Goal: Task Accomplishment & Management: Complete application form

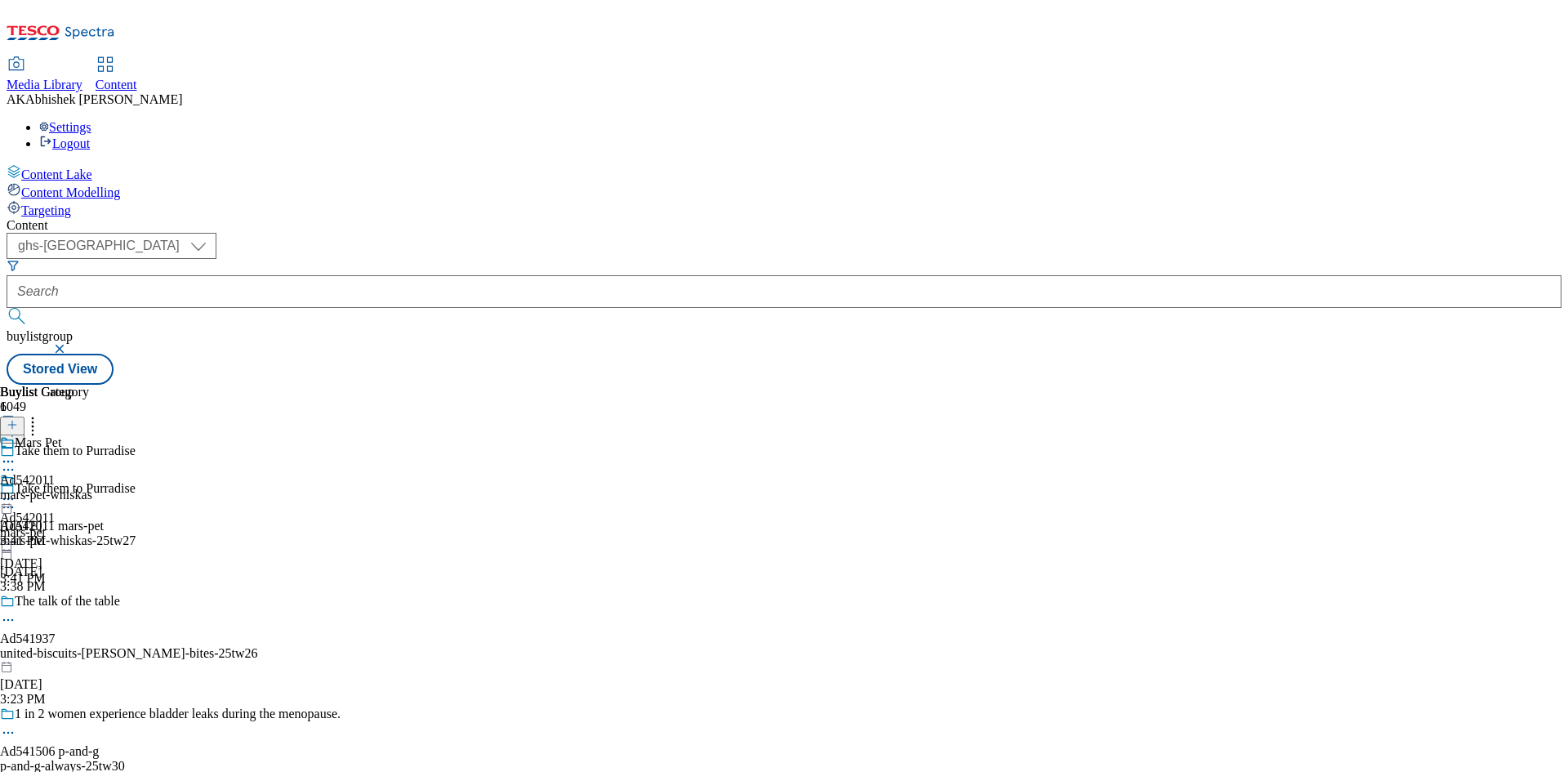
select select "ghs-[GEOGRAPHIC_DATA]"
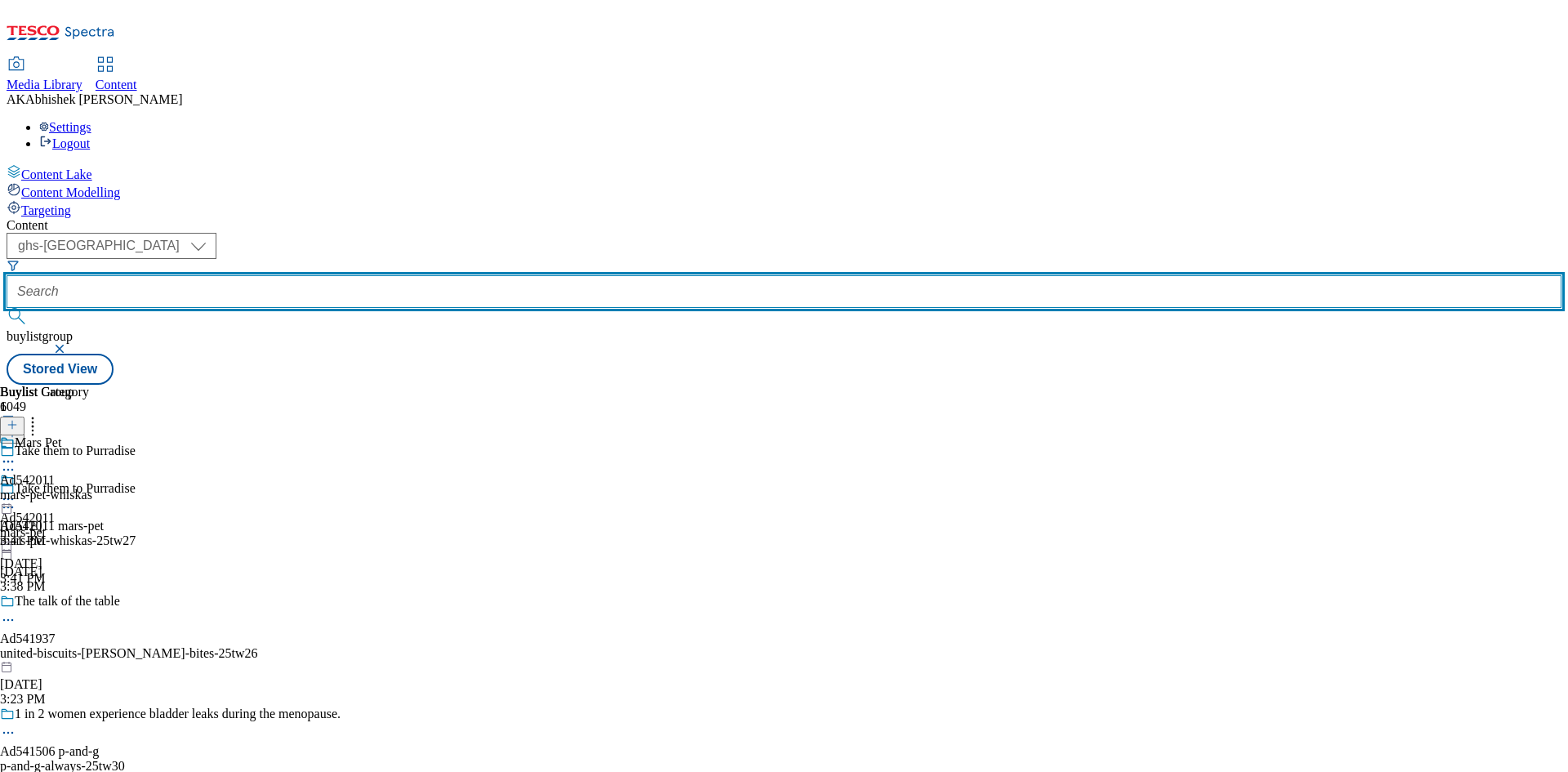
click at [367, 275] on input "text" at bounding box center [784, 291] width 1555 height 32
click at [7, 307] on button "submit" at bounding box center [18, 315] width 23 height 16
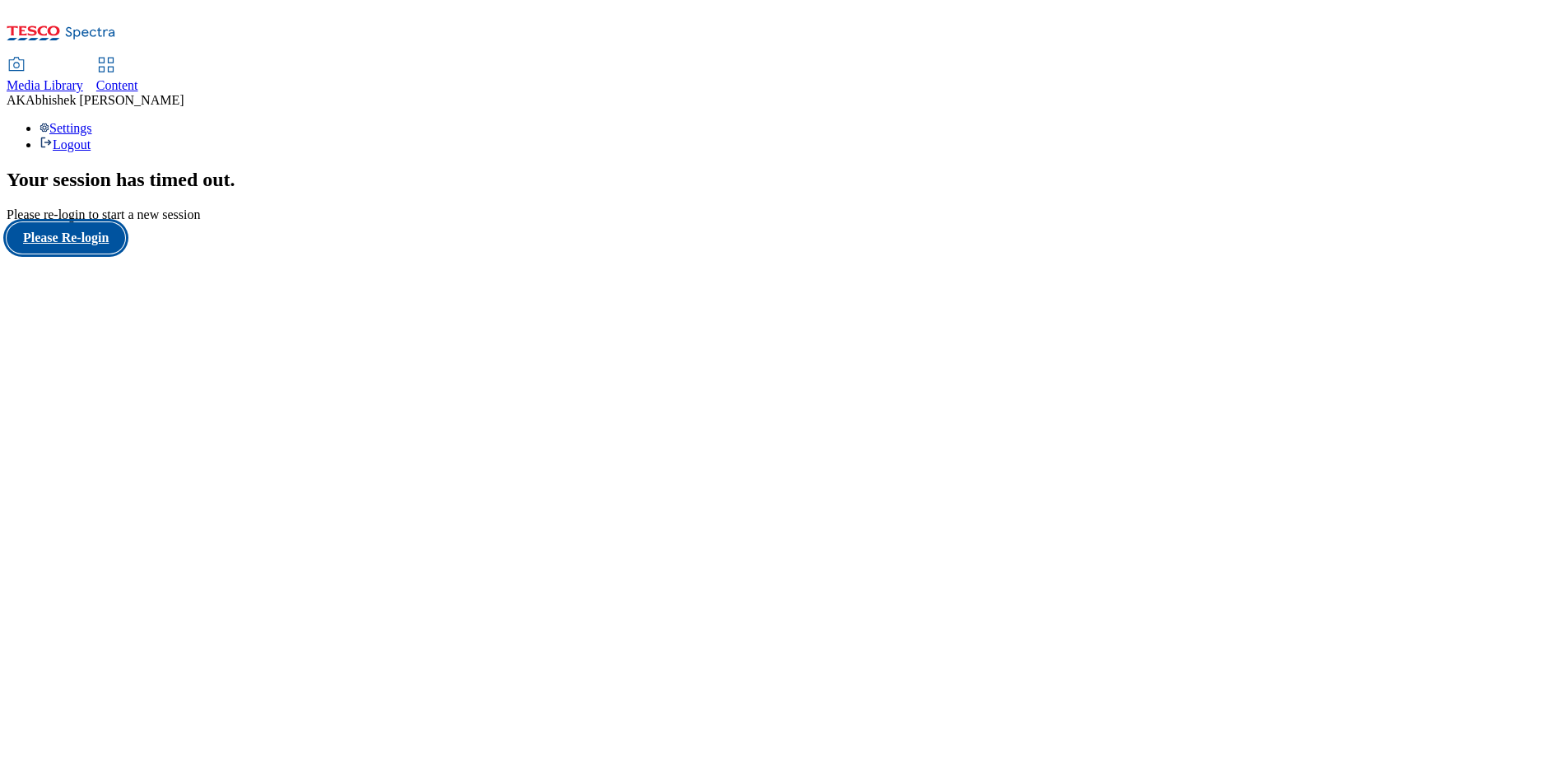
click at [71, 253] on button "Please Re-login" at bounding box center [66, 238] width 118 height 32
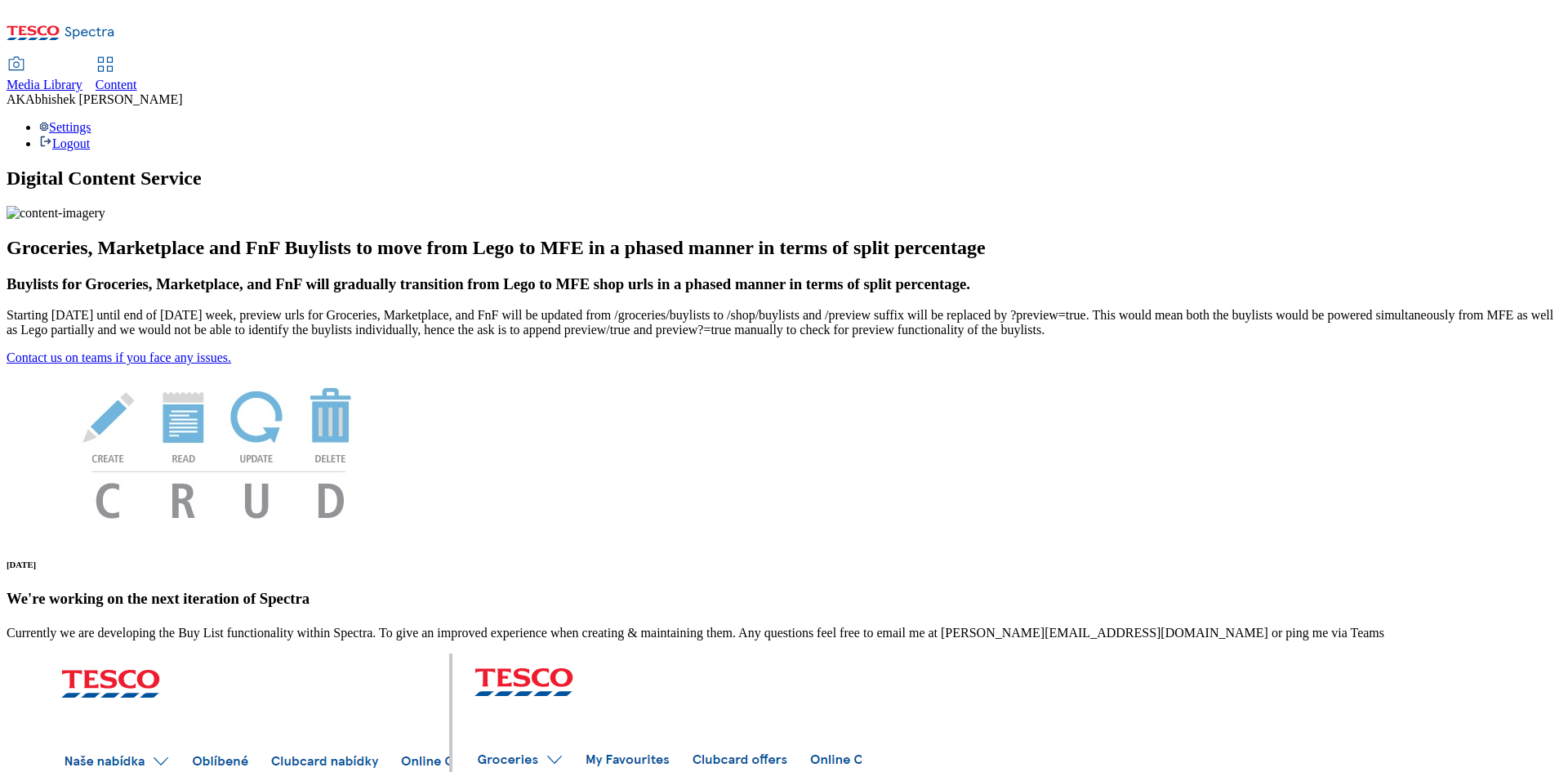
click at [138, 77] on span "Content" at bounding box center [116, 84] width 42 height 14
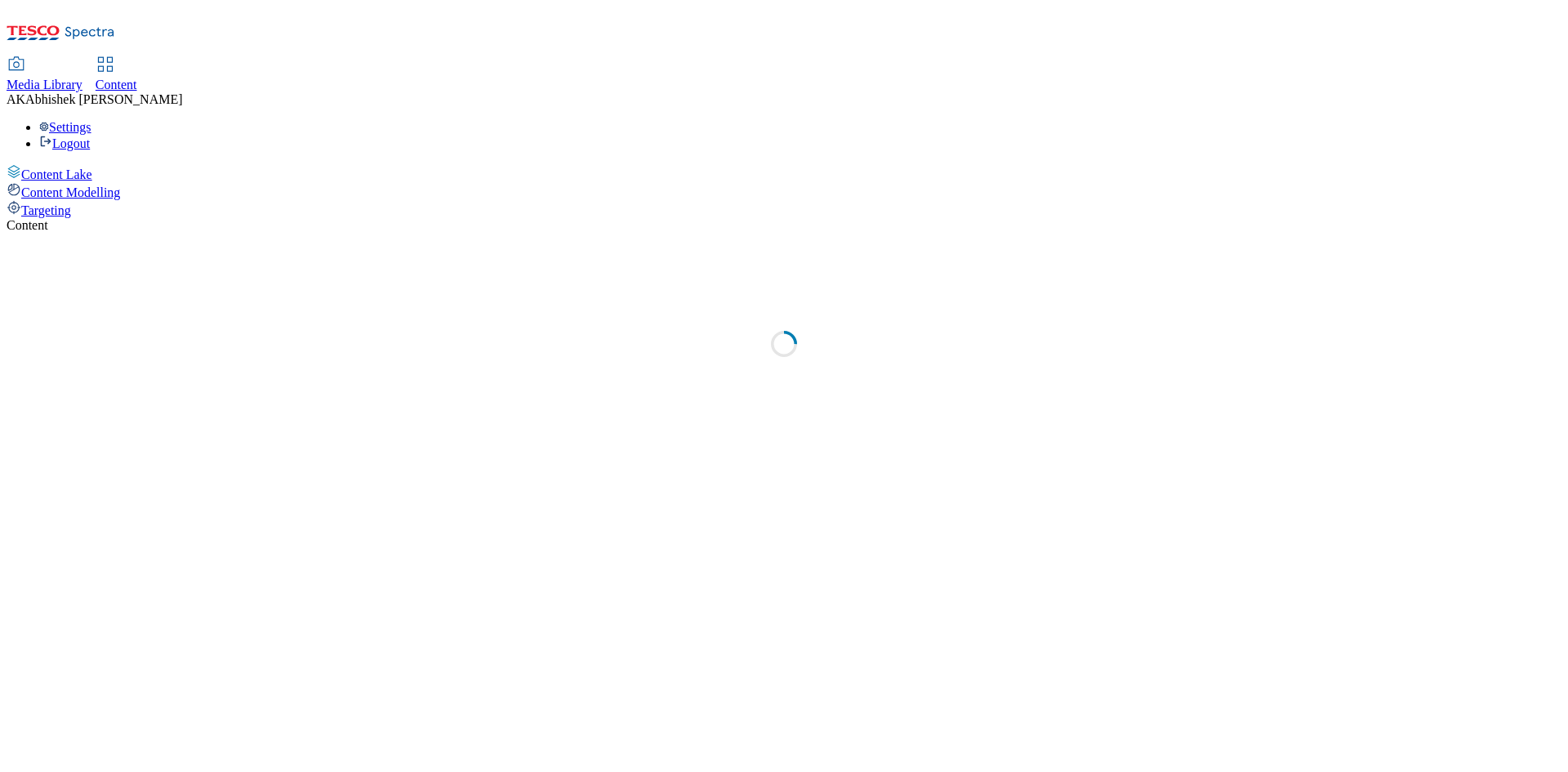
select select "ghs-[GEOGRAPHIC_DATA]"
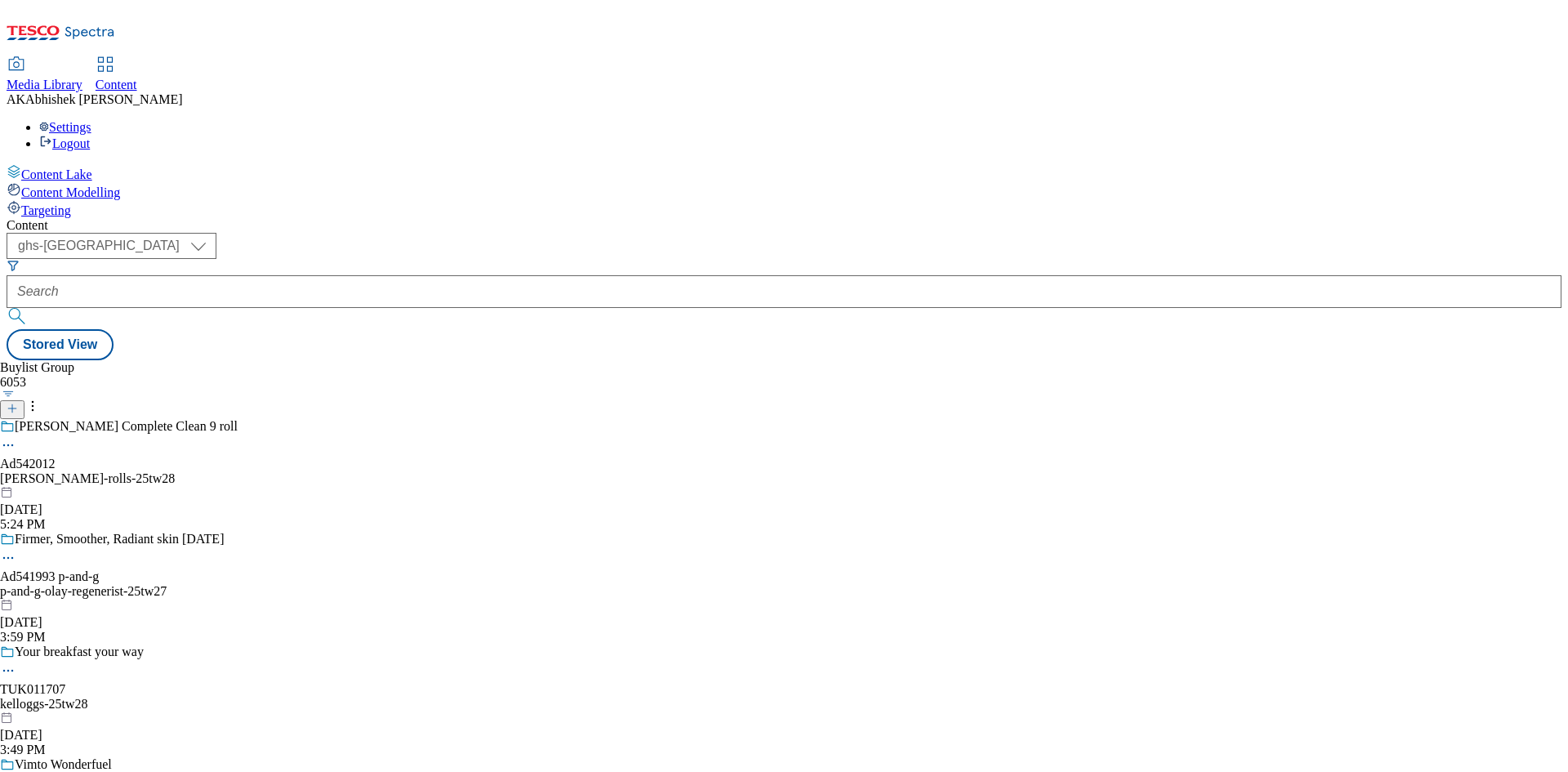
click at [18, 403] on icon at bounding box center [12, 408] width 11 height 11
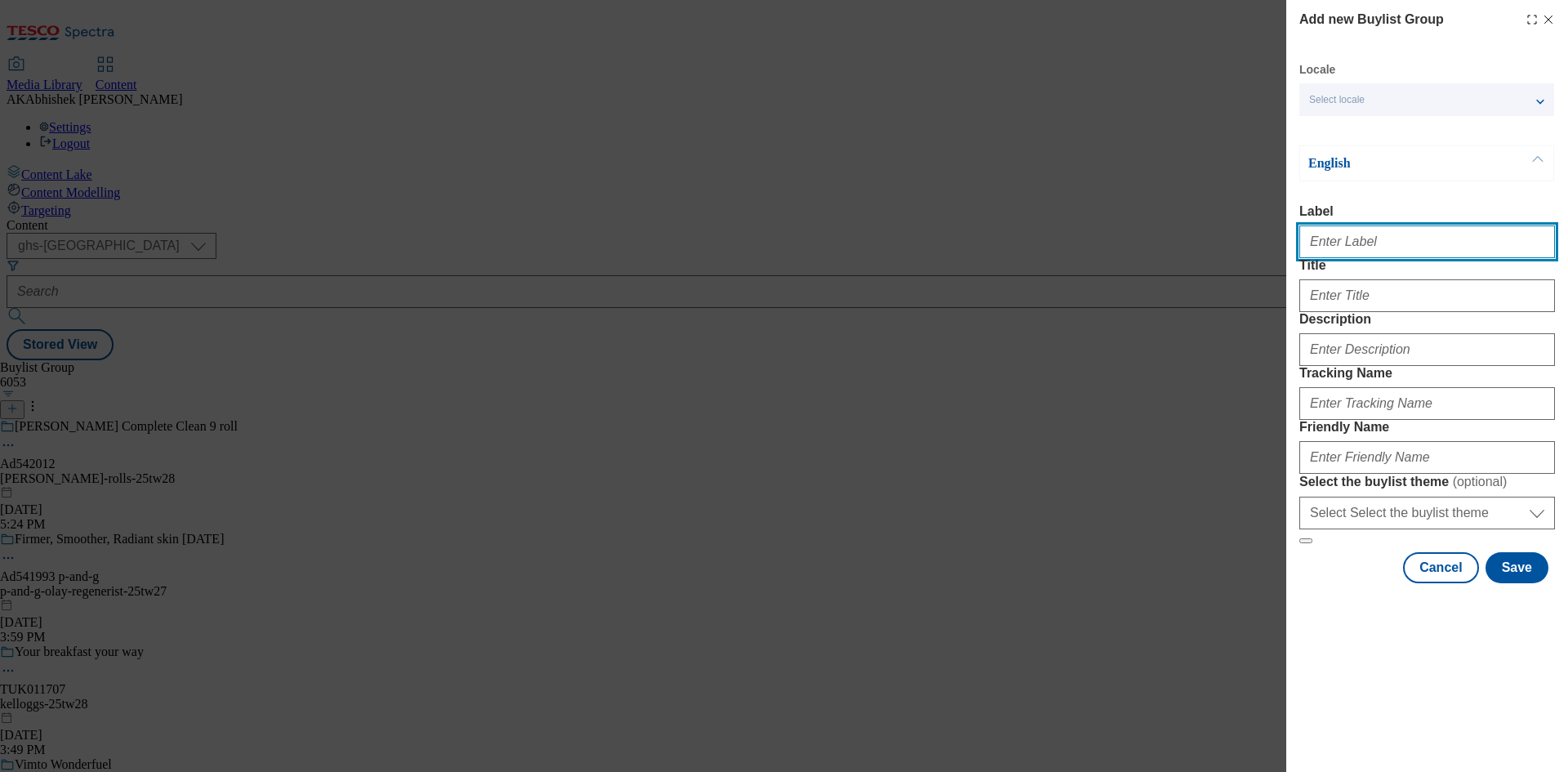
click at [1418, 249] on input "Label" at bounding box center [1427, 241] width 256 height 32
paste input "541938"
type input "Ad541938"
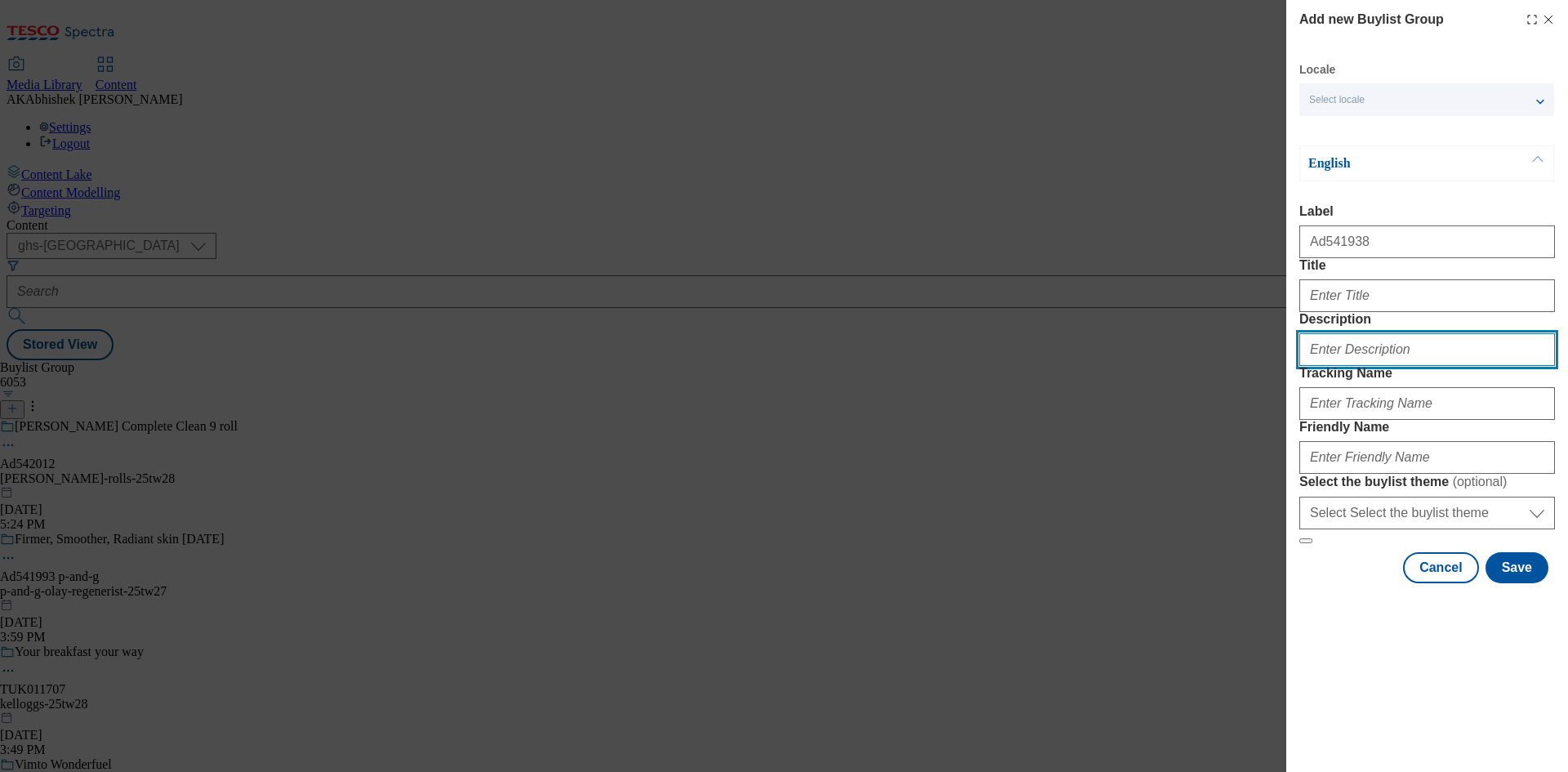
click at [1362, 366] on input "Description" at bounding box center [1427, 349] width 256 height 32
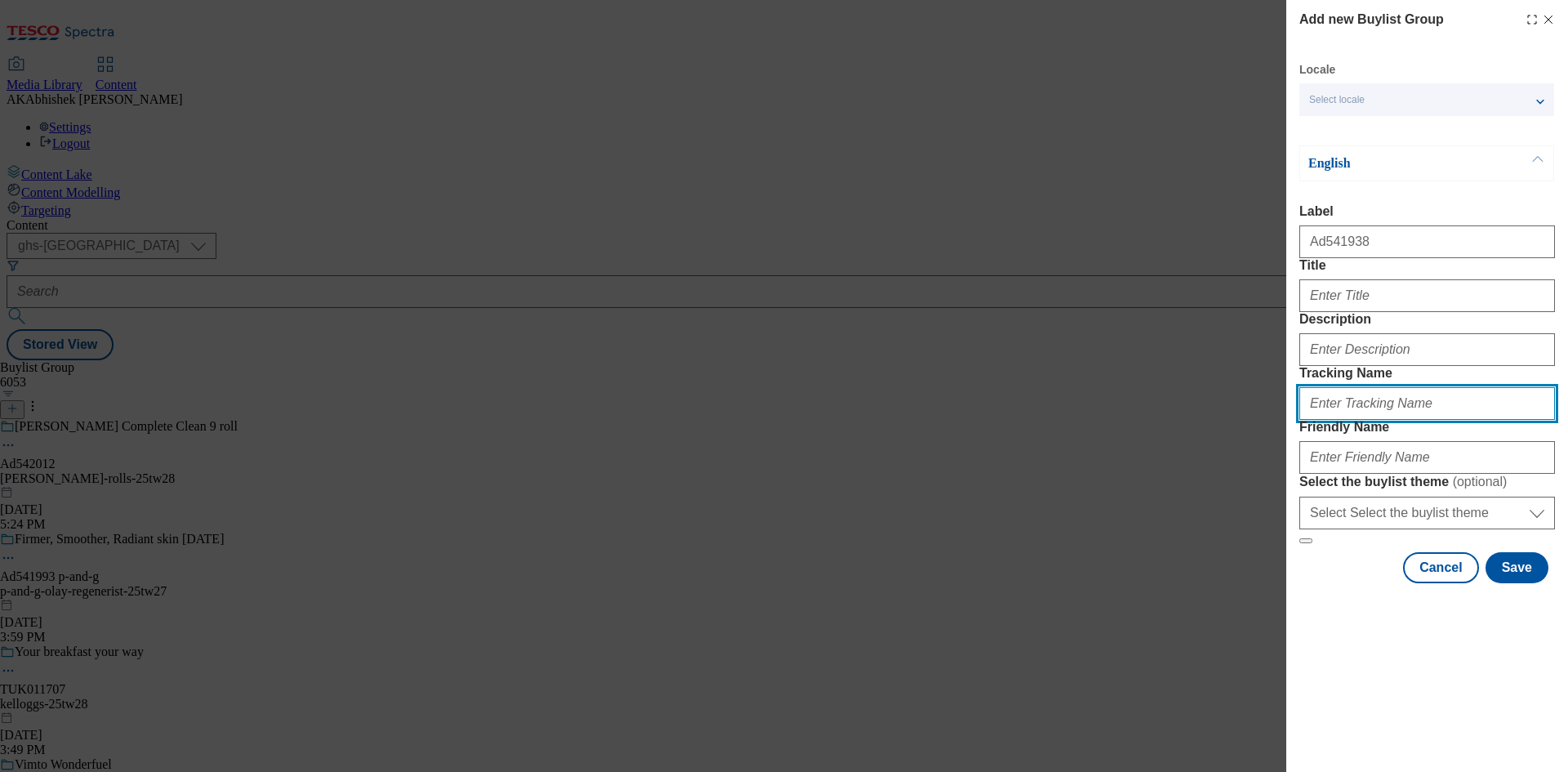
click at [1378, 420] on input "Tracking Name" at bounding box center [1427, 403] width 256 height 32
paste input "541938"
type input "DH_AD541938"
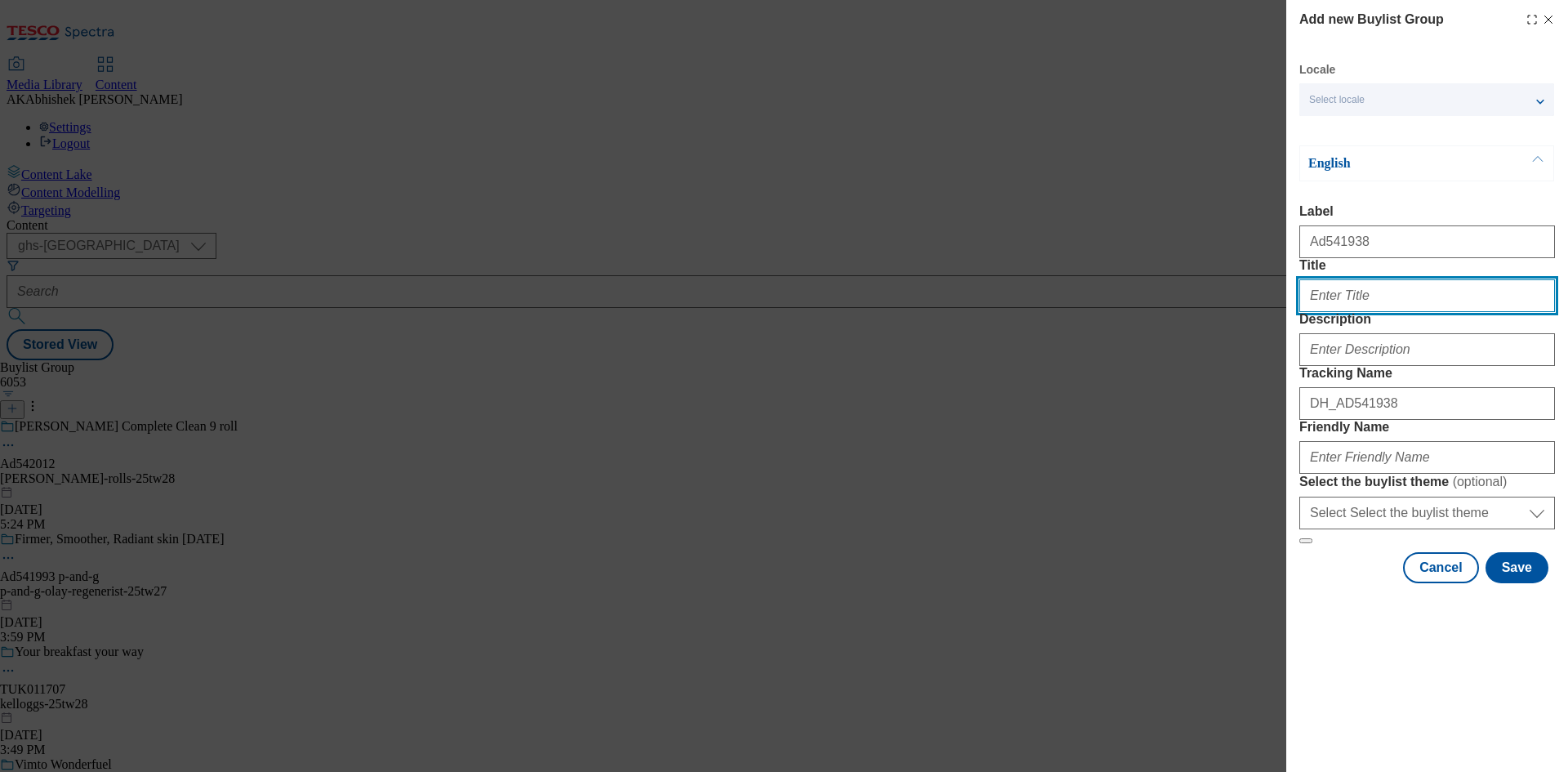
click at [1334, 312] on input "Title" at bounding box center [1427, 296] width 256 height 32
click at [1482, 312] on input "A chance to win a trip to super bowl lx plus cash and NFL" at bounding box center [1427, 296] width 256 height 32
click at [1483, 312] on input "A chance to win a trip to super bowl lx plus cash and NFL prize" at bounding box center [1427, 296] width 256 height 32
type input "A chance to win a trip to super bowl lx plus cash and NFL prizes"
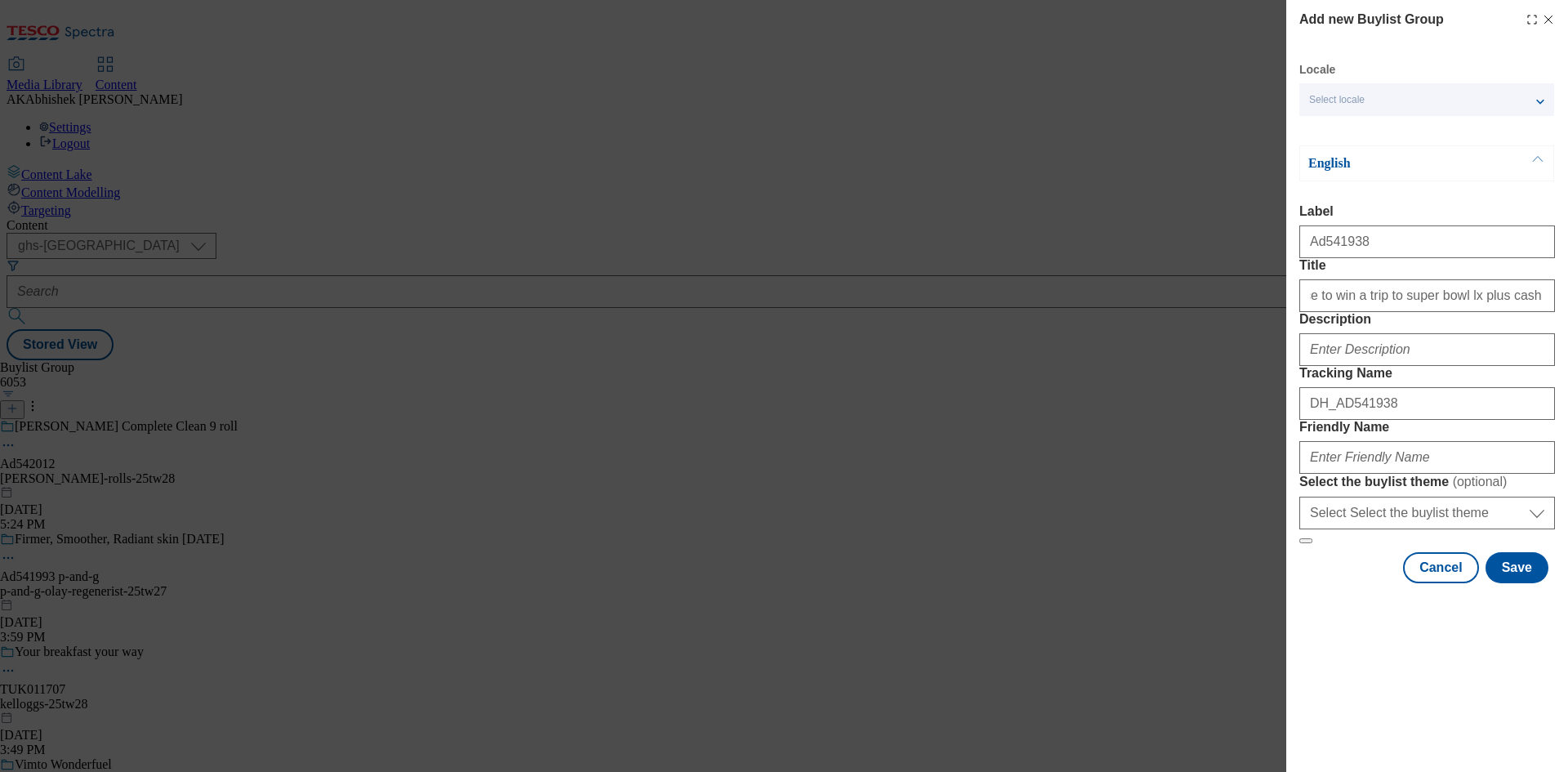
scroll to position [0, 0]
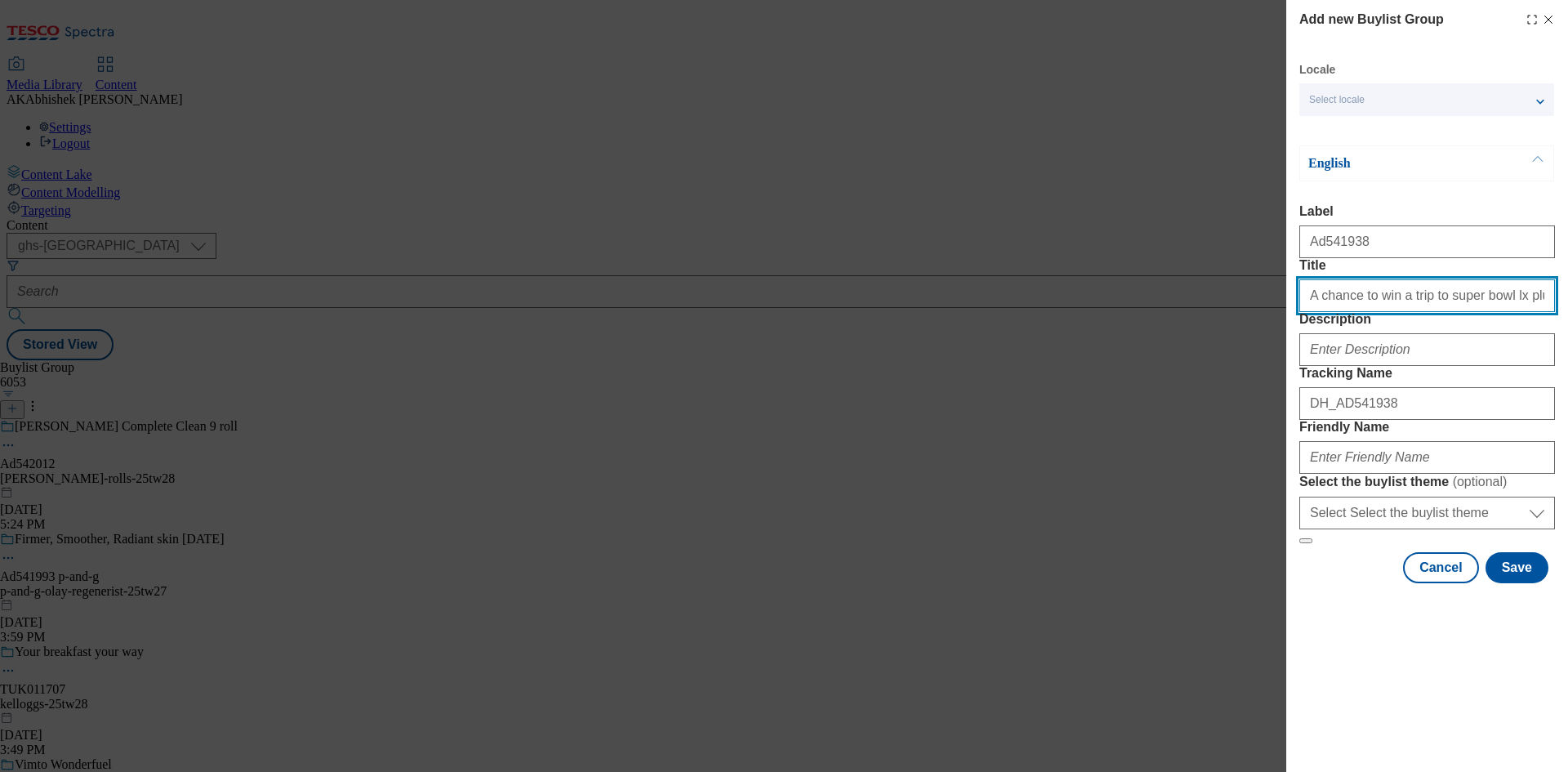
click at [1321, 312] on input "A chance to win a trip to super bowl lx plus cash and NFL prizes" at bounding box center [1427, 296] width 256 height 32
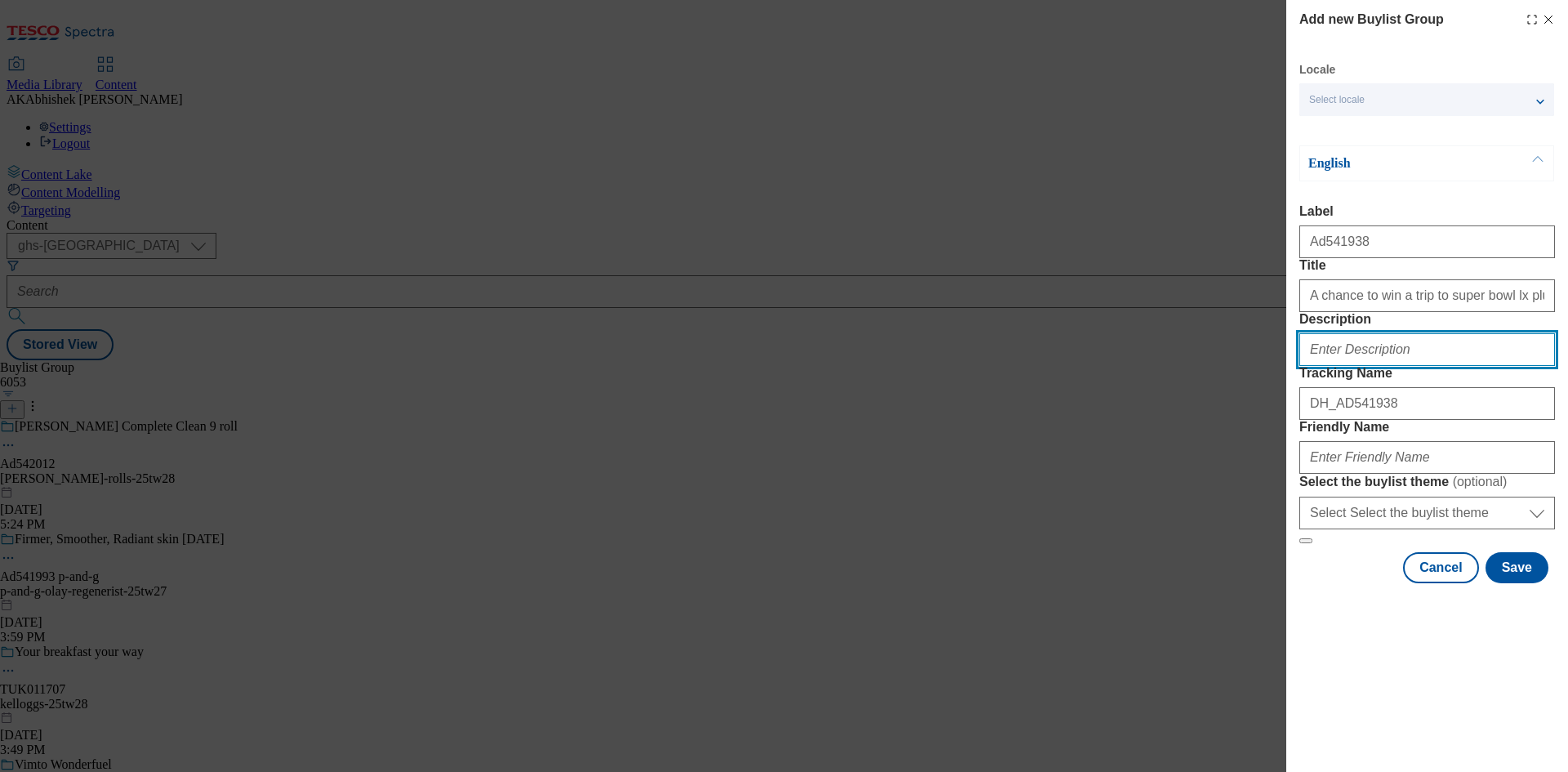
click at [1415, 366] on input "Description" at bounding box center [1427, 349] width 256 height 32
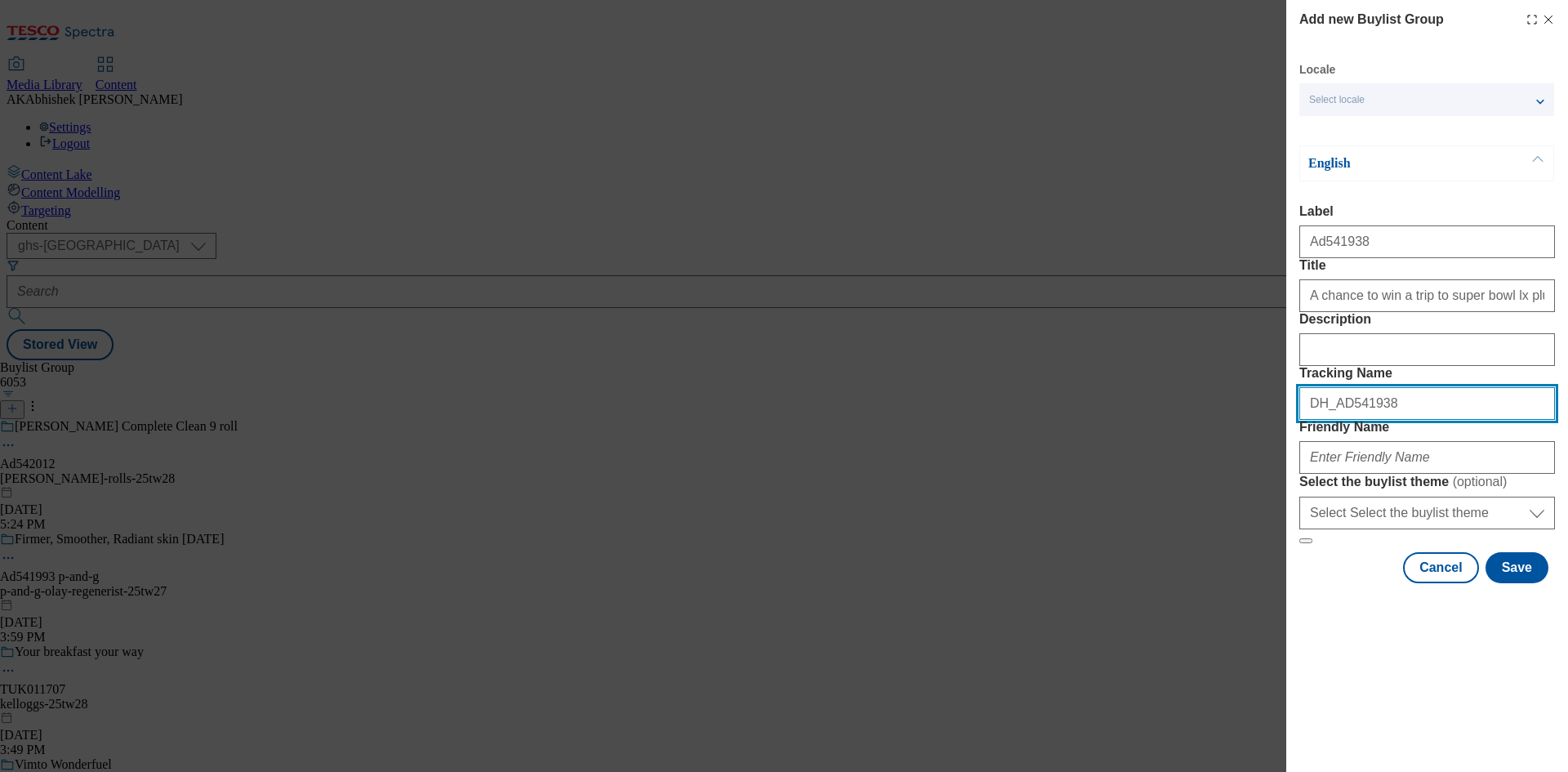
click at [1393, 420] on input "DH_AD541938" at bounding box center [1427, 403] width 256 height 32
click at [1370, 474] on div "Modal" at bounding box center [1427, 454] width 256 height 39
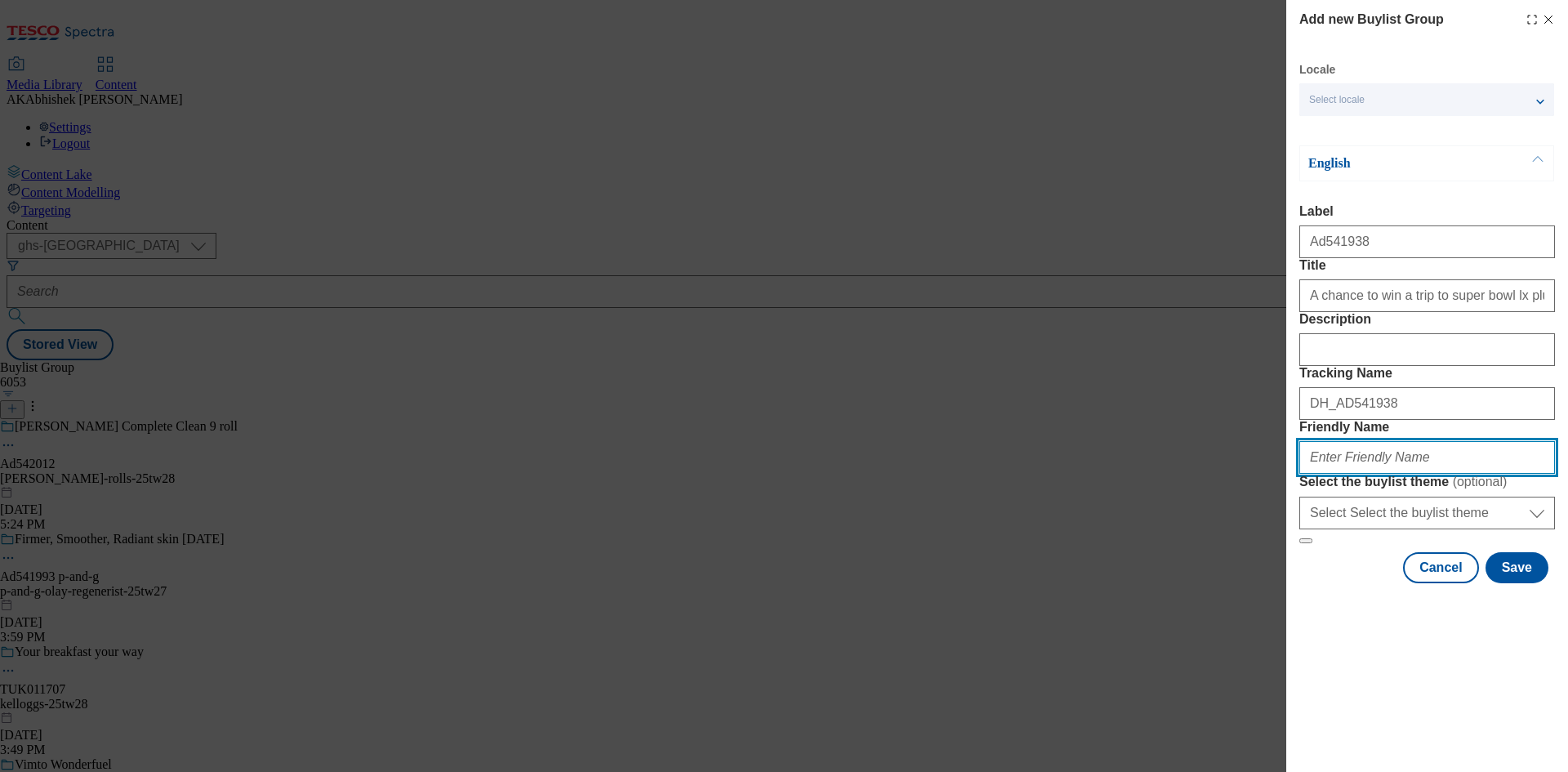
click at [1385, 474] on input "Friendly Name" at bounding box center [1427, 457] width 256 height 32
paste input "Intersnack"
click at [1304, 474] on input "Intersnack" at bounding box center [1427, 457] width 256 height 32
paste input "McCoys"
drag, startPoint x: 1366, startPoint y: 575, endPoint x: 1464, endPoint y: 595, distance: 100.0
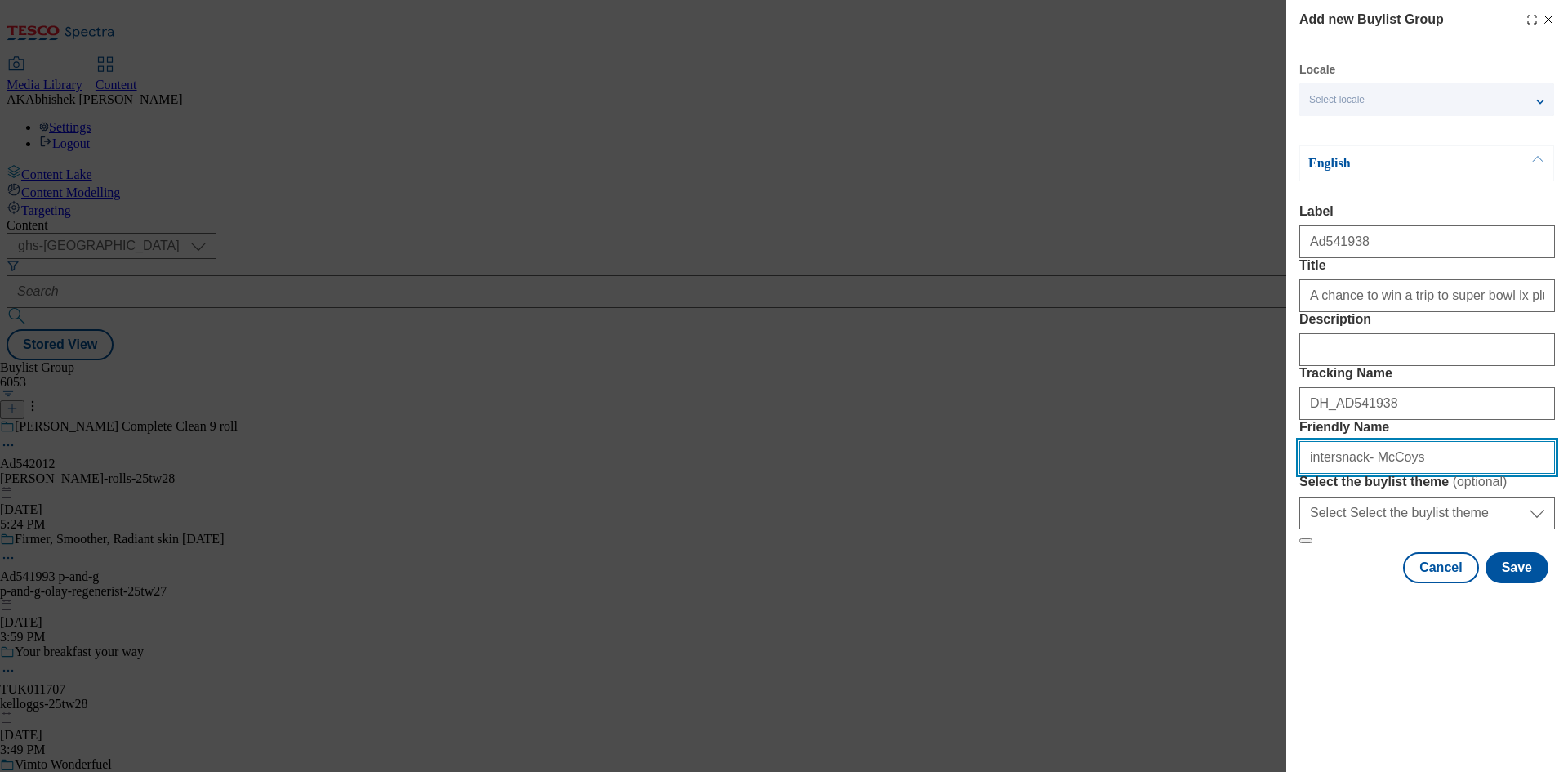
click at [1366, 474] on input "intersnack- McCoys" at bounding box center [1427, 457] width 256 height 32
drag, startPoint x: 1462, startPoint y: 569, endPoint x: 875, endPoint y: 572, distance: 587.0
click at [917, 578] on div "Add new Buylist Group Locale Select locale English Welsh English Label Ad541938…" at bounding box center [784, 386] width 1568 height 772
type input "intersnack-mccoys-25tw28"
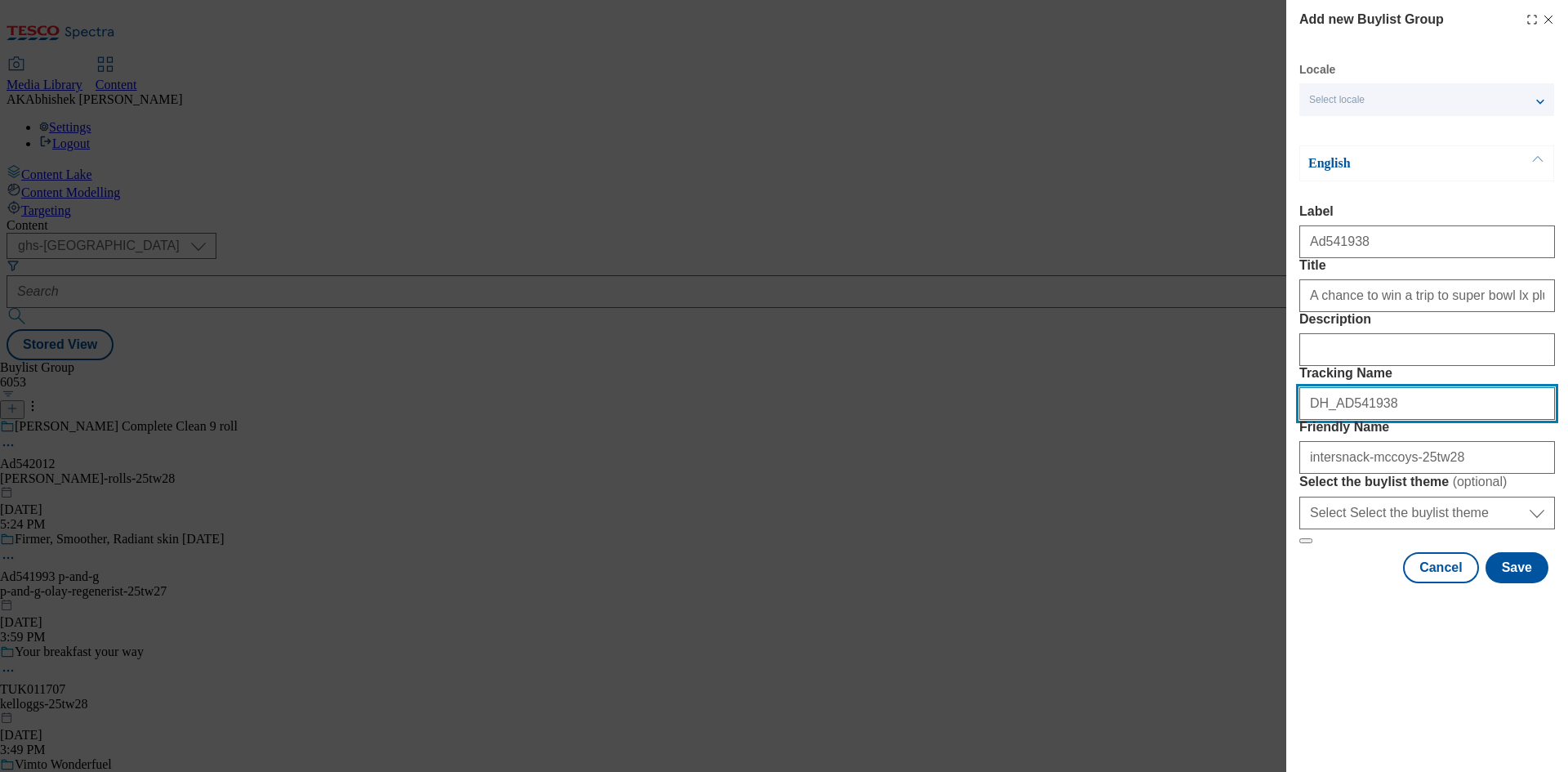
drag, startPoint x: 1410, startPoint y: 487, endPoint x: 1424, endPoint y: 498, distance: 17.8
click at [1410, 420] on input "DH_AD541938" at bounding box center [1427, 403] width 256 height 32
drag, startPoint x: 1120, startPoint y: 496, endPoint x: 1092, endPoint y: 499, distance: 28.2
click at [1092, 499] on div "Add new Buylist Group Locale Select locale English Welsh English Label Ad541938…" at bounding box center [784, 386] width 1568 height 772
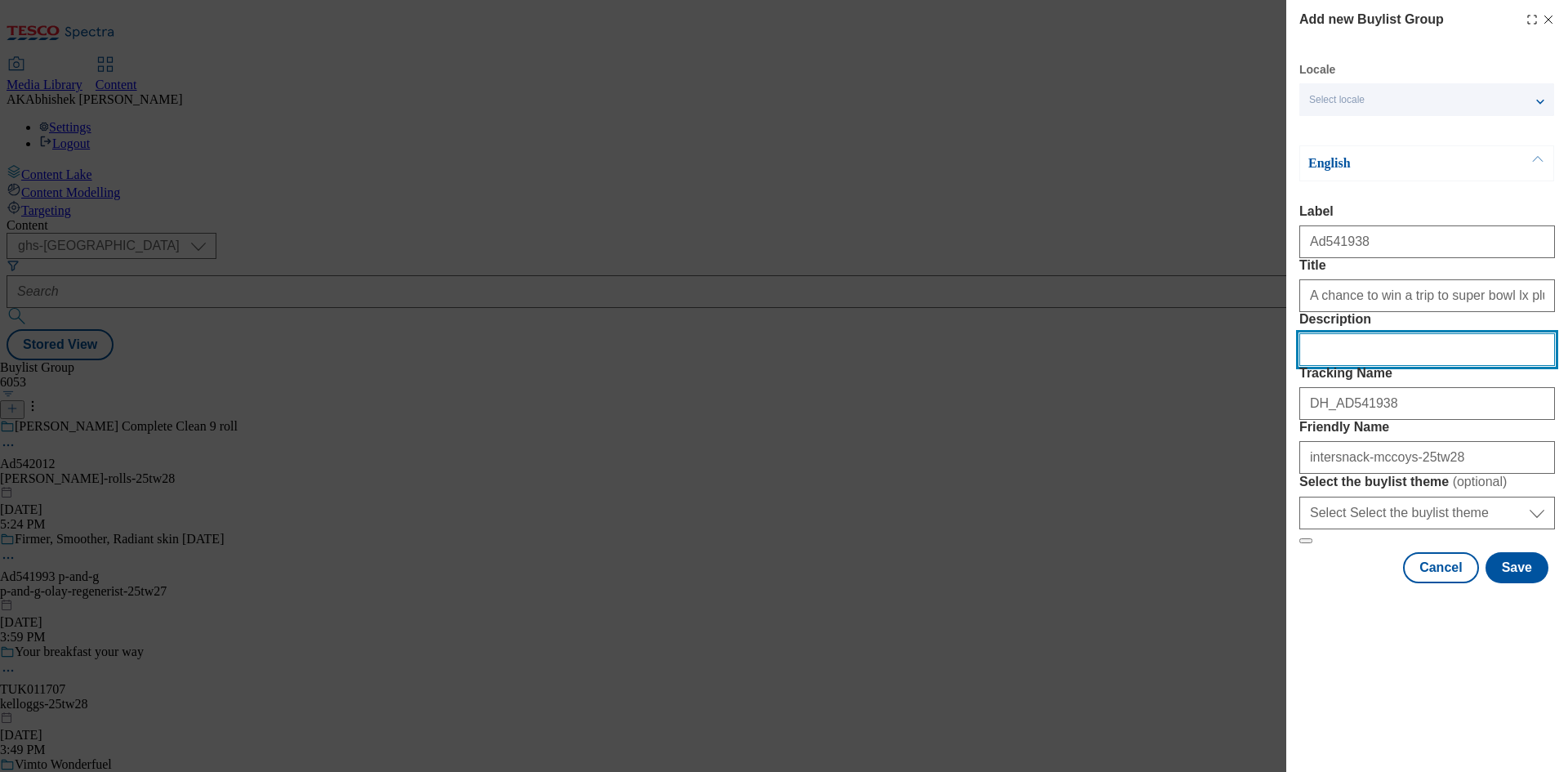
click at [1343, 366] on input "Description" at bounding box center [1427, 349] width 256 height 32
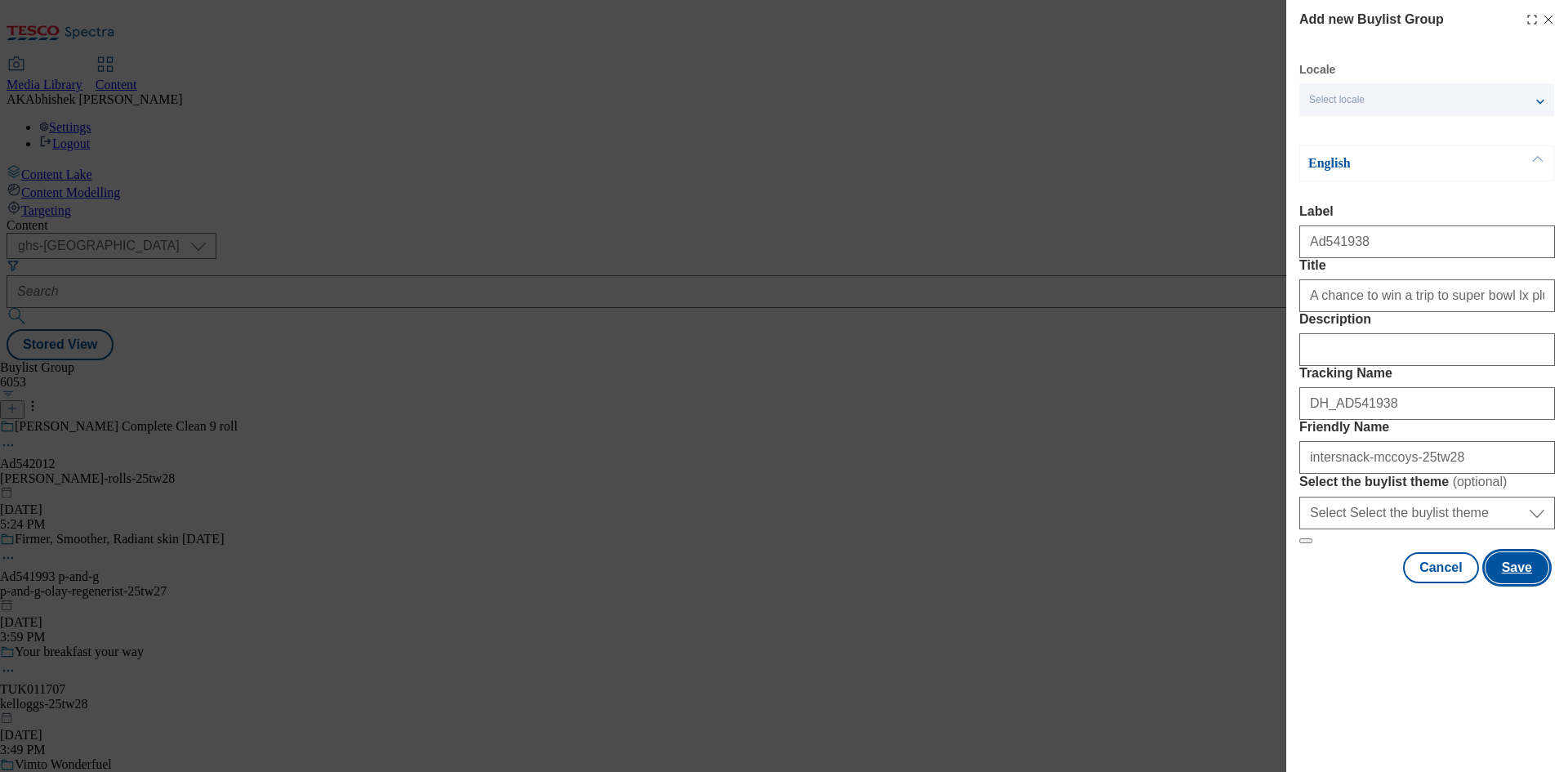
click at [1514, 583] on button "Save" at bounding box center [1517, 567] width 63 height 31
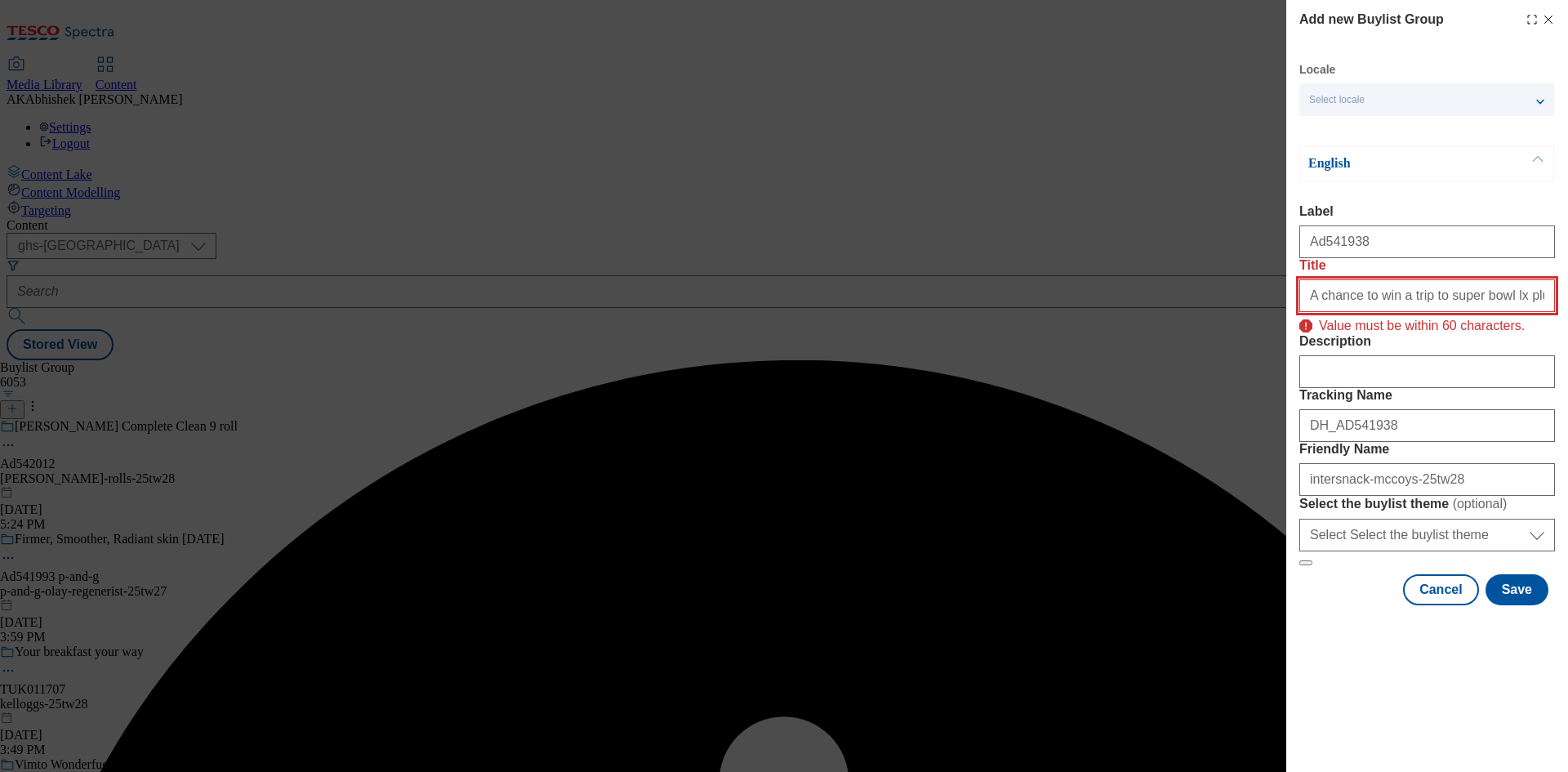
click at [1482, 312] on input "A chance to win a trip to super bowl lx plus cash and NFL prizes" at bounding box center [1427, 296] width 256 height 32
click at [1525, 312] on input "A chance to win a trip to super bowl lx plus cash and NFL prizes" at bounding box center [1427, 296] width 256 height 32
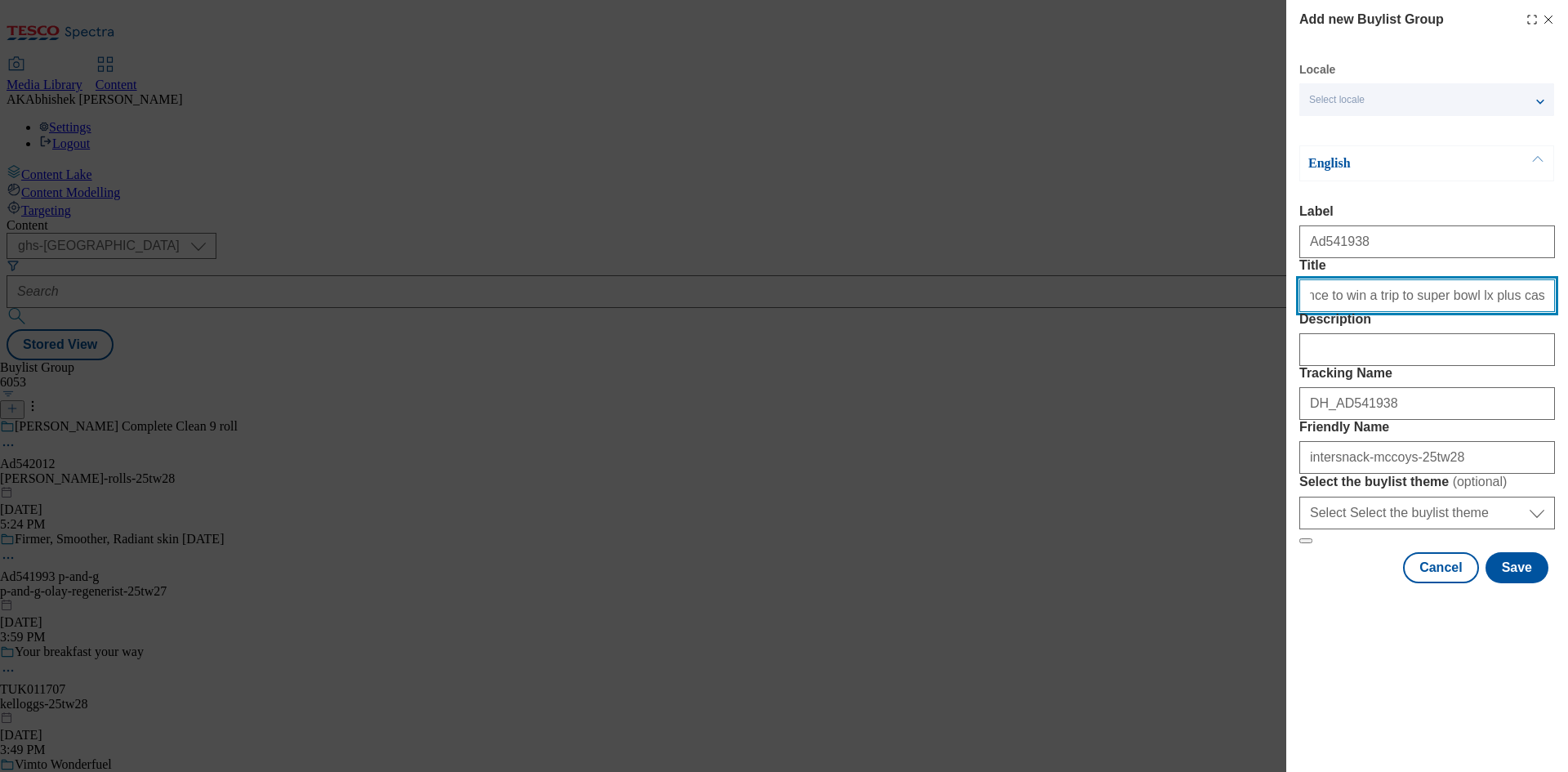
scroll to position [0, 30]
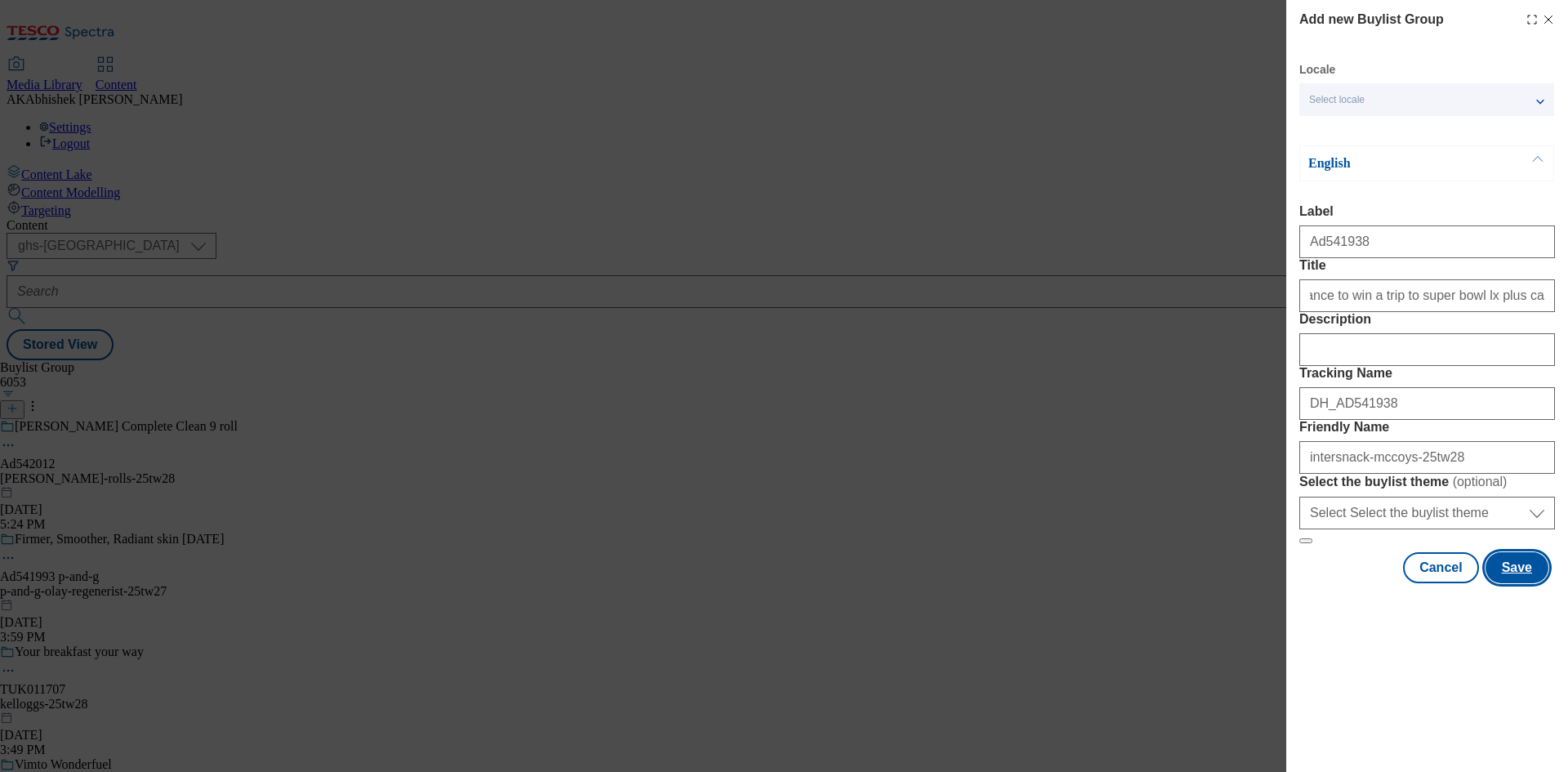
click at [1524, 583] on button "Save" at bounding box center [1517, 567] width 63 height 31
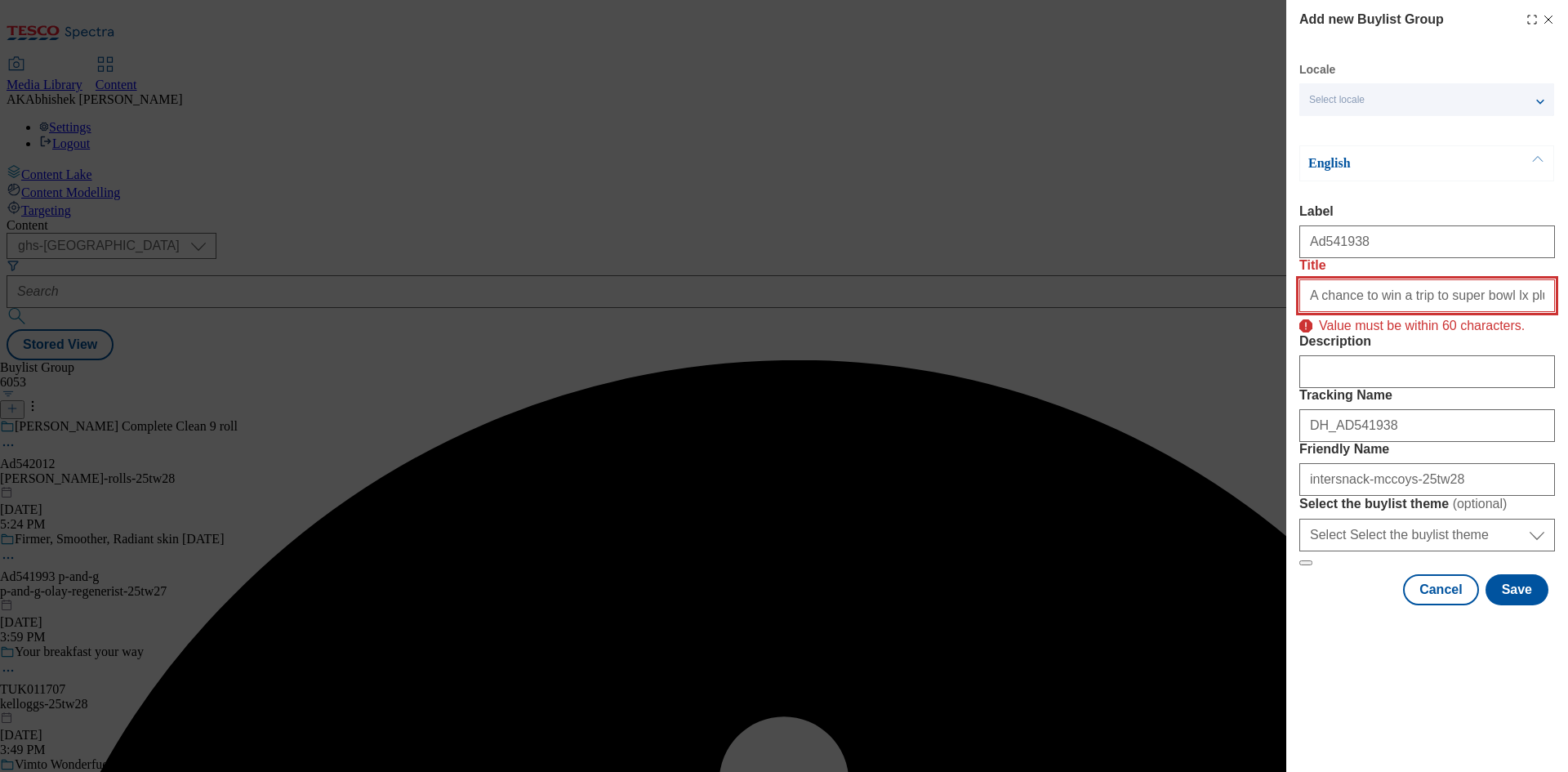
click at [1496, 312] on input "A chance to win a trip to super bowl lx plus cash & NFL prizes" at bounding box center [1427, 296] width 256 height 32
click at [1527, 312] on input "A chance to win a trip to super bowl lx plus cash & NFL prizes" at bounding box center [1427, 296] width 256 height 32
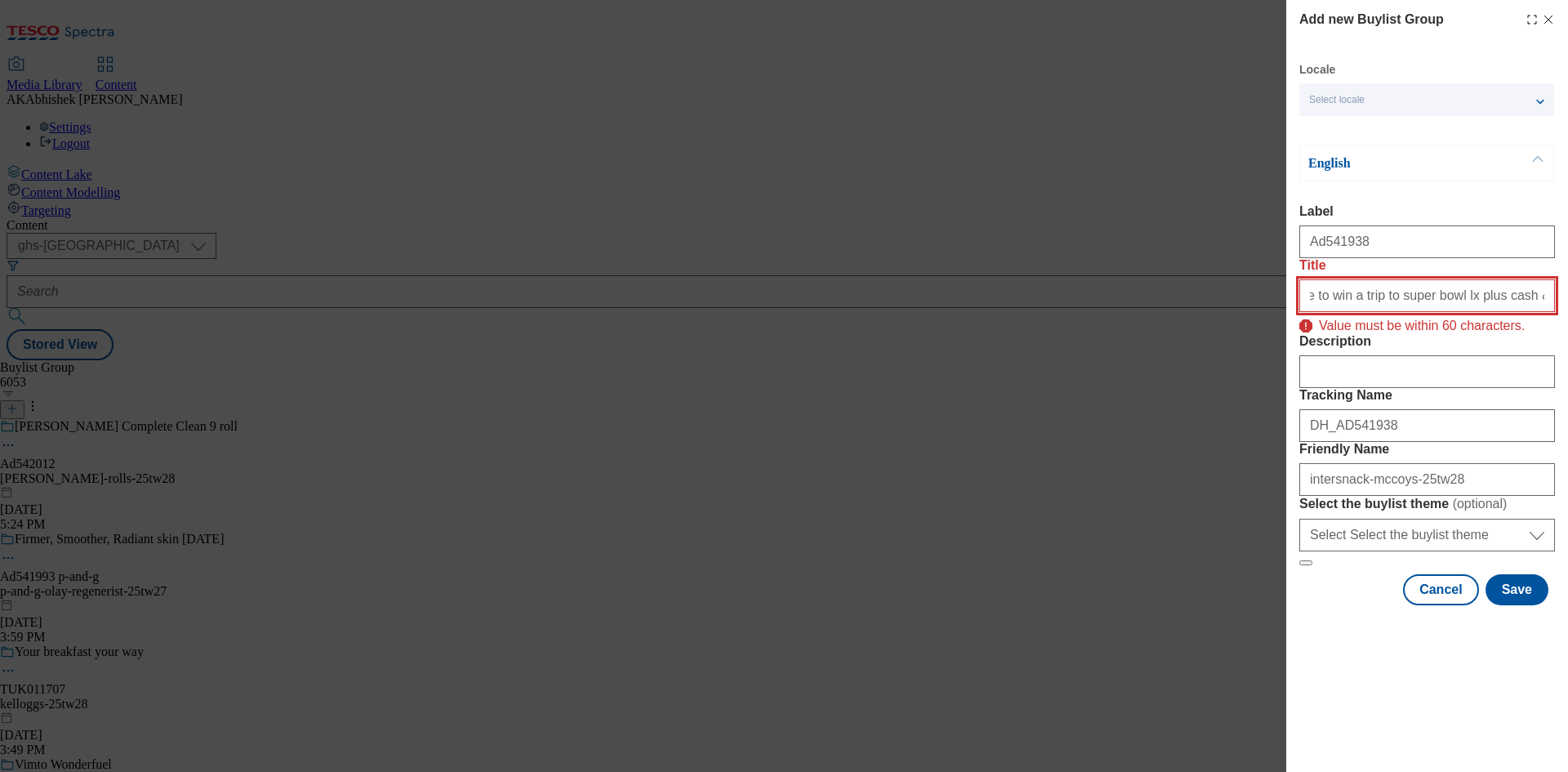
drag, startPoint x: 1484, startPoint y: 329, endPoint x: 1567, endPoint y: 325, distance: 83.1
click at [1567, 325] on div "Add new Buylist Group Locale Select locale English Welsh English Label Ad541938…" at bounding box center [1427, 304] width 282 height 608
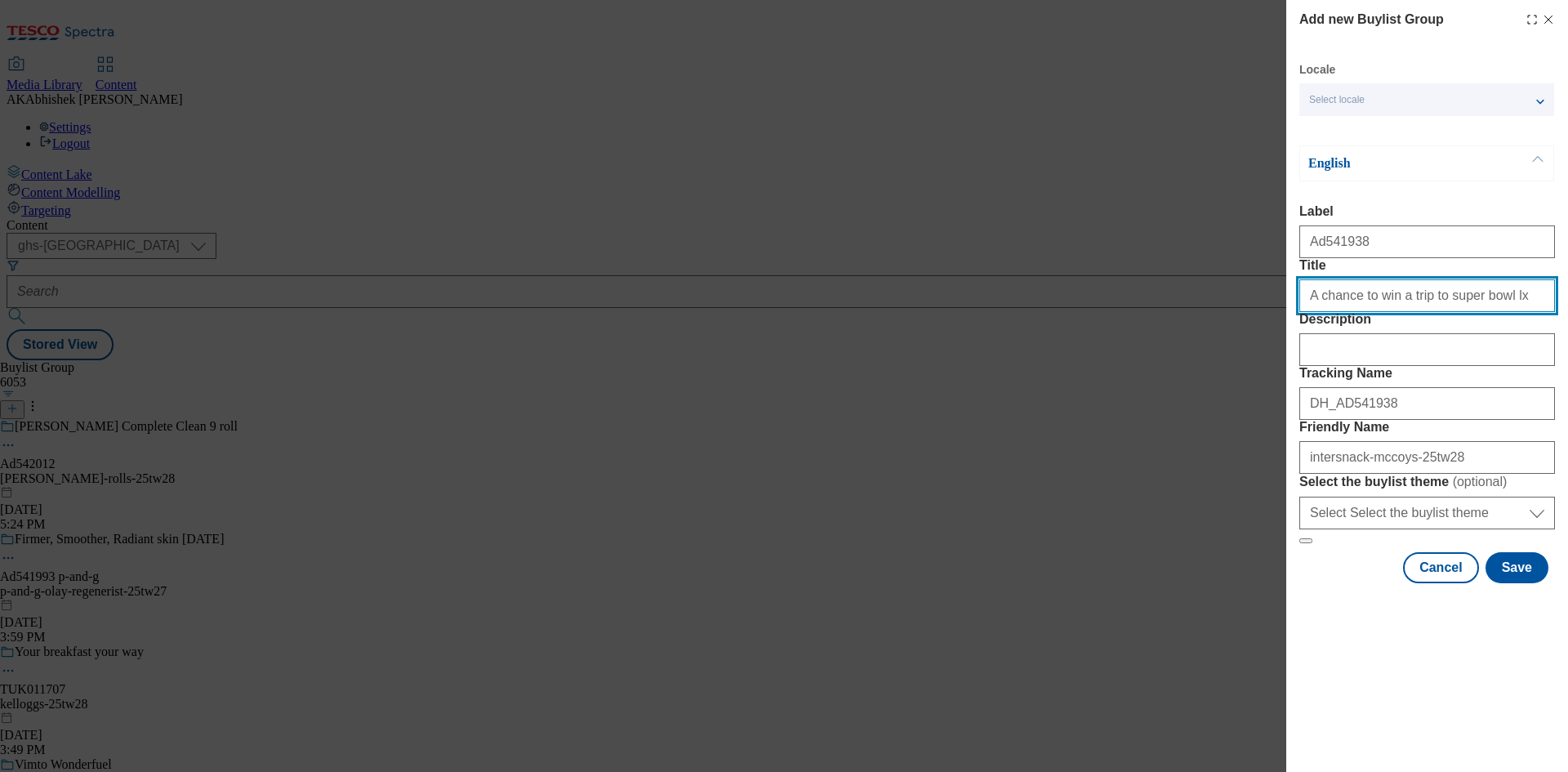
scroll to position [0, 0]
type input "A chance to win a trip to super bowl lx"
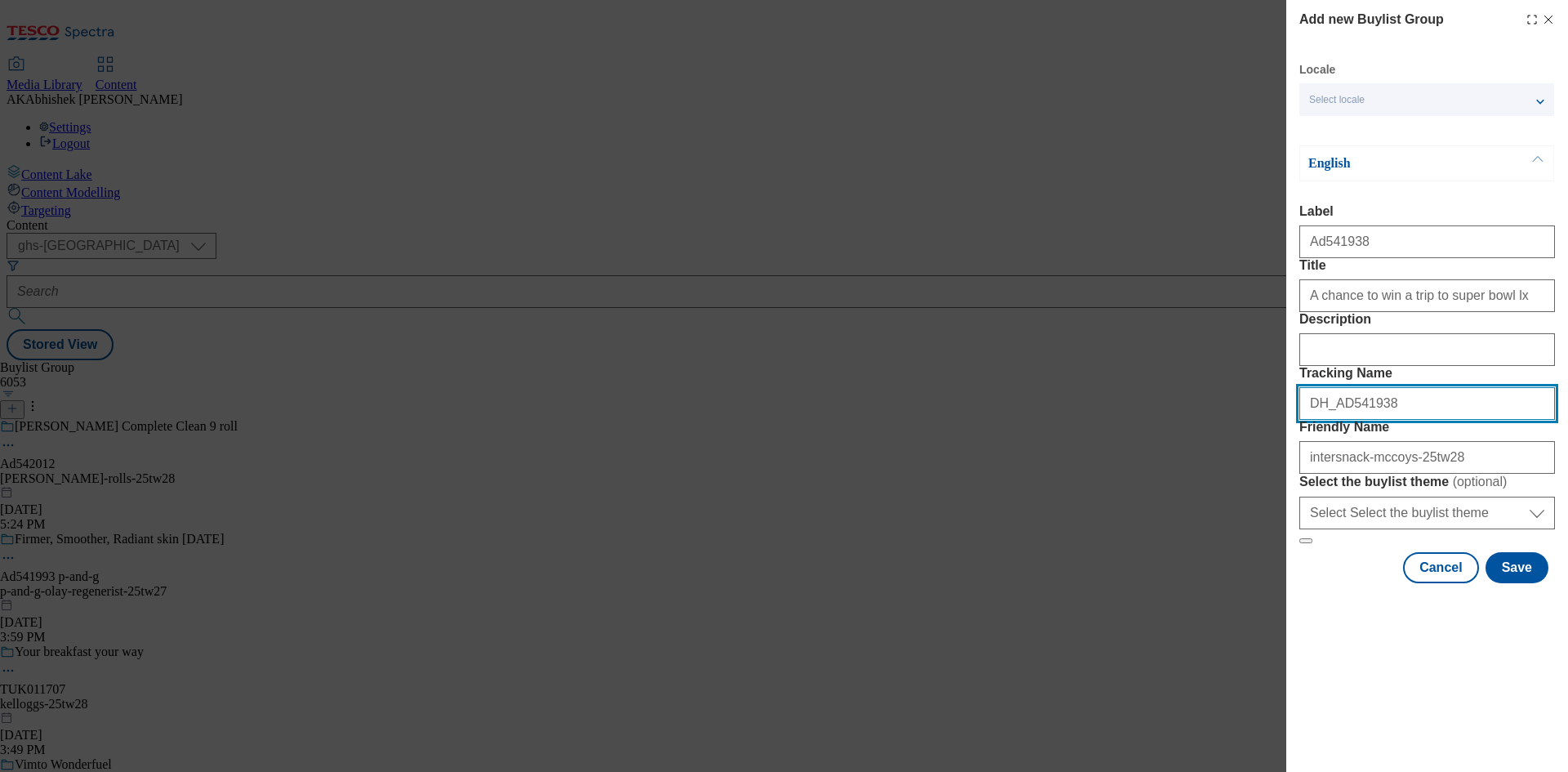
drag, startPoint x: 1099, startPoint y: 493, endPoint x: 1108, endPoint y: 501, distance: 12.0
click at [1080, 494] on div "Add new Buylist Group Locale Select locale English Welsh English Label Ad541938…" at bounding box center [784, 386] width 1568 height 772
click at [1515, 583] on button "Save" at bounding box center [1517, 567] width 63 height 31
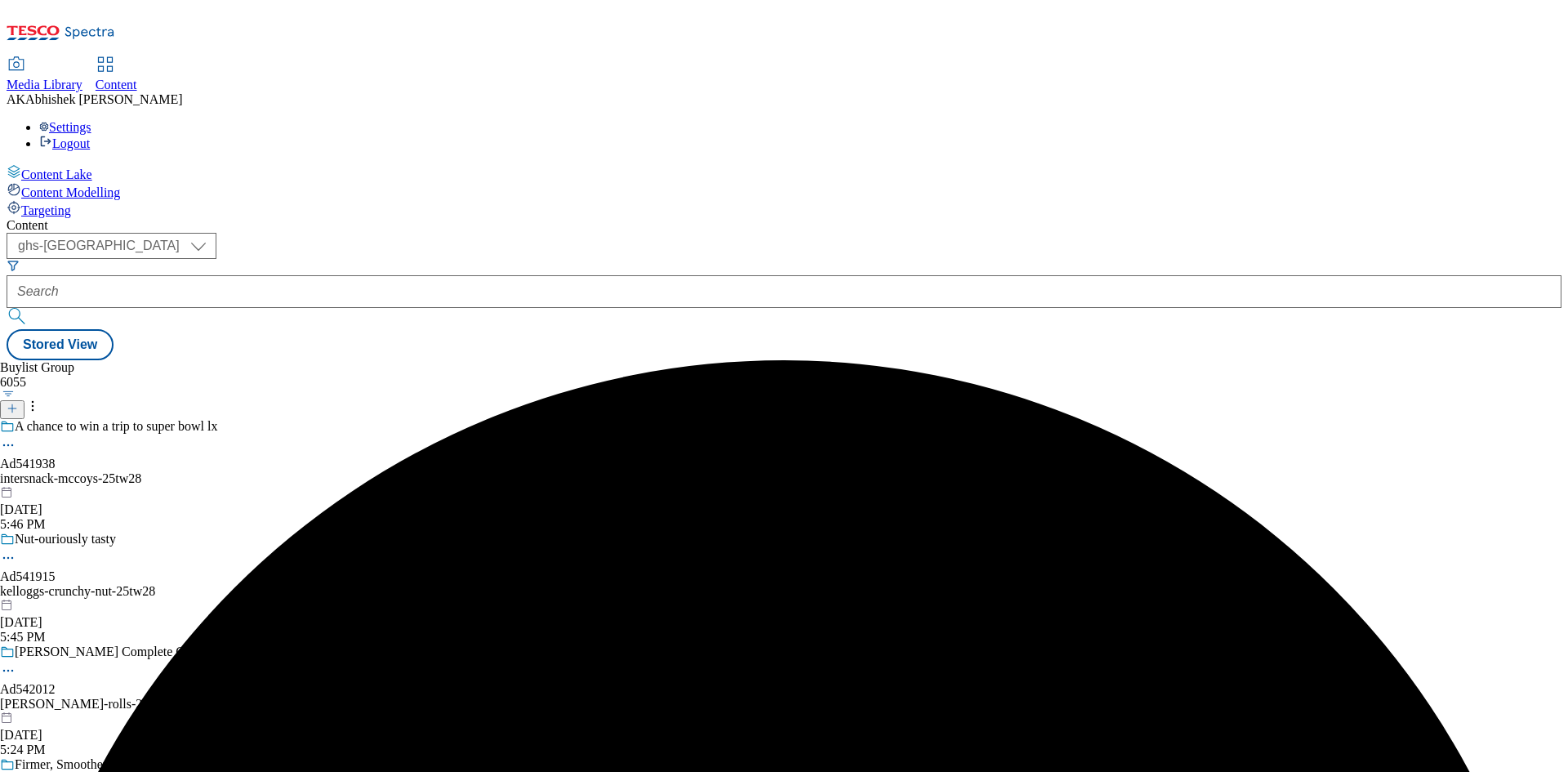
click at [341, 471] on div "intersnack-mccoys-25tw28" at bounding box center [170, 478] width 341 height 14
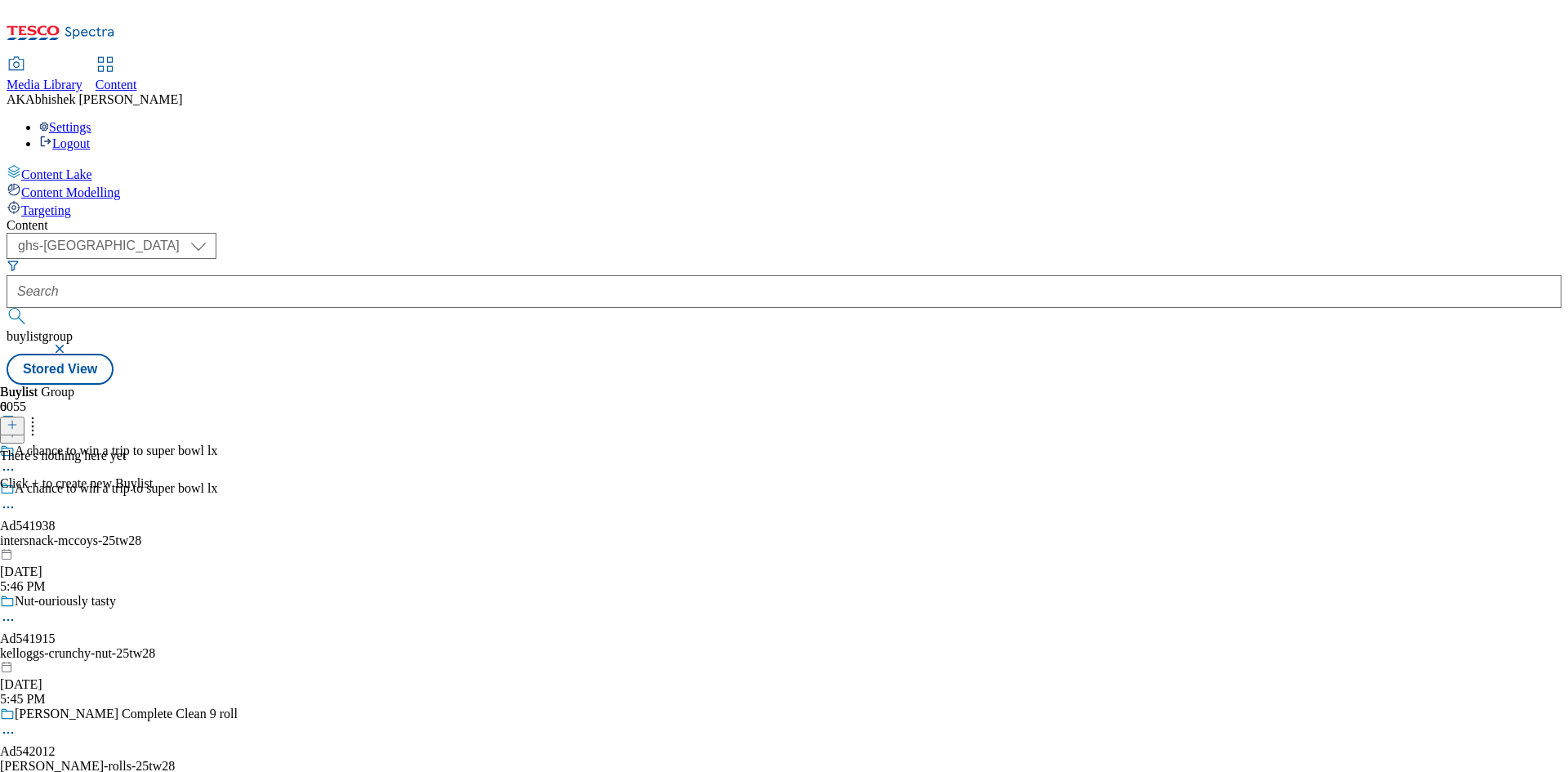
click at [25, 416] on button at bounding box center [12, 425] width 25 height 19
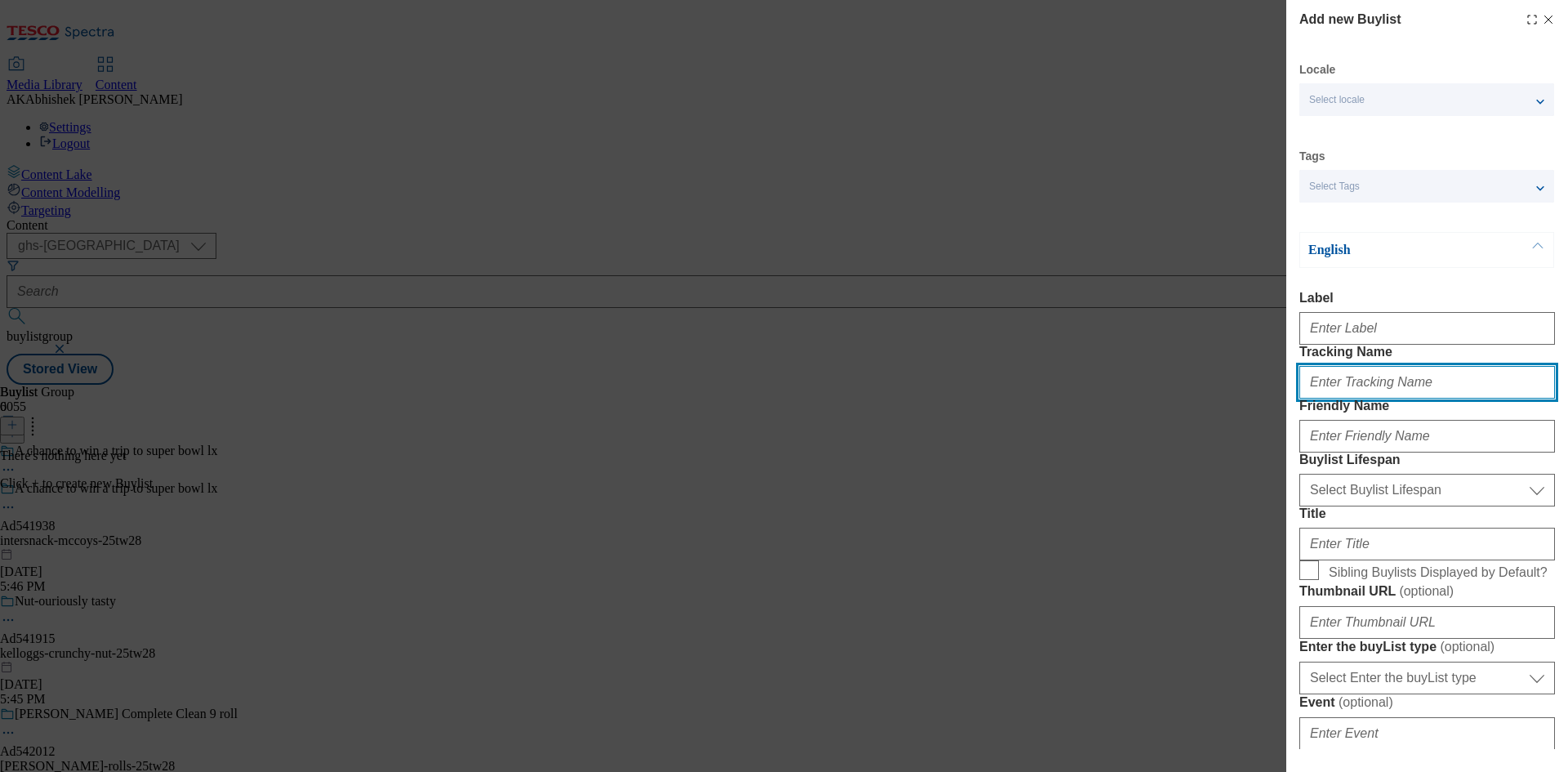
click at [1349, 398] on input "Tracking Name" at bounding box center [1427, 382] width 256 height 32
paste input "DH_AD541938"
click at [1338, 398] on input "DH_AD541938" at bounding box center [1427, 382] width 256 height 32
type input "DH_AD541938"
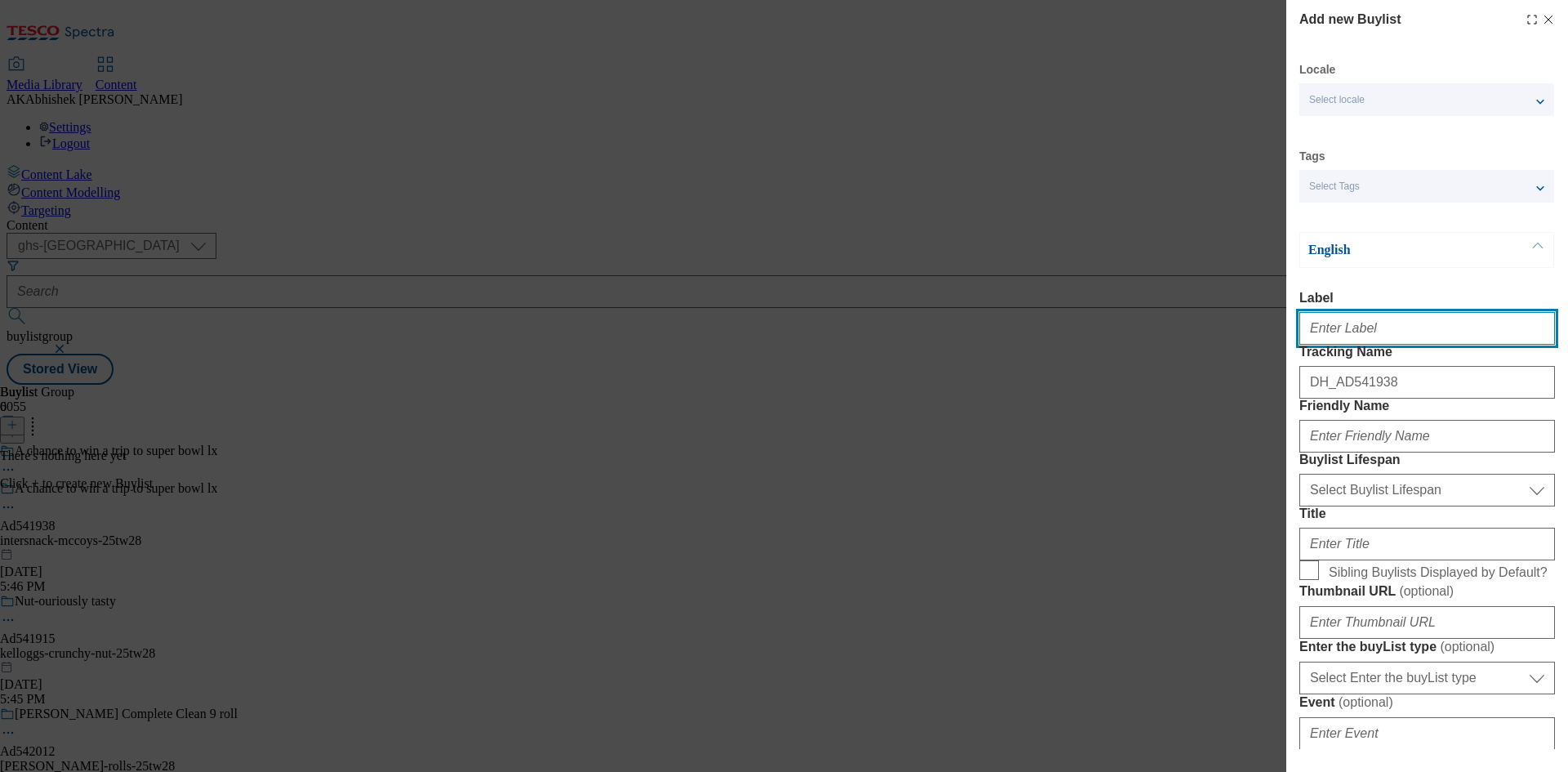
click at [1361, 334] on input "Label" at bounding box center [1427, 328] width 256 height 32
paste input "541938"
type input "Ad541938"
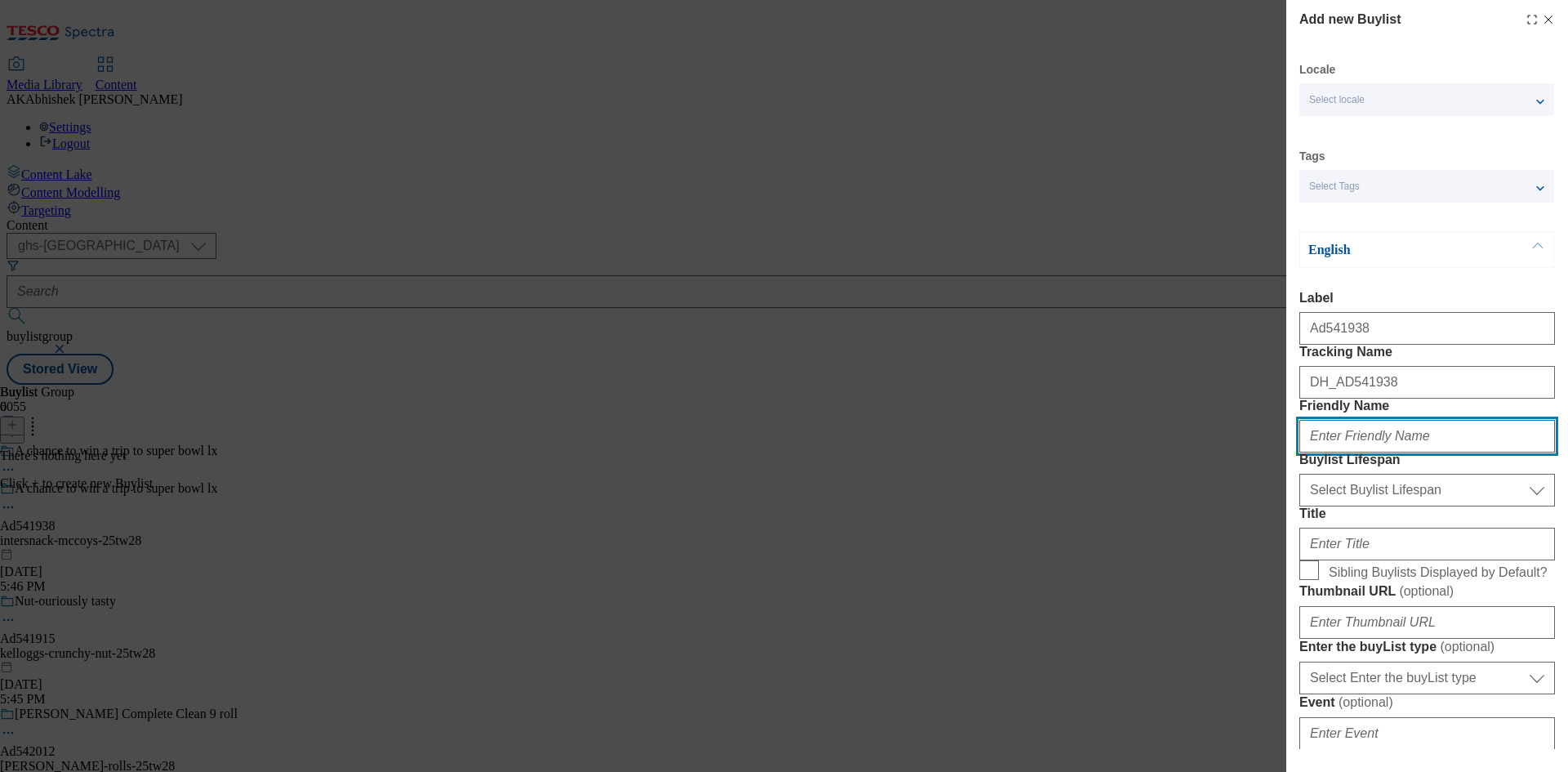
click at [1346, 453] on input "Friendly Name" at bounding box center [1427, 436] width 256 height 32
click at [1050, 626] on div "Add new Buylist Locale Select locale English Welsh Tags Select Tags fnf marketp…" at bounding box center [784, 386] width 1568 height 772
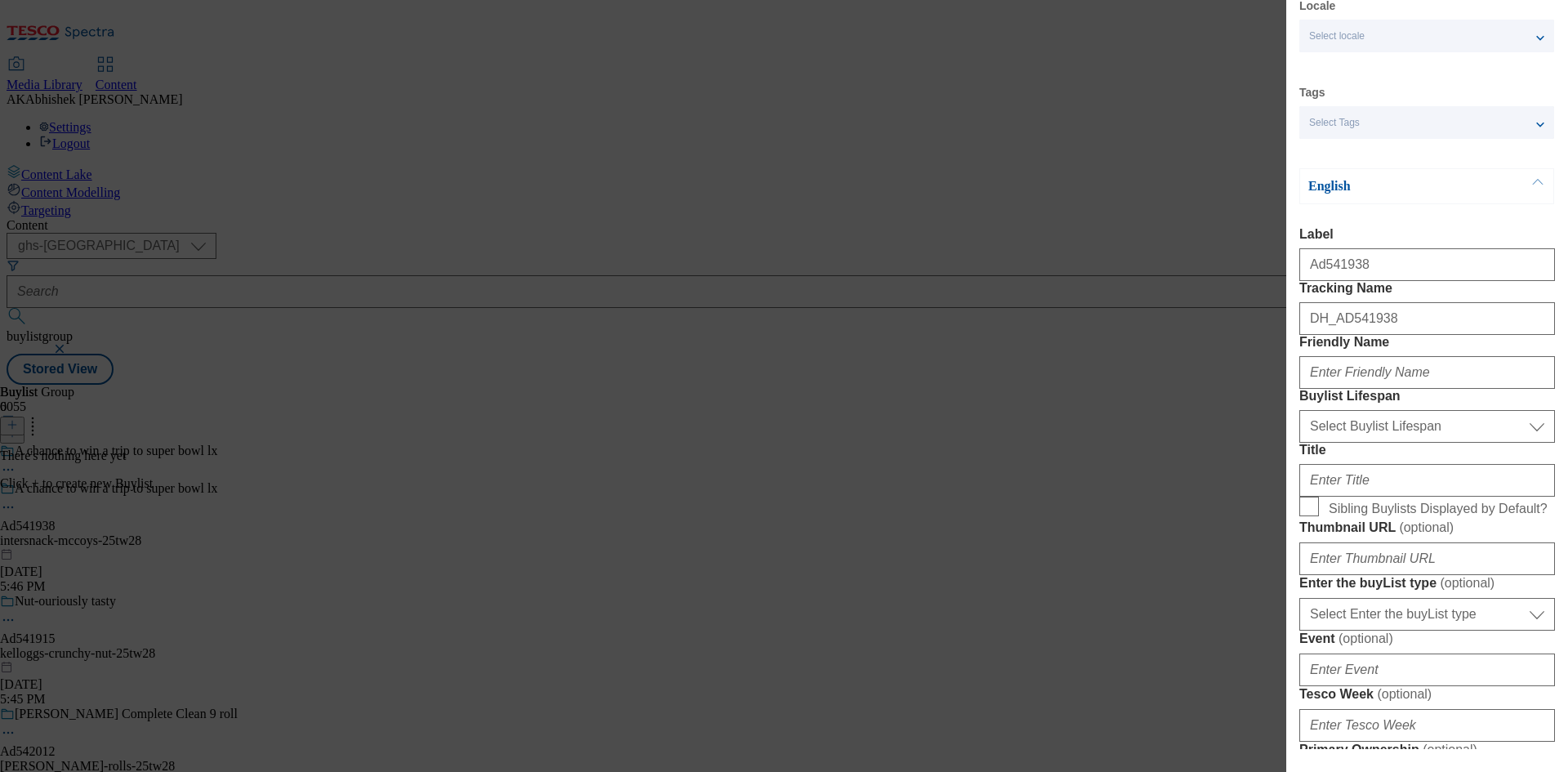
scroll to position [82, 0]
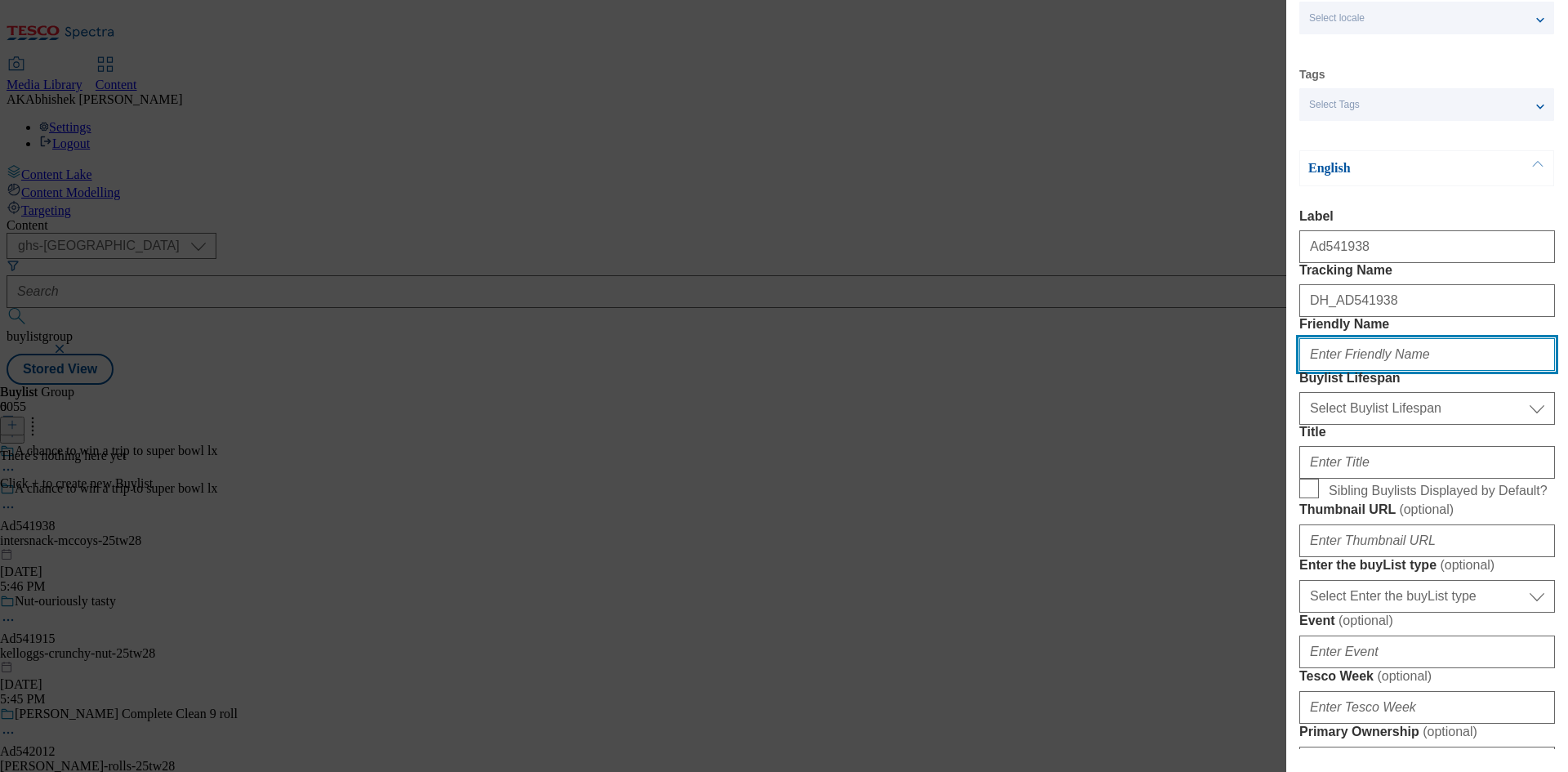
click at [1396, 371] on input "Friendly Name" at bounding box center [1427, 354] width 256 height 32
paste input "Intersnack"
click at [1303, 371] on input "Intersnack" at bounding box center [1427, 354] width 256 height 32
type input "intersnack"
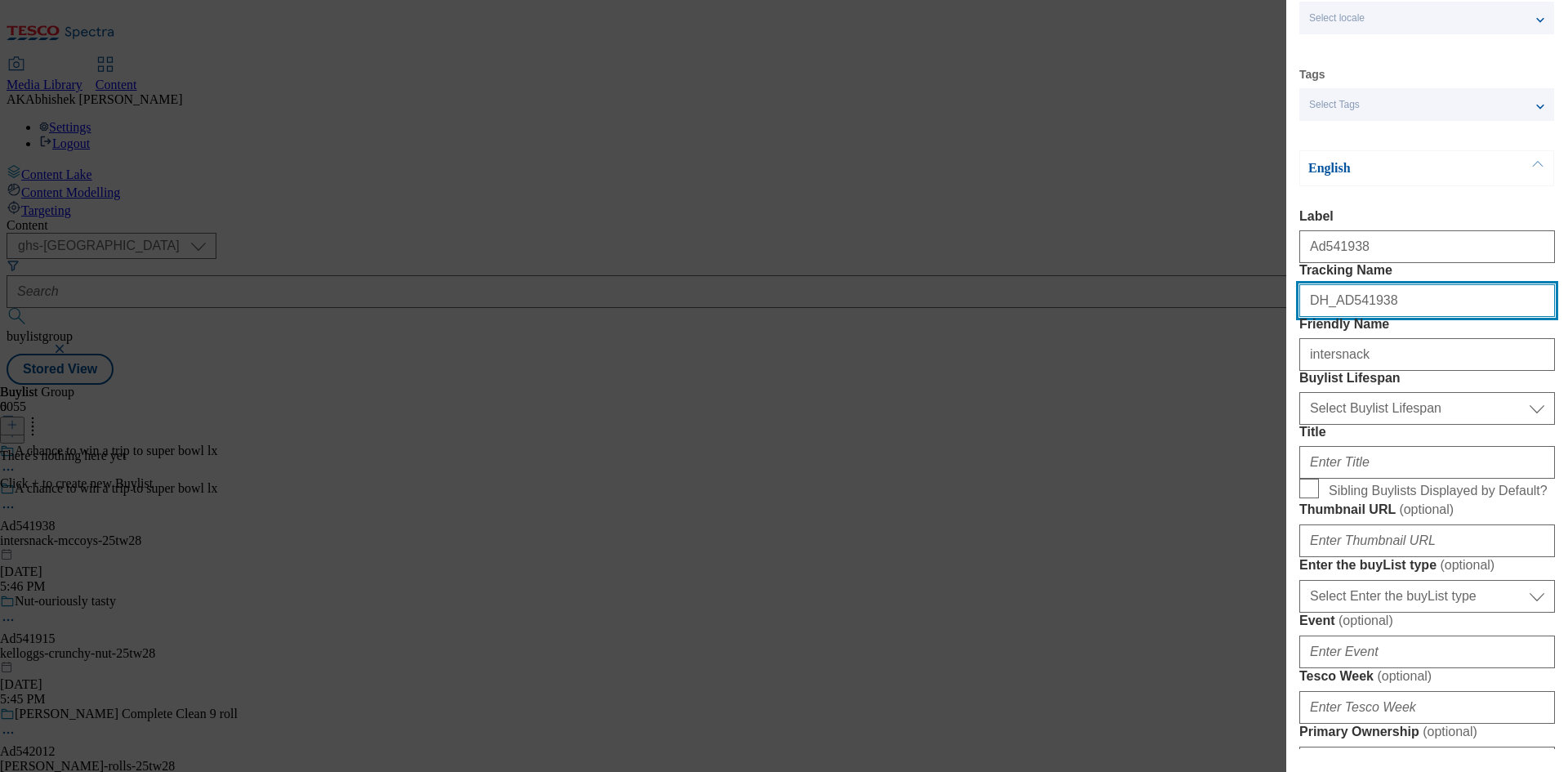
click at [1379, 317] on input "DH_AD541938" at bounding box center [1427, 301] width 256 height 32
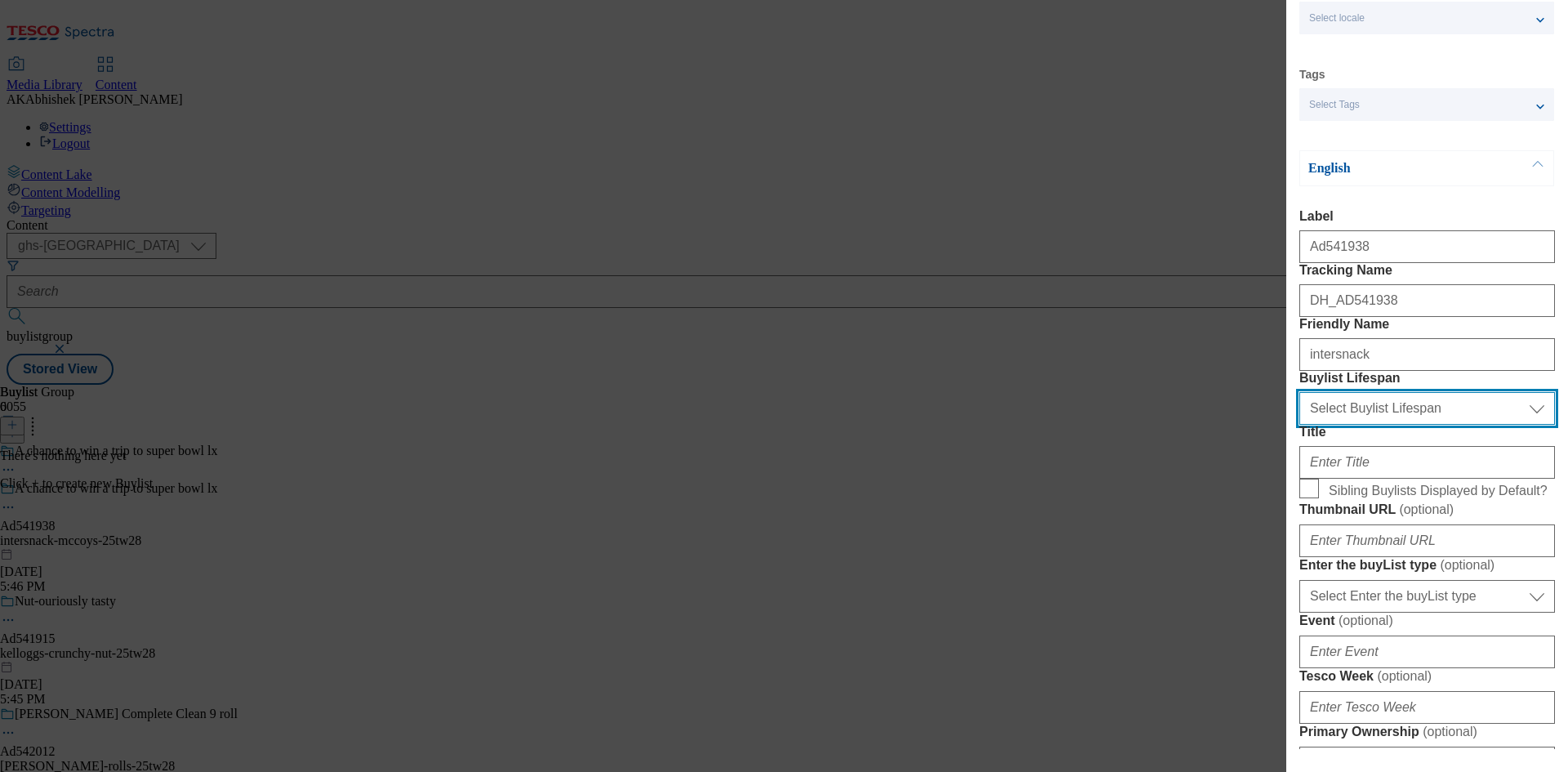
click at [1393, 425] on select "Select Buylist Lifespan evergreen seasonal tactical" at bounding box center [1427, 409] width 256 height 32
select select "tactical"
click at [1300, 425] on select "Select Buylist Lifespan evergreen seasonal tactical" at bounding box center [1427, 409] width 256 height 32
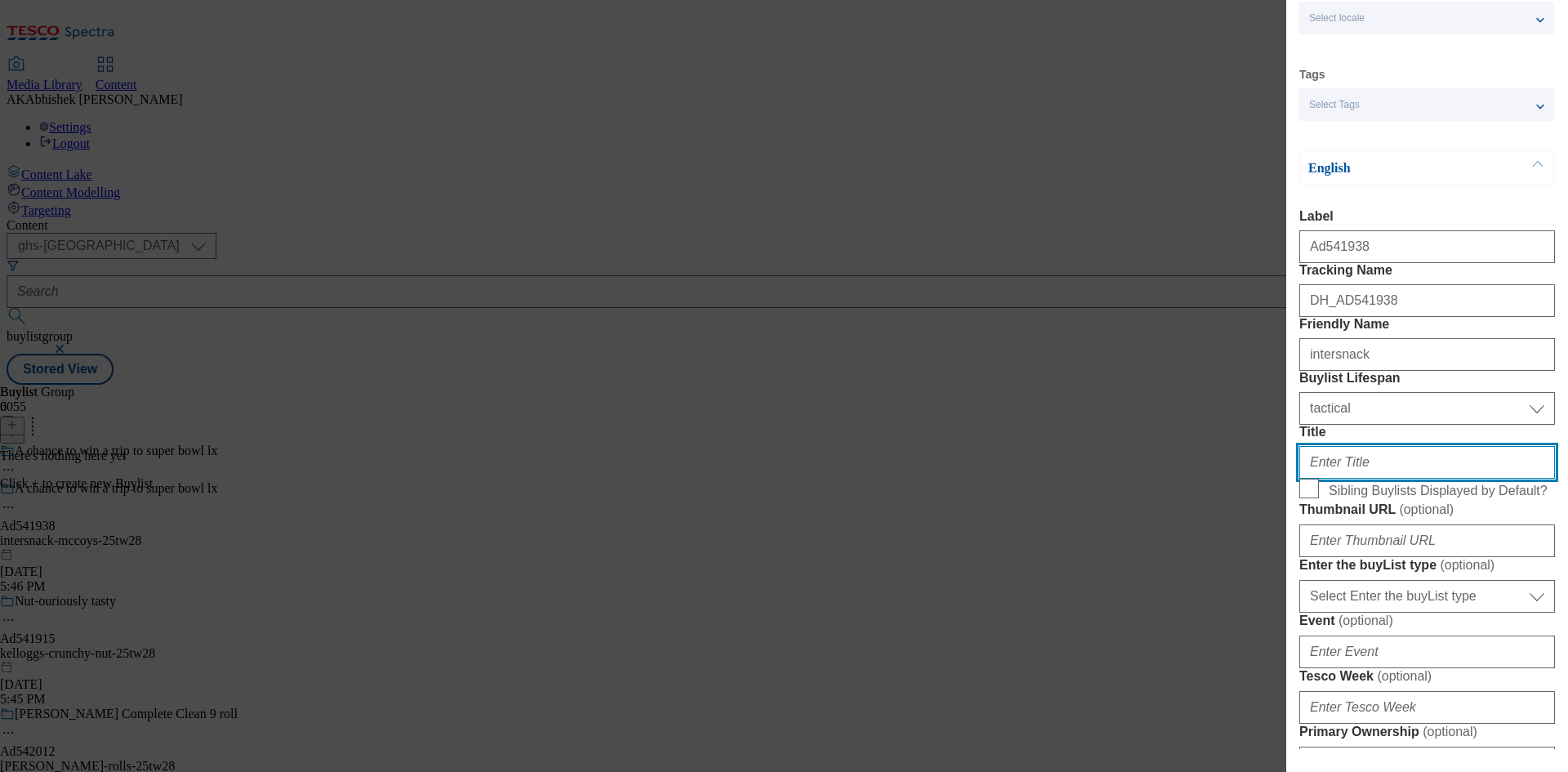
click at [1381, 478] on input "Title" at bounding box center [1427, 462] width 256 height 32
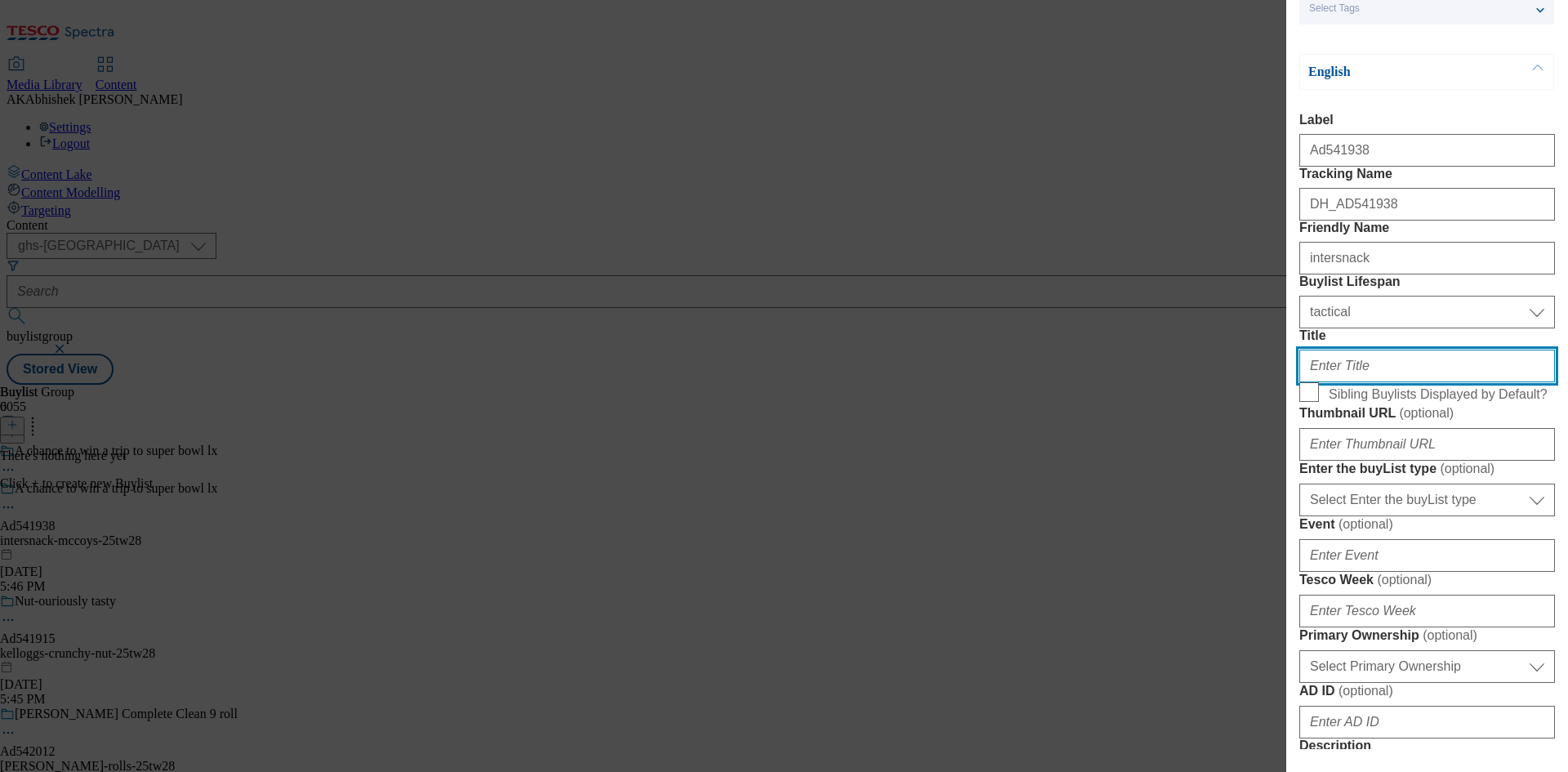
scroll to position [327, 0]
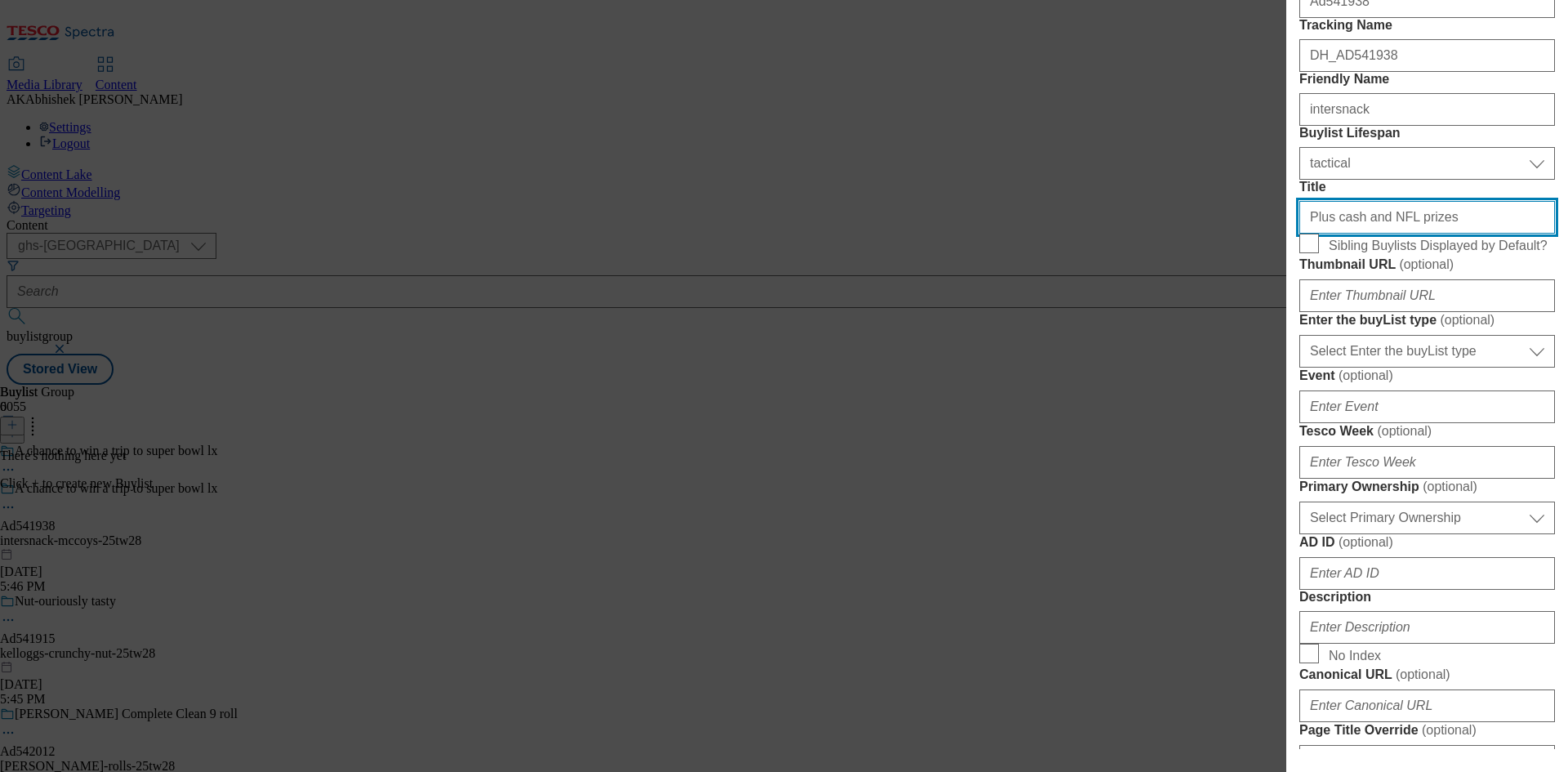
type input "Plus cash and NFL prizes"
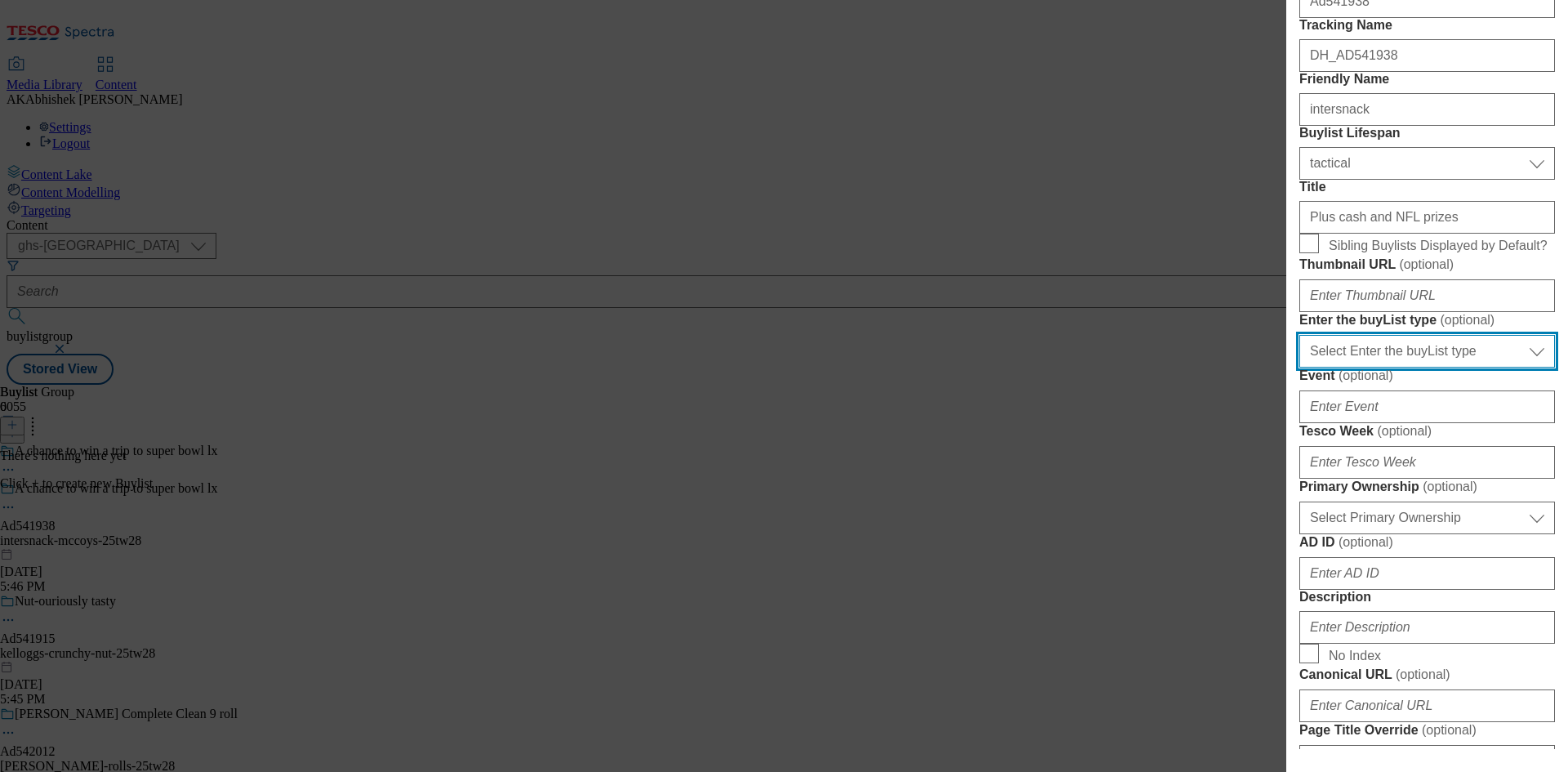
click at [1405, 368] on select "Select Enter the buyList type event supplier funded long term >4 weeks supplier…" at bounding box center [1427, 351] width 256 height 32
select select "supplier funded short term 1-3 weeks"
click at [1300, 368] on select "Select Enter the buyList type event supplier funded long term >4 weeks supplier…" at bounding box center [1427, 351] width 256 height 32
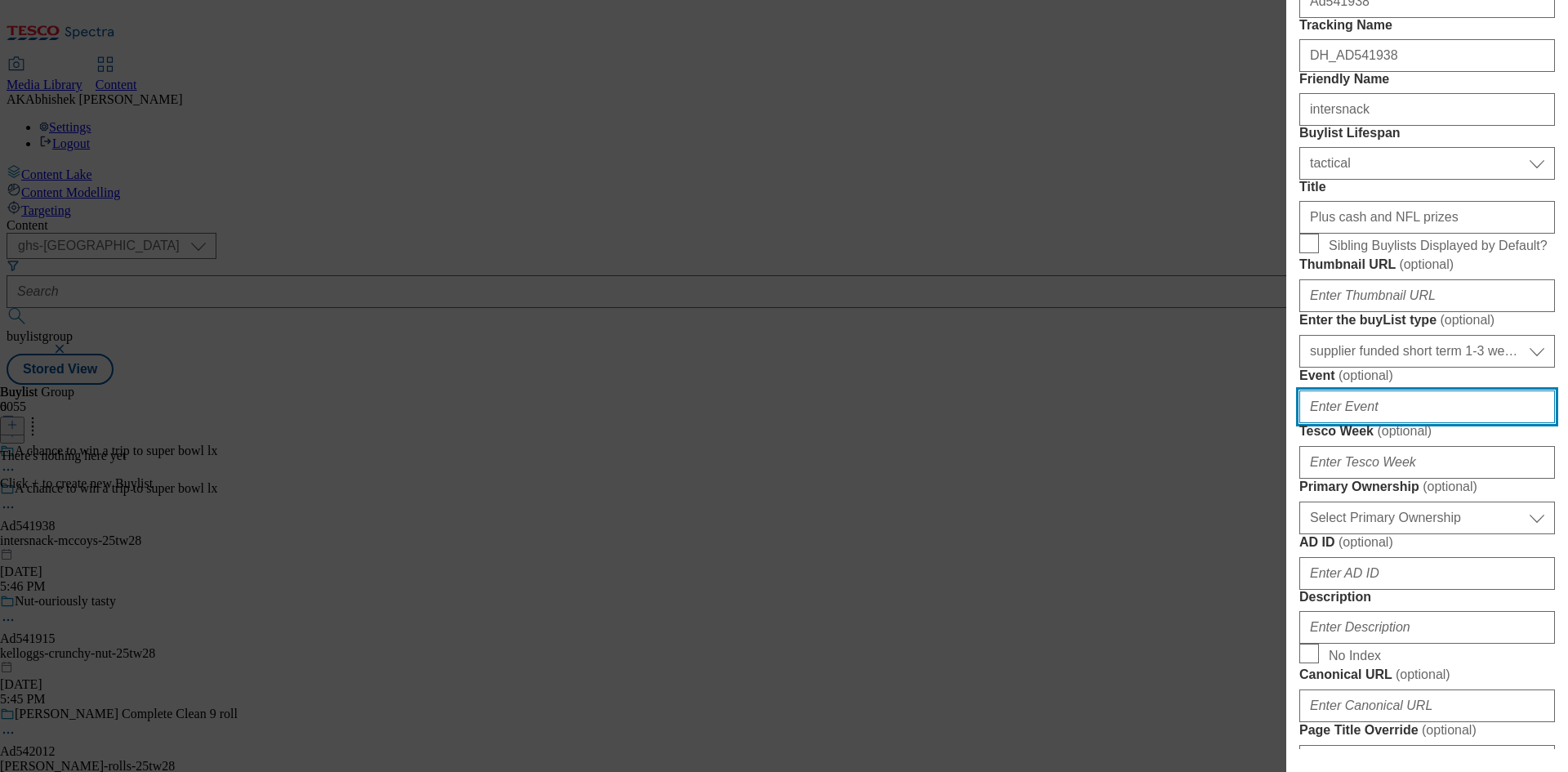
click at [1365, 423] on input "Event ( optional )" at bounding box center [1427, 407] width 256 height 32
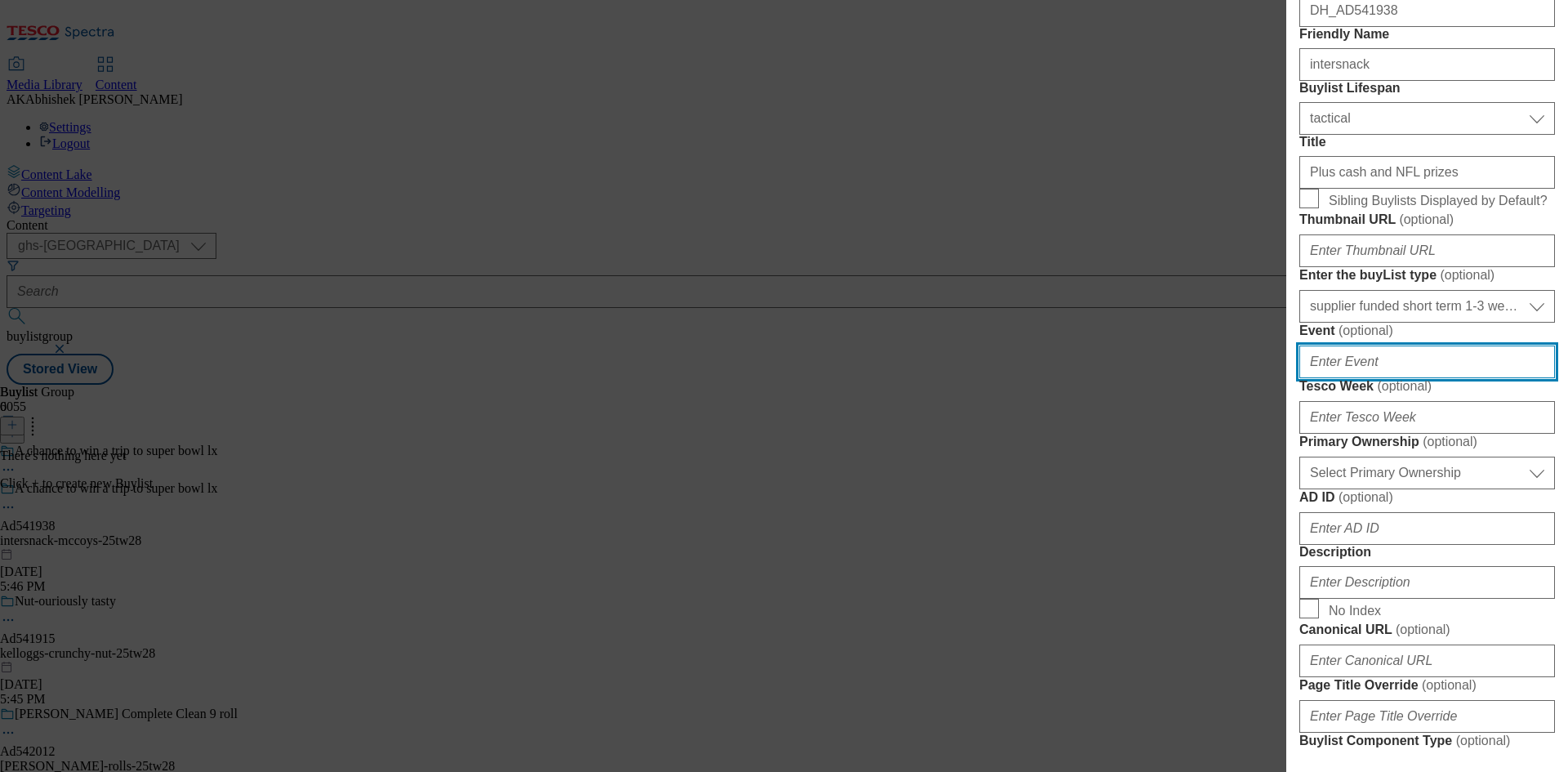
scroll to position [409, 0]
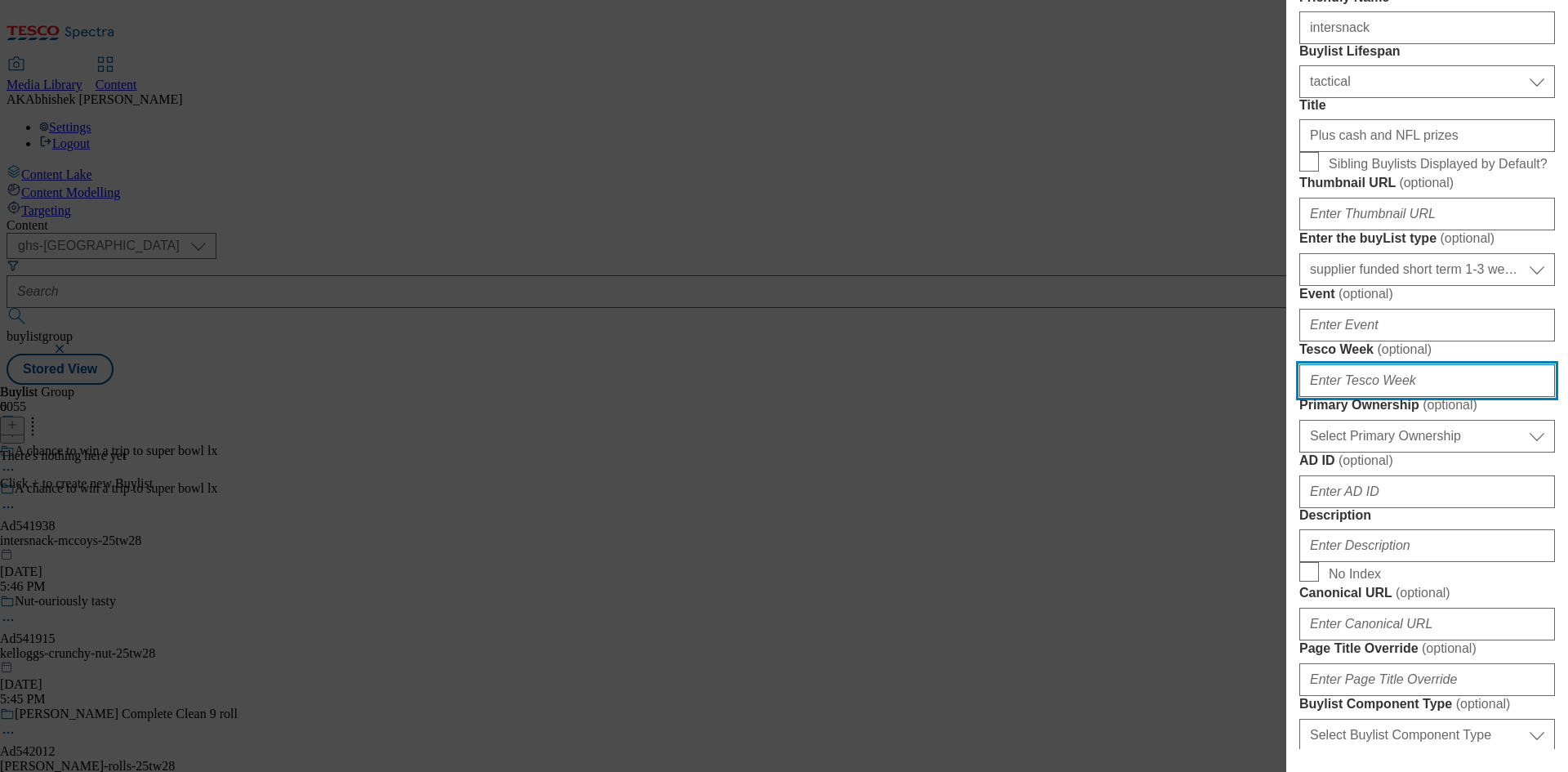
click at [1398, 397] on input "Tesco Week ( optional )" at bounding box center [1427, 380] width 256 height 32
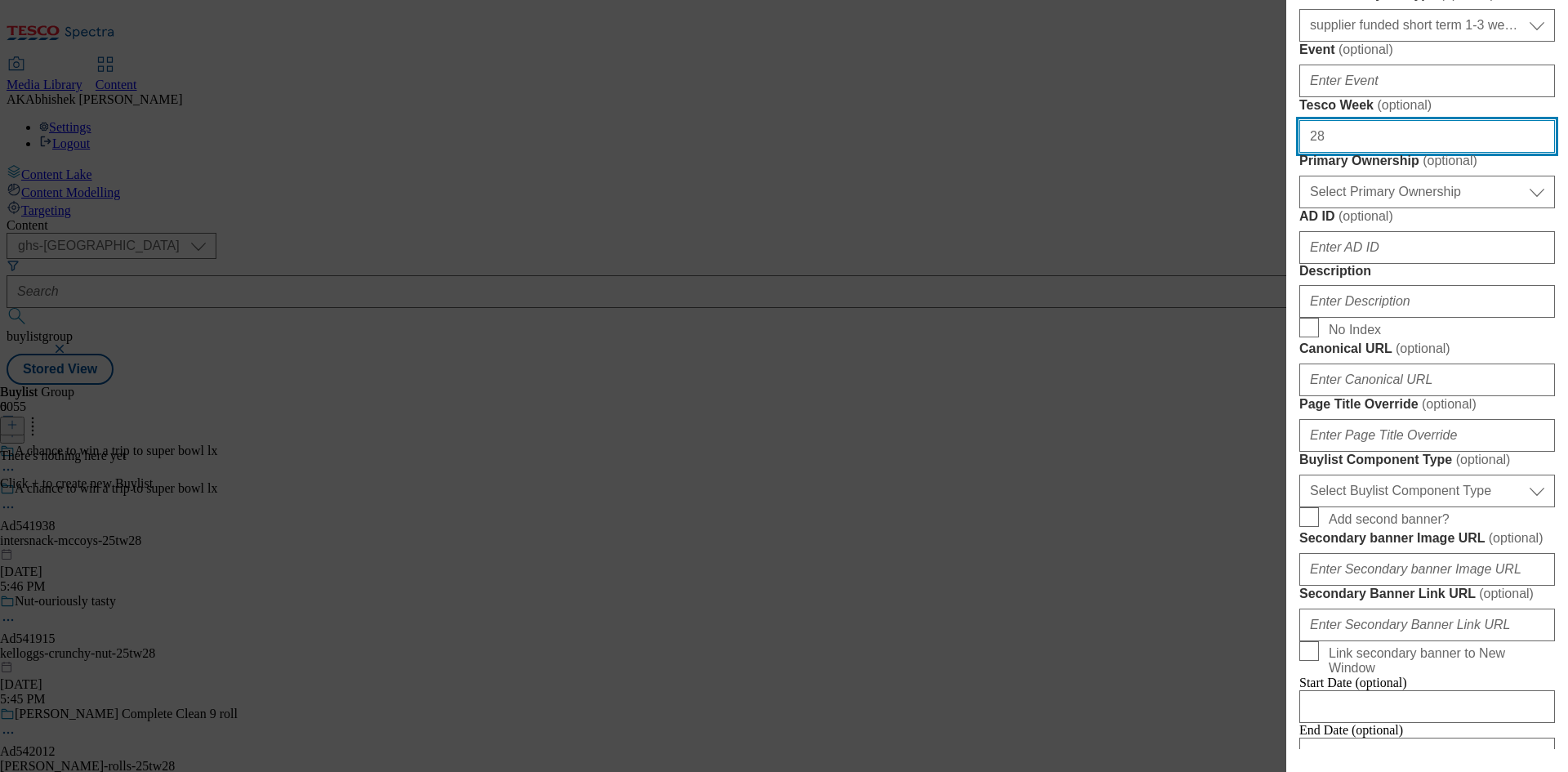
scroll to position [653, 0]
type input "28"
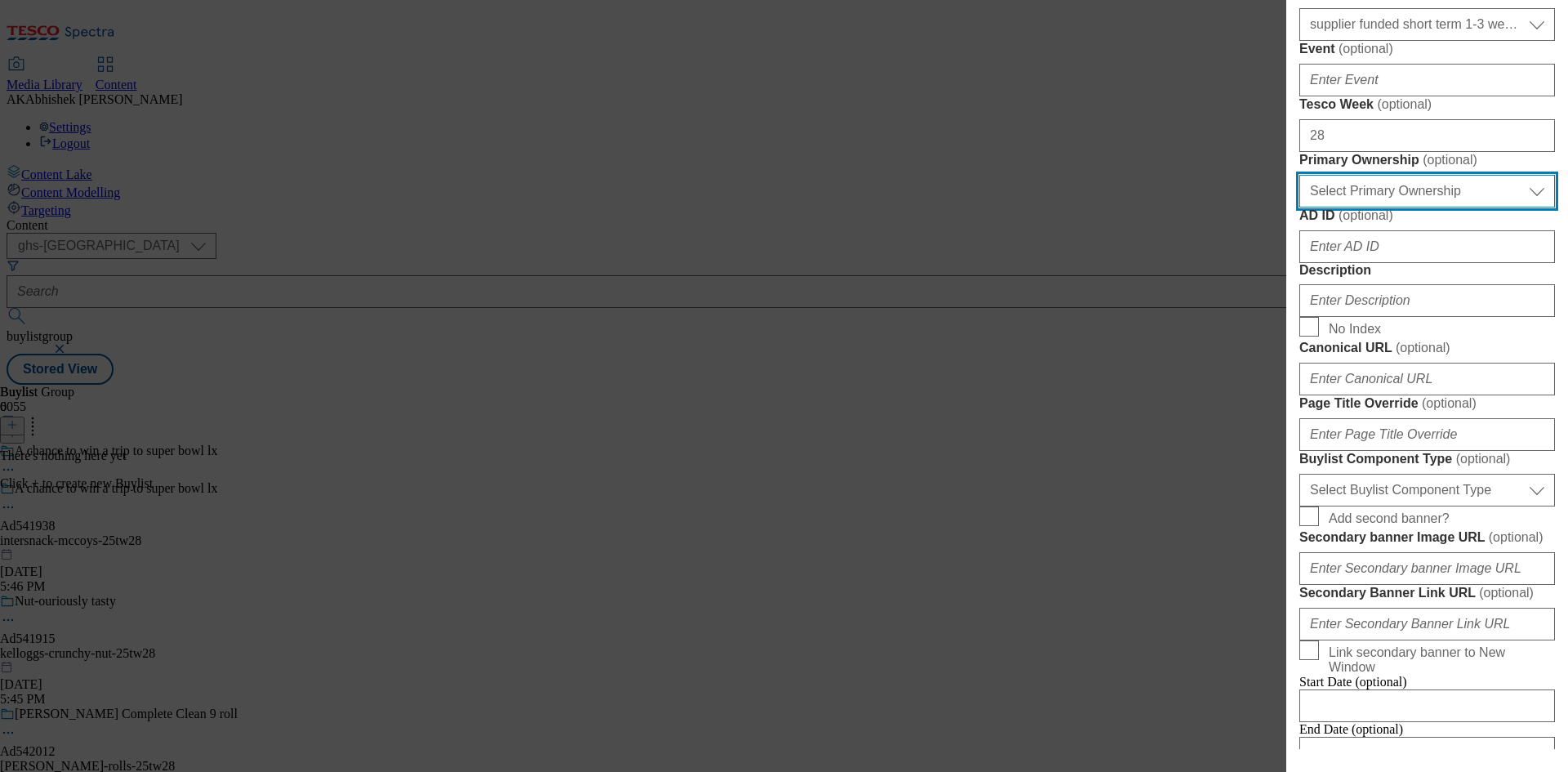
click at [1386, 207] on select "Select Primary Ownership [PERSON_NAME]" at bounding box center [1427, 191] width 256 height 32
select select "dunnhumby"
click at [1300, 207] on select "Select Primary Ownership [PERSON_NAME]" at bounding box center [1427, 191] width 256 height 32
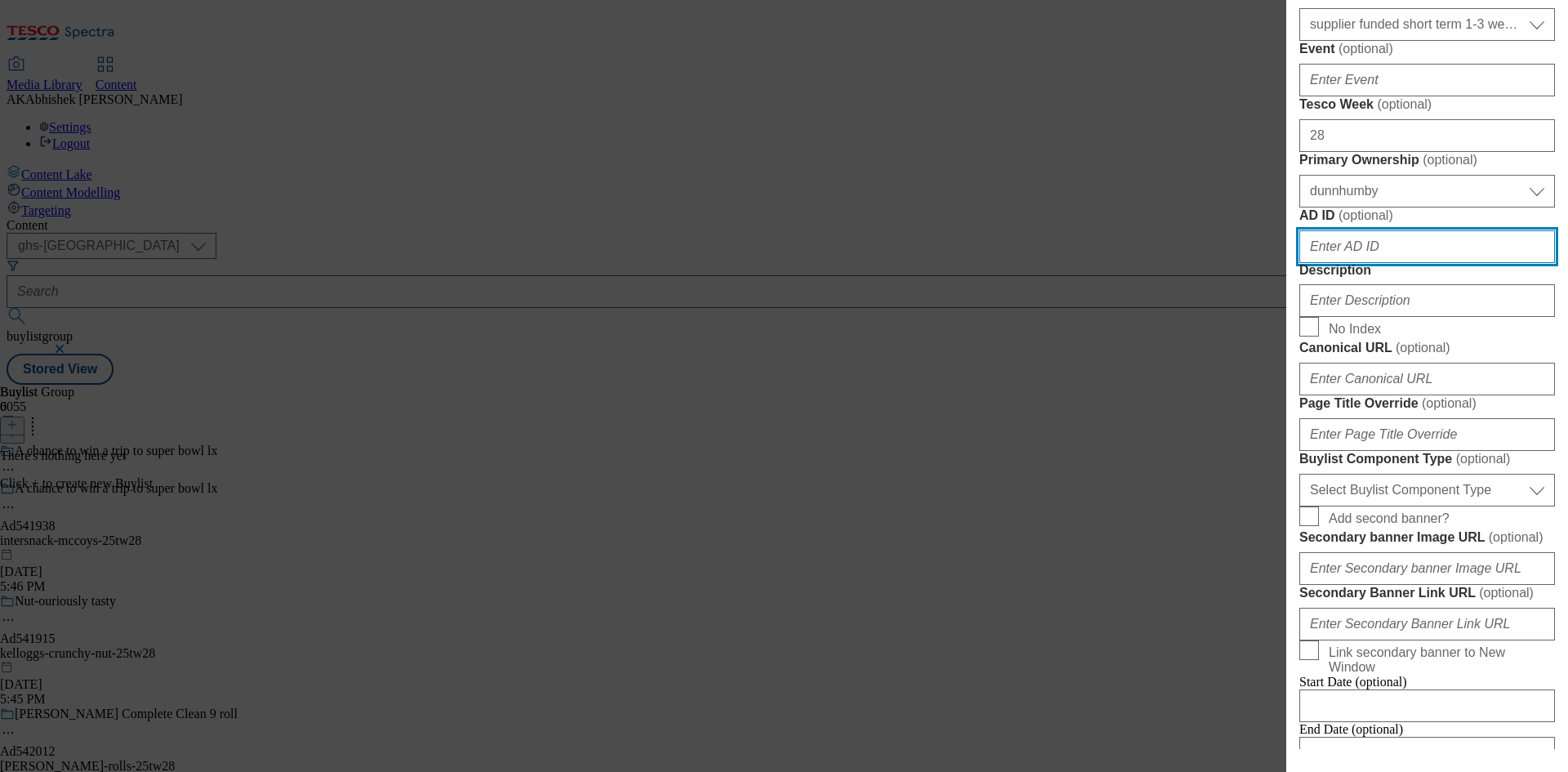
drag, startPoint x: 1434, startPoint y: 545, endPoint x: 1448, endPoint y: 548, distance: 14.3
click at [1433, 263] on input "AD ID ( optional )" at bounding box center [1427, 246] width 256 height 32
paste input "541938"
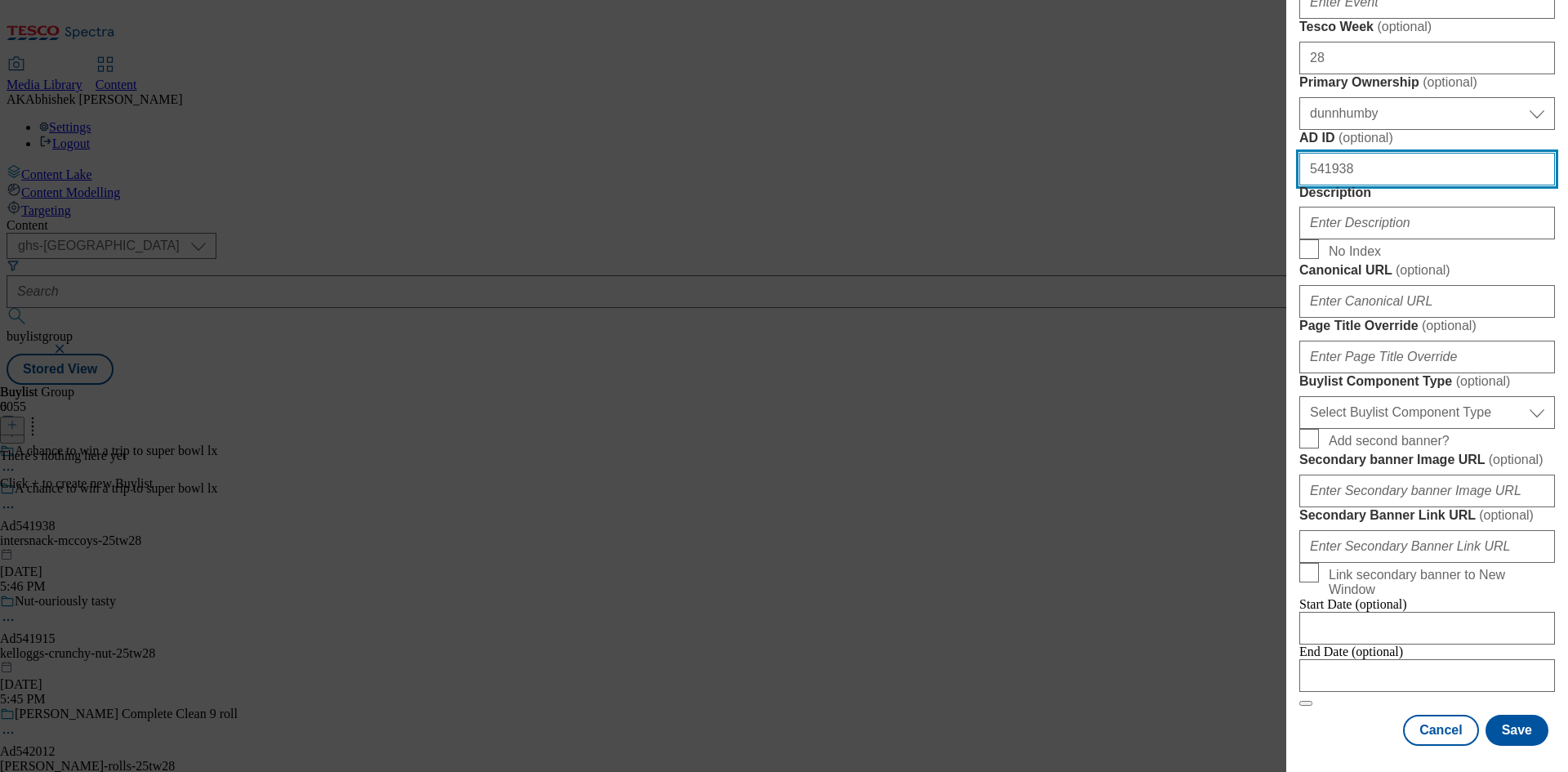
type input "541938"
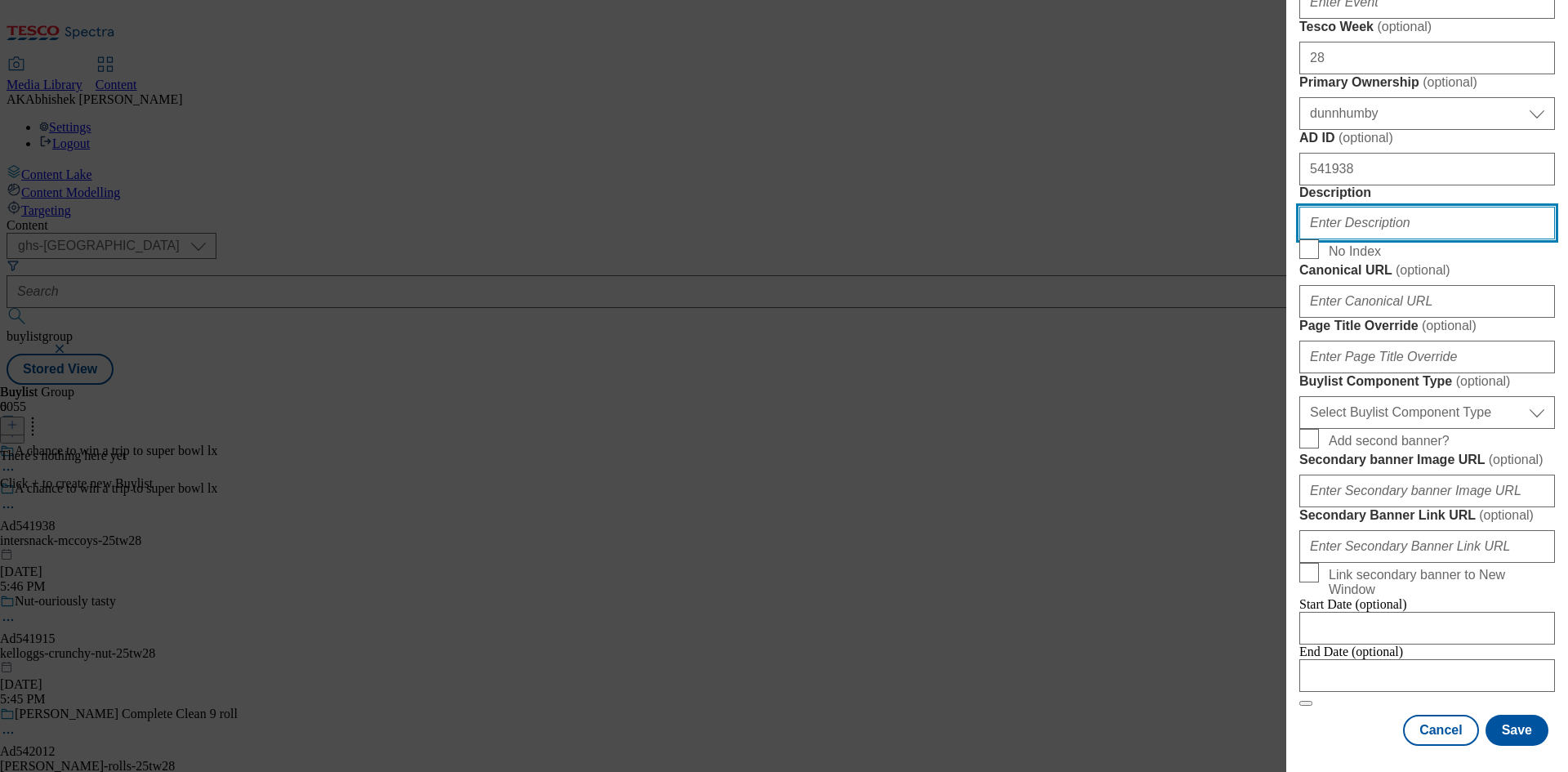
click at [1351, 239] on input "Description" at bounding box center [1427, 223] width 256 height 32
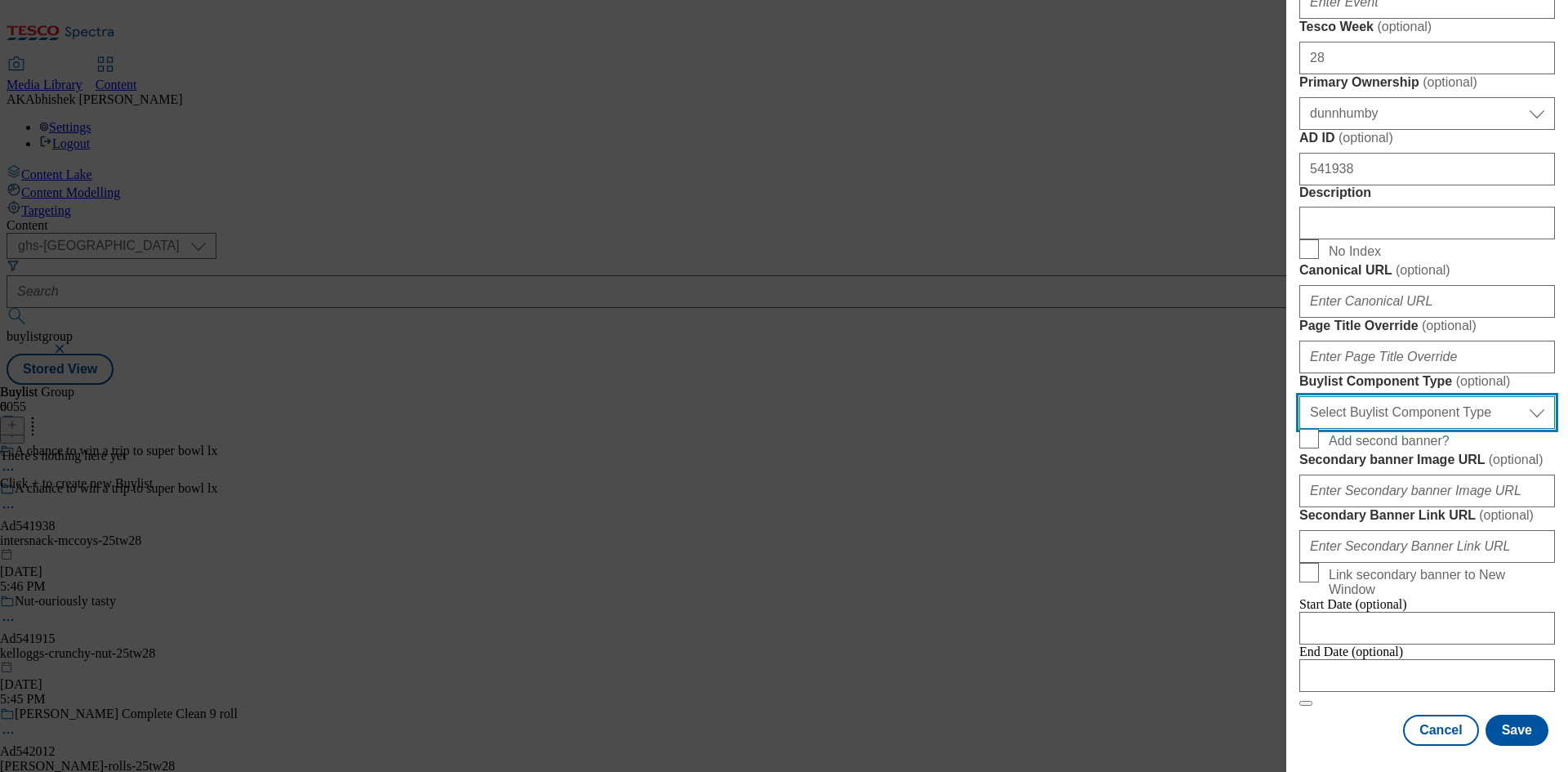
click at [1438, 428] on select "Select Buylist Component Type Banner Competition Header Meal" at bounding box center [1427, 412] width 256 height 32
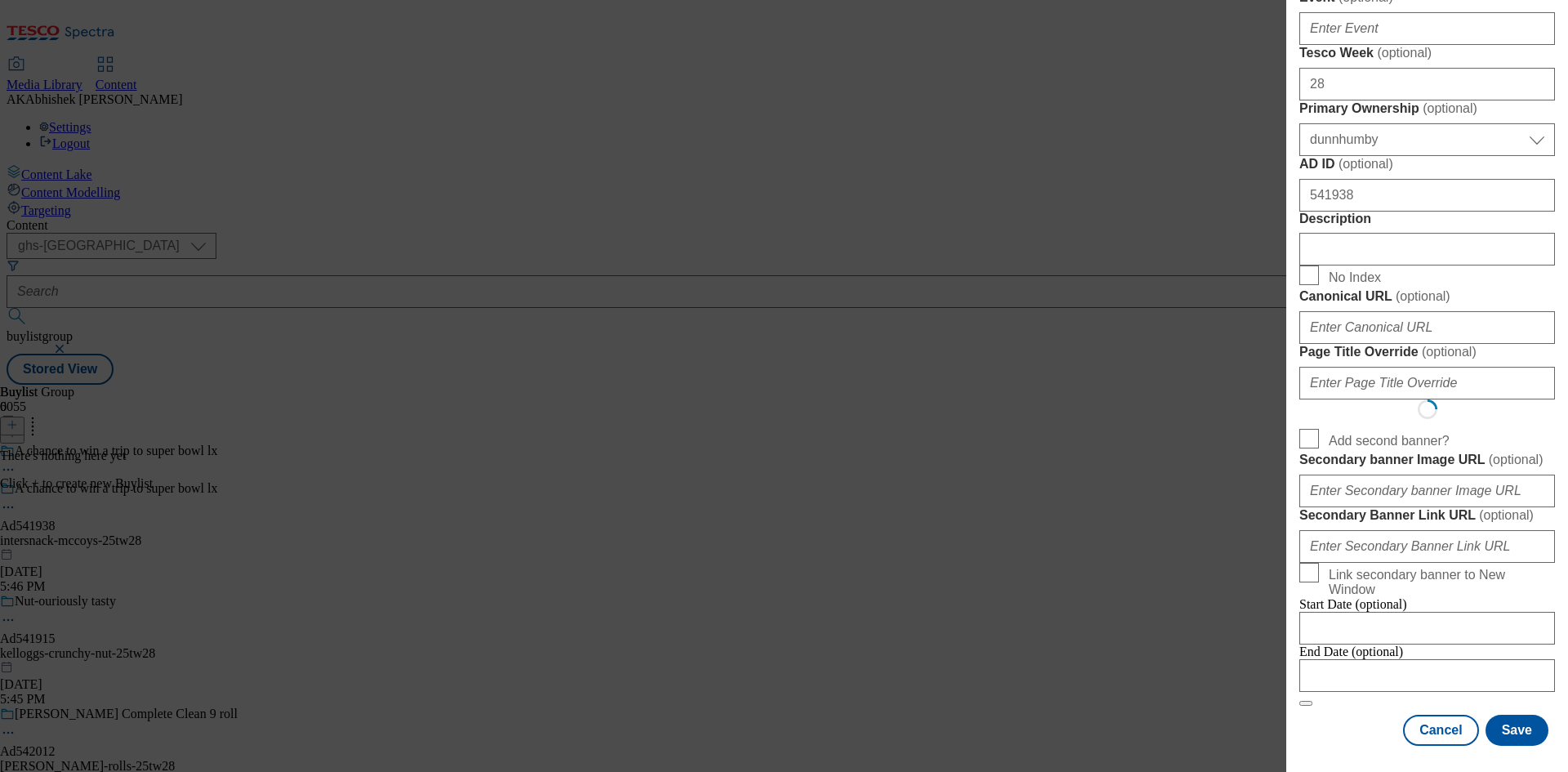
scroll to position [0, 0]
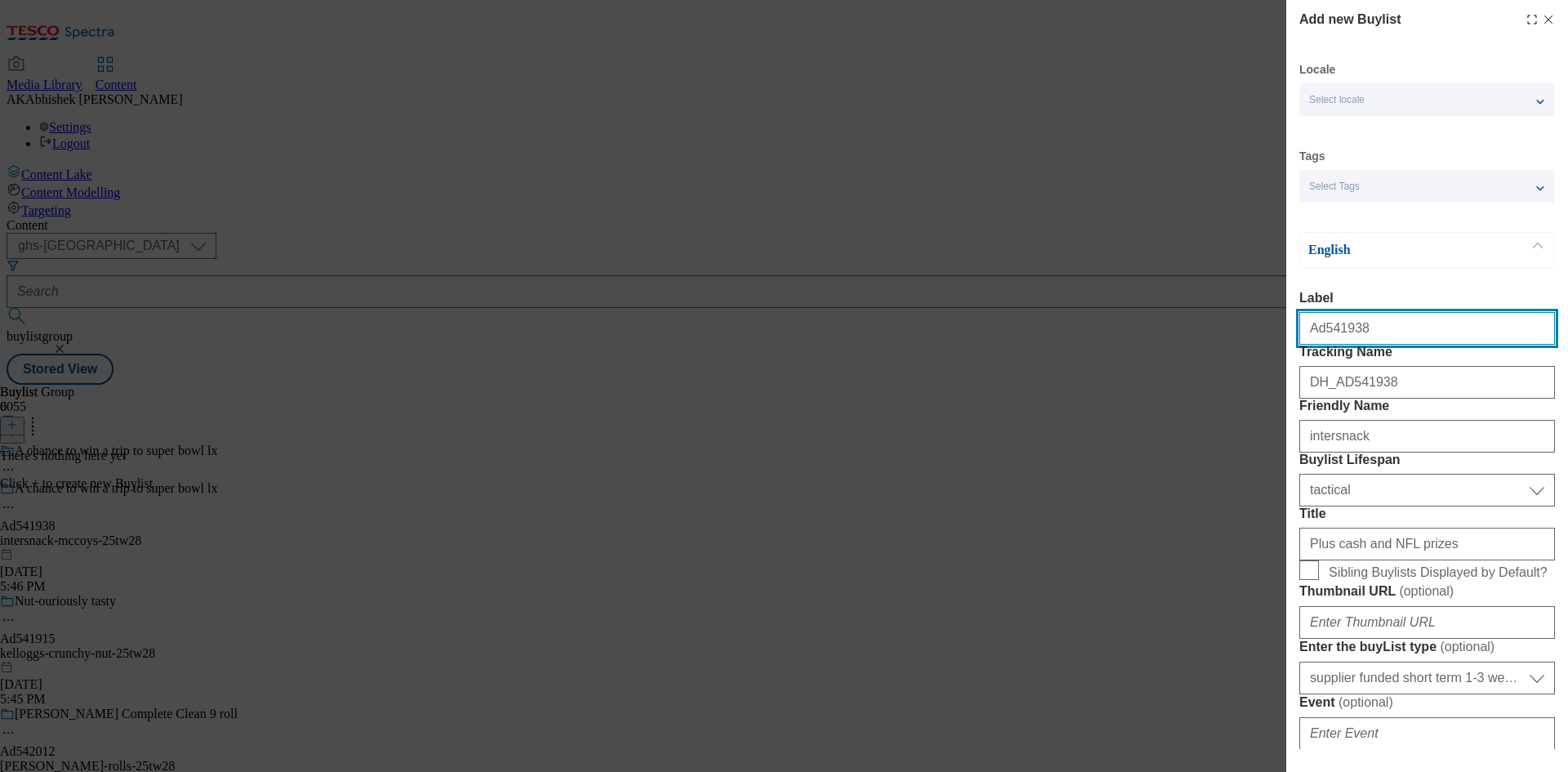
select select "Banner"
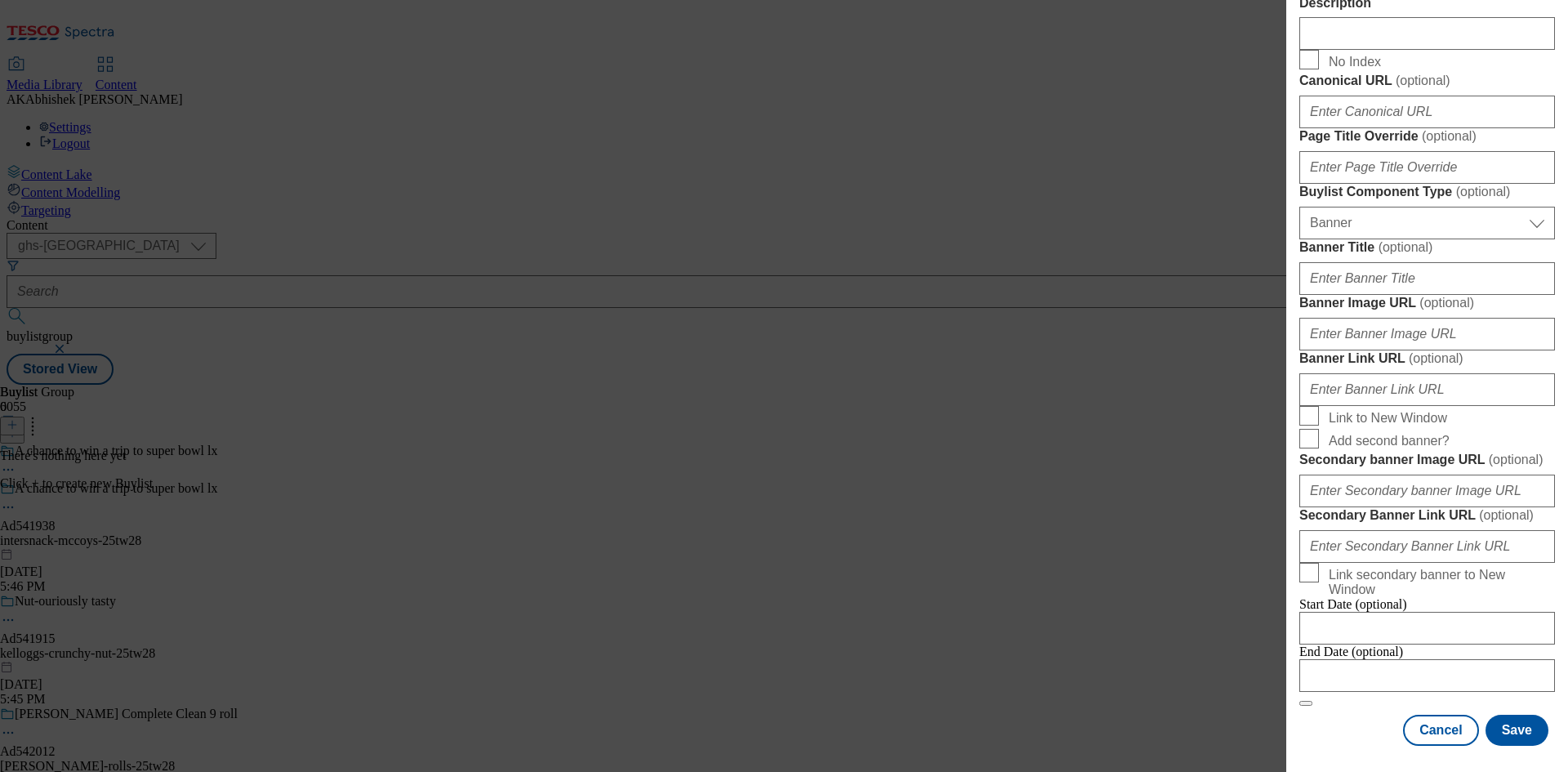
scroll to position [1619, 0]
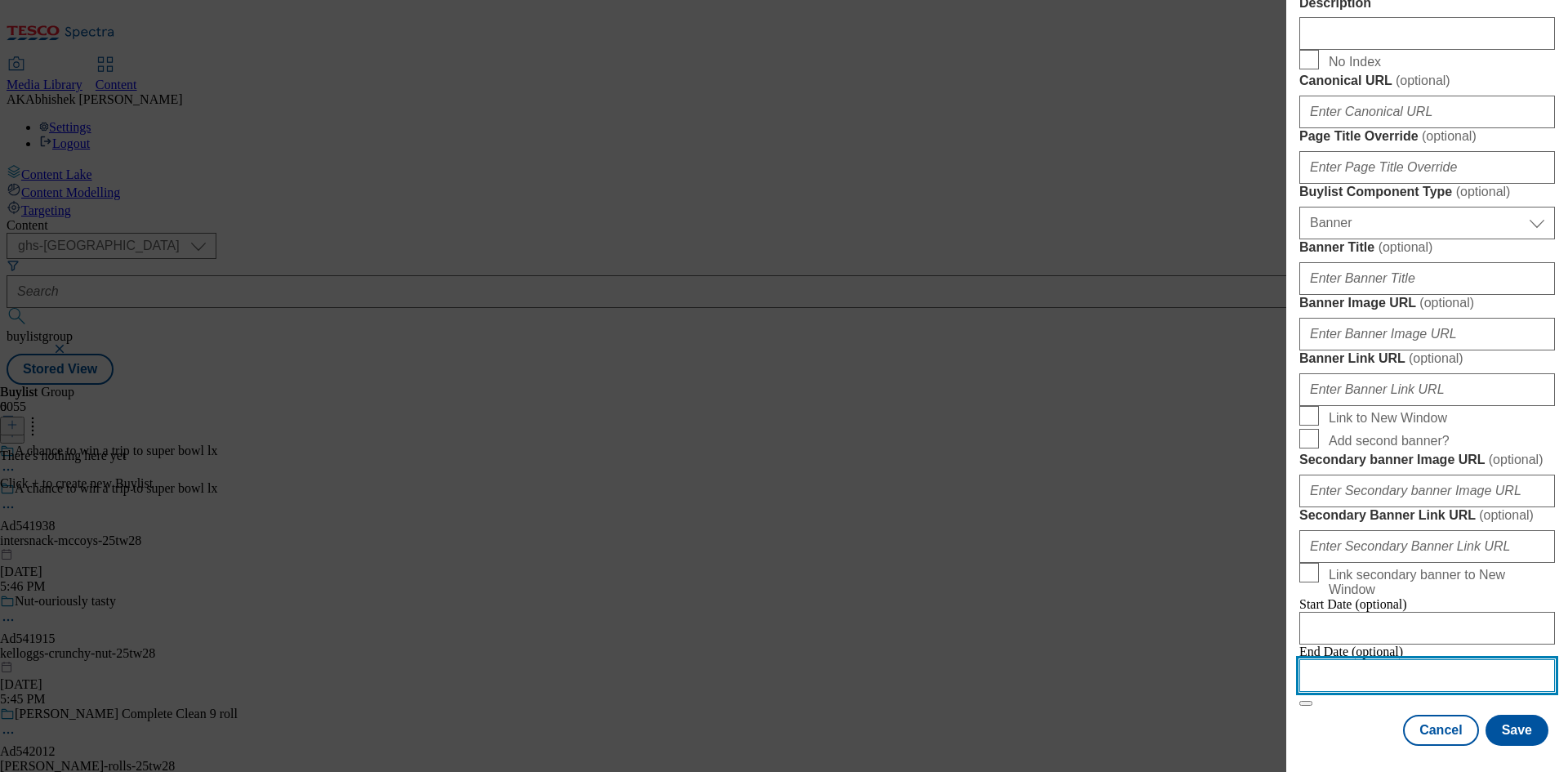
click at [1459, 659] on input "Modal" at bounding box center [1427, 675] width 256 height 32
select select "2025"
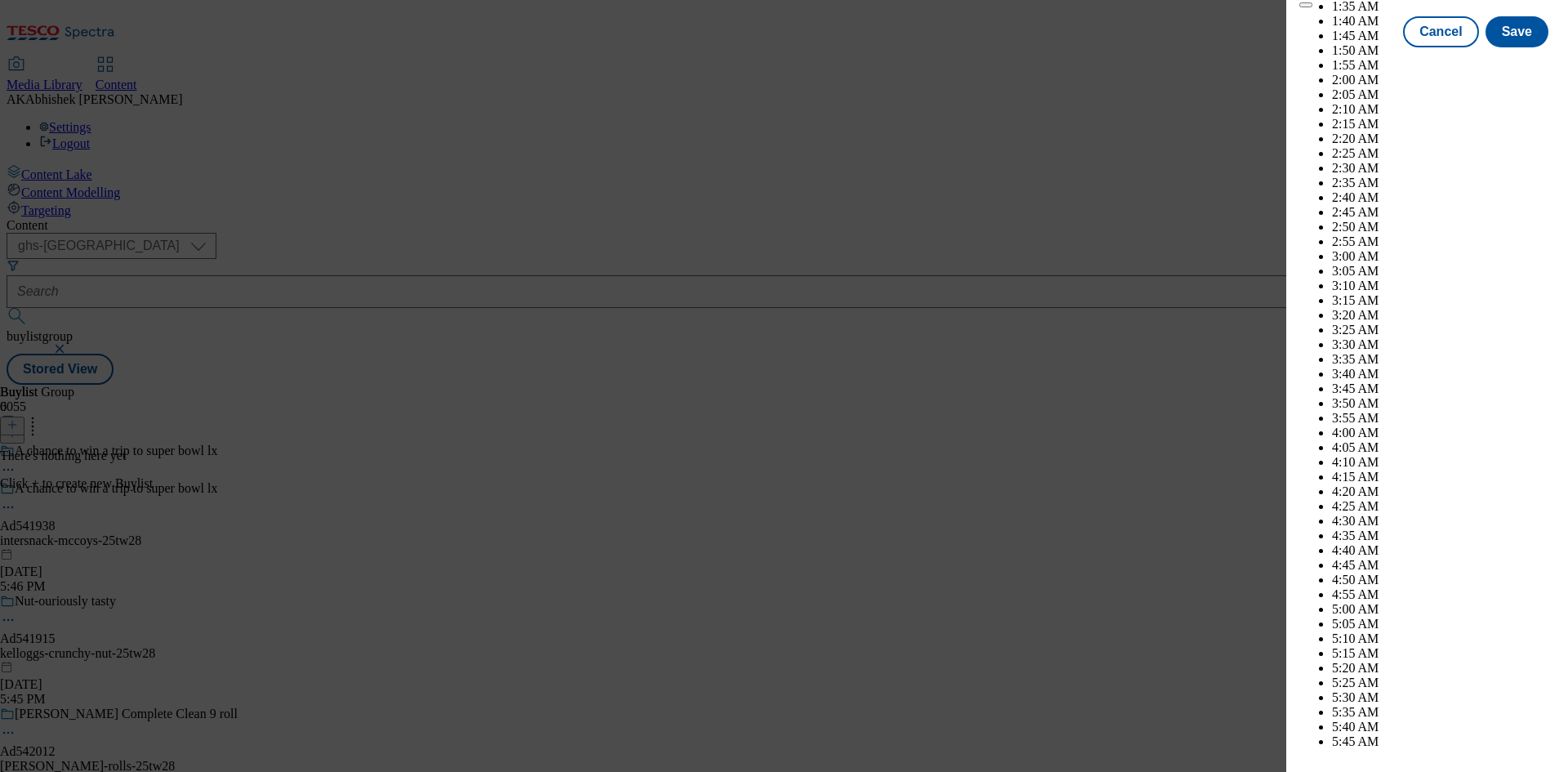
scroll to position [6426, 0]
select select "November"
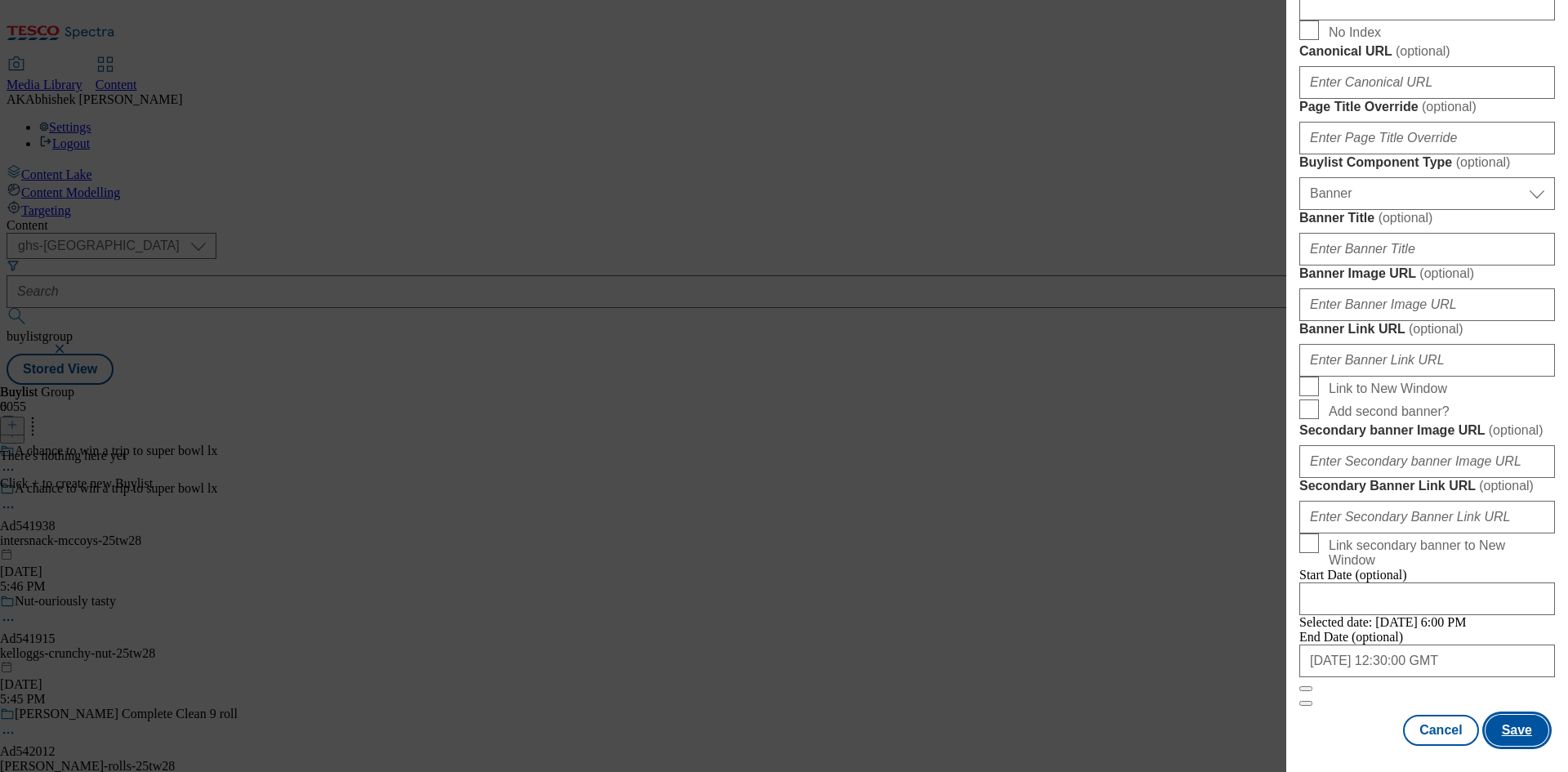
click at [1499, 722] on button "Save" at bounding box center [1517, 730] width 63 height 31
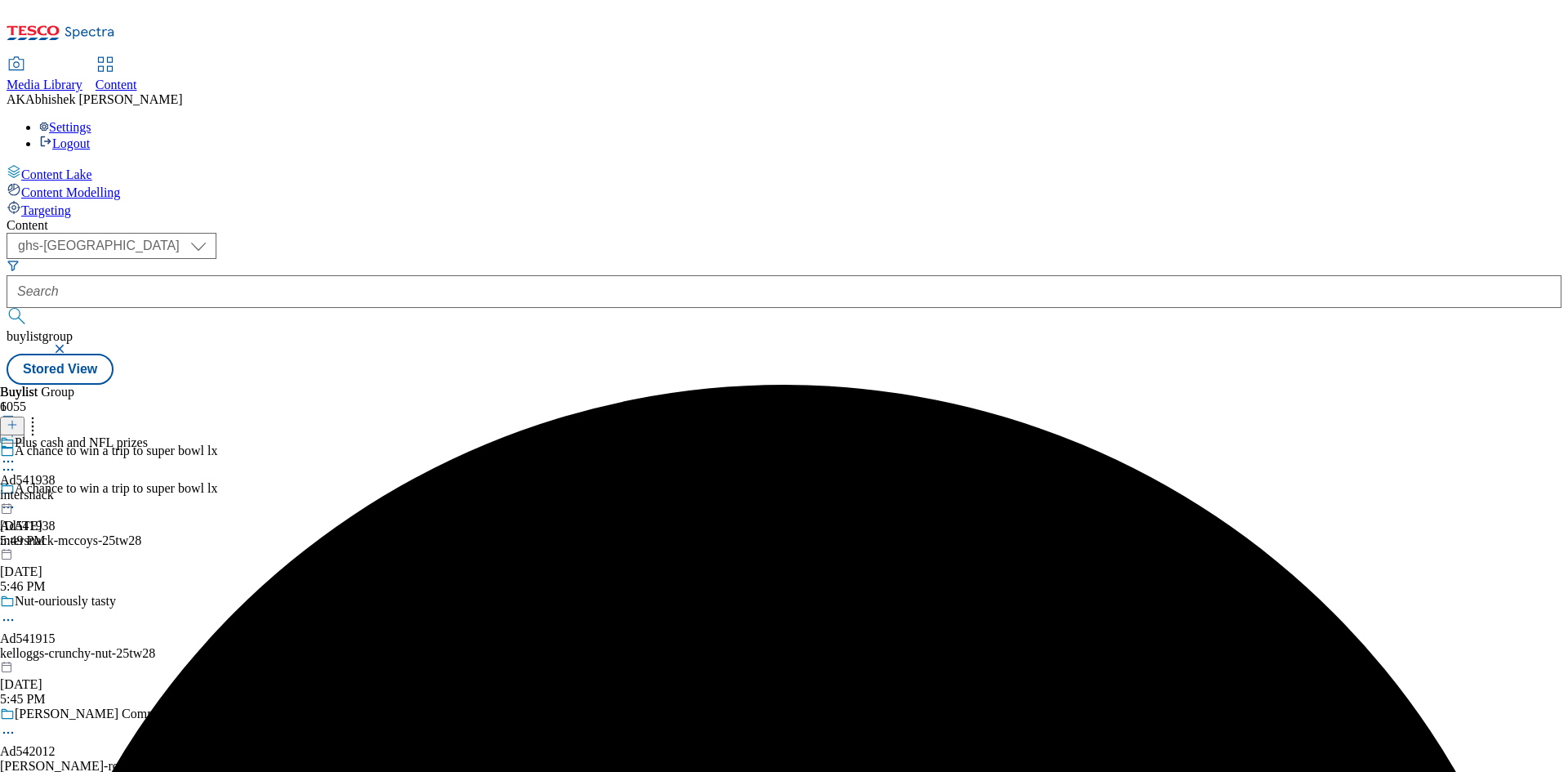
click at [16, 499] on icon at bounding box center [8, 506] width 16 height 16
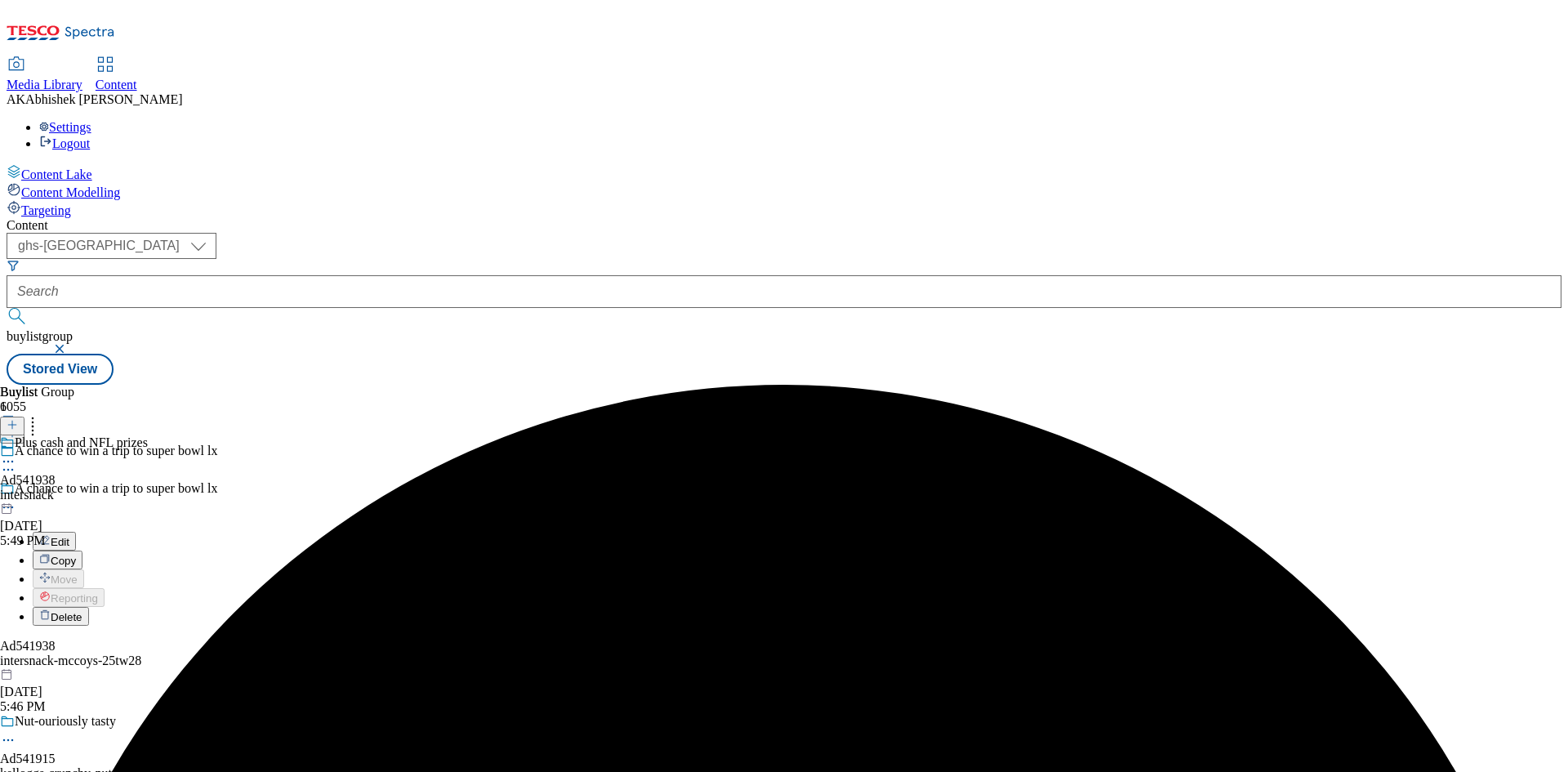
click at [70, 536] on span "Edit" at bounding box center [60, 542] width 19 height 12
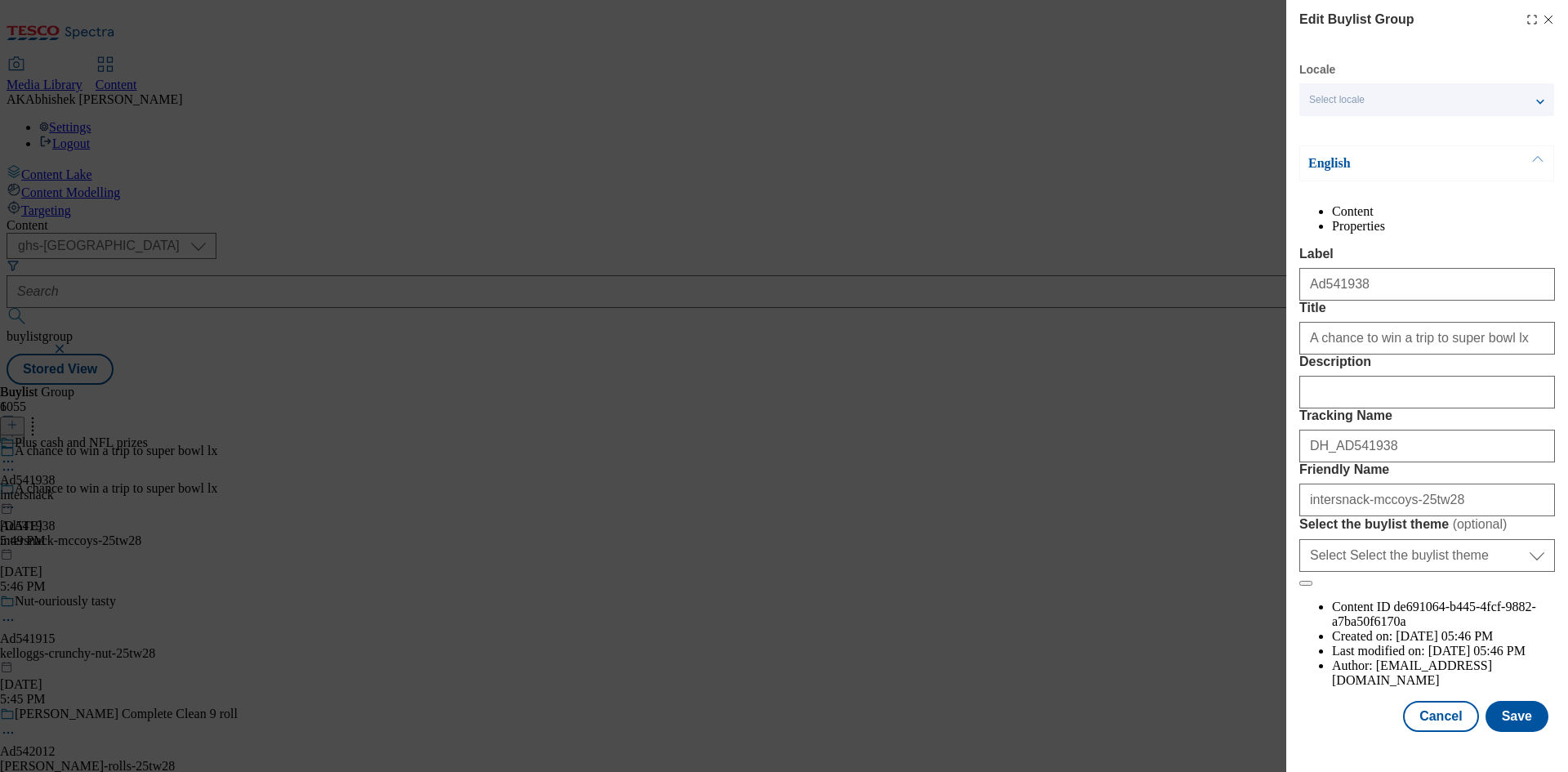
scroll to position [63, 0]
click at [1434, 726] on button "Cancel" at bounding box center [1441, 716] width 75 height 31
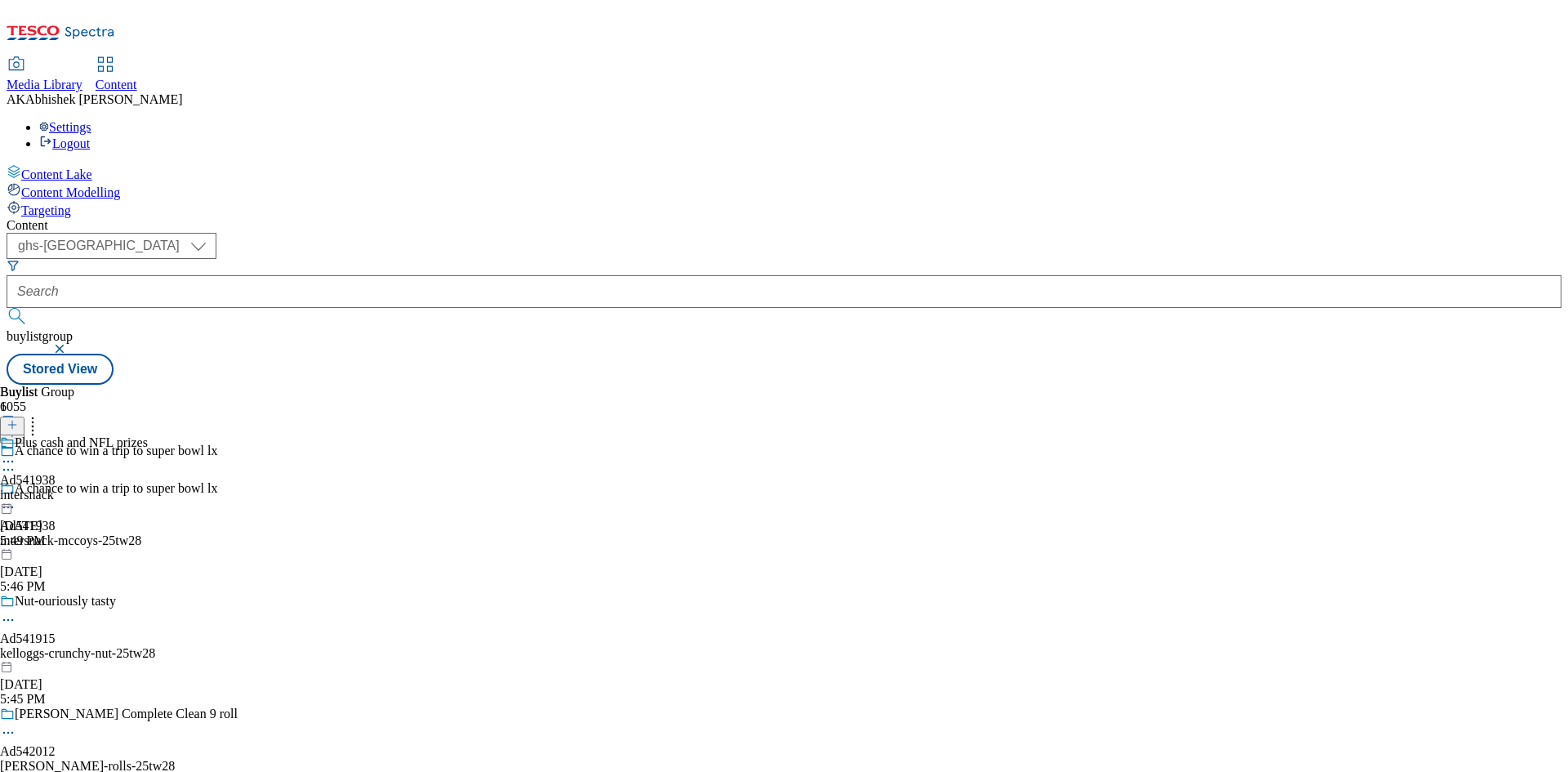
click at [148, 487] on div "intersnack" at bounding box center [74, 494] width 148 height 14
click at [341, 481] on div "A chance to win a trip to super bowl lx Ad541938 intersnack-mccoys-25tw28 [DATE…" at bounding box center [170, 537] width 341 height 113
click at [16, 499] on icon at bounding box center [8, 506] width 16 height 16
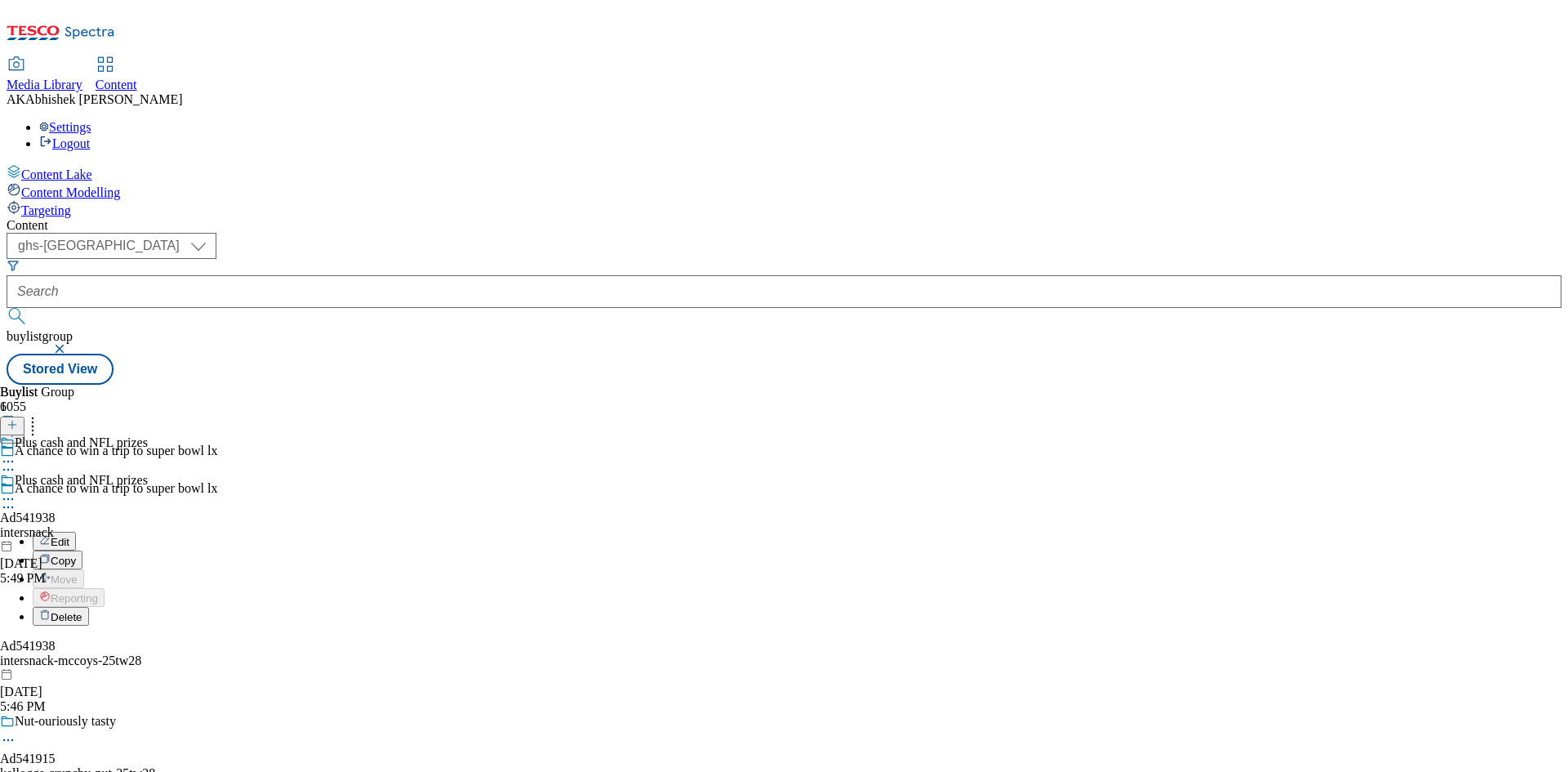
click at [76, 532] on button "Edit" at bounding box center [54, 541] width 43 height 19
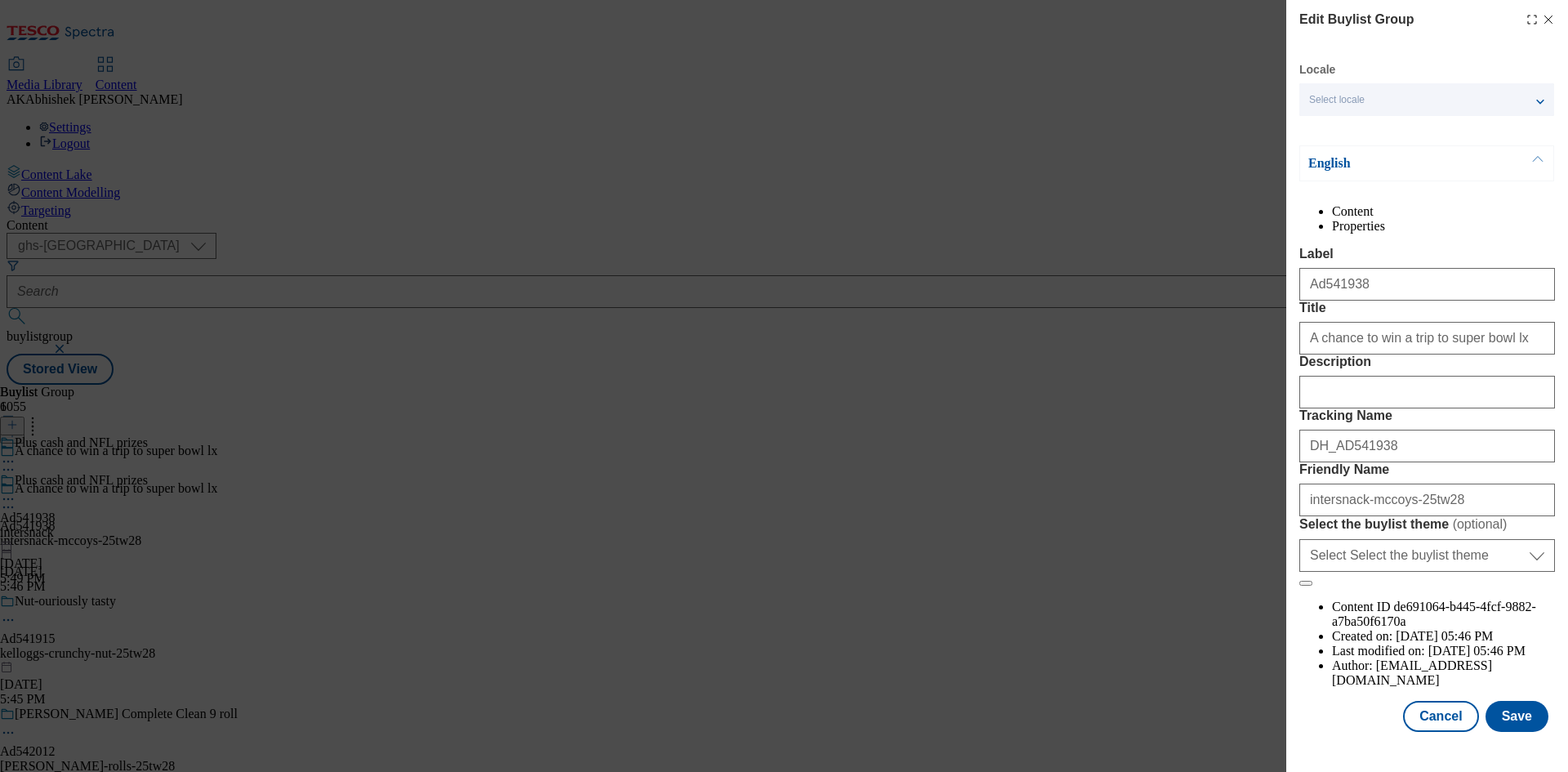
scroll to position [63, 0]
drag, startPoint x: 1395, startPoint y: 583, endPoint x: 1210, endPoint y: 577, distance: 185.1
click at [1210, 577] on div "Edit Buylist Group Locale Select locale English Welsh English Content Propertie…" at bounding box center [784, 386] width 1568 height 772
click at [1443, 724] on button "Cancel" at bounding box center [1441, 716] width 75 height 31
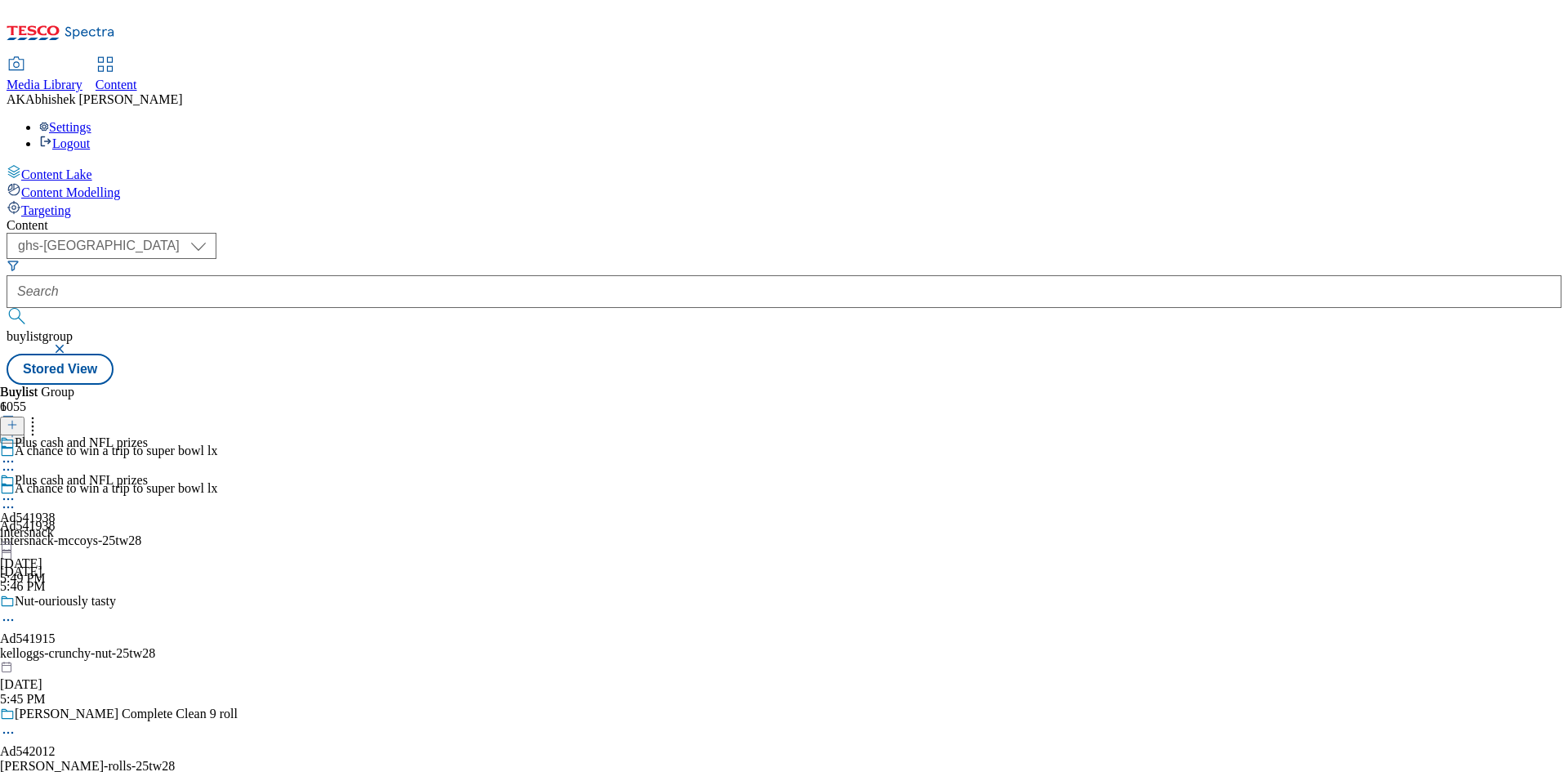
scroll to position [0, 0]
click at [148, 525] on div "intersnack" at bounding box center [74, 532] width 148 height 14
click at [204, 414] on div at bounding box center [102, 424] width 204 height 21
click at [18, 419] on icon at bounding box center [12, 424] width 11 height 11
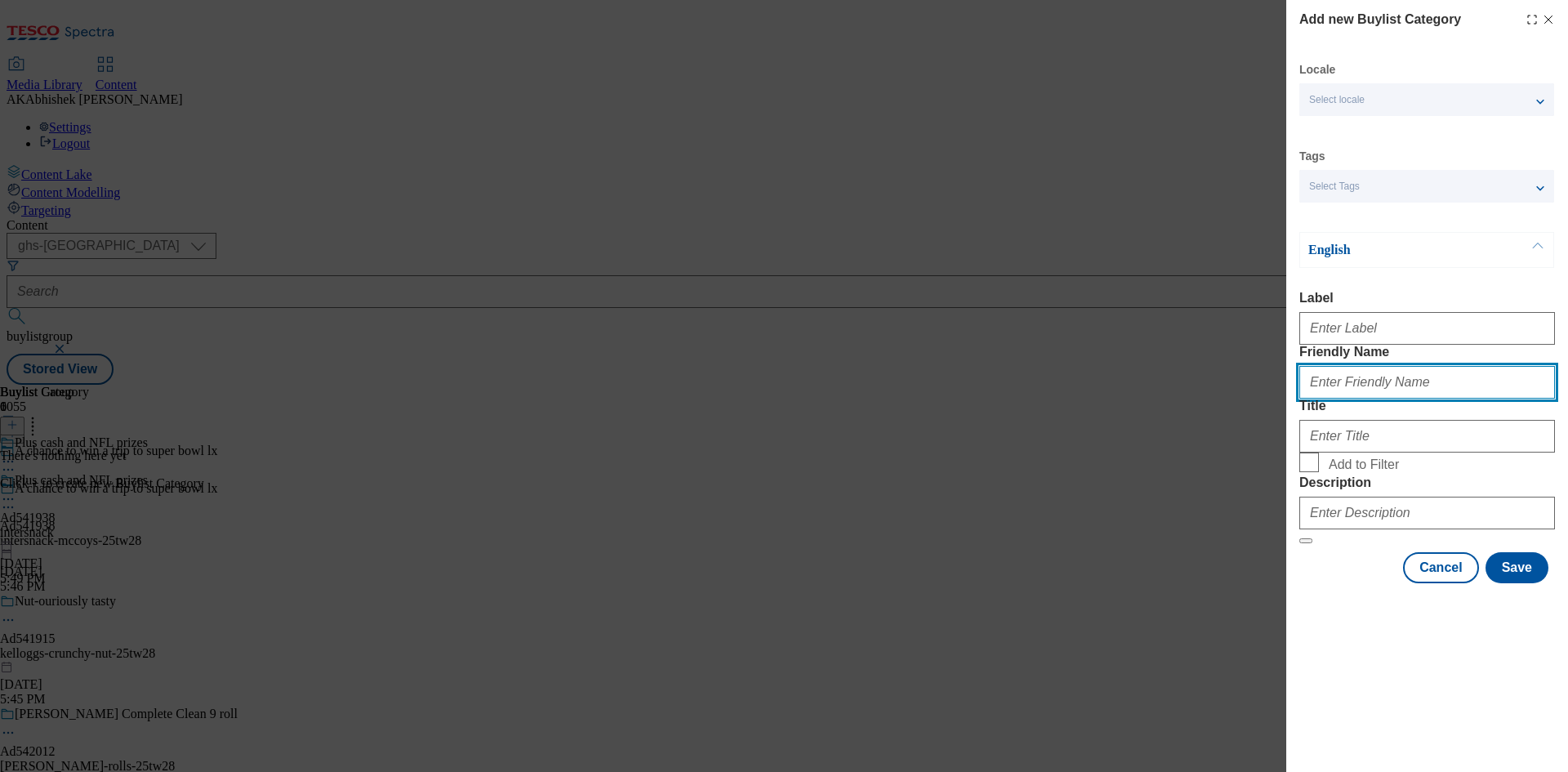
click at [1400, 398] on input "Friendly Name" at bounding box center [1427, 382] width 256 height 32
paste input "intersnack-mccoys"
type input "intersnack-mccoys"
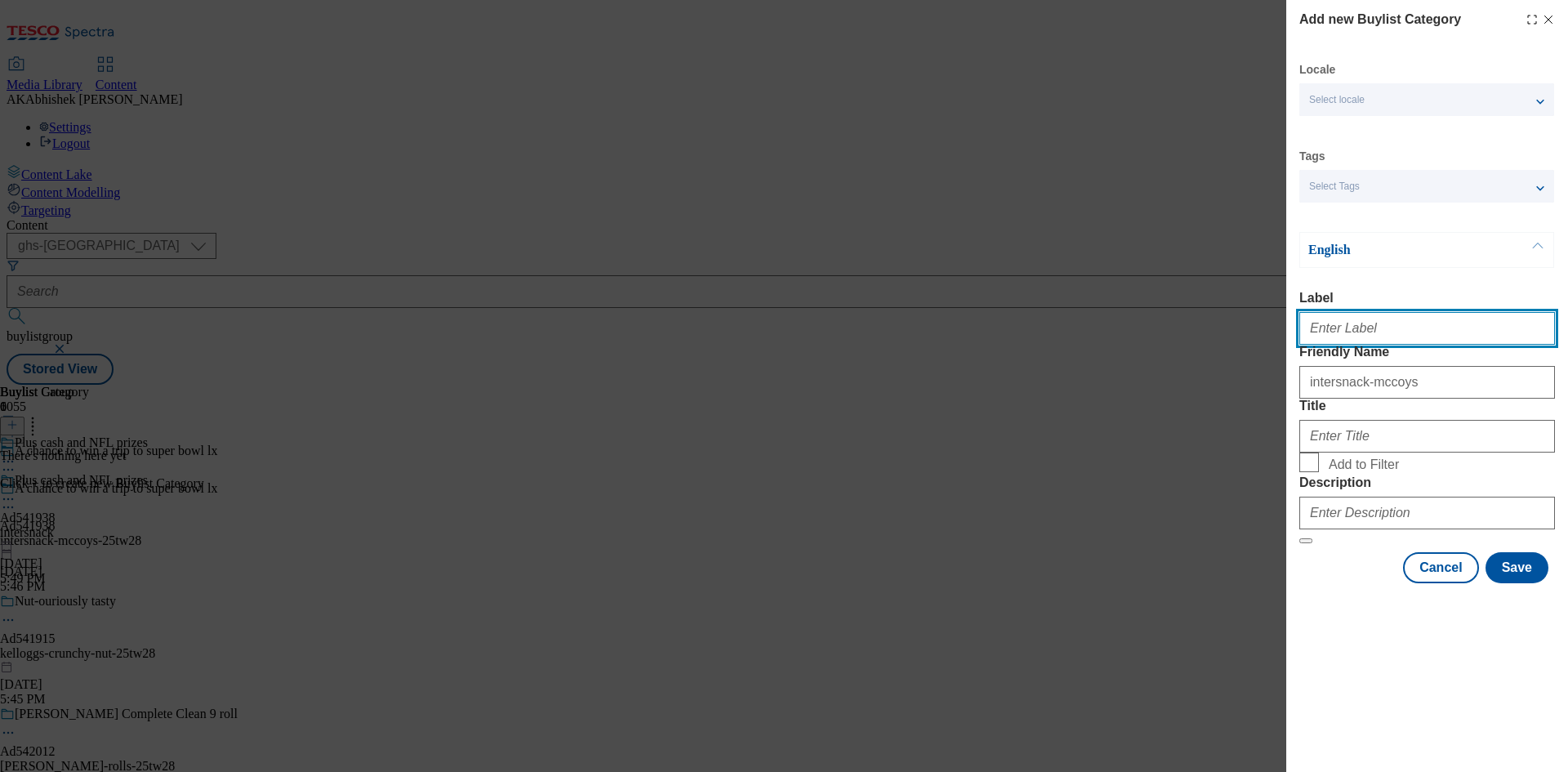
click at [1368, 338] on input "Label" at bounding box center [1427, 328] width 256 height 32
paste input "541938"
type input "Ad541938"
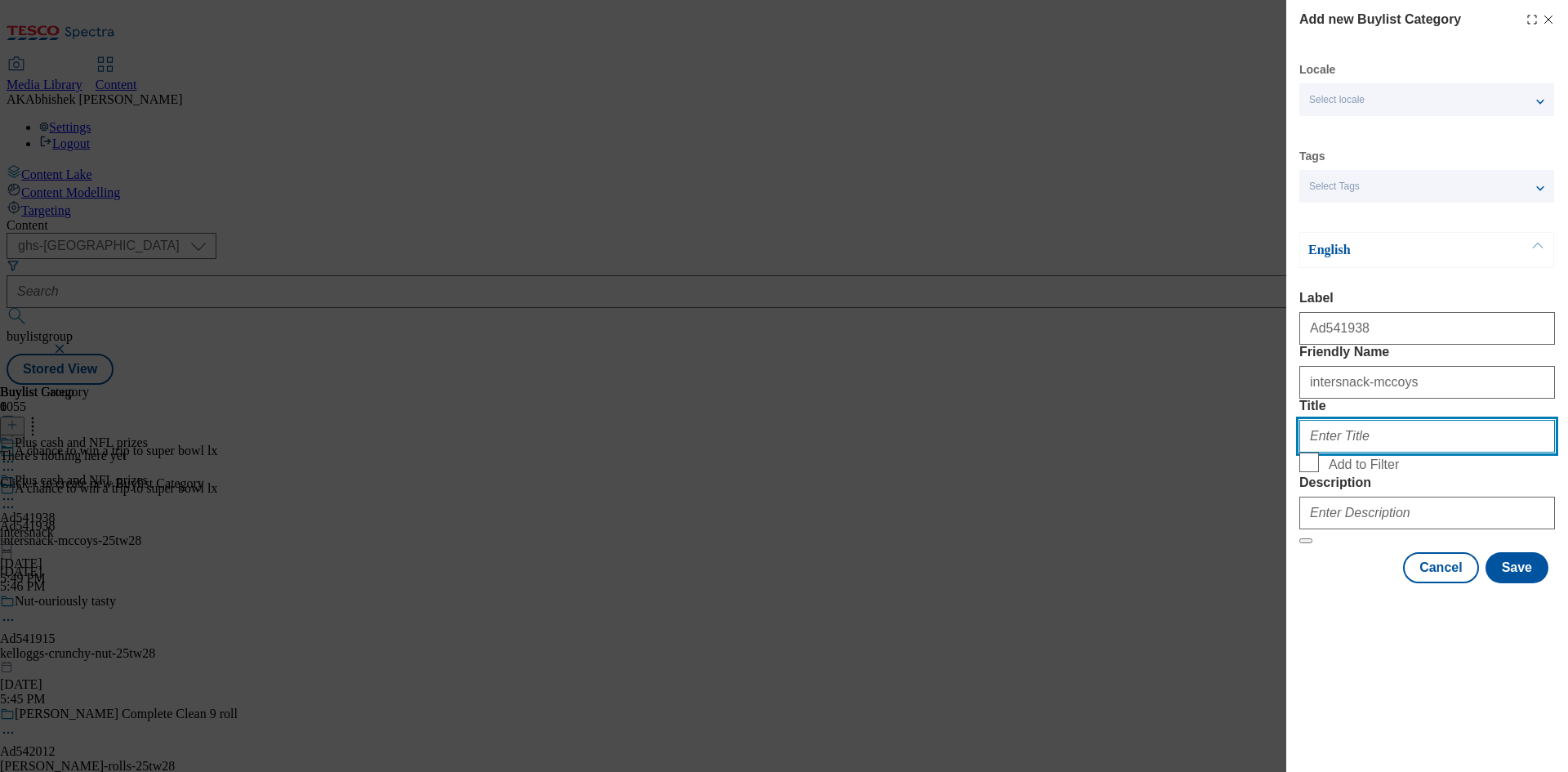
paste input "Intersnack"
type input "Intersnack"
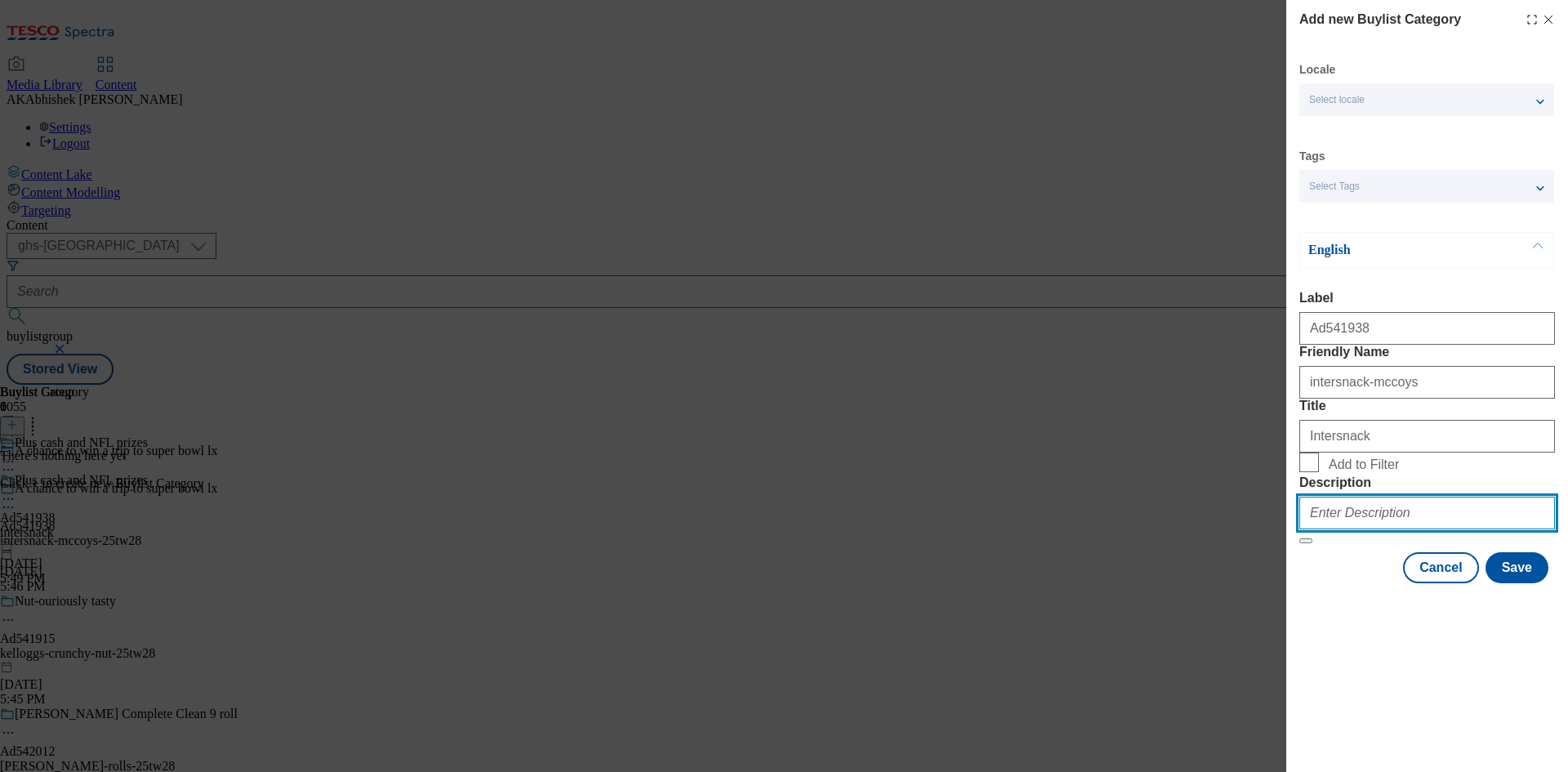
click at [1374, 529] on input "Description" at bounding box center [1427, 513] width 256 height 32
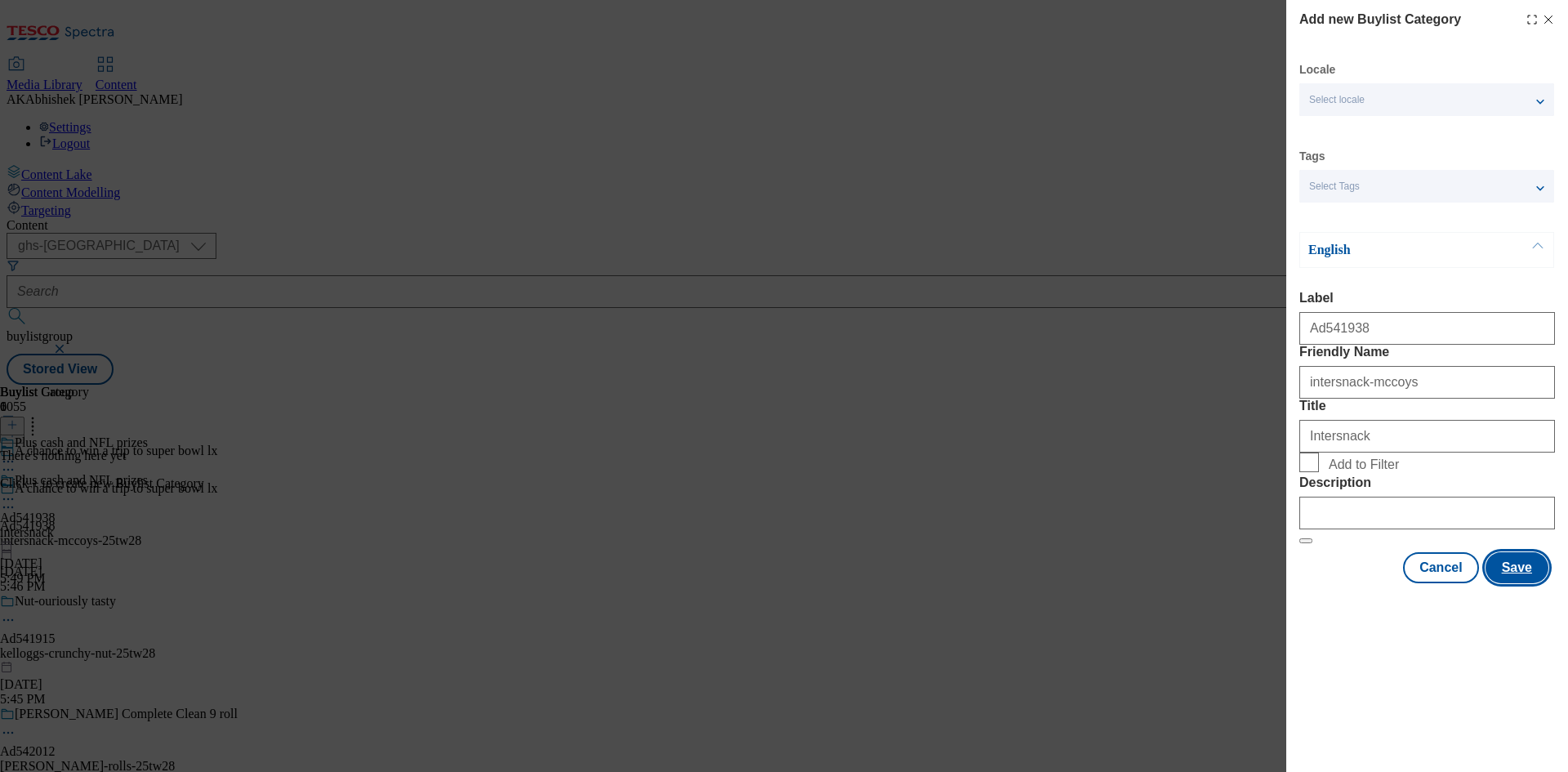
click at [1526, 583] on button "Save" at bounding box center [1517, 567] width 63 height 31
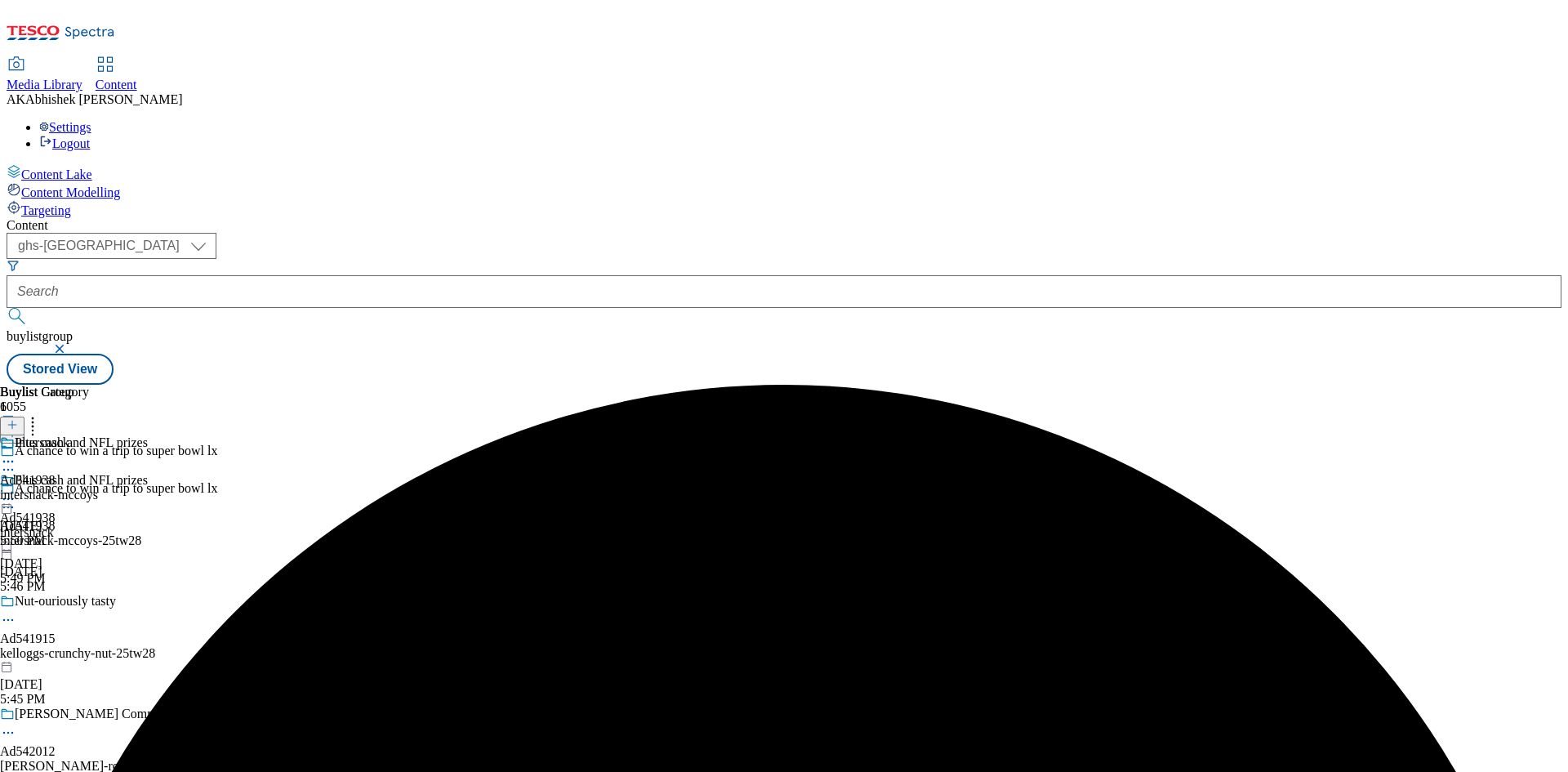
click at [98, 435] on div "Intersnack Ad541938 intersnack-mccoys [DATE] 5:50 PM" at bounding box center [48, 491] width 98 height 113
click at [12, 420] on line at bounding box center [12, 425] width 0 height 8
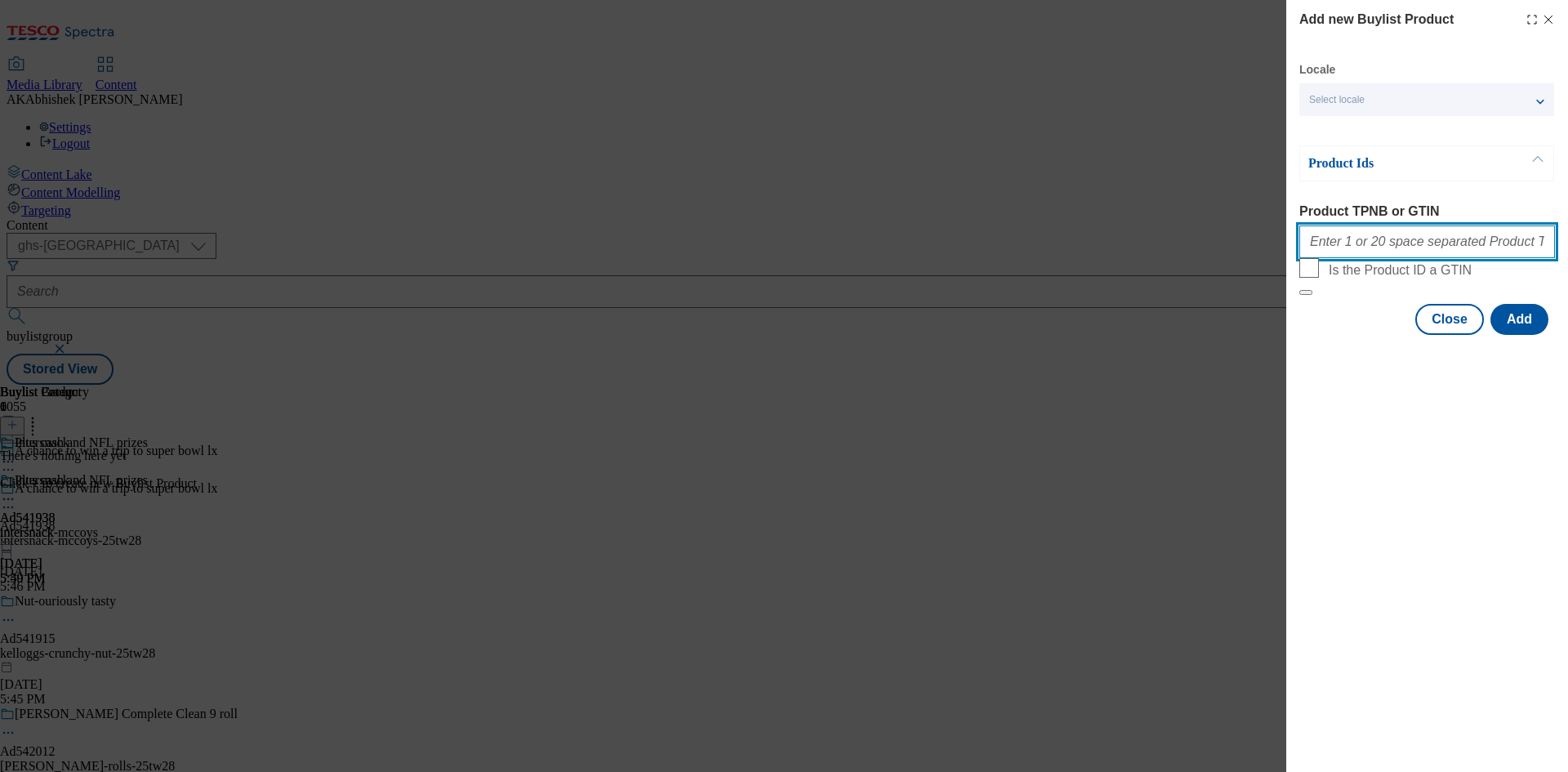
click at [1330, 253] on input "Product TPNB or GTIN" at bounding box center [1427, 241] width 256 height 32
paste input "86559901 86559878 86559884 86559890 89614624 86559918"
type input "86559901 86559878 86559884 86559890 89614624 86559918"
click at [1531, 335] on button "Add" at bounding box center [1520, 319] width 58 height 31
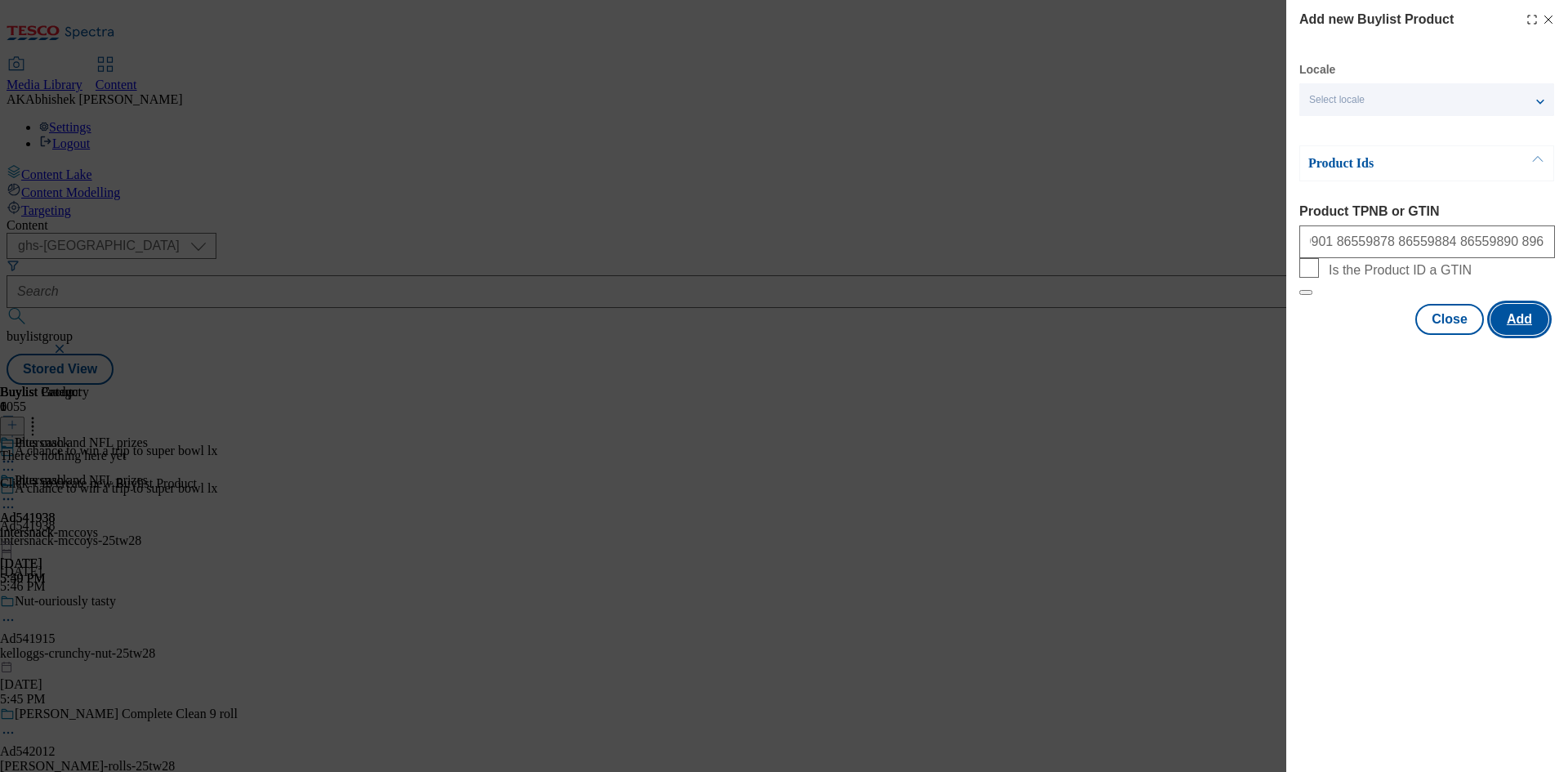
scroll to position [0, 0]
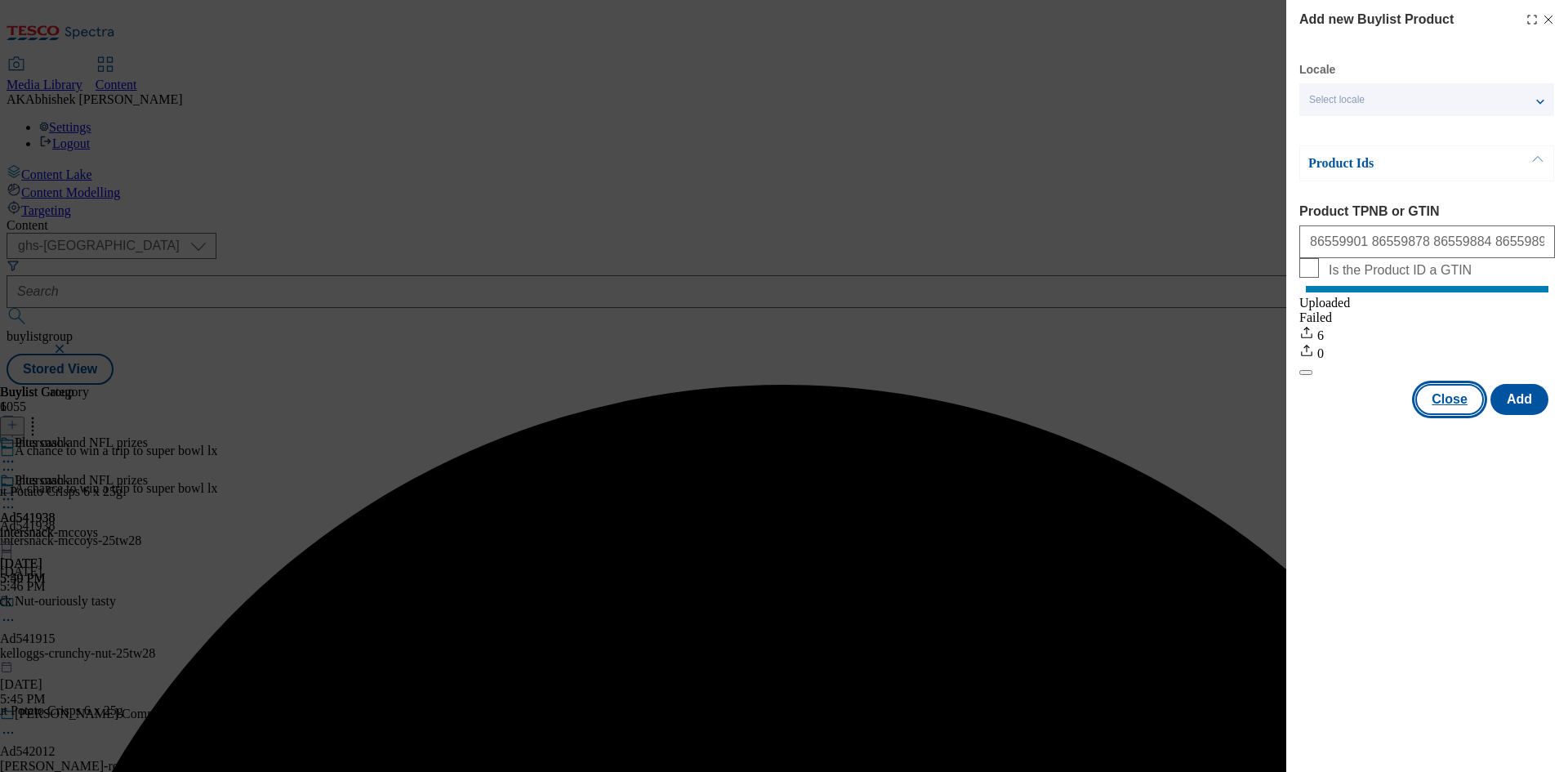
click at [1462, 414] on button "Close" at bounding box center [1449, 399] width 69 height 31
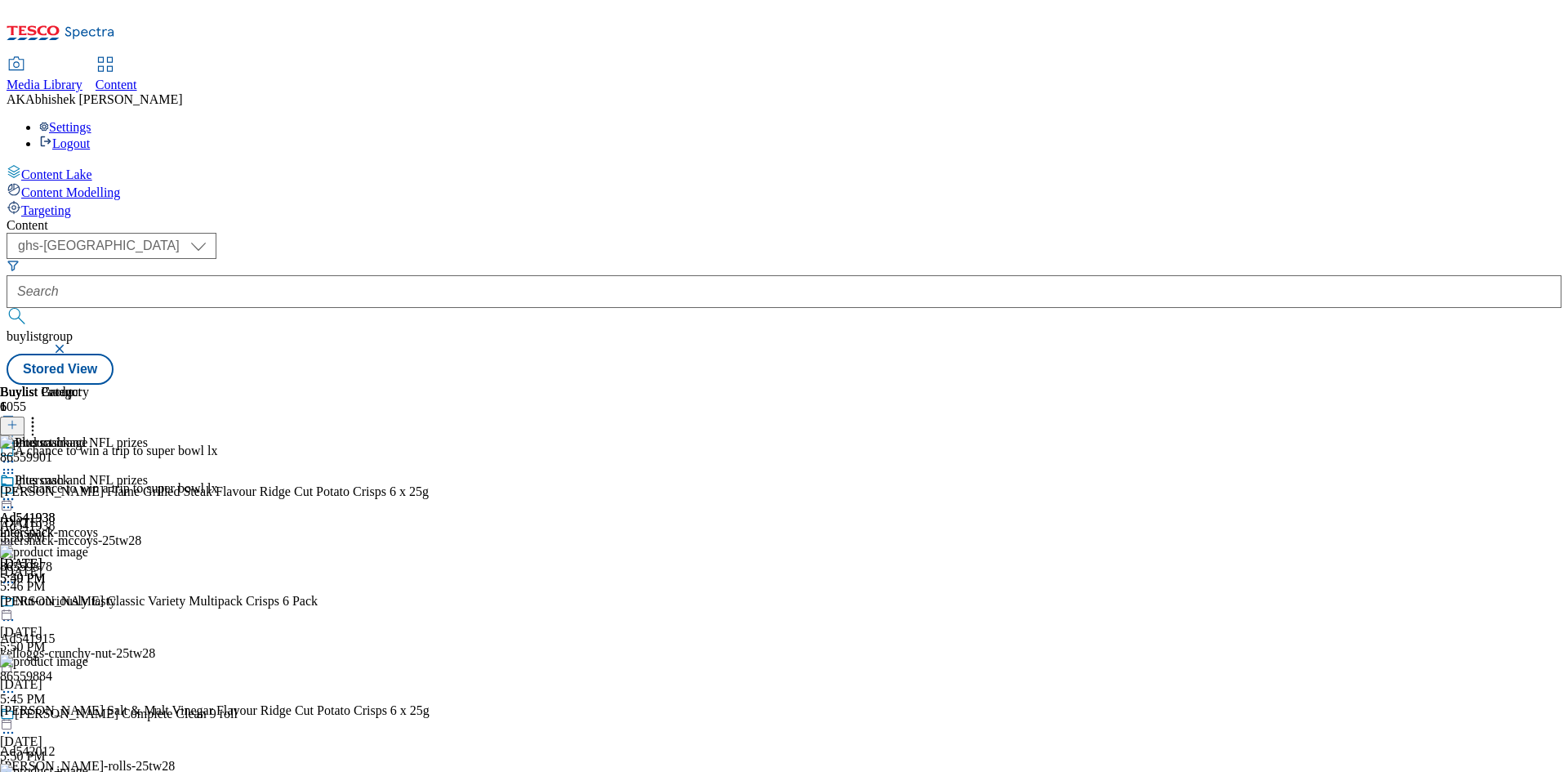
click at [98, 473] on div "Intersnack Ad541938 intersnack-mccoys [DATE] 5:50 PM" at bounding box center [48, 529] width 98 height 113
click at [16, 491] on icon at bounding box center [8, 499] width 16 height 16
click at [89, 603] on span "Preview" at bounding box center [70, 609] width 38 height 12
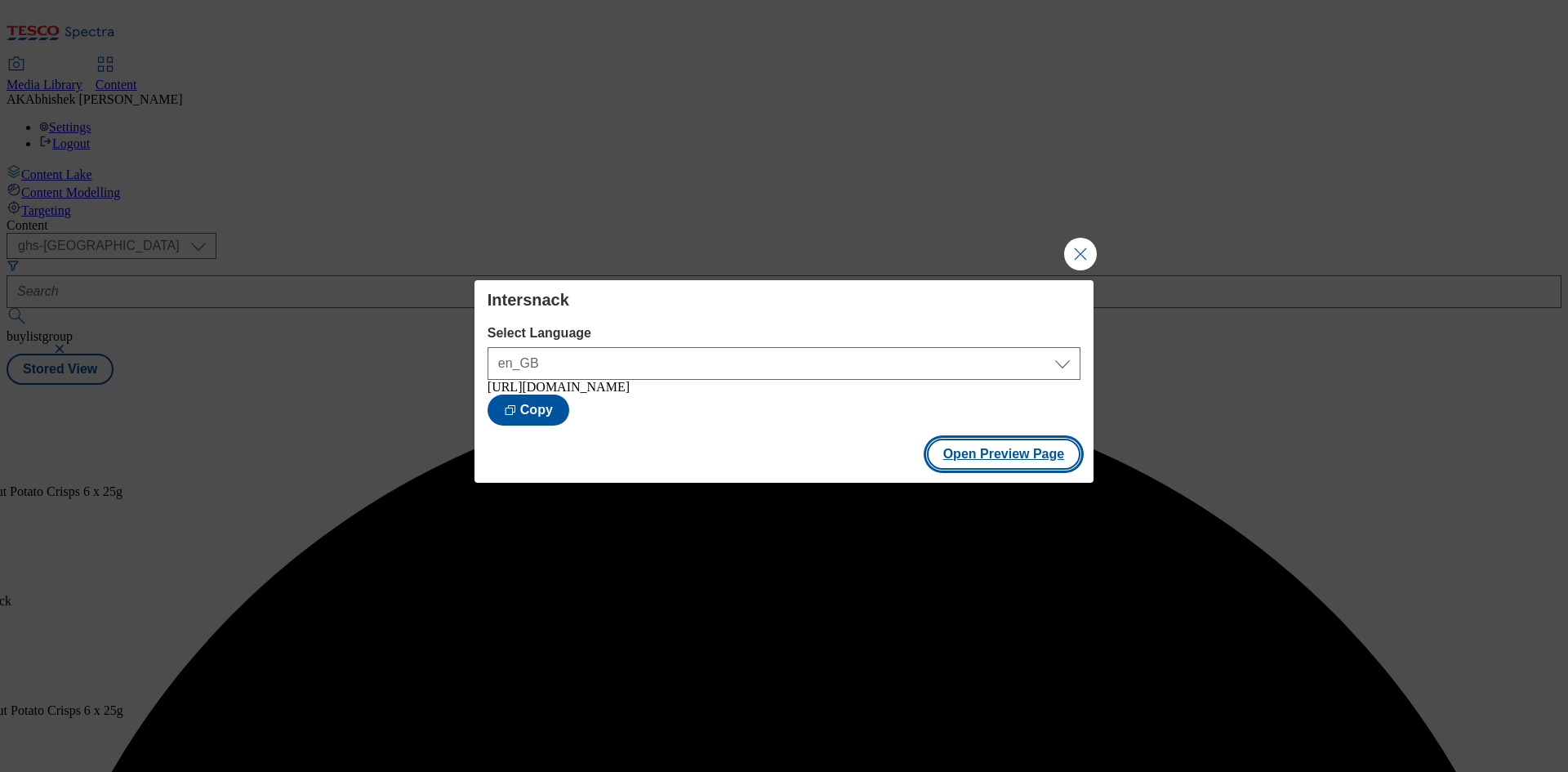
click at [992, 470] on button "Open Preview Page" at bounding box center [1004, 454] width 155 height 31
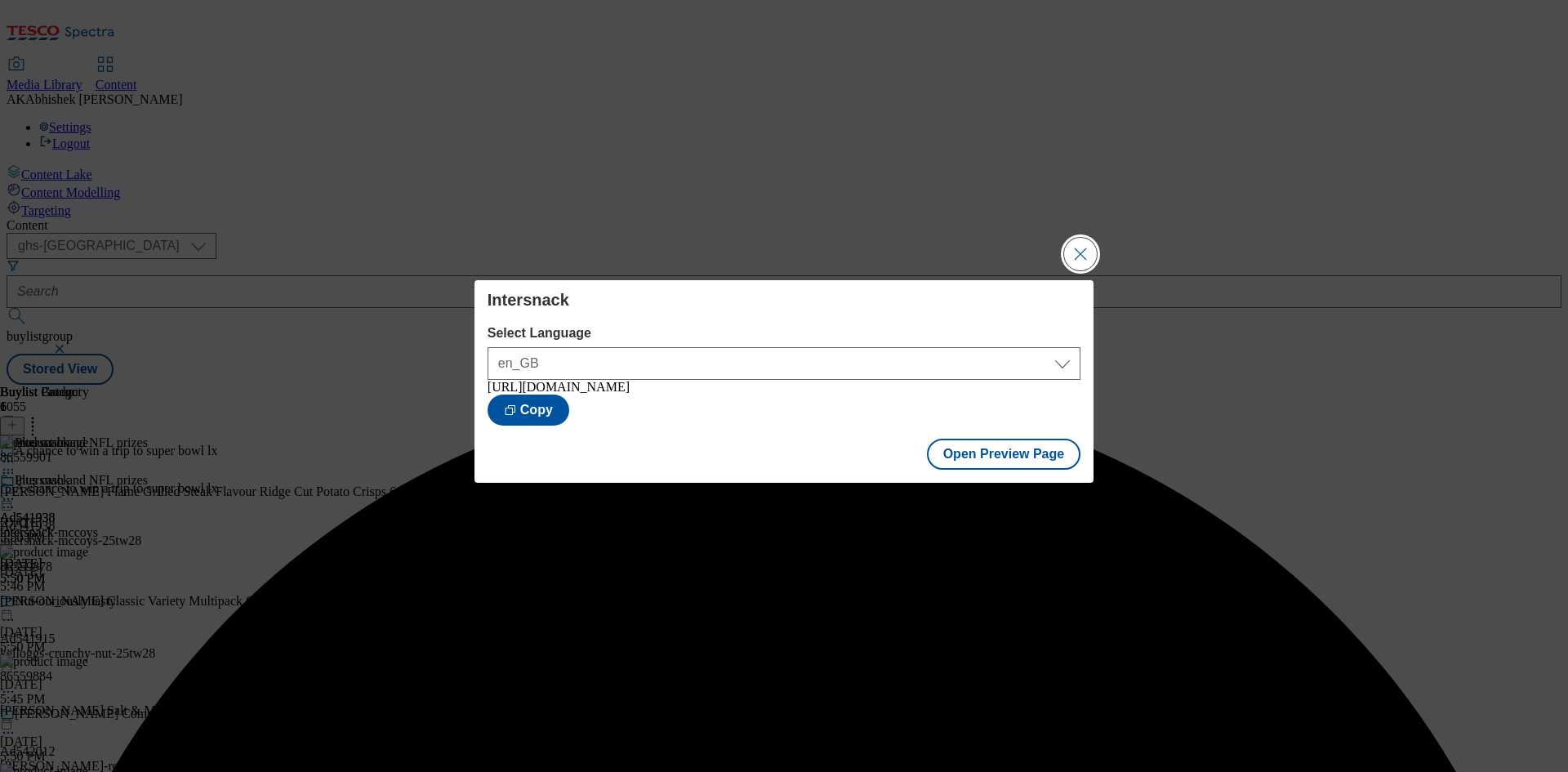
click at [1086, 248] on button "Close Modal" at bounding box center [1080, 254] width 32 height 32
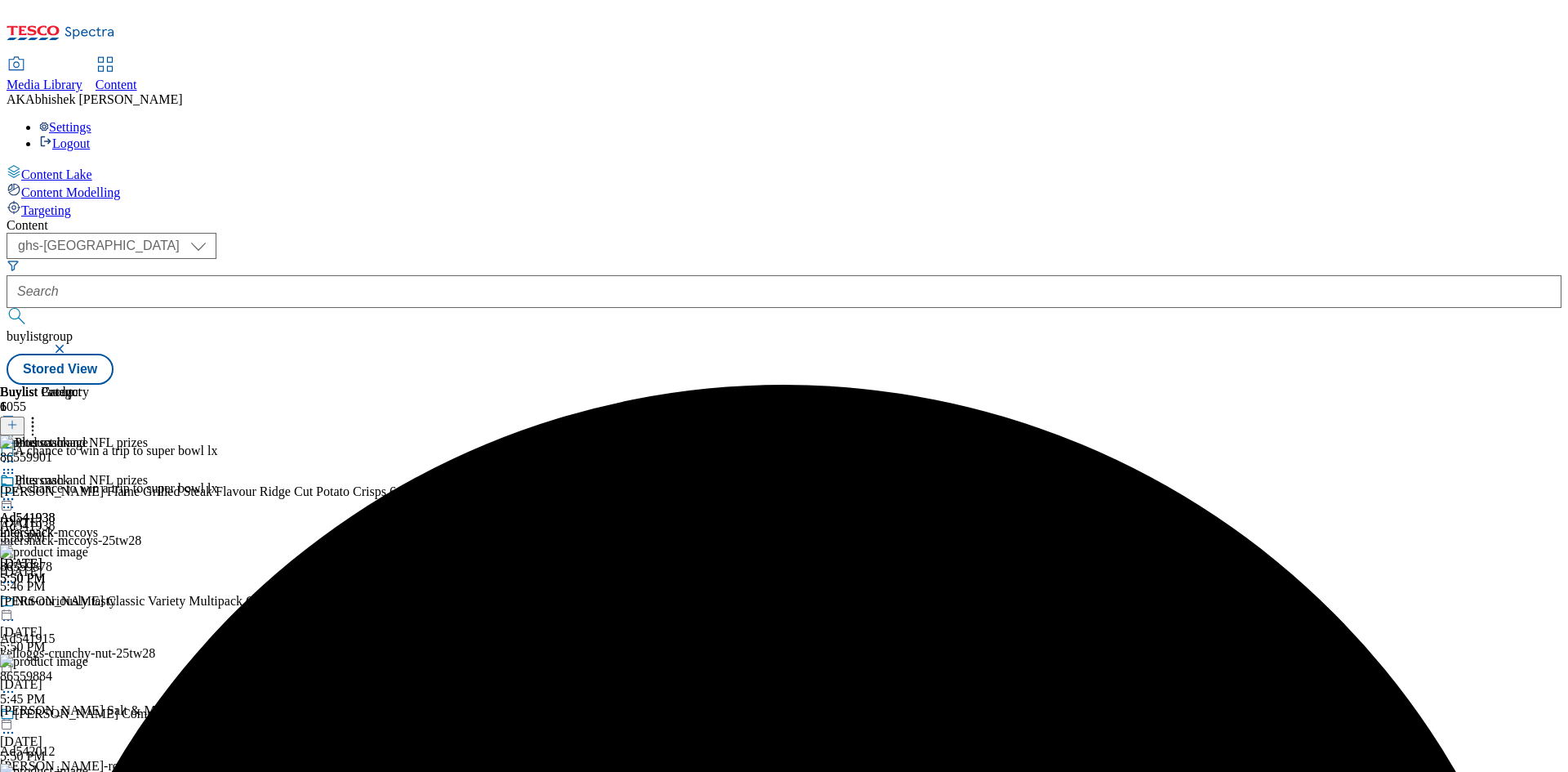
click at [16, 491] on icon at bounding box center [8, 499] width 16 height 16
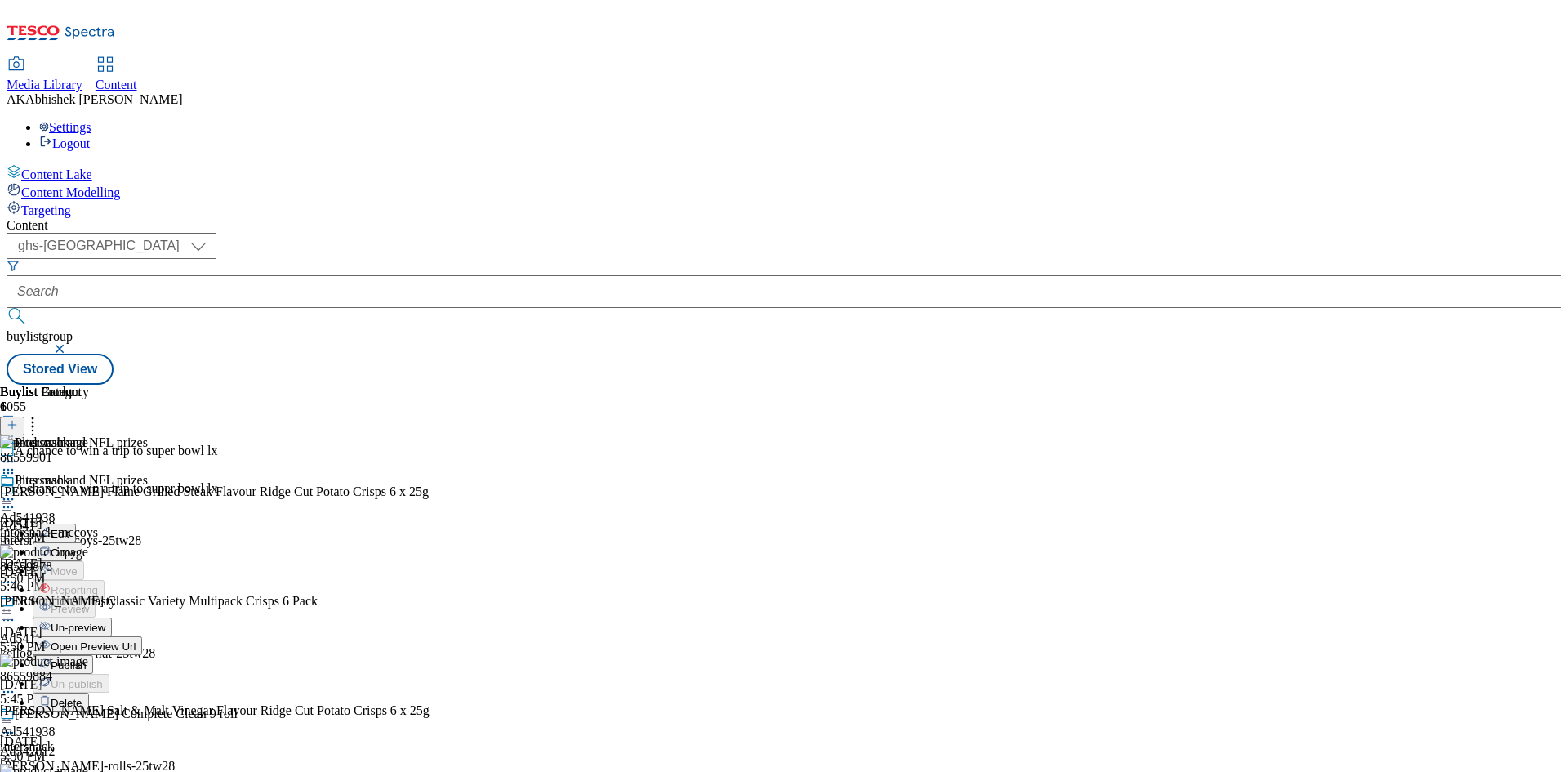
click at [16, 499] on icon at bounding box center [8, 506] width 16 height 16
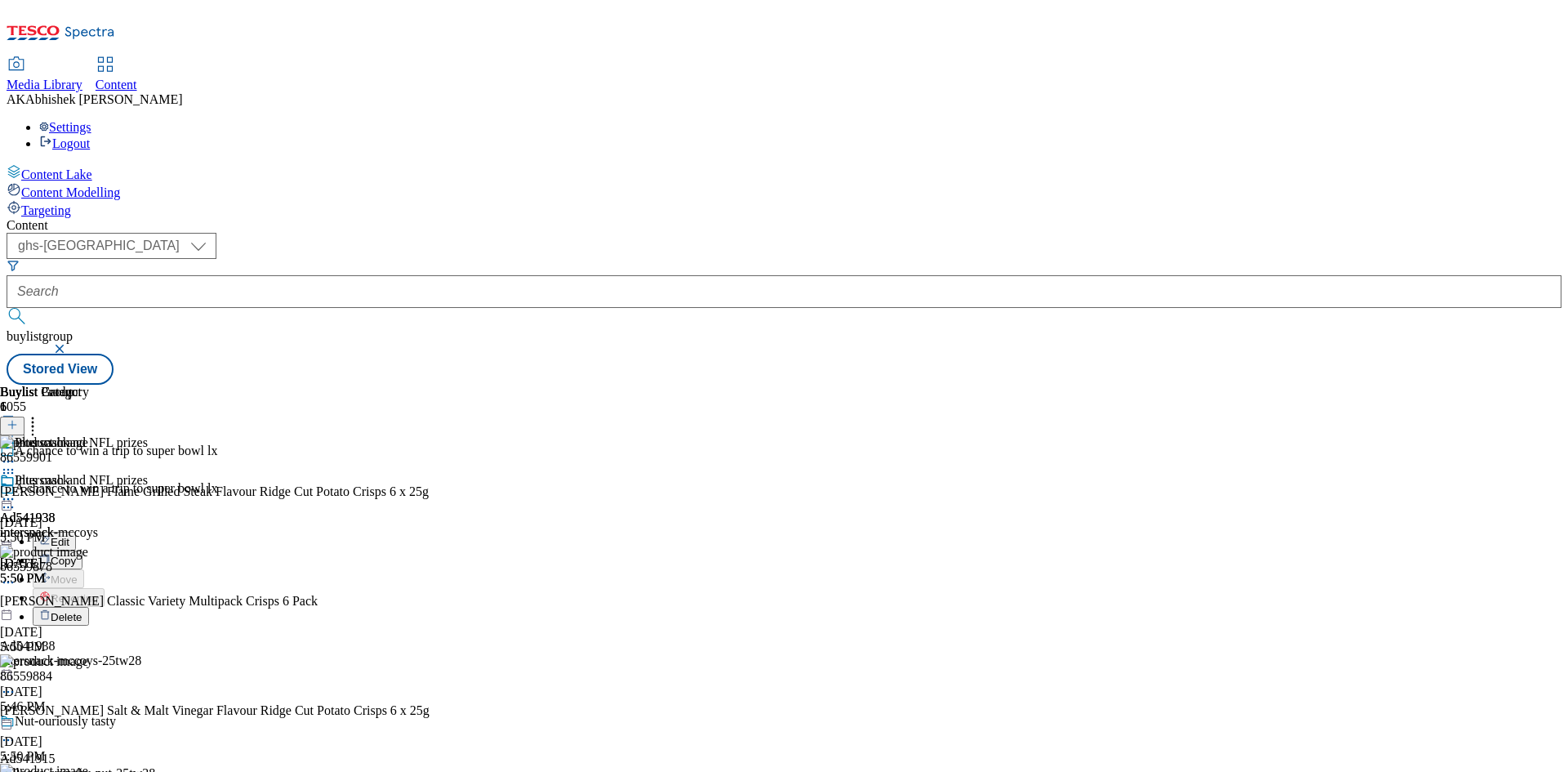
click at [76, 532] on button "Edit" at bounding box center [54, 541] width 43 height 19
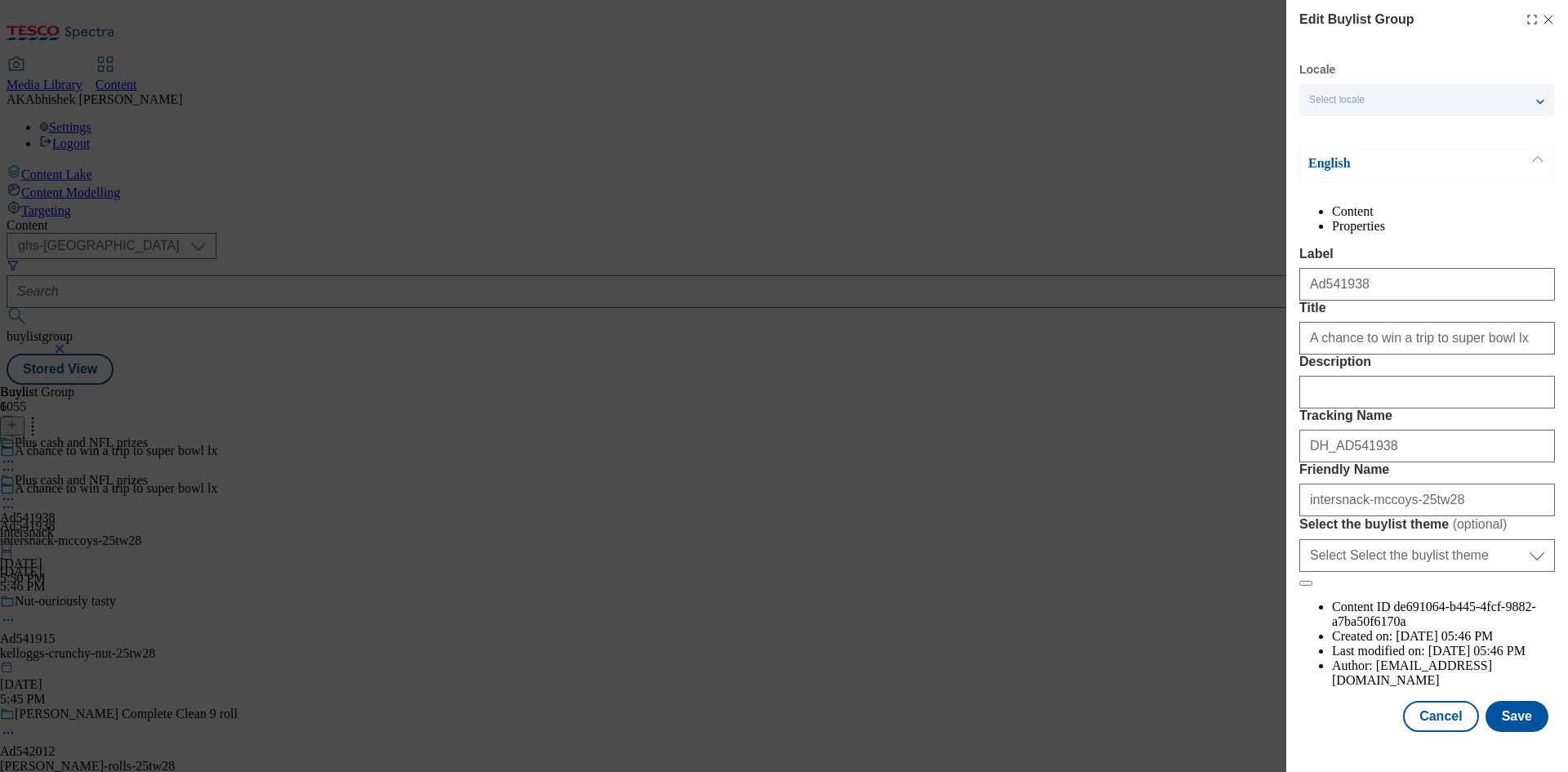
scroll to position [63, 0]
click at [1384, 409] on input "Description" at bounding box center [1427, 392] width 256 height 32
paste input "[PERSON_NAME] Flame Grilled Steak Crisps 6X25g"
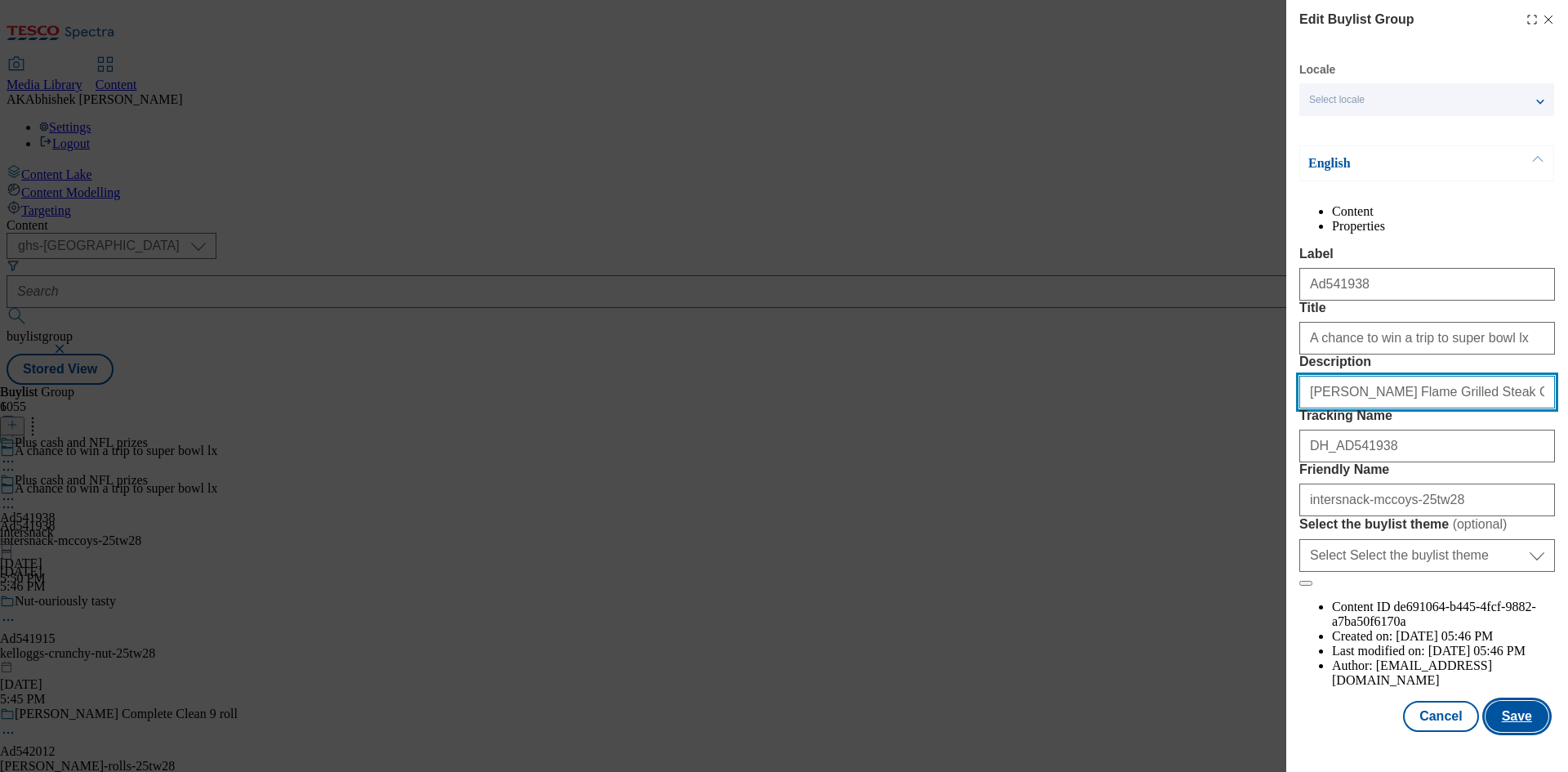
type input "[PERSON_NAME] Flame Grilled Steak Crisps 6X25g"
click at [1518, 729] on button "Save" at bounding box center [1517, 716] width 63 height 31
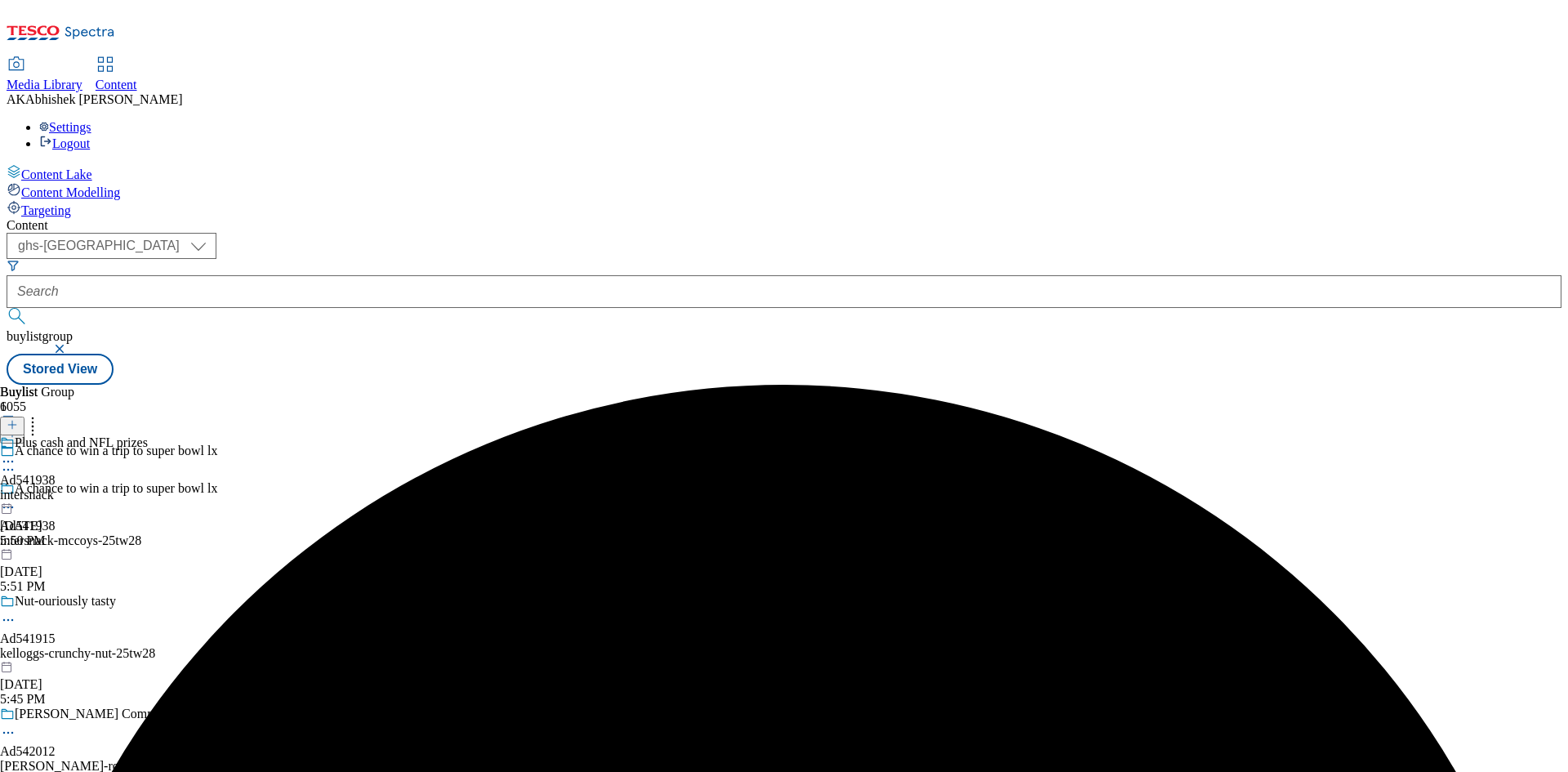
click at [16, 454] on icon at bounding box center [8, 461] width 16 height 16
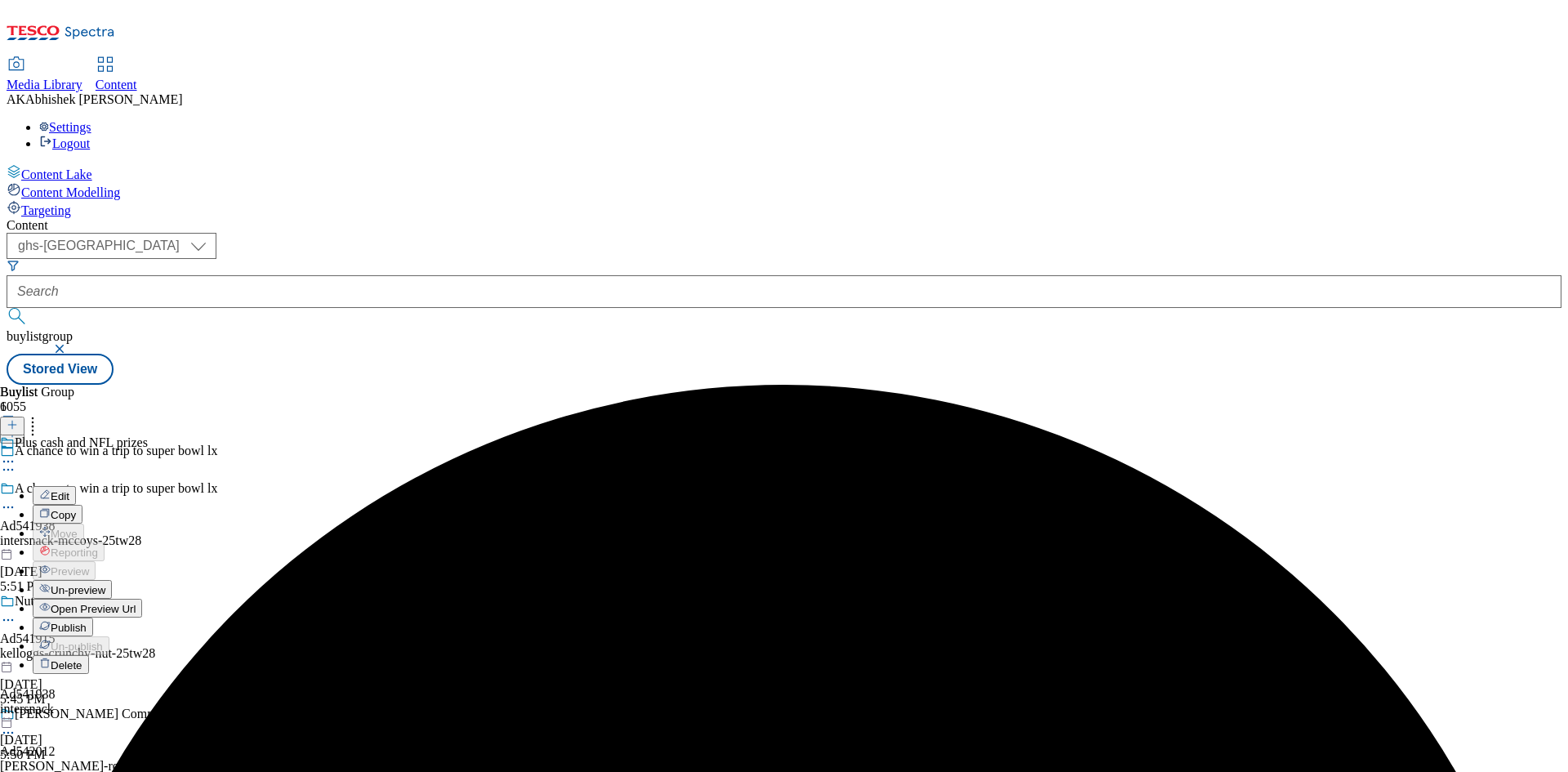
click at [70, 490] on span "Edit" at bounding box center [60, 496] width 19 height 12
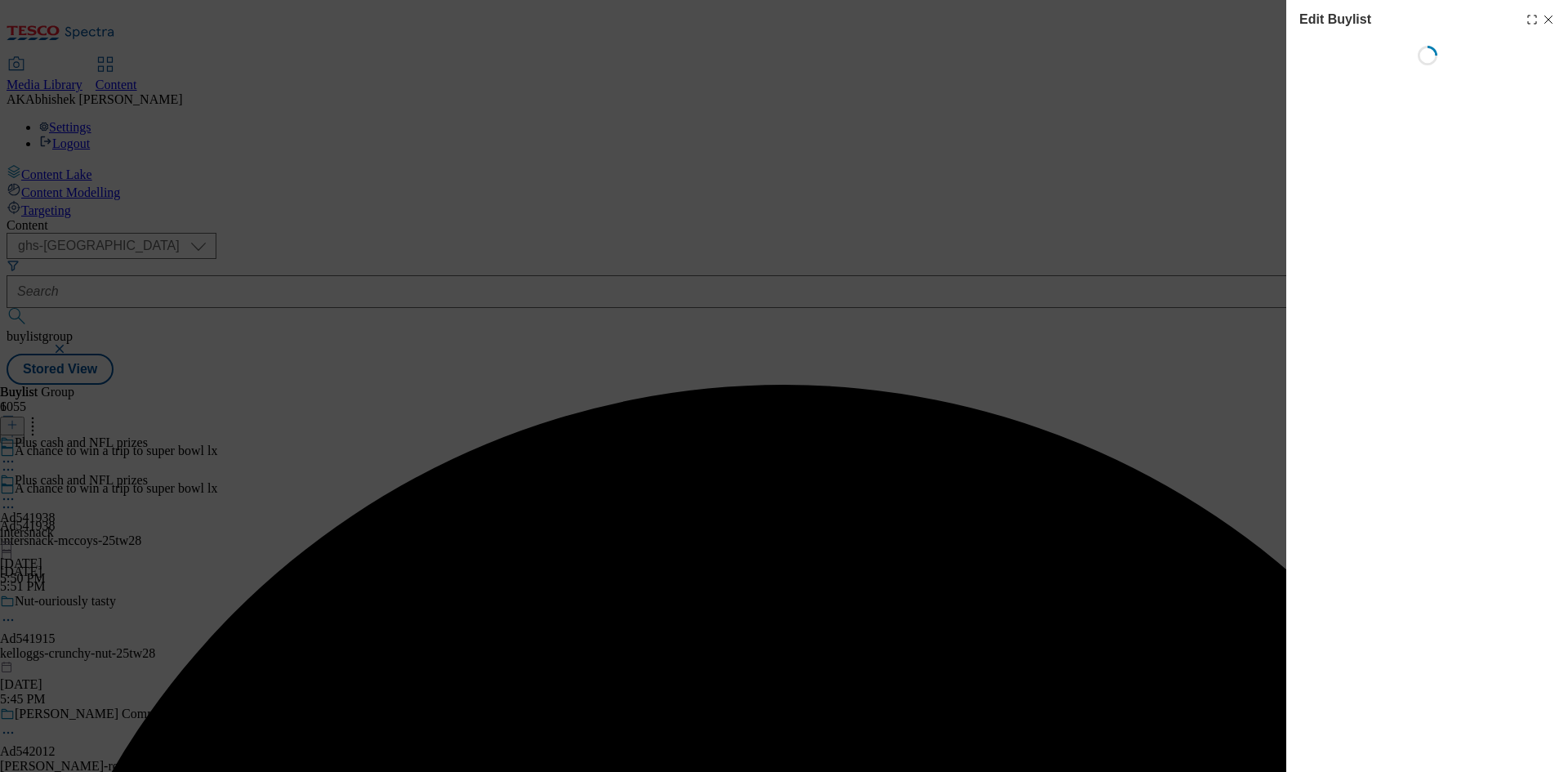
select select "tactical"
select select "supplier funded short term 1-3 weeks"
select select "dunnhumby"
select select "Banner"
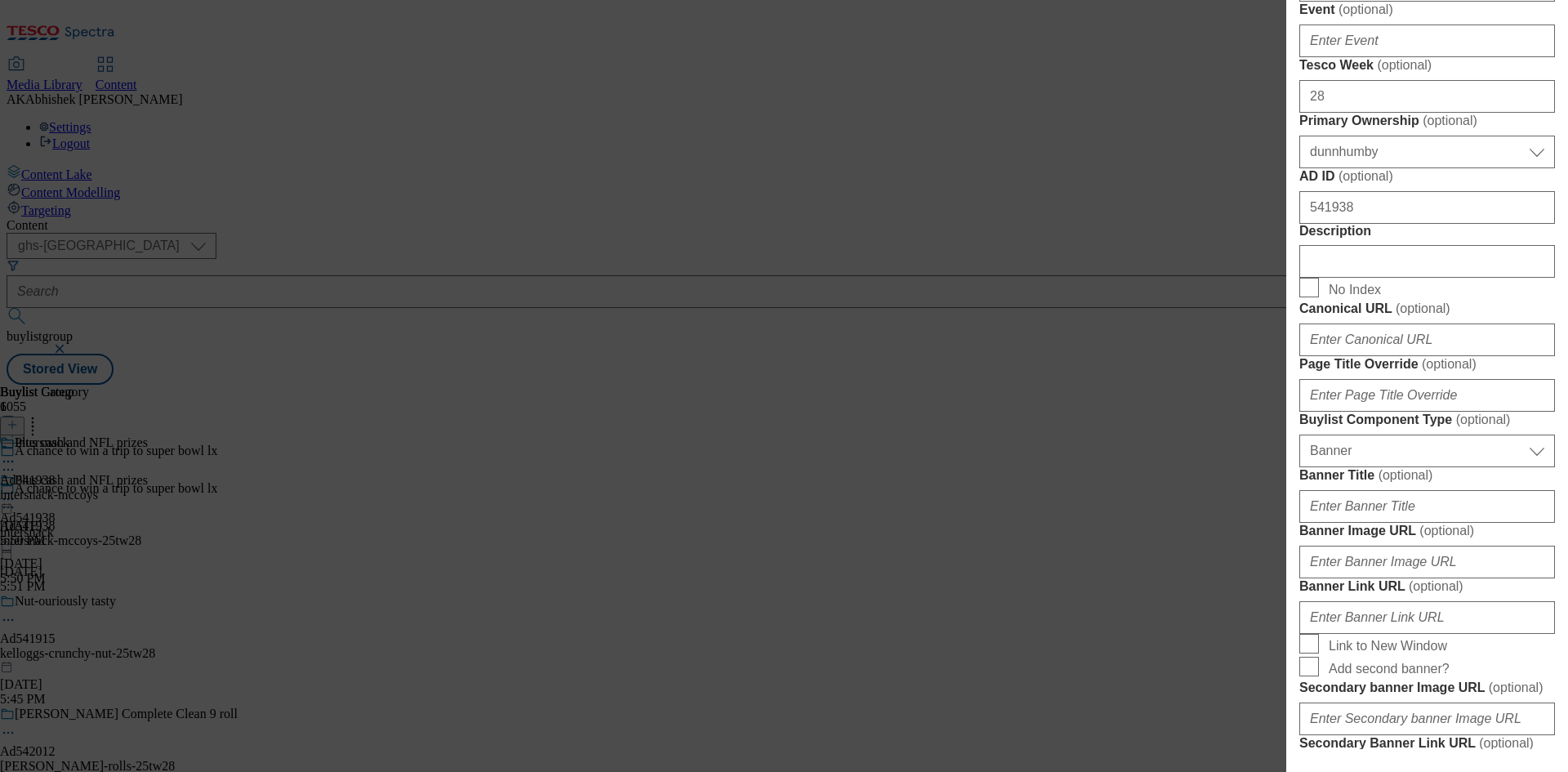
scroll to position [816, 0]
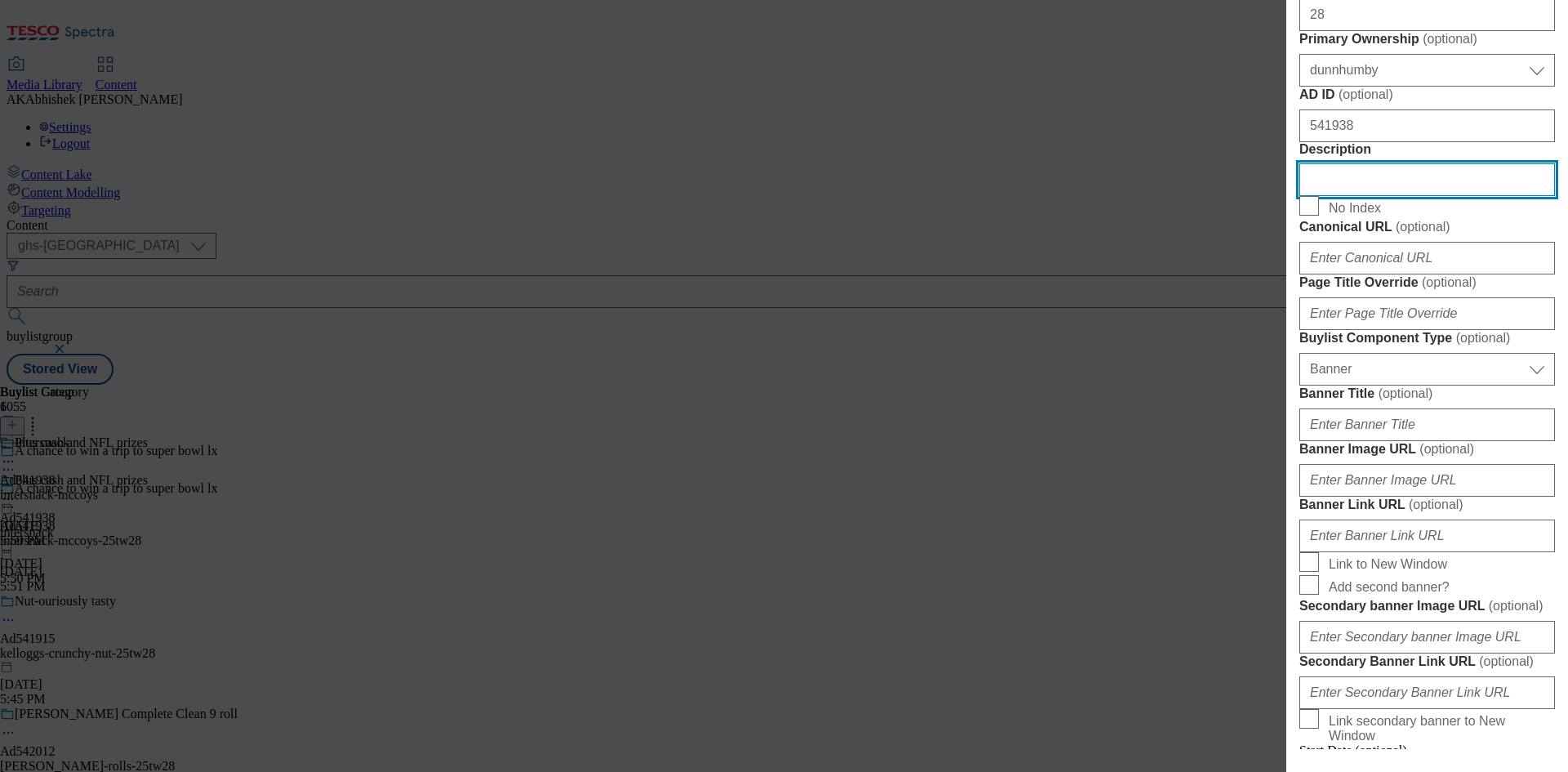
click at [1387, 196] on input "Description" at bounding box center [1427, 179] width 256 height 32
paste input "[PERSON_NAME] Flame Grilled Steak Crisps 6X25g"
type input "[PERSON_NAME] Flame Grilled Steak Crisps 6X25g"
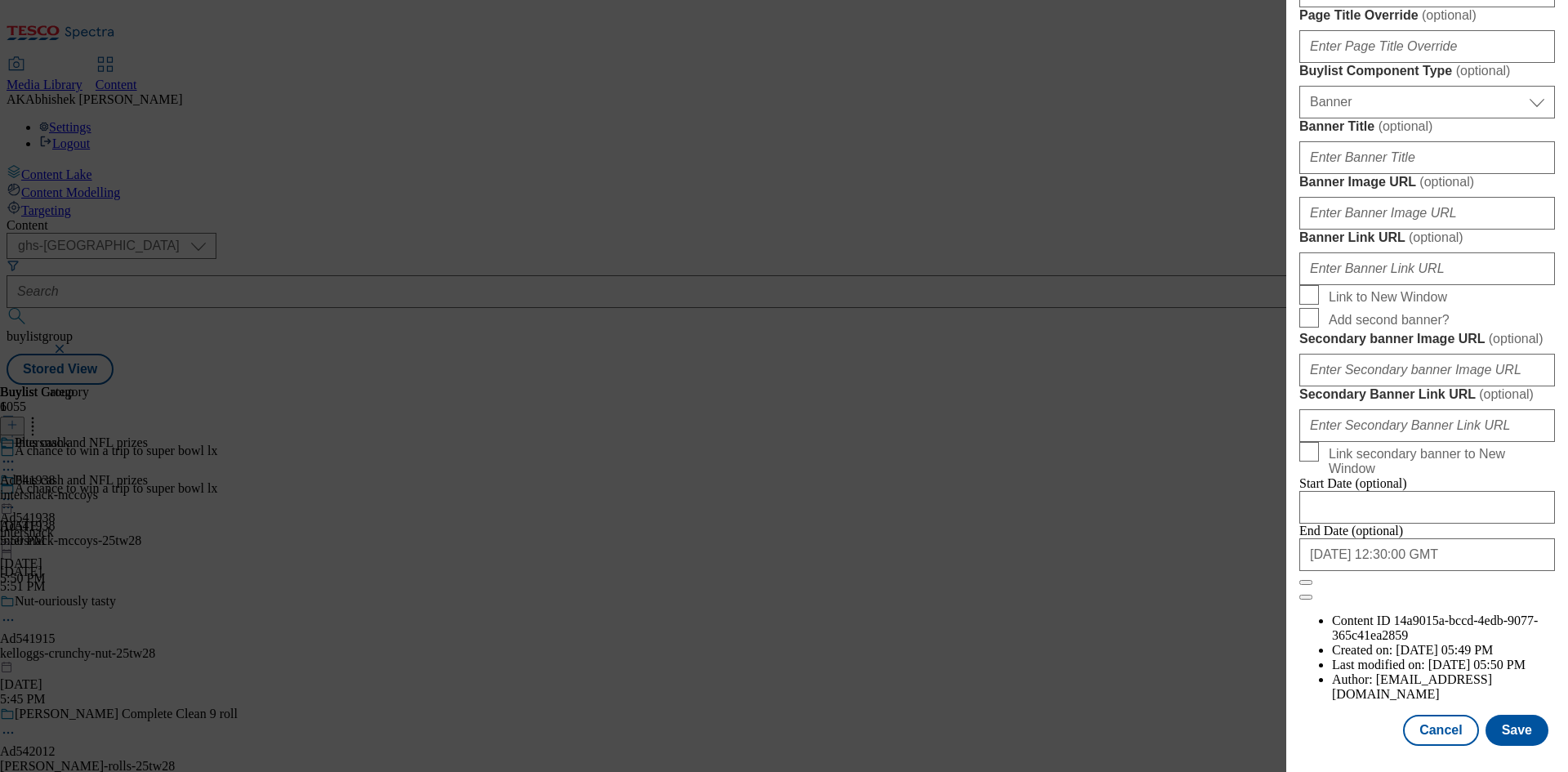
scroll to position [1690, 0]
click at [1524, 735] on button "Save" at bounding box center [1517, 730] width 63 height 31
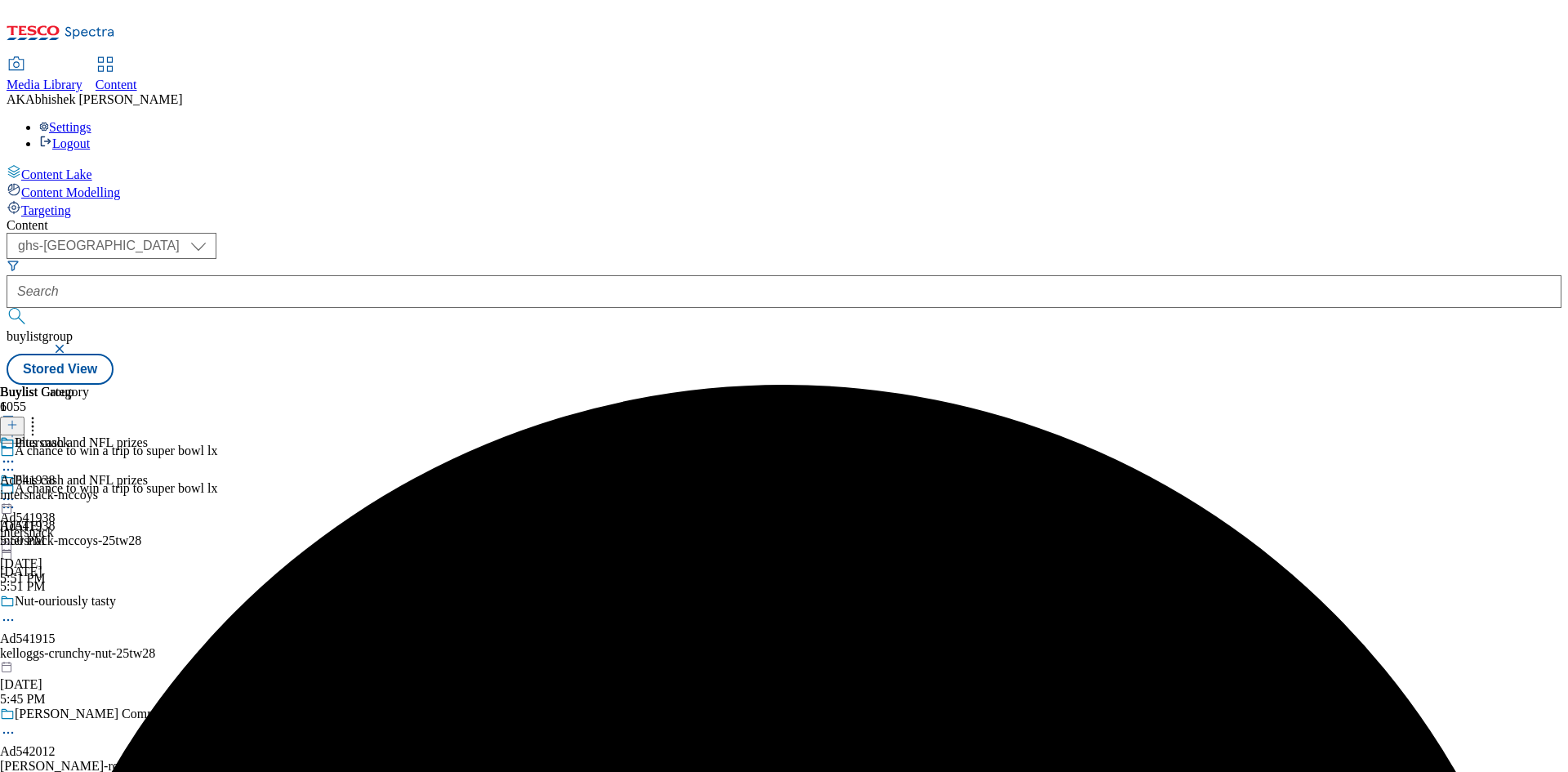
click at [98, 435] on div "Intersnack" at bounding box center [48, 454] width 98 height 37
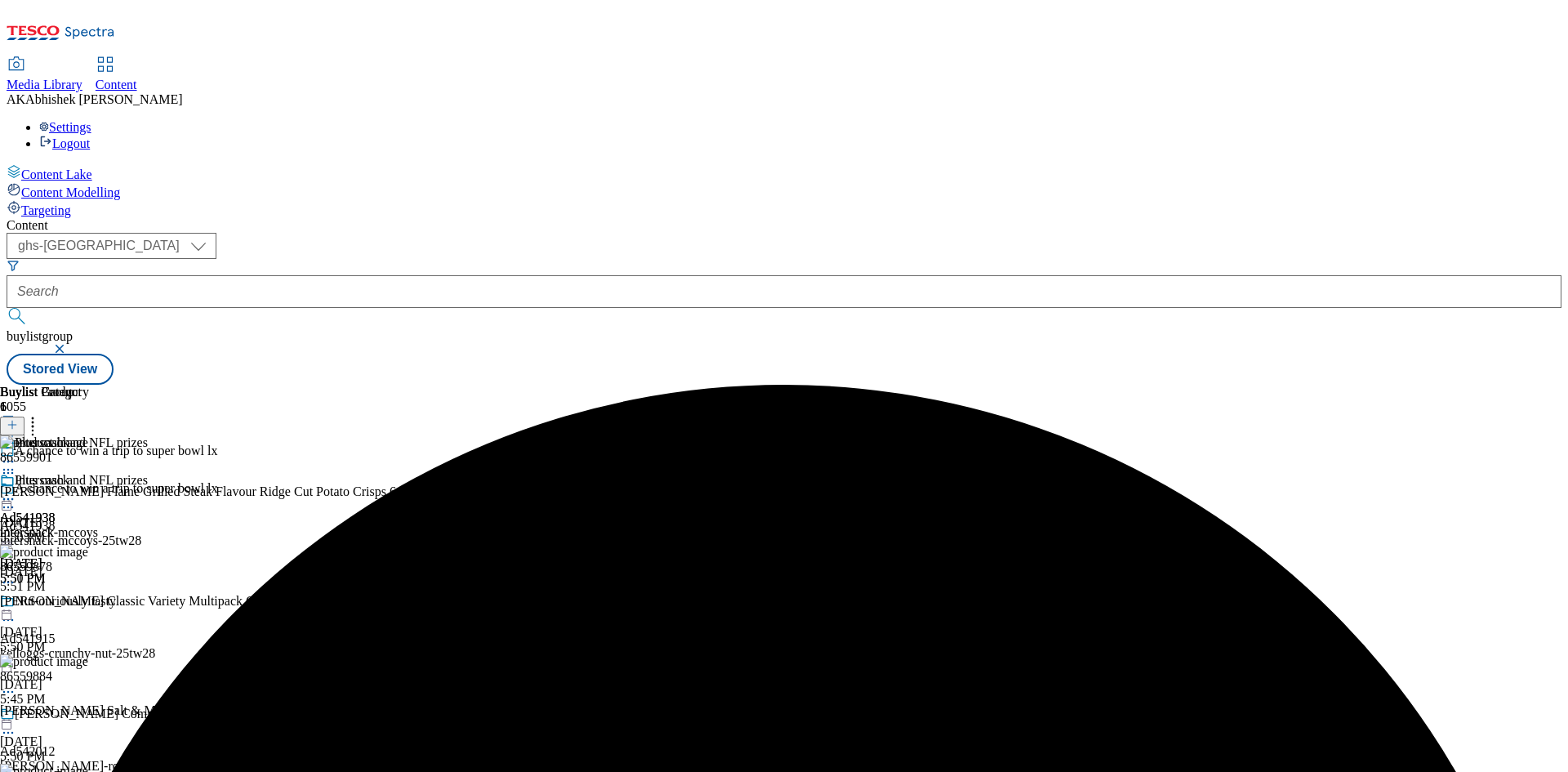
click at [16, 491] on icon at bounding box center [8, 499] width 16 height 16
click at [49, 527] on icon at bounding box center [45, 532] width 8 height 8
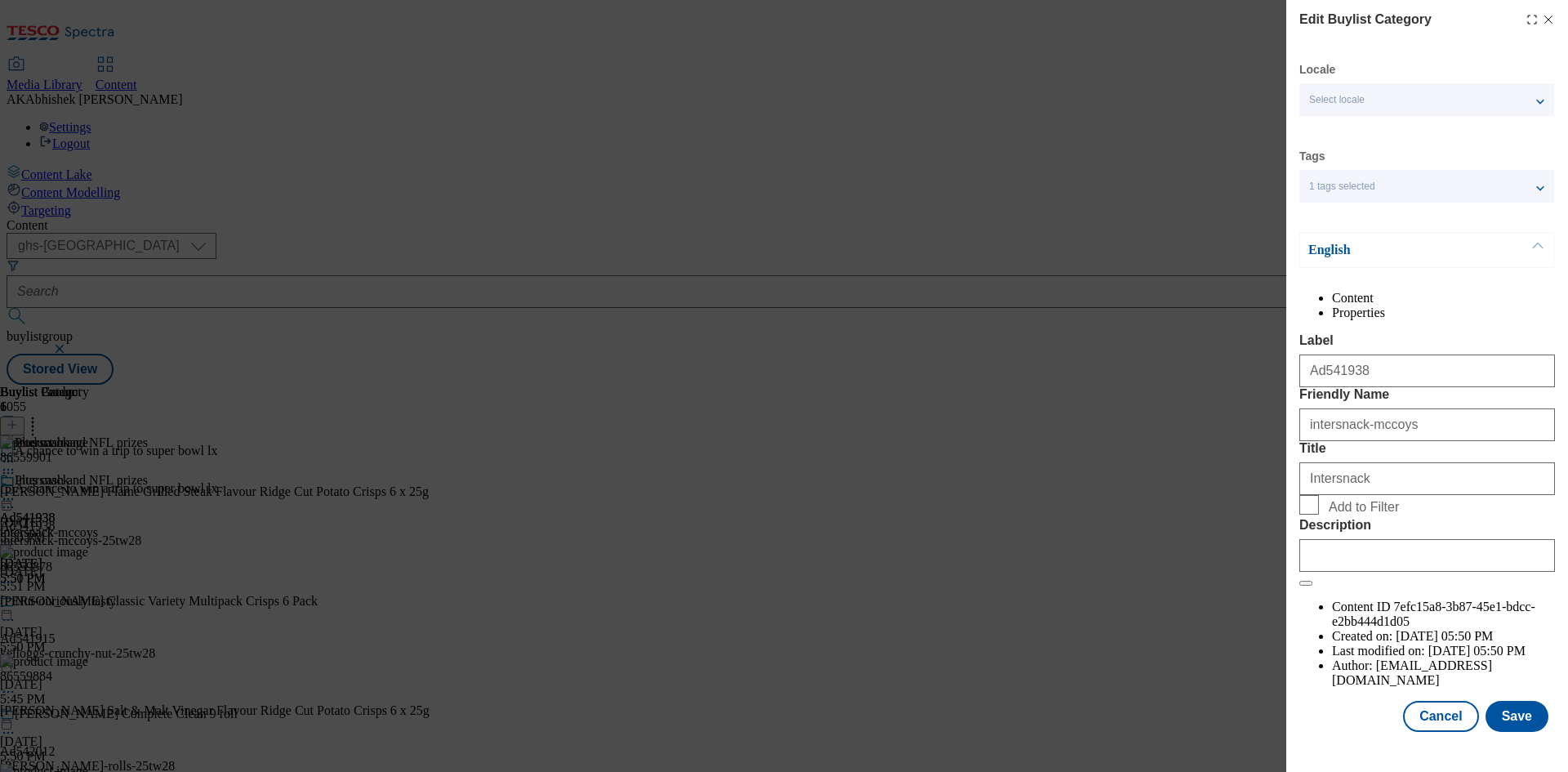
scroll to position [31, 0]
click at [1406, 572] on input "Description" at bounding box center [1427, 555] width 256 height 32
paste input "[PERSON_NAME] Flame Grilled Steak Crisps 6X25g"
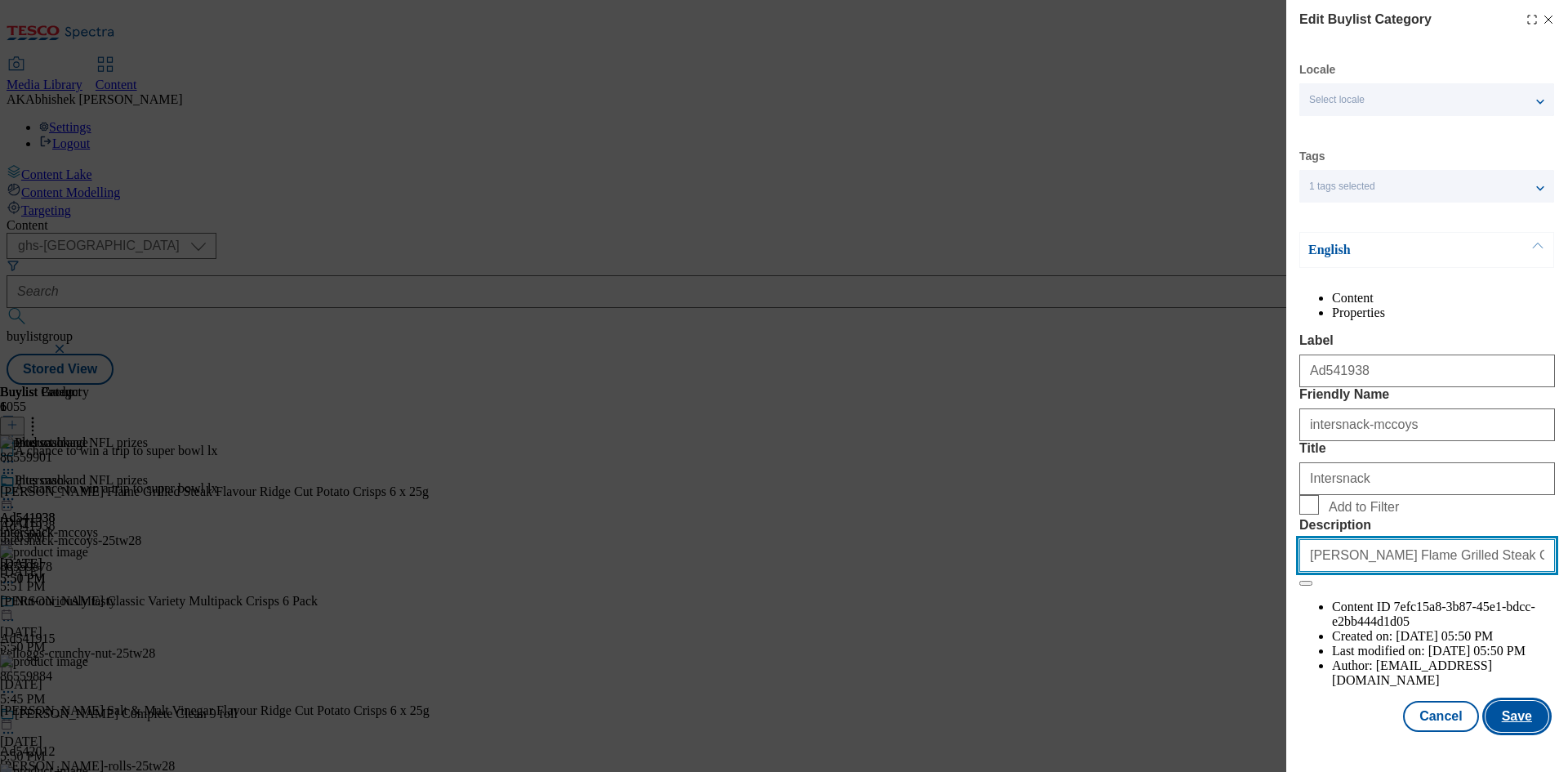
type input "[PERSON_NAME] Flame Grilled Steak Crisps 6X25g"
click at [1497, 724] on button "Save" at bounding box center [1517, 716] width 63 height 31
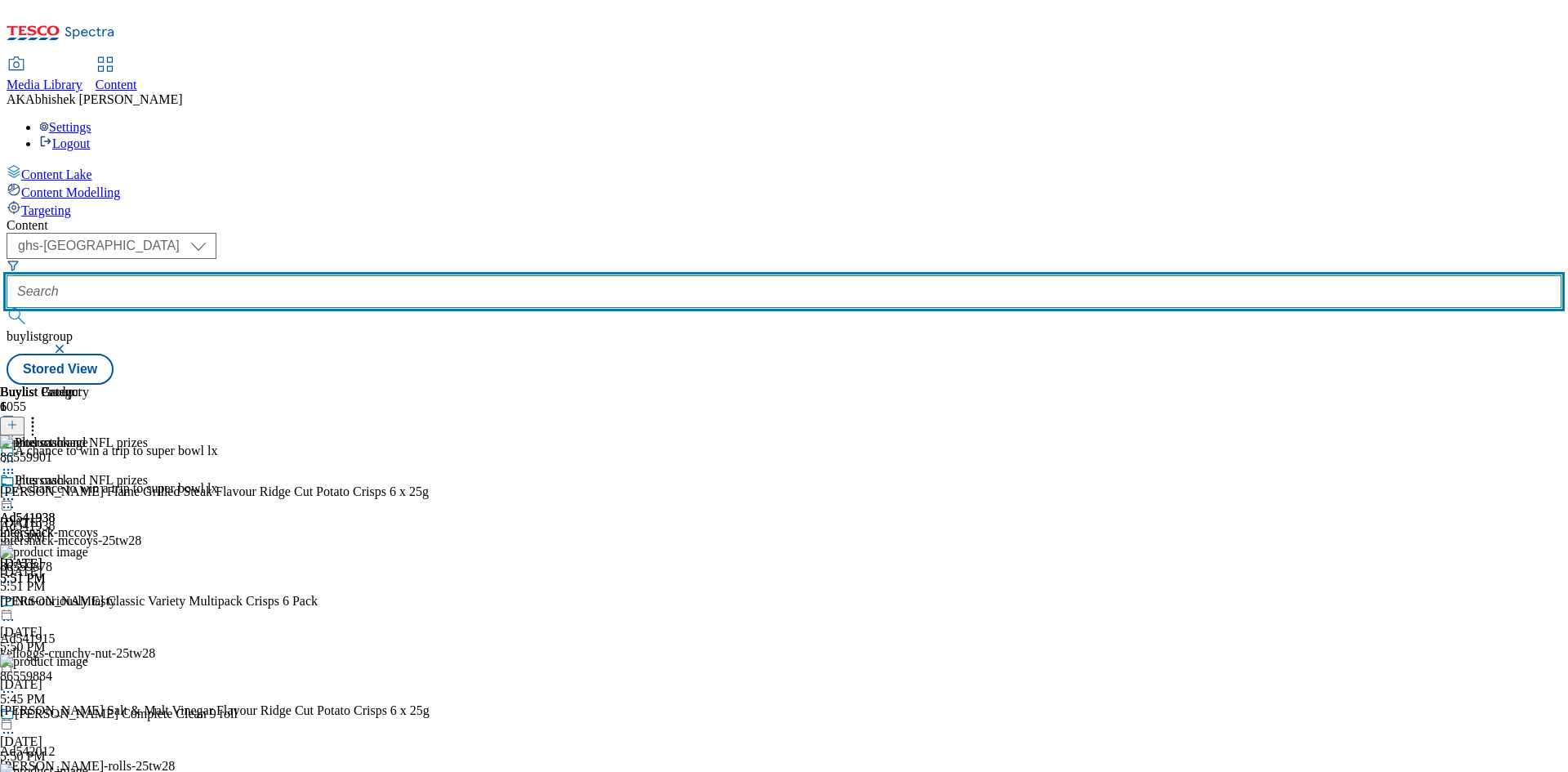
click at [415, 275] on input "text" at bounding box center [784, 291] width 1555 height 32
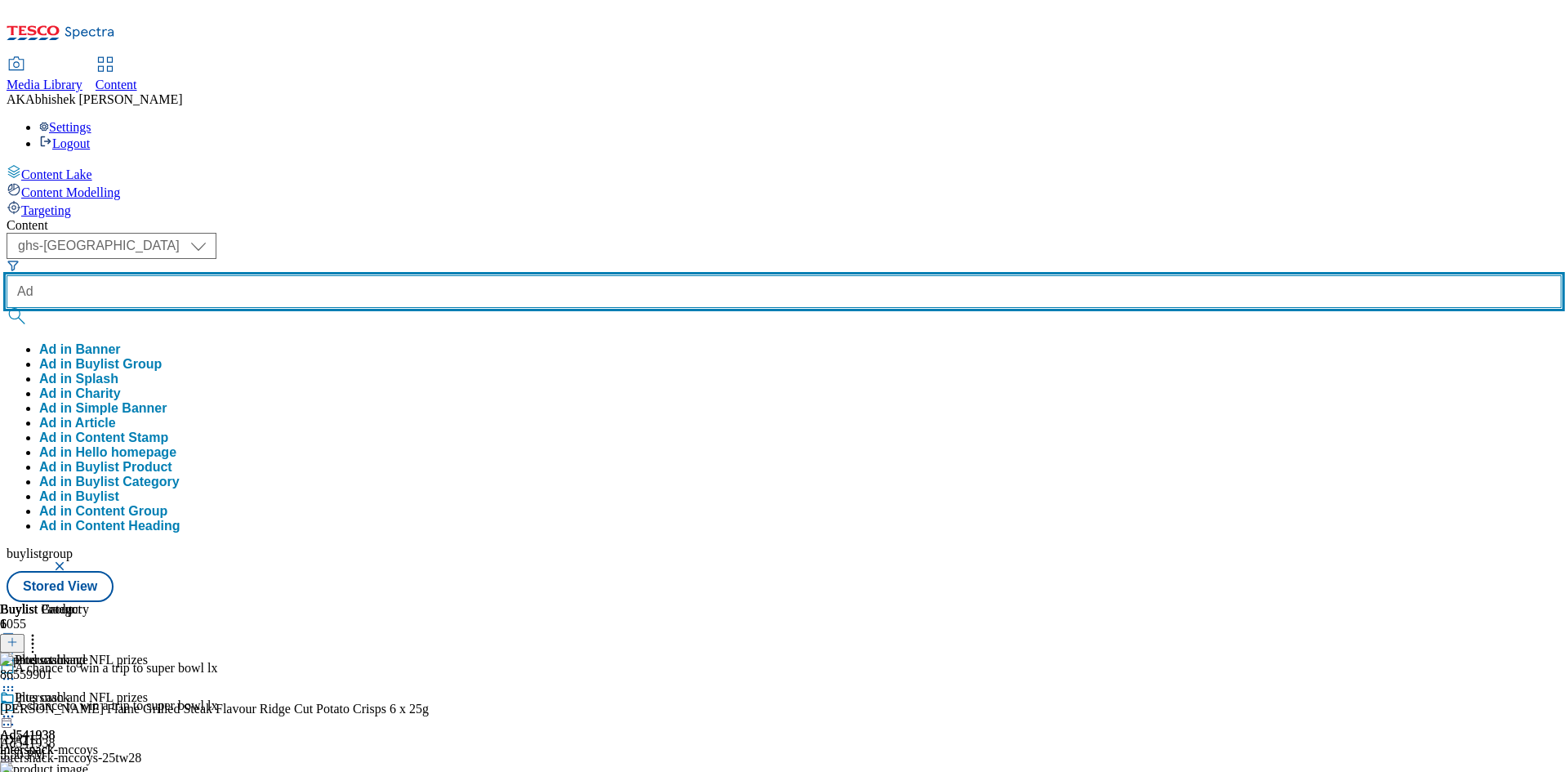
paste input "541916"
type input "Ad541916"
click at [7, 307] on button "submit" at bounding box center [18, 315] width 23 height 16
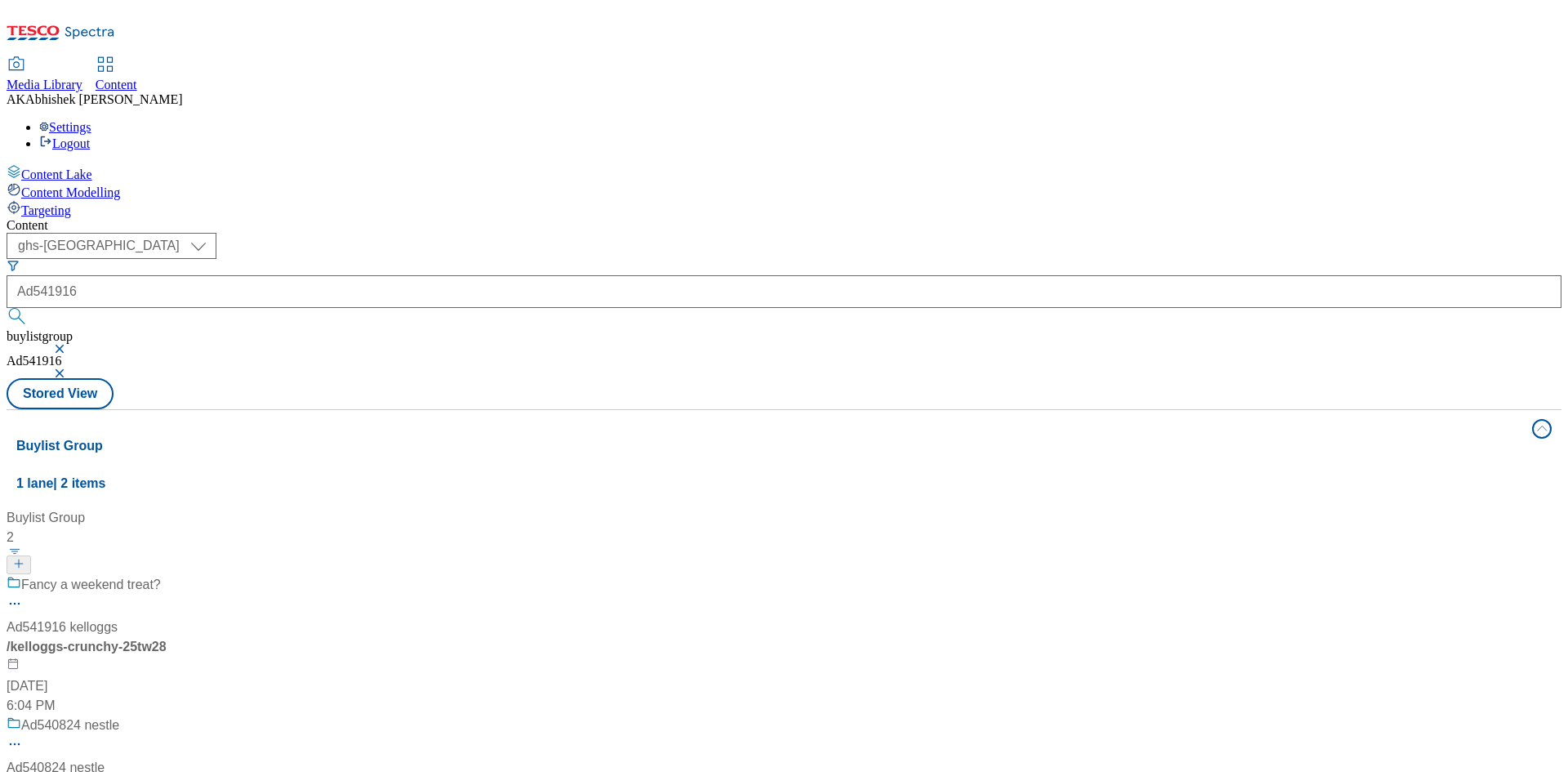
click at [70, 344] on button "button" at bounding box center [60, 349] width 16 height 10
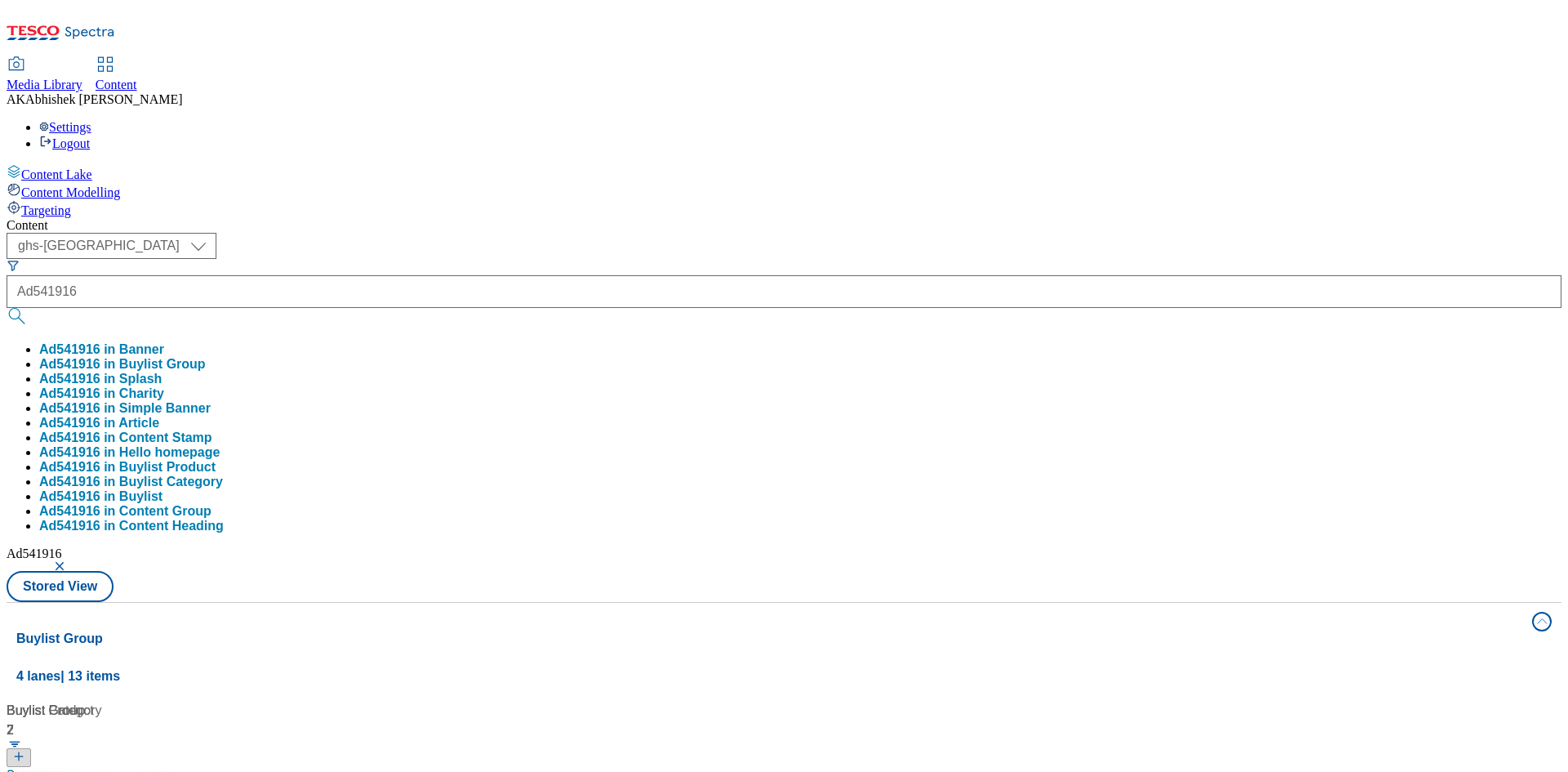
click at [595, 218] on div "Content ( optional ) ghs-roi ghs-uk ghs-uk Ad541916 Ad541916 in Banner Ad541916…" at bounding box center [784, 766] width 1555 height 1096
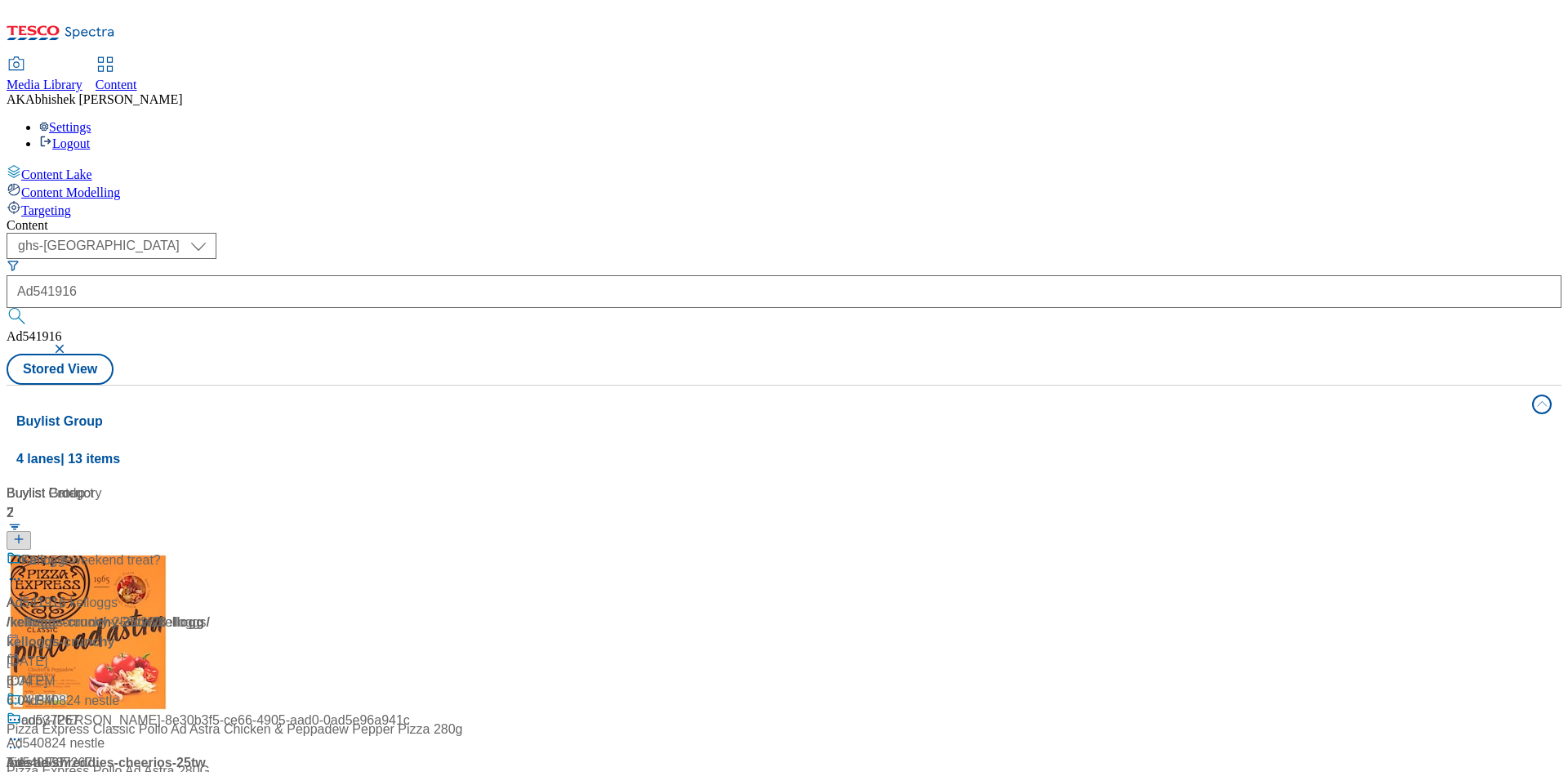
click at [211, 550] on div "Ad541916 / kelloggs-crunchy-25tw28 / kelloggs [DATE] 6:04 PM" at bounding box center [109, 630] width 204 height 160
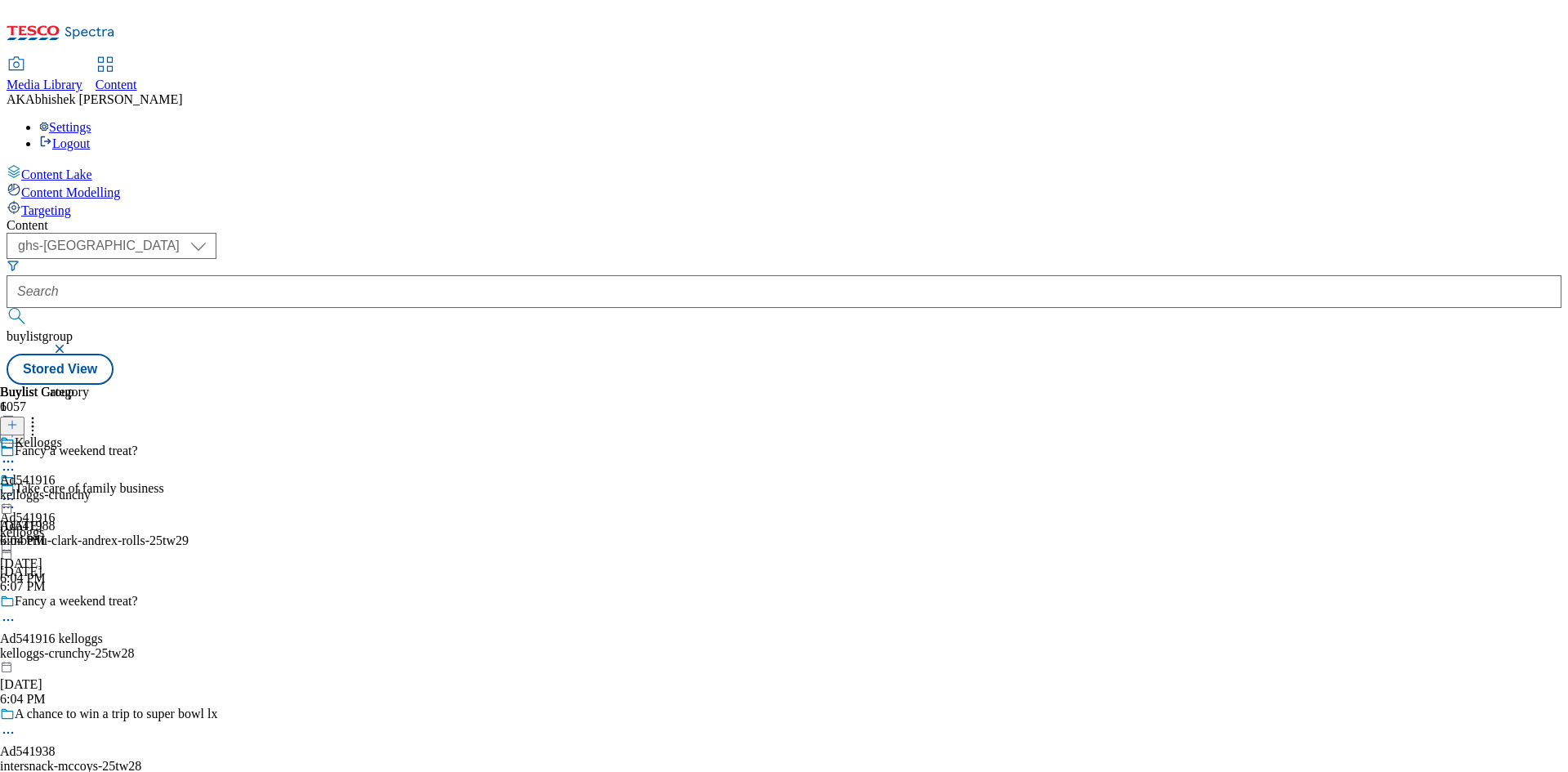
click at [10, 619] on circle at bounding box center [8, 620] width 3 height 3
click at [70, 648] on span "Edit" at bounding box center [60, 654] width 19 height 12
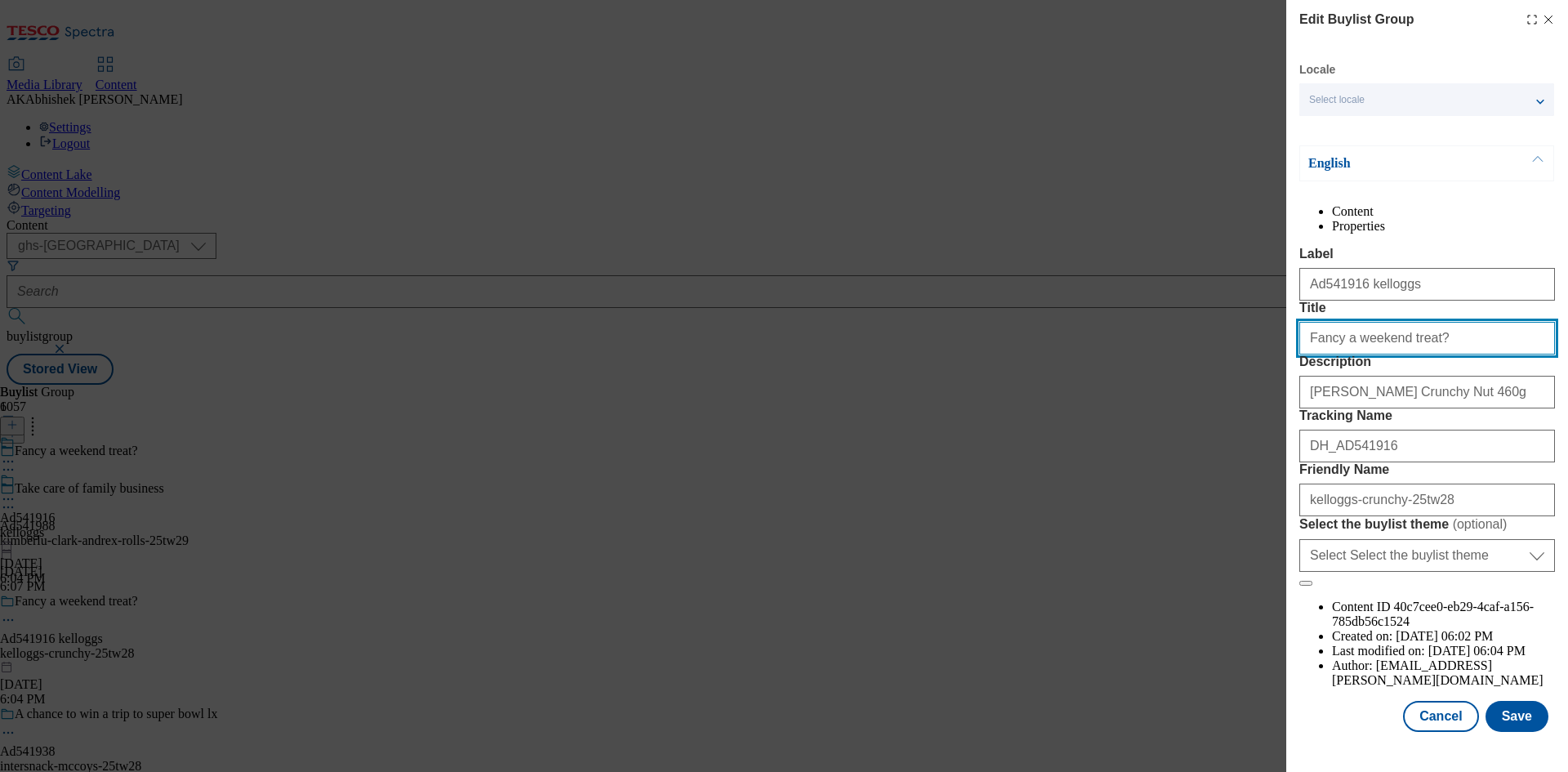
click at [1310, 354] on input "Fancy a weekend treat?" at bounding box center [1427, 338] width 256 height 32
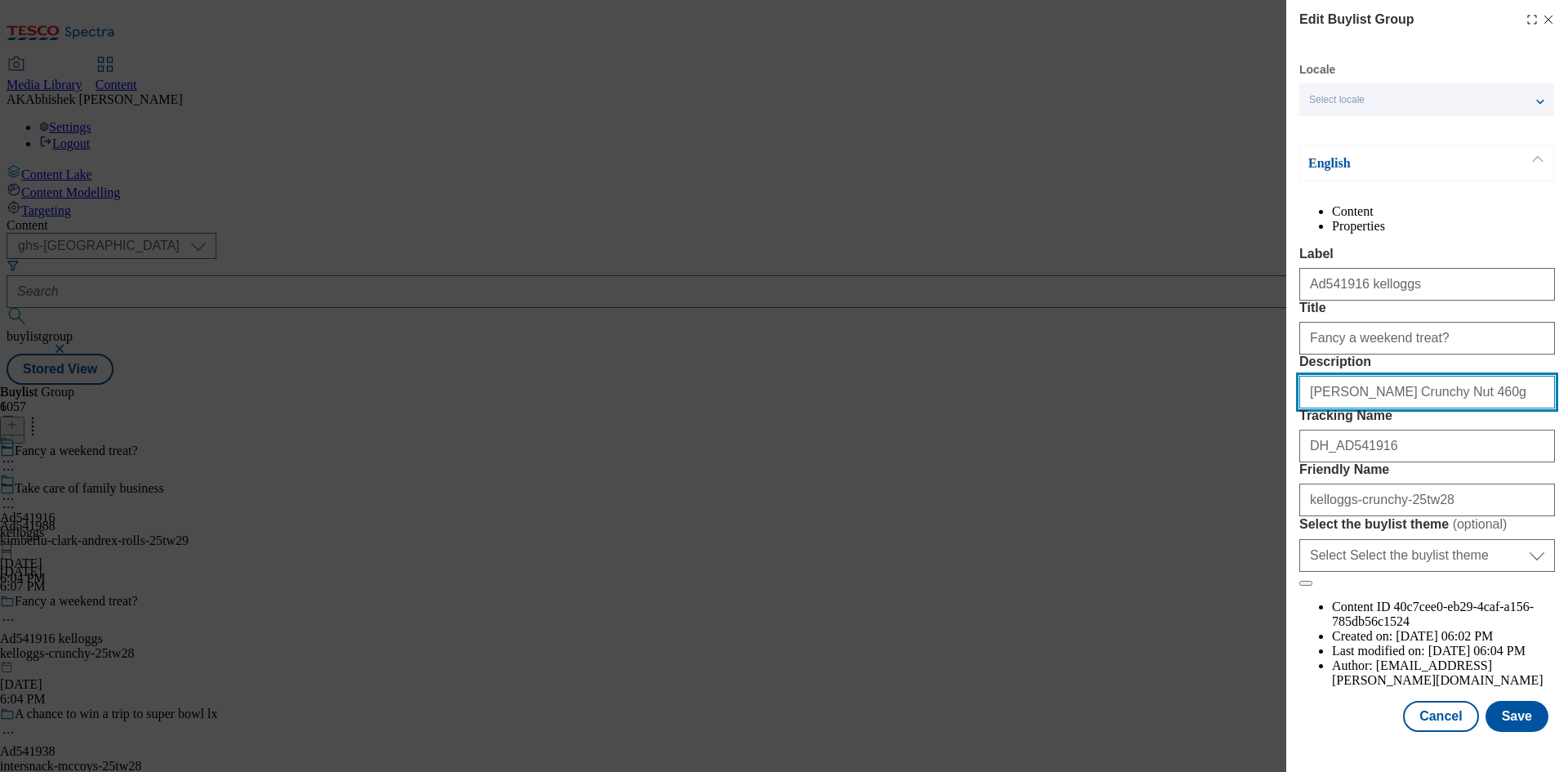
click at [1470, 409] on input "[PERSON_NAME] Crunchy Nut 460g" at bounding box center [1427, 392] width 256 height 32
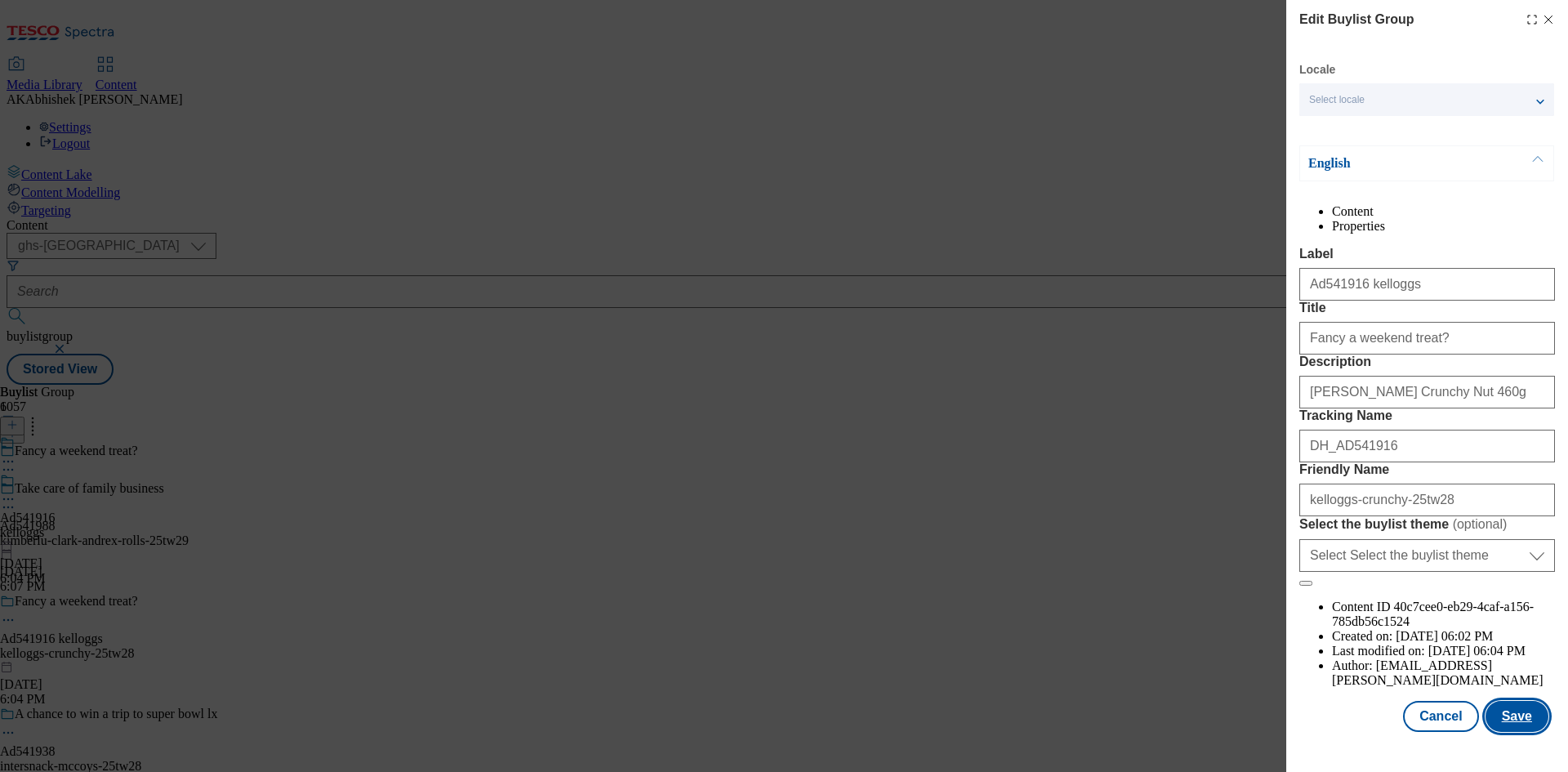
click at [1530, 732] on button "Save" at bounding box center [1517, 716] width 63 height 31
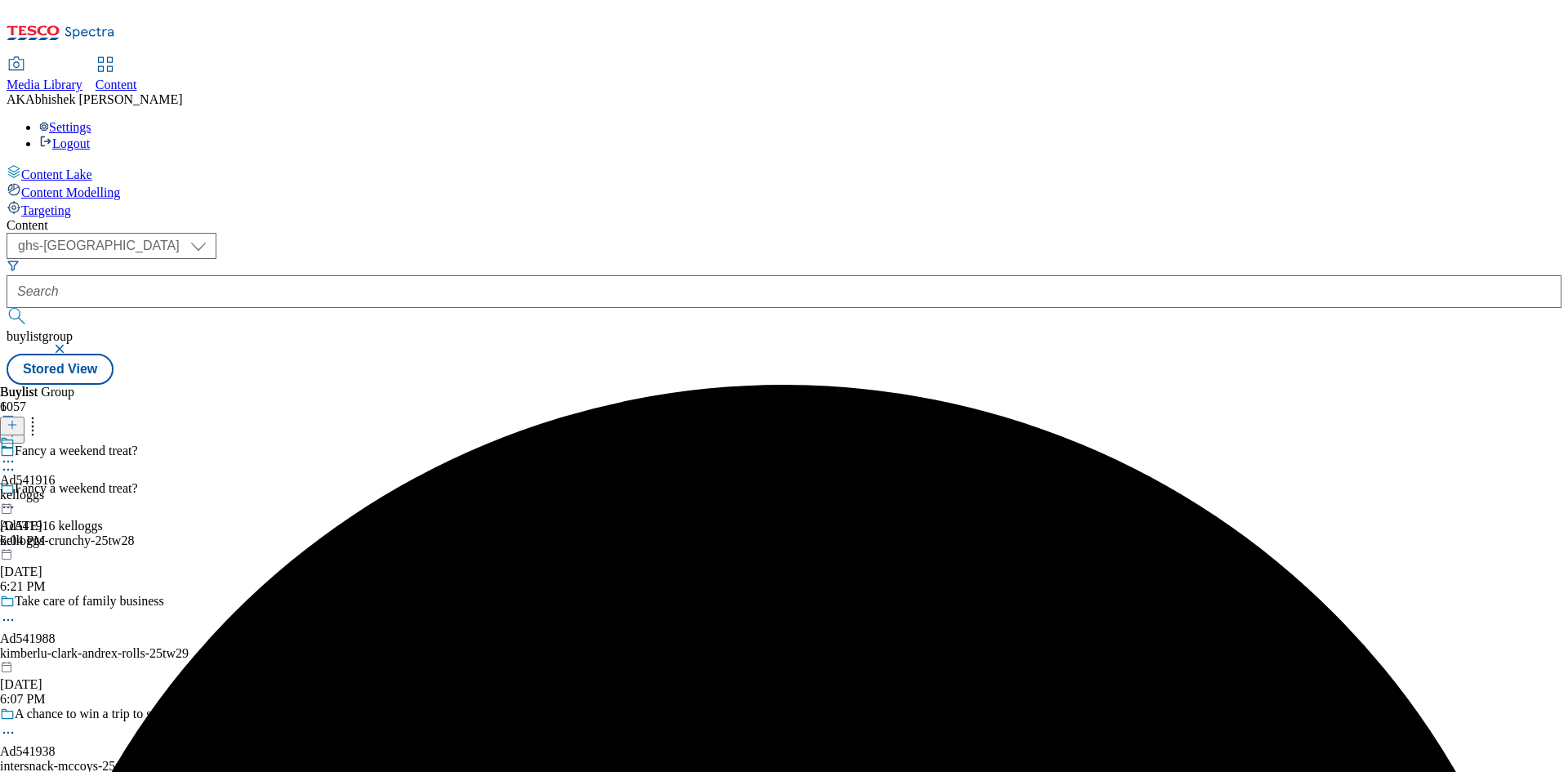
click at [10, 460] on circle at bounding box center [8, 461] width 3 height 3
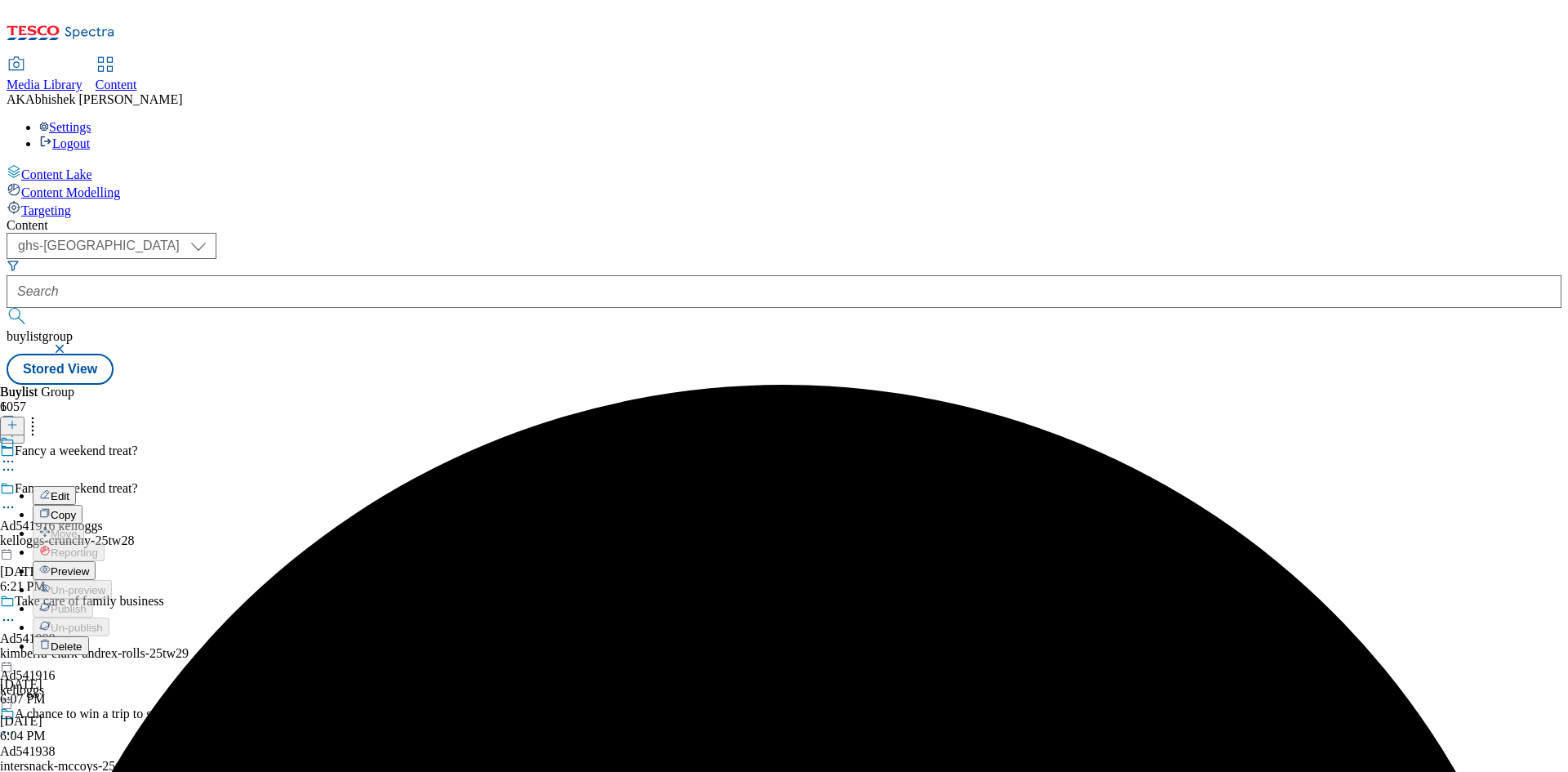
click at [70, 490] on span "Edit" at bounding box center [60, 496] width 19 height 12
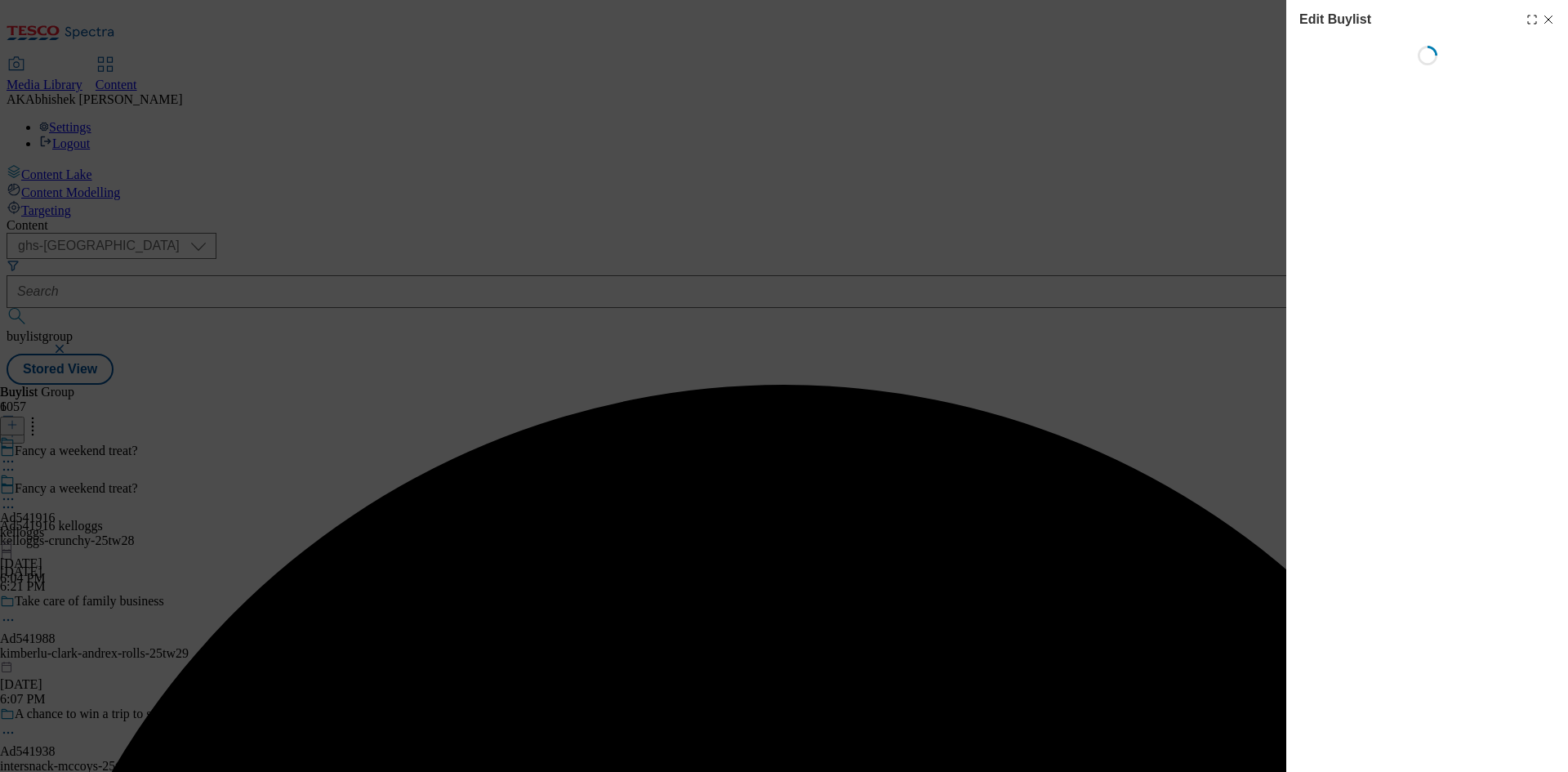
select select "tactical"
select select "supplier funded short term 1-3 weeks"
select select "dunnhumby"
select select "Banner"
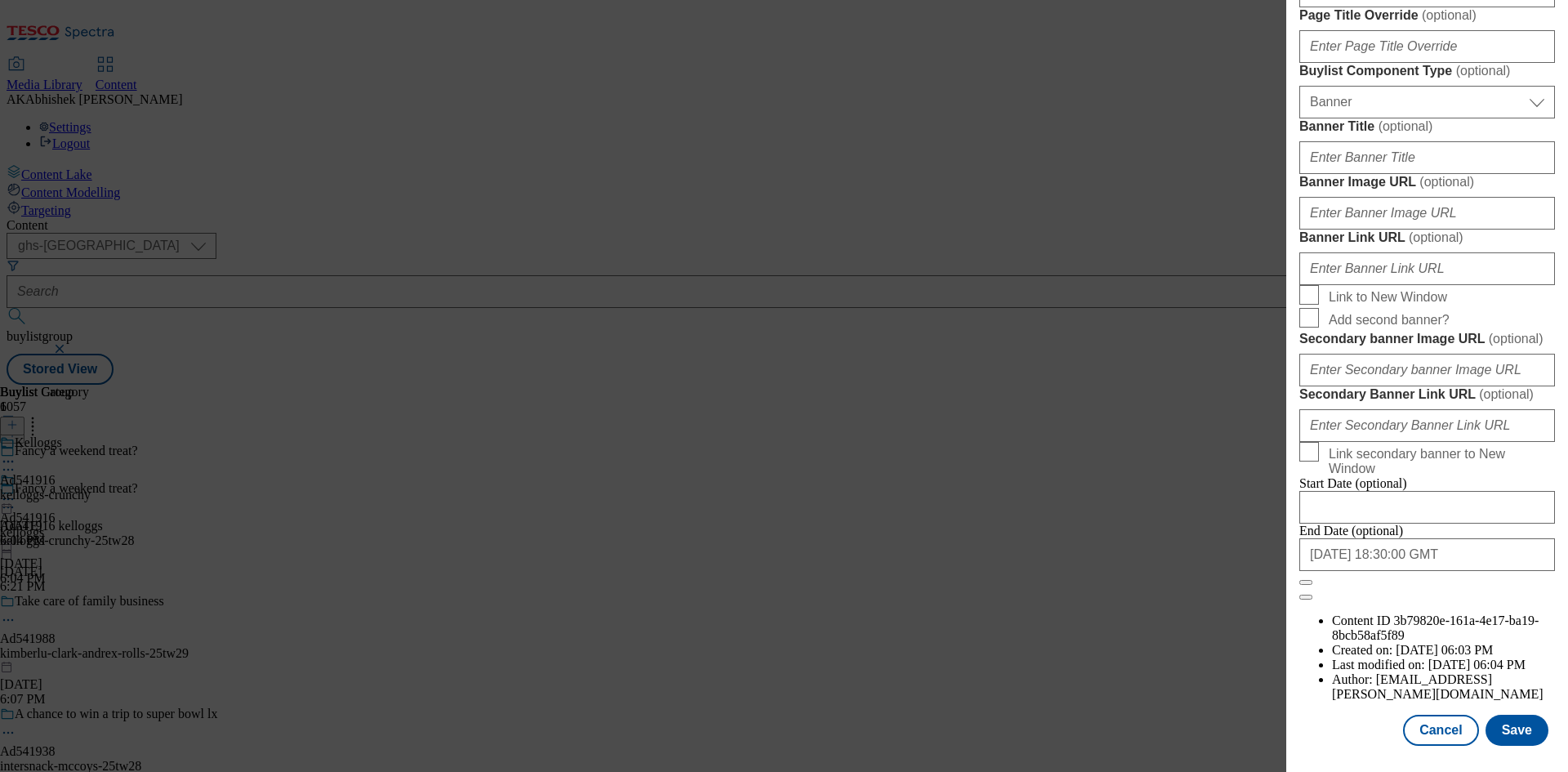
scroll to position [1690, 0]
click at [1452, 571] on input "[DATE] 18:30:00 GMT" at bounding box center [1427, 555] width 256 height 32
select select "2025"
select select "November"
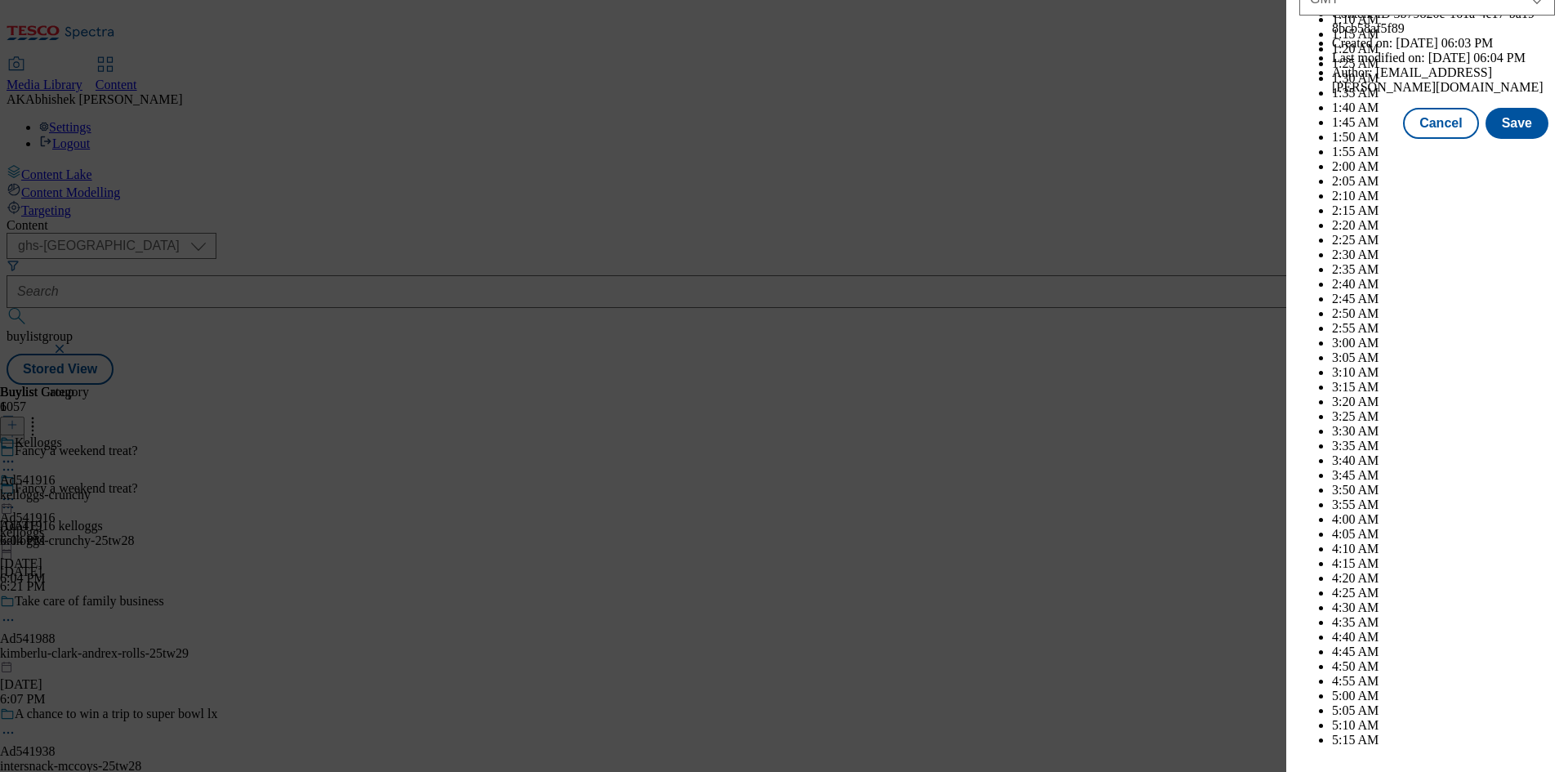
scroll to position [6698, 0]
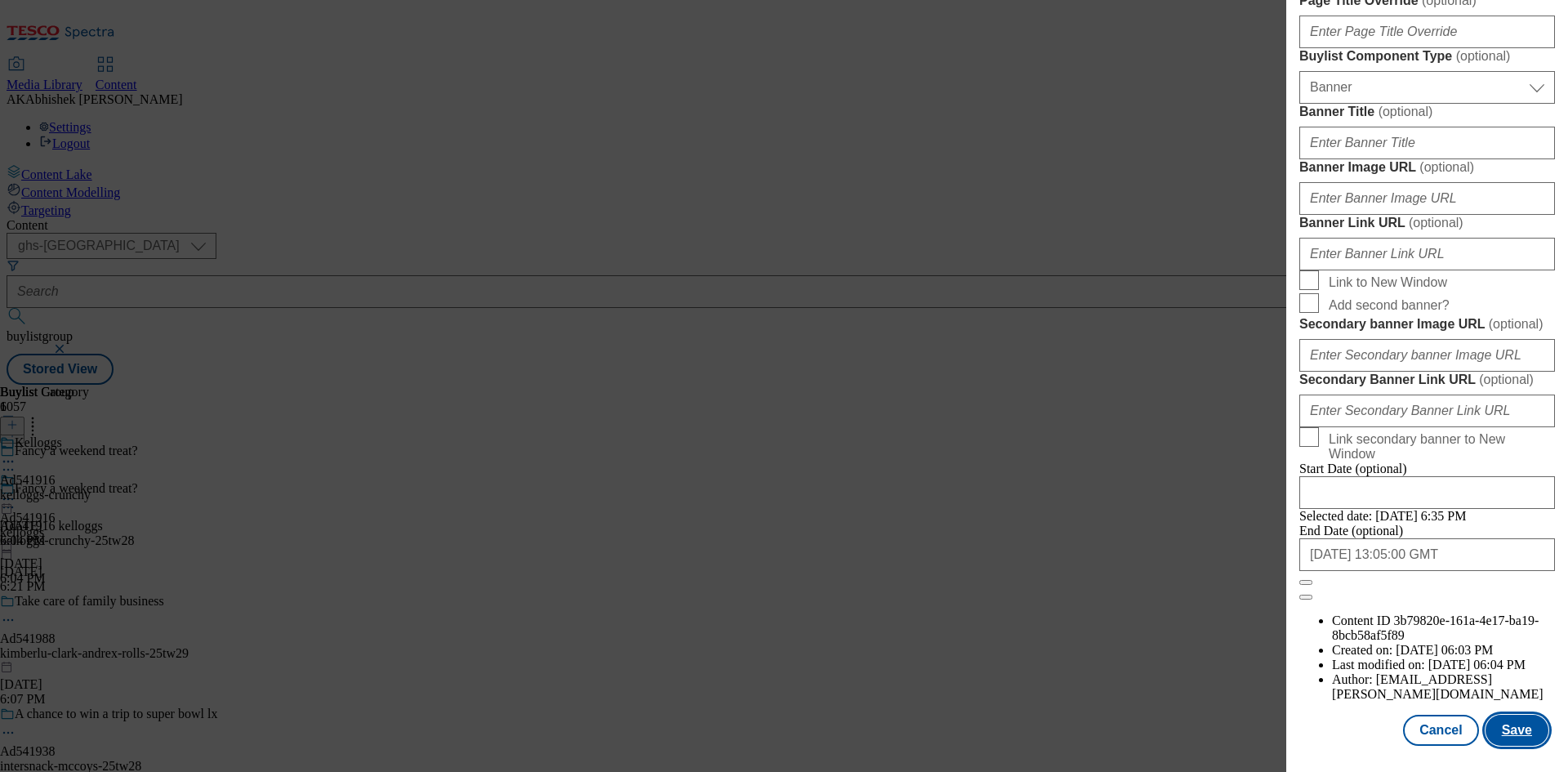
click at [1501, 735] on button "Save" at bounding box center [1517, 730] width 63 height 31
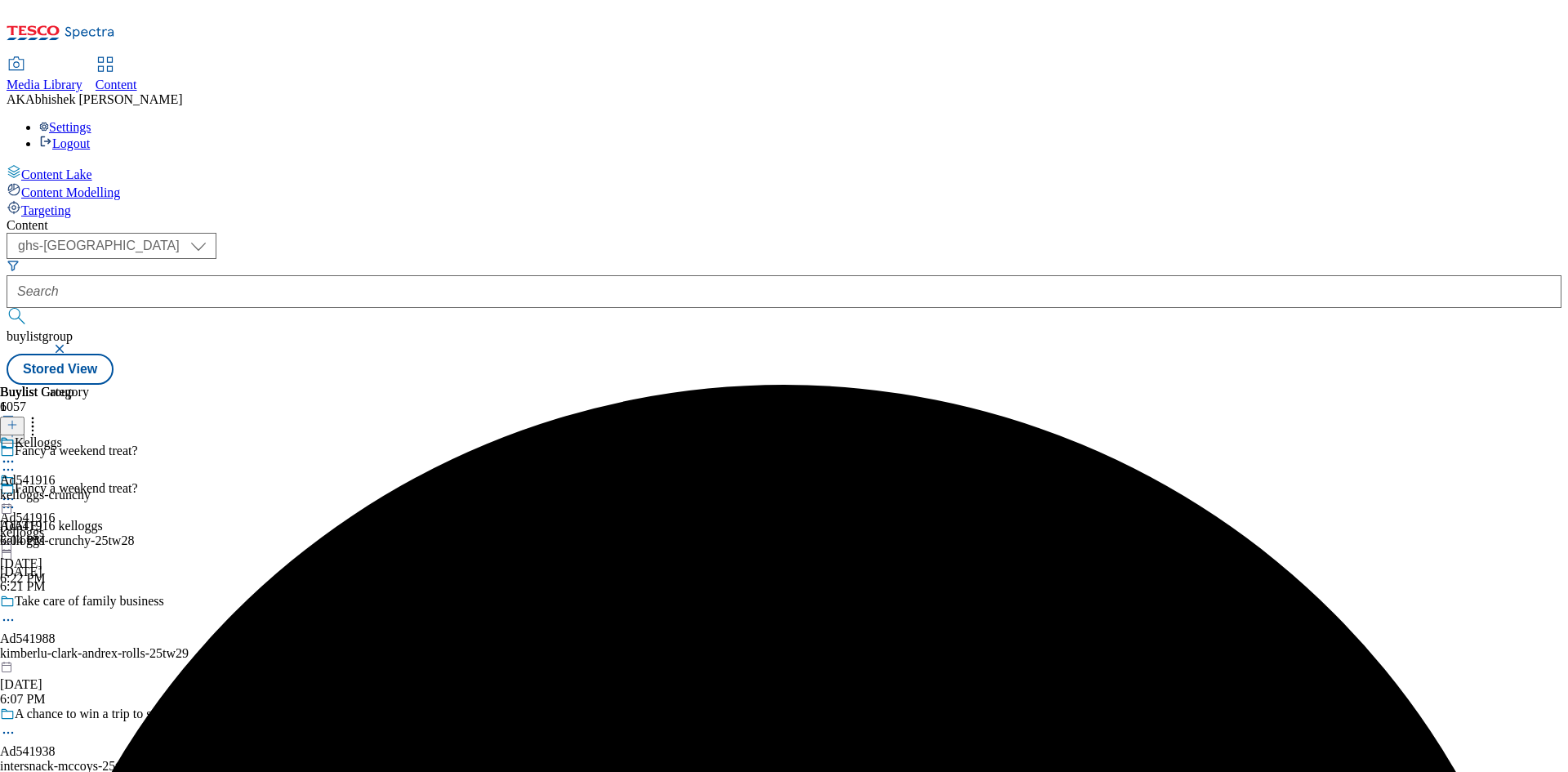
click at [55, 473] on div at bounding box center [27, 492] width 55 height 37
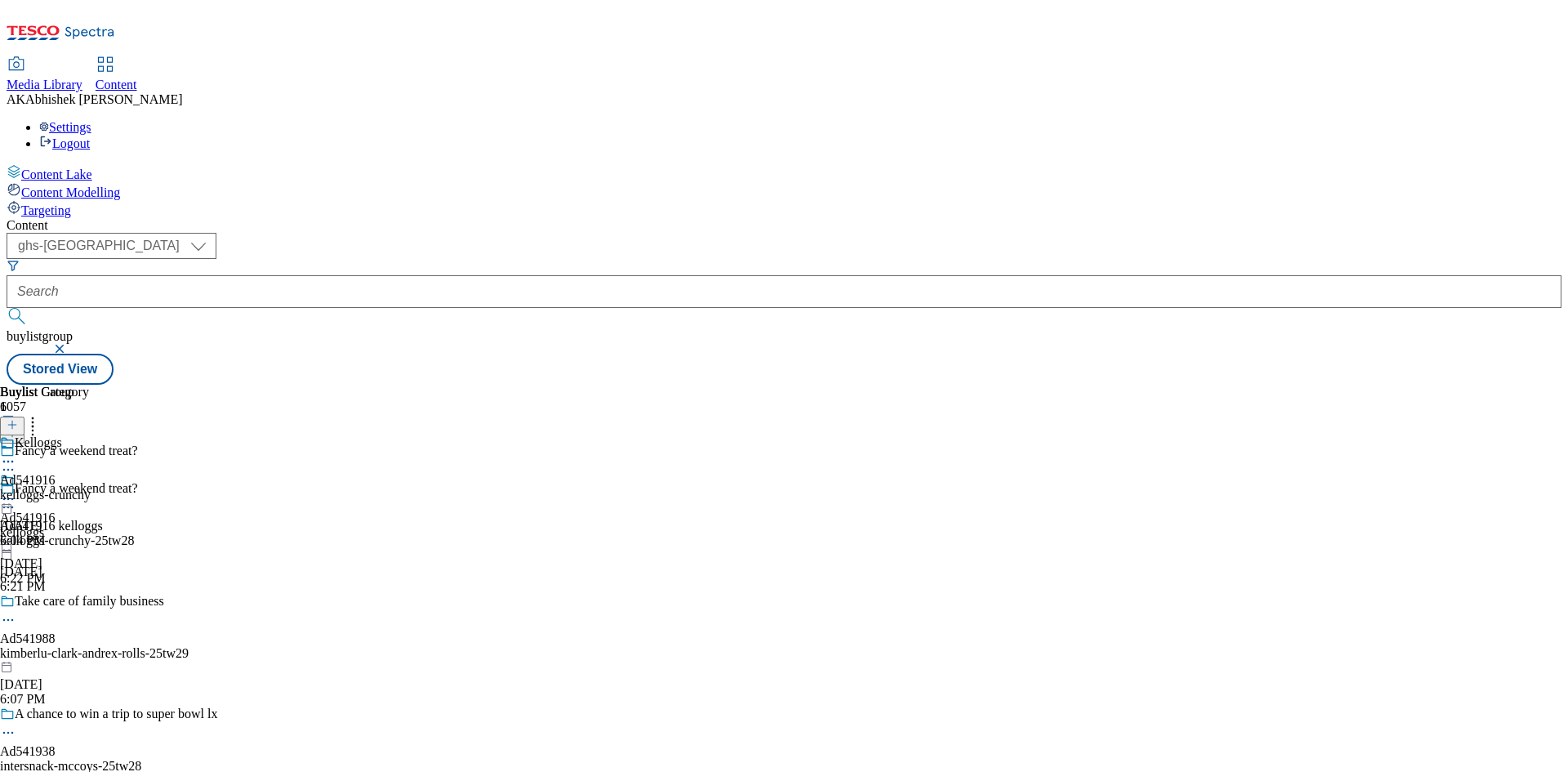
click at [16, 491] on icon at bounding box center [8, 499] width 16 height 16
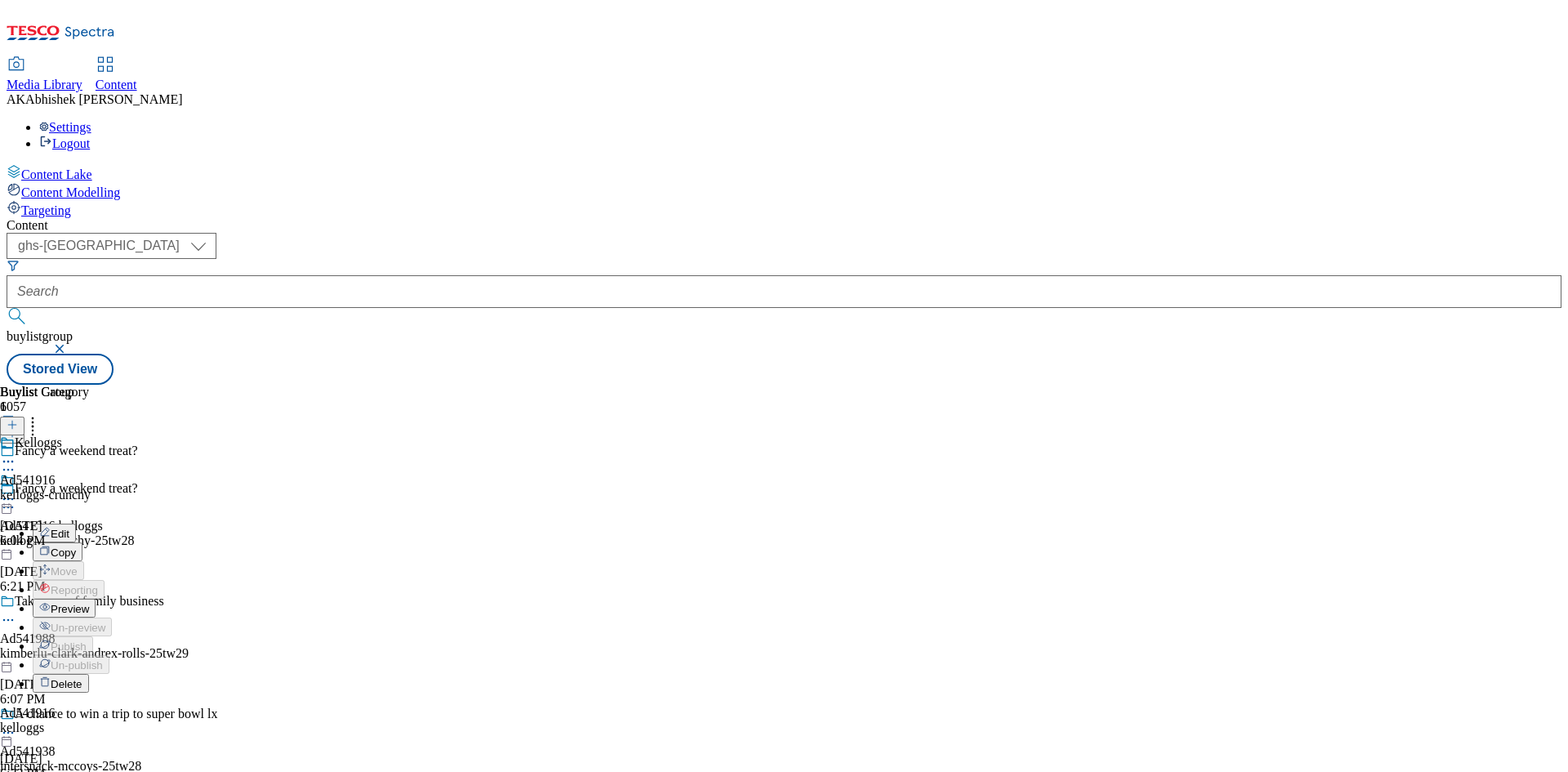
click at [70, 527] on span "Edit" at bounding box center [60, 533] width 19 height 12
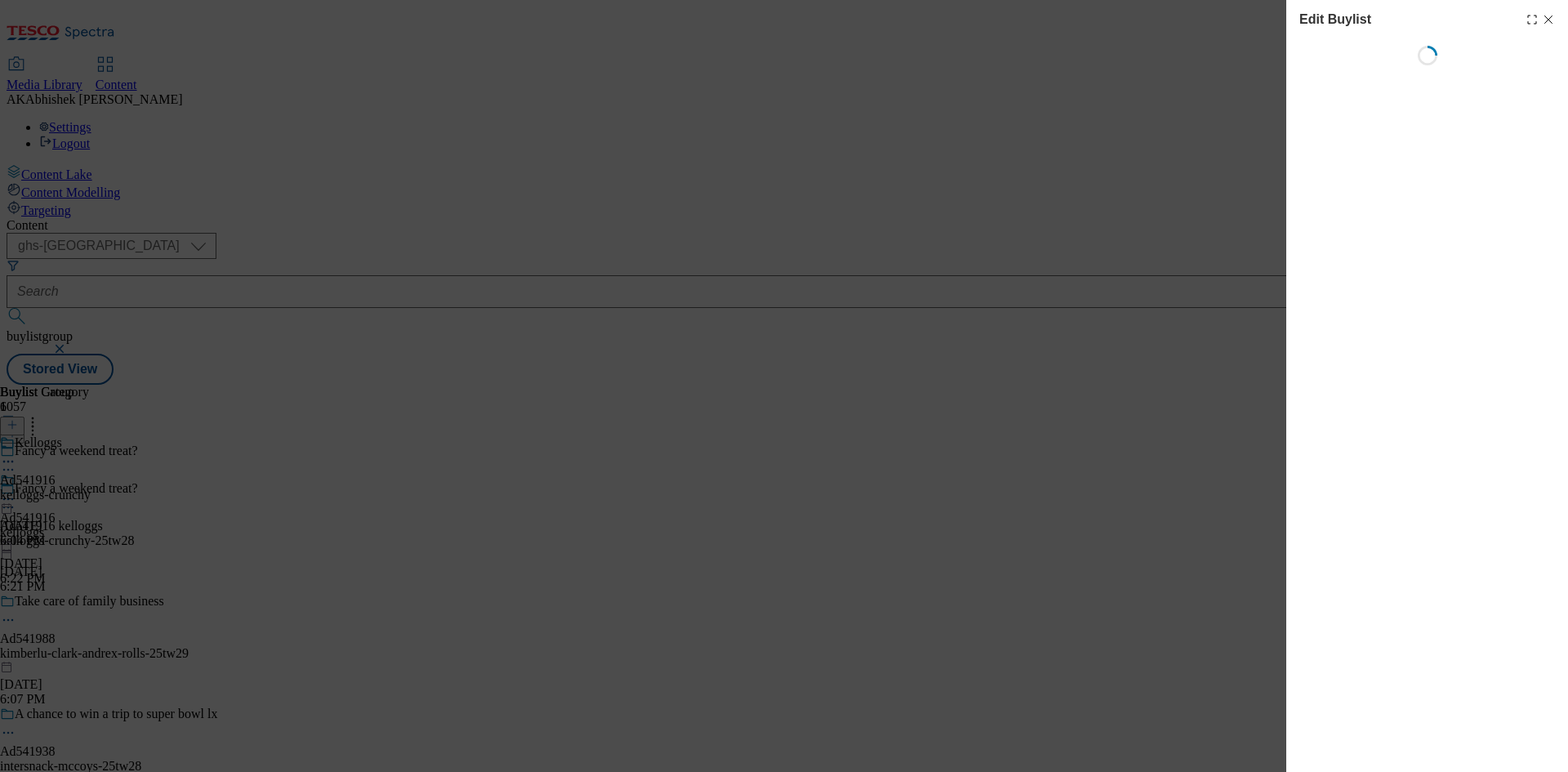
select select "tactical"
select select "supplier funded short term 1-3 weeks"
select select "dunnhumby"
select select "Banner"
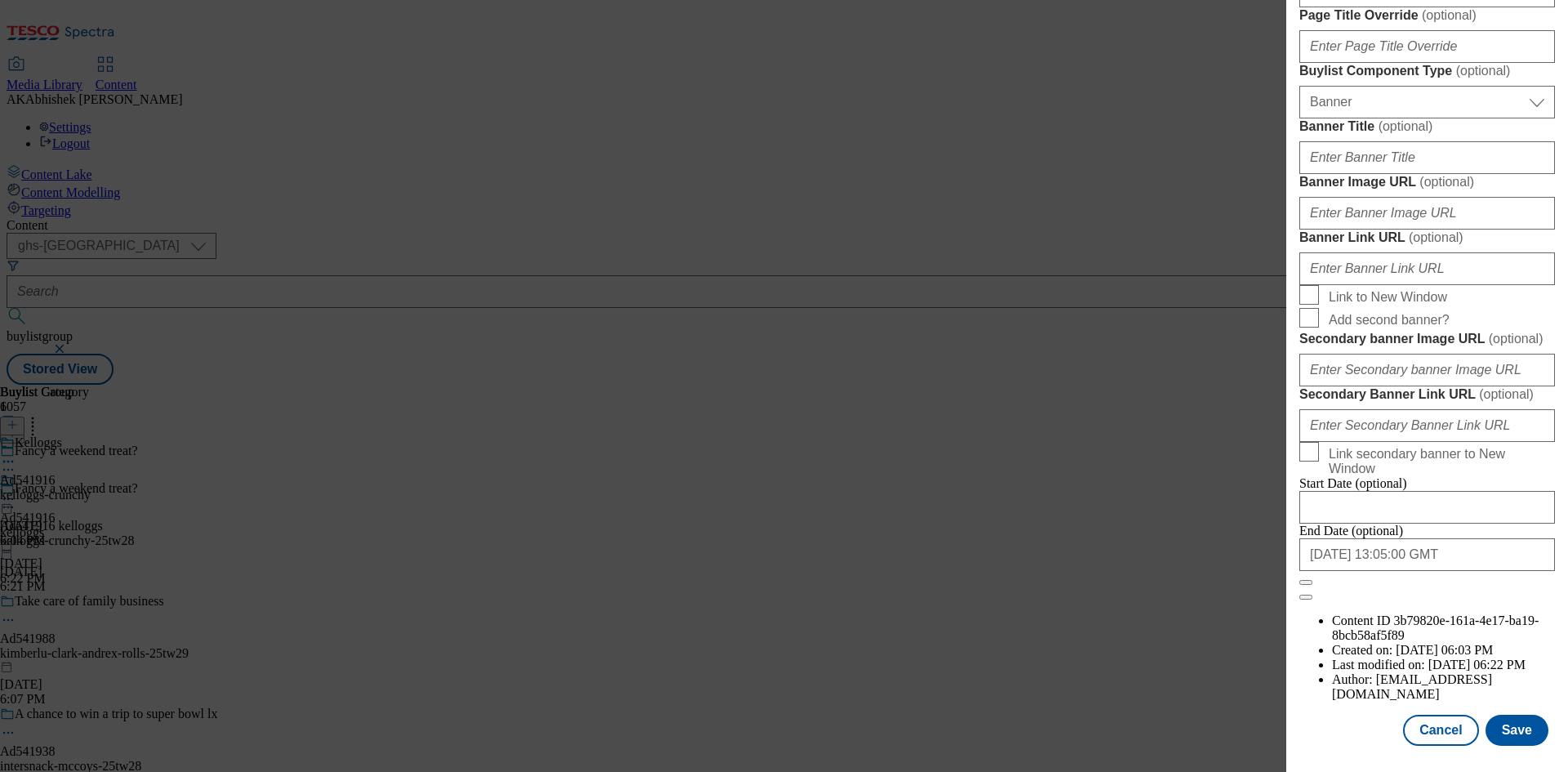
scroll to position [1690, 0]
click at [1505, 731] on button "Save" at bounding box center [1517, 730] width 63 height 31
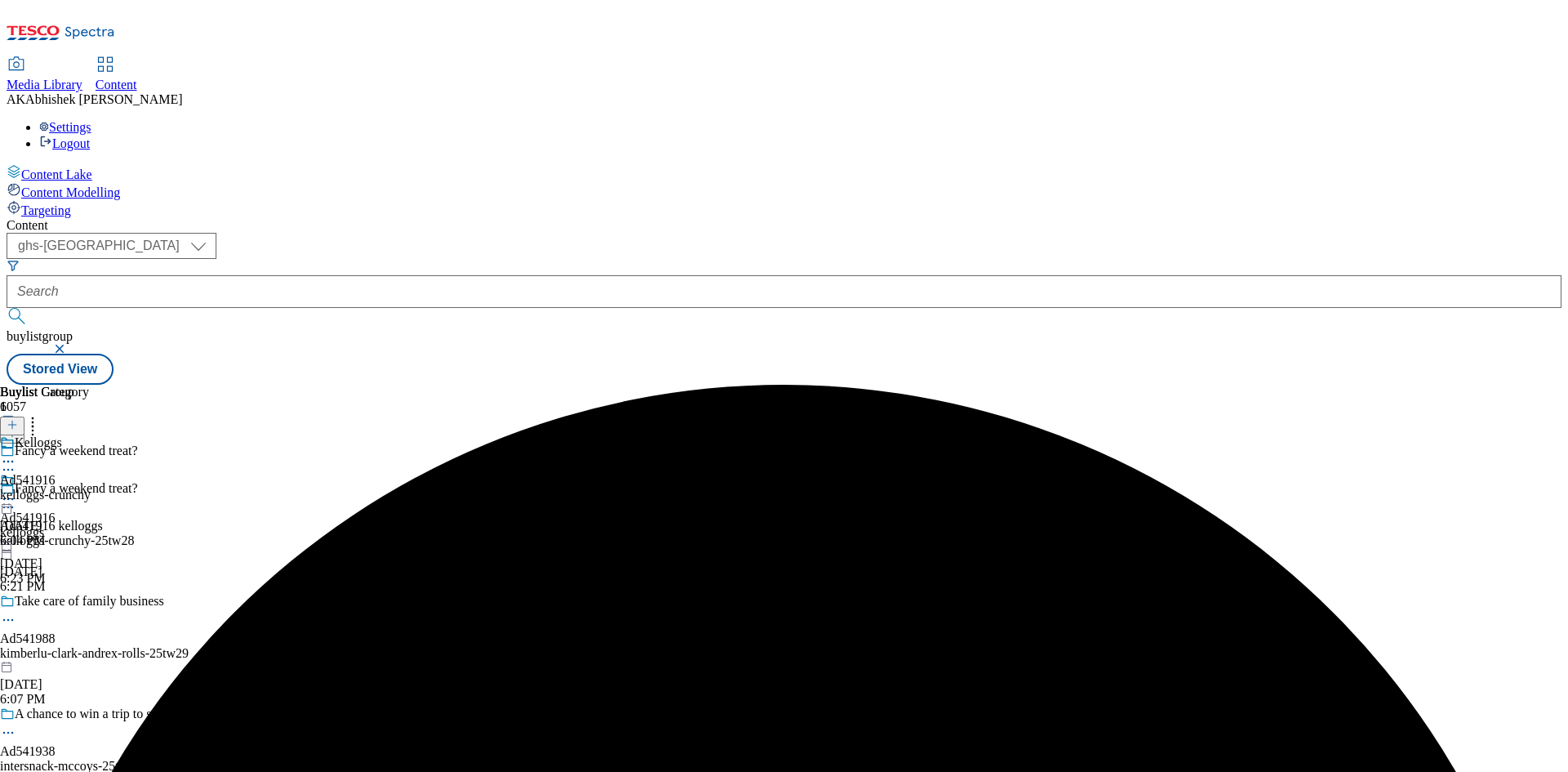
click at [16, 454] on icon at bounding box center [8, 461] width 16 height 16
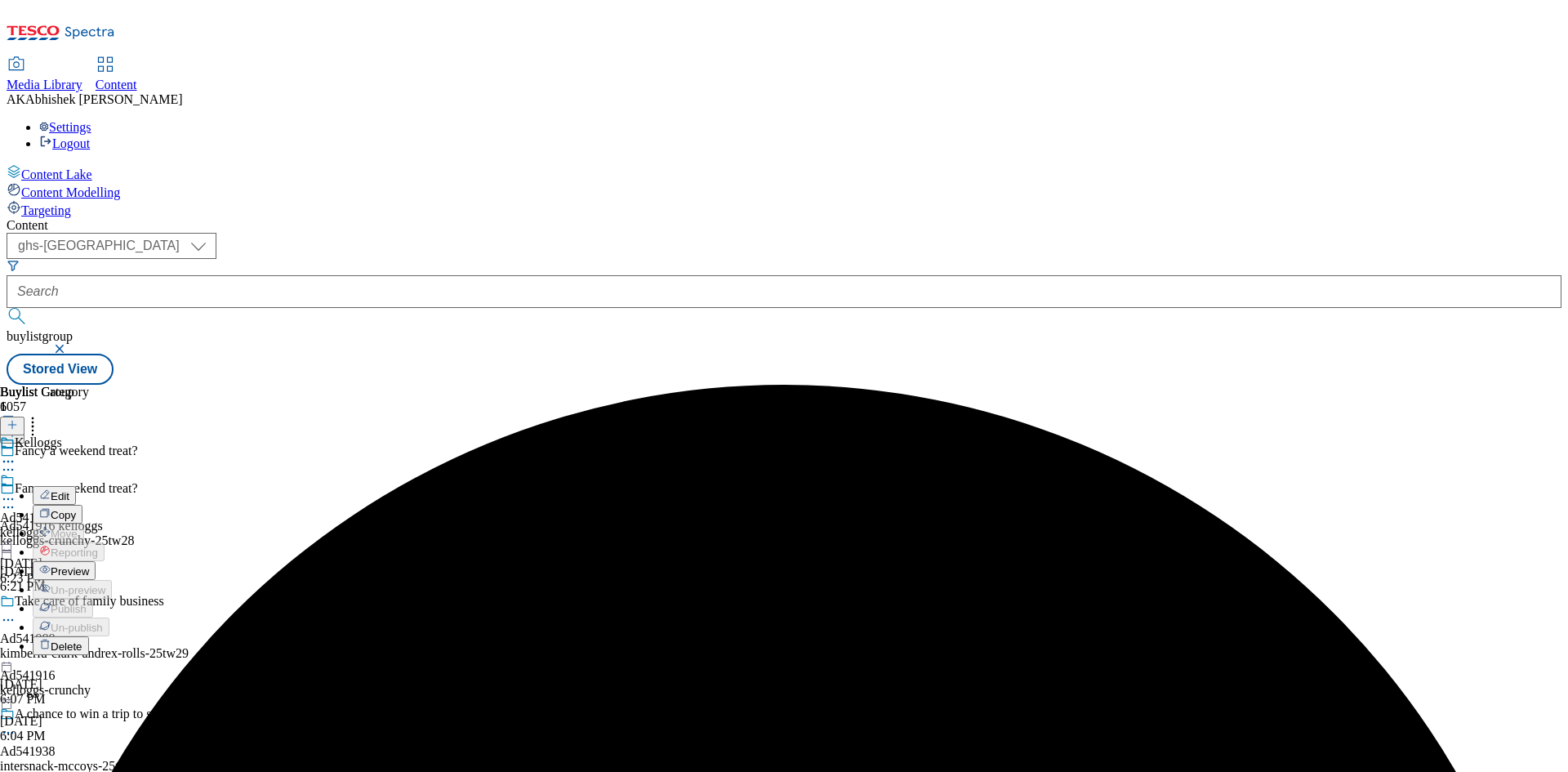
click at [70, 490] on span "Edit" at bounding box center [60, 496] width 19 height 12
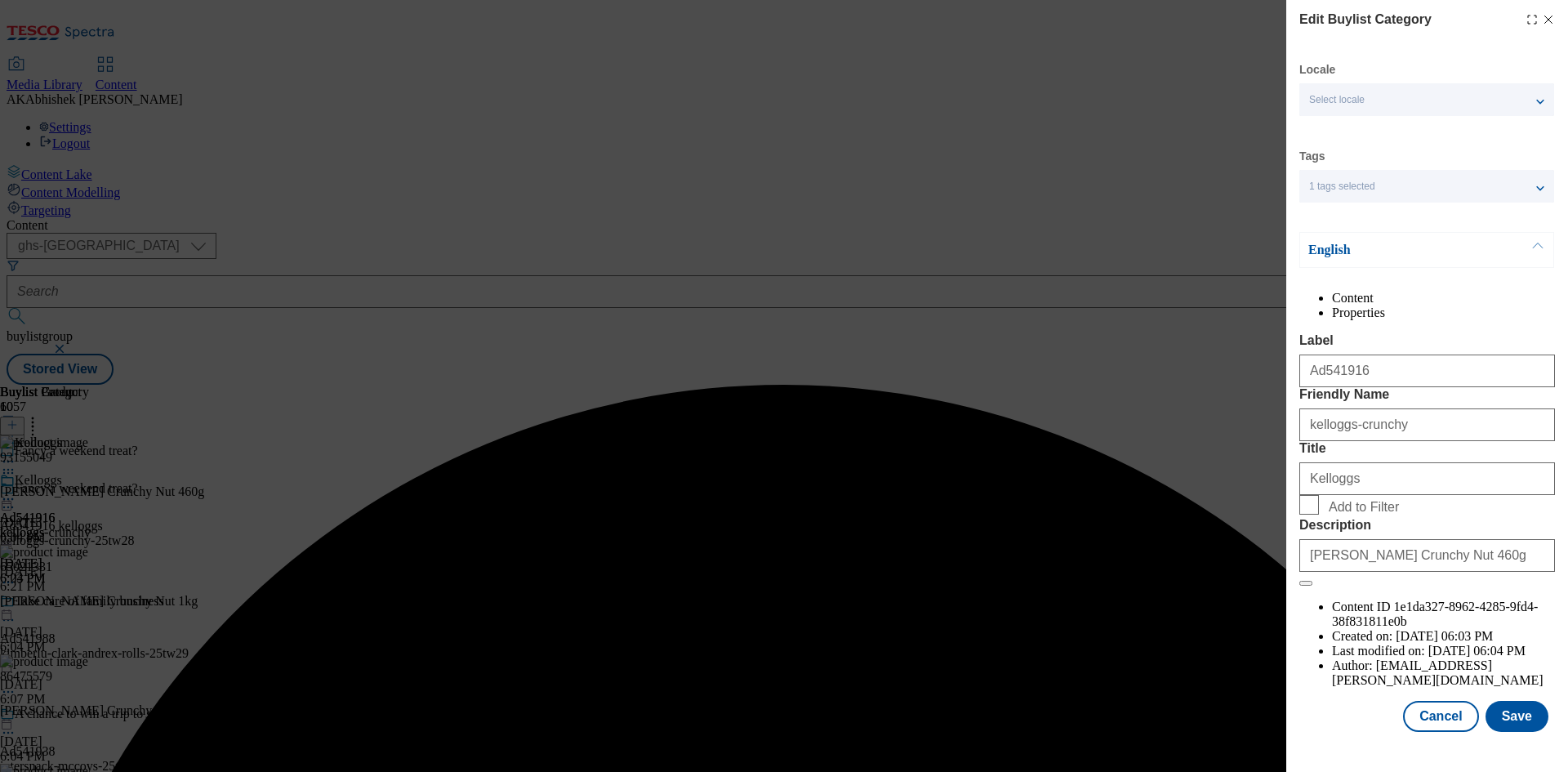
scroll to position [31, 0]
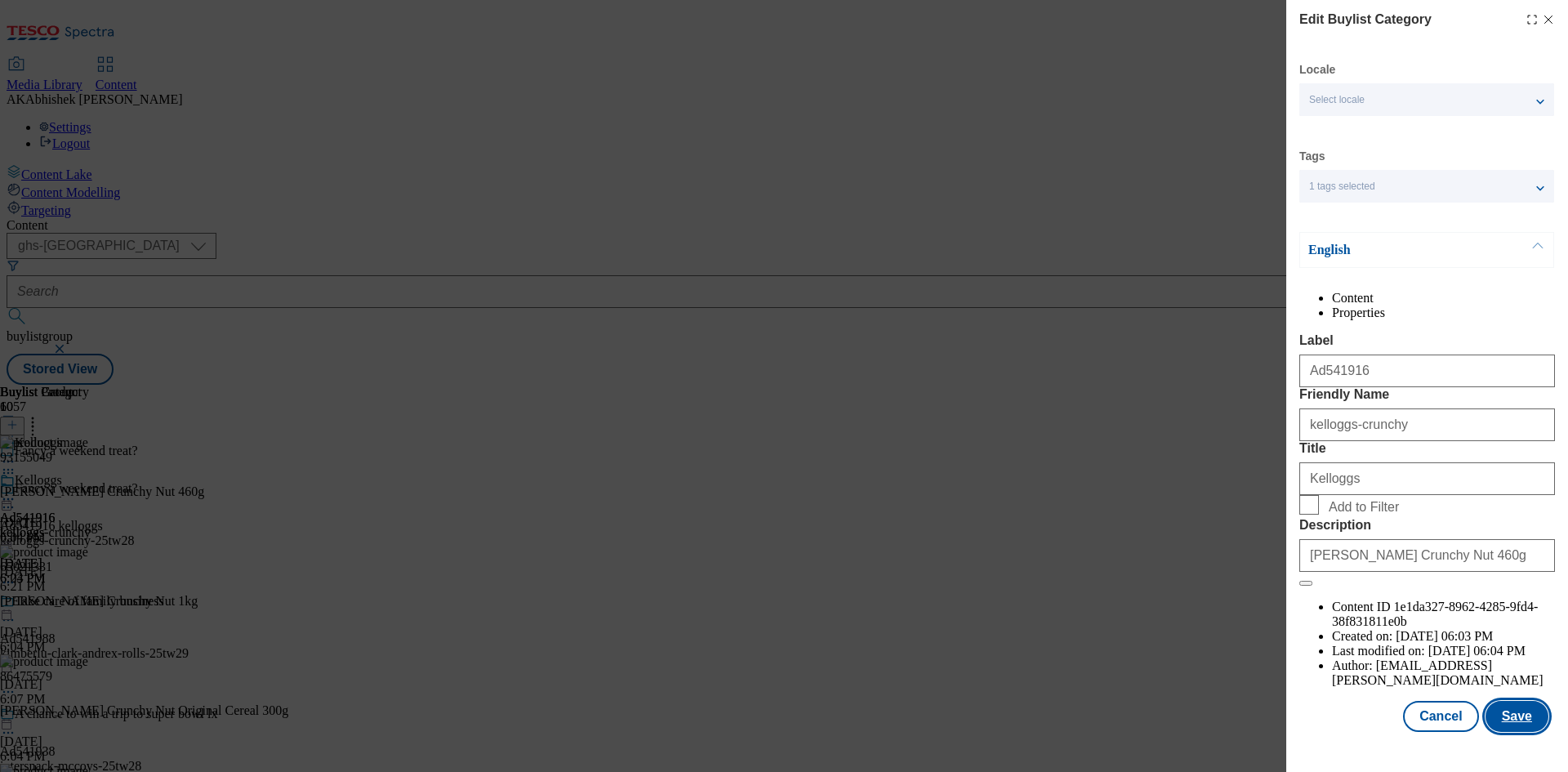
click at [1509, 730] on button "Save" at bounding box center [1517, 716] width 63 height 31
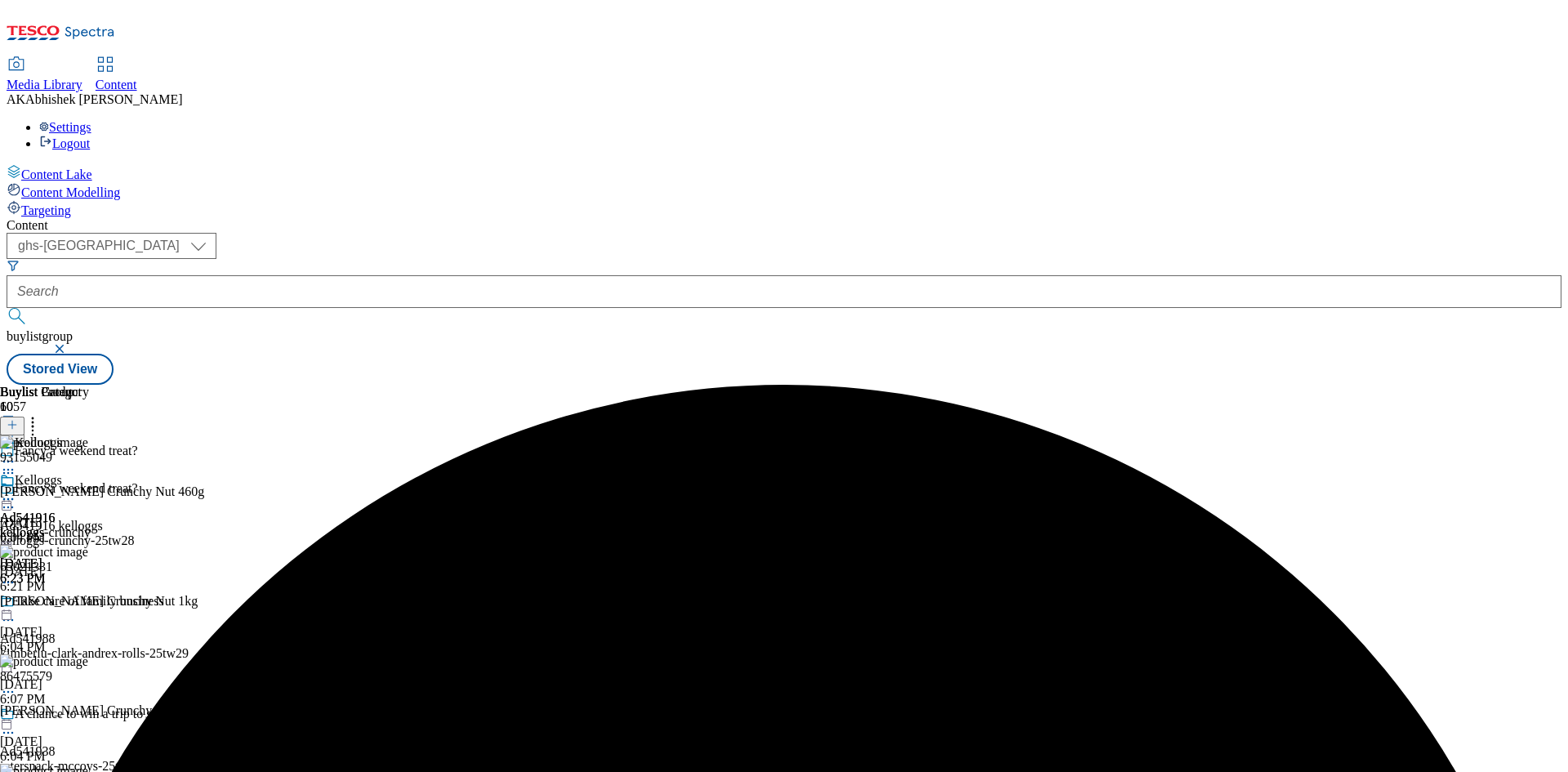
click at [16, 491] on icon at bounding box center [8, 499] width 16 height 16
click at [89, 603] on span "Preview" at bounding box center [70, 609] width 38 height 12
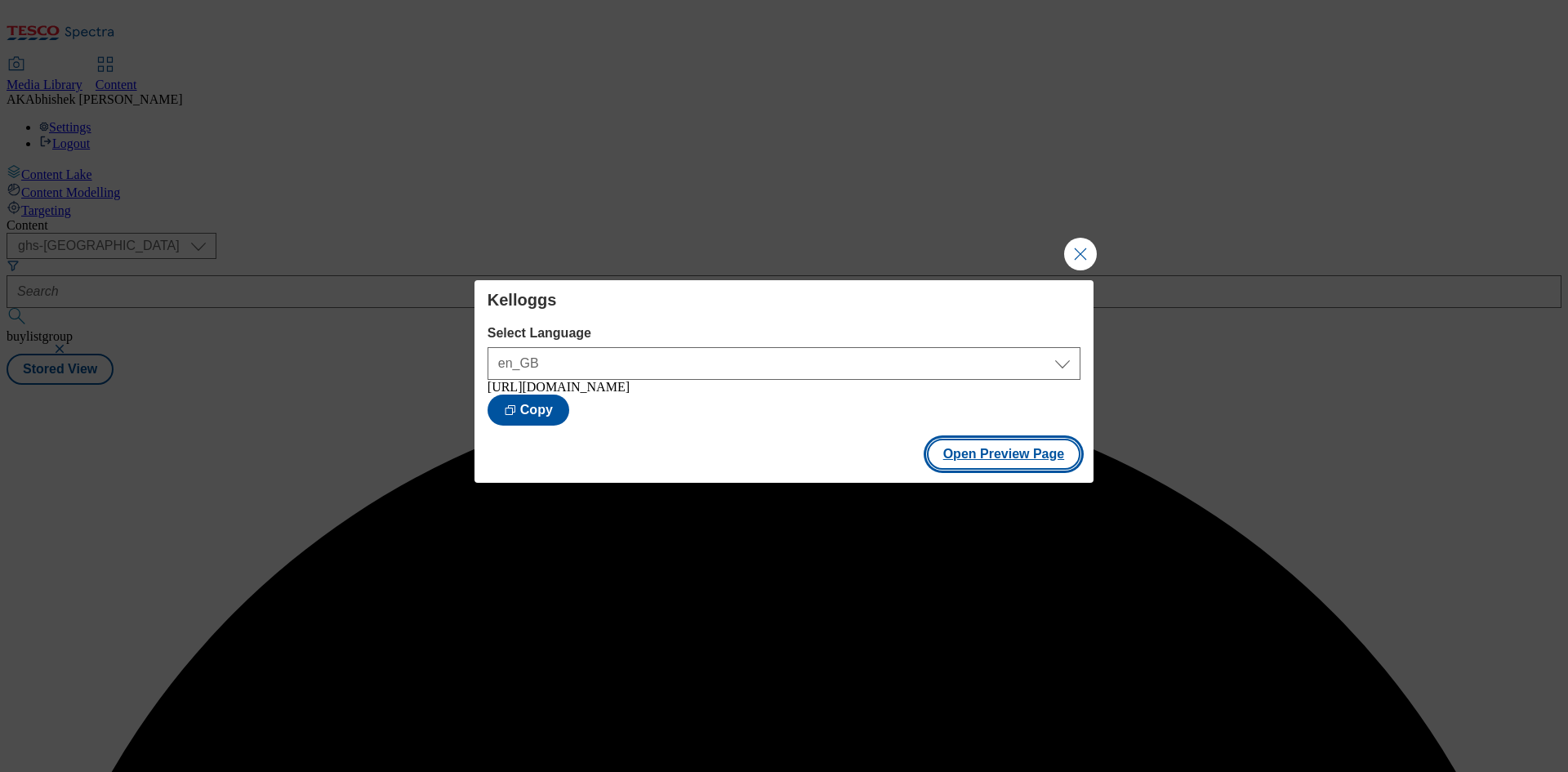
click at [1025, 468] on button "Open Preview Page" at bounding box center [1004, 454] width 155 height 31
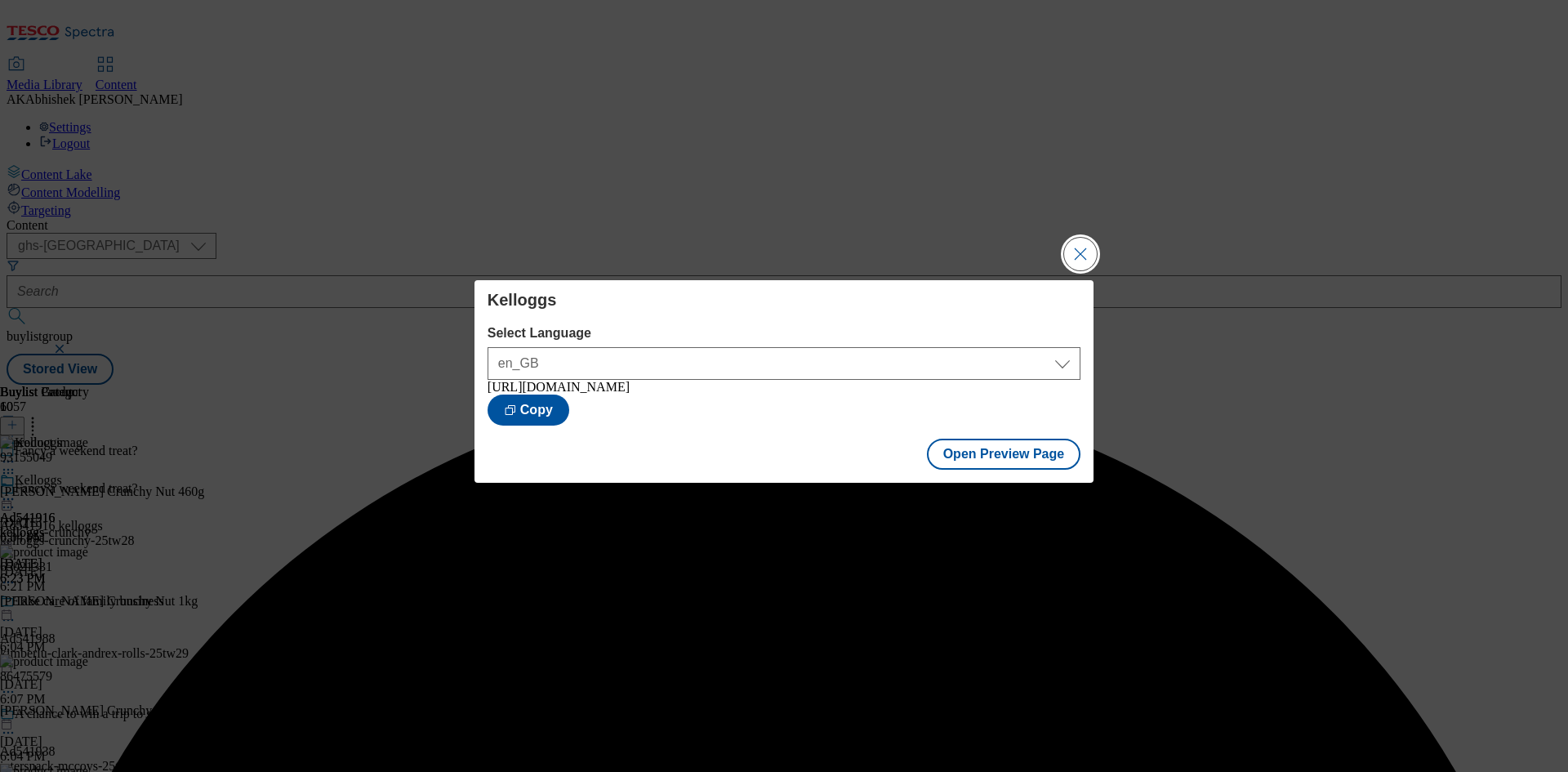
click at [1080, 256] on button "Close Modal" at bounding box center [1080, 254] width 32 height 32
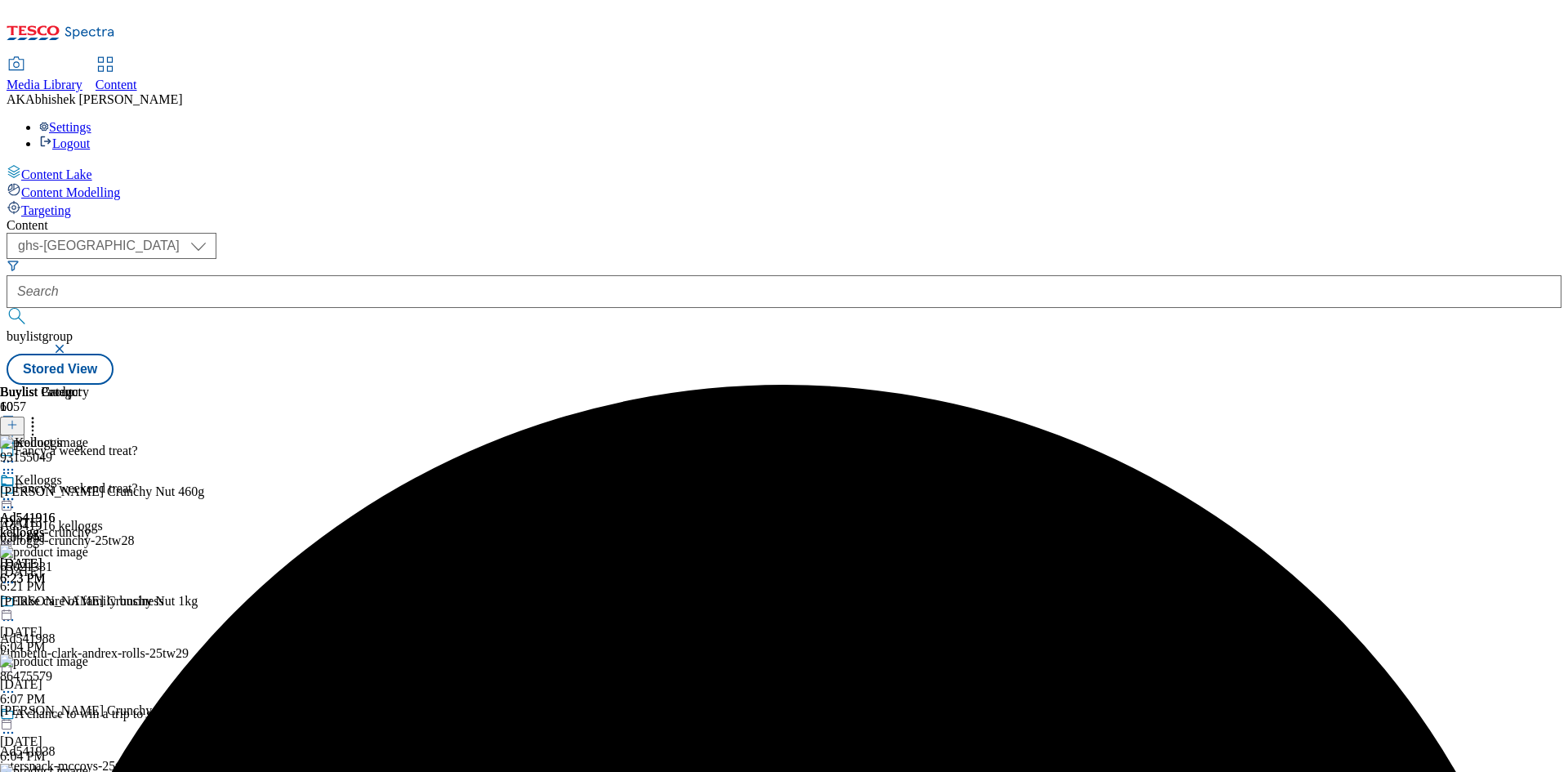
click at [16, 491] on icon at bounding box center [8, 499] width 16 height 16
click at [87, 659] on span "Publish" at bounding box center [69, 665] width 36 height 12
